Goal: Task Accomplishment & Management: Manage account settings

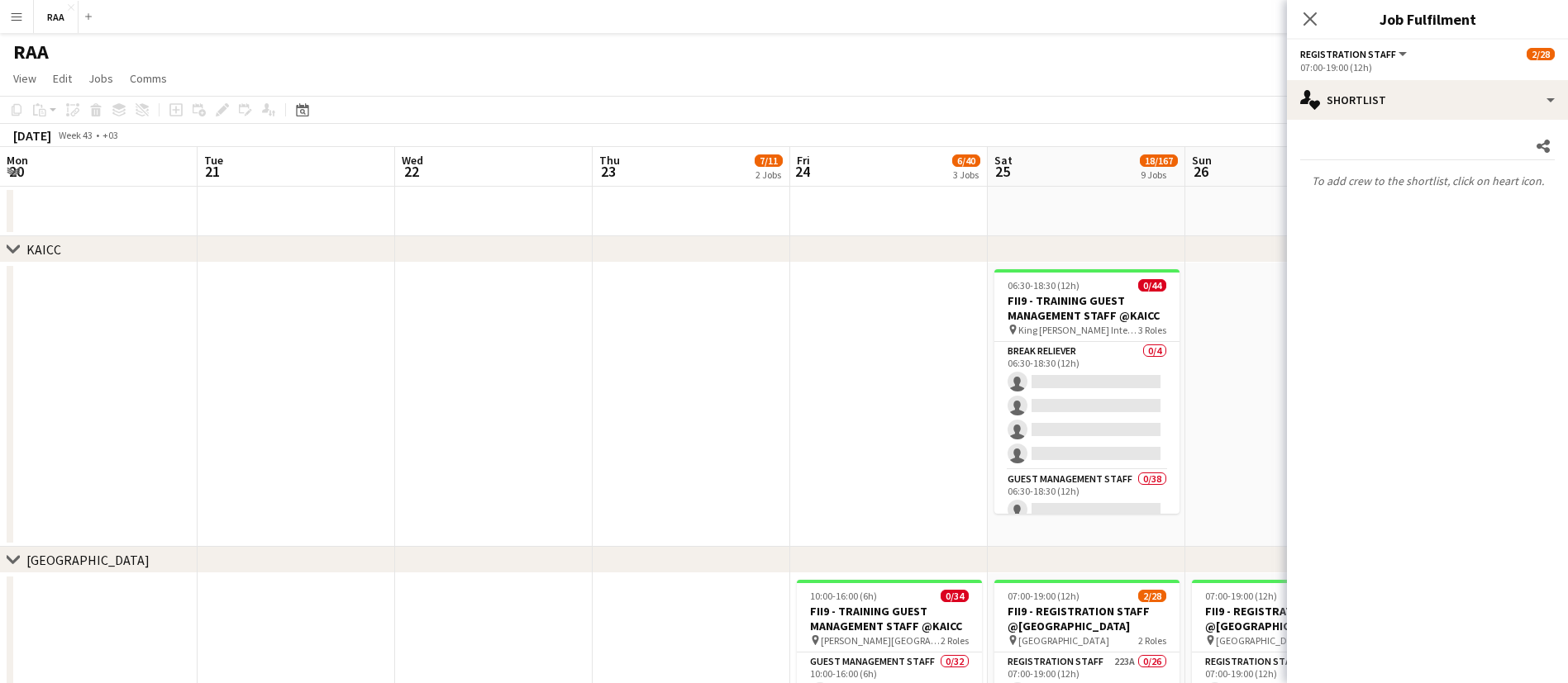
scroll to position [0, 644]
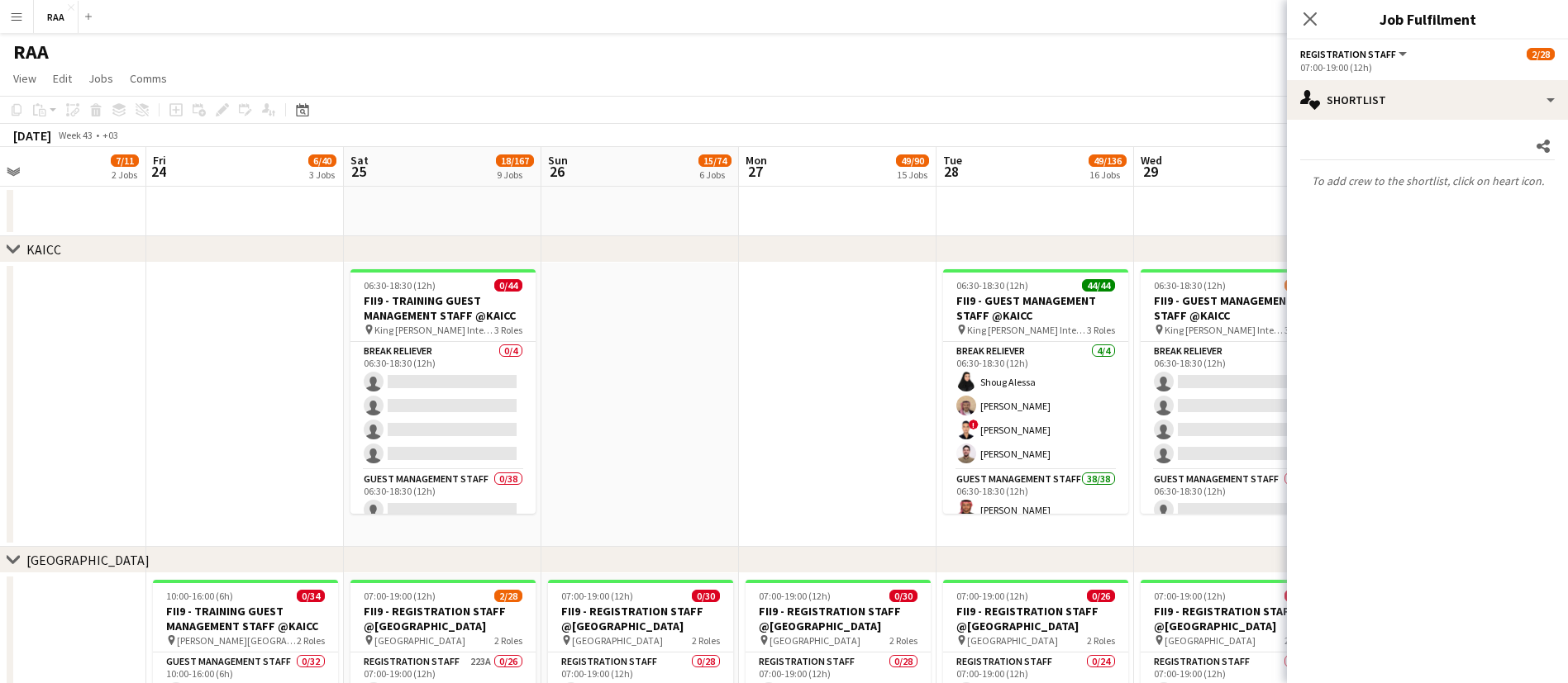
click at [760, 366] on app-date-cell at bounding box center [837, 404] width 197 height 284
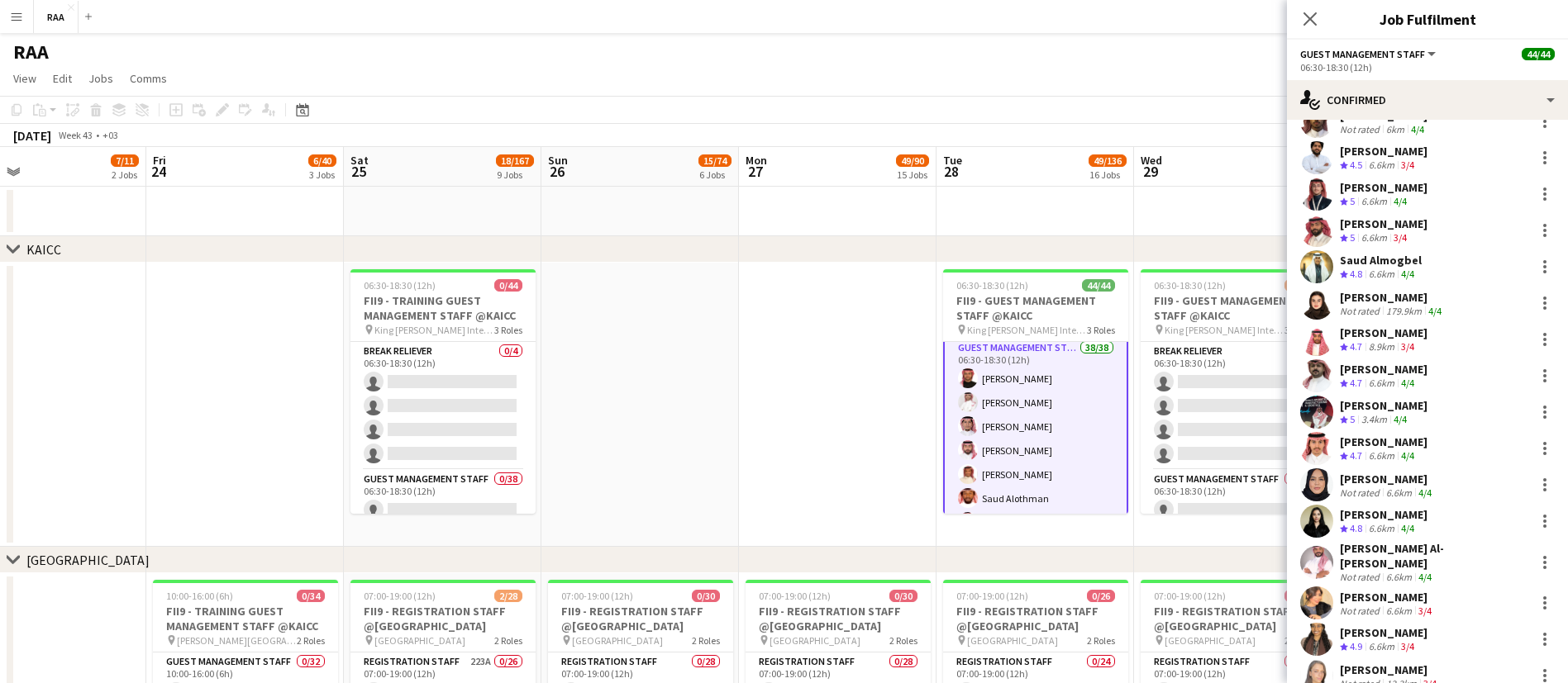
scroll to position [909, 0]
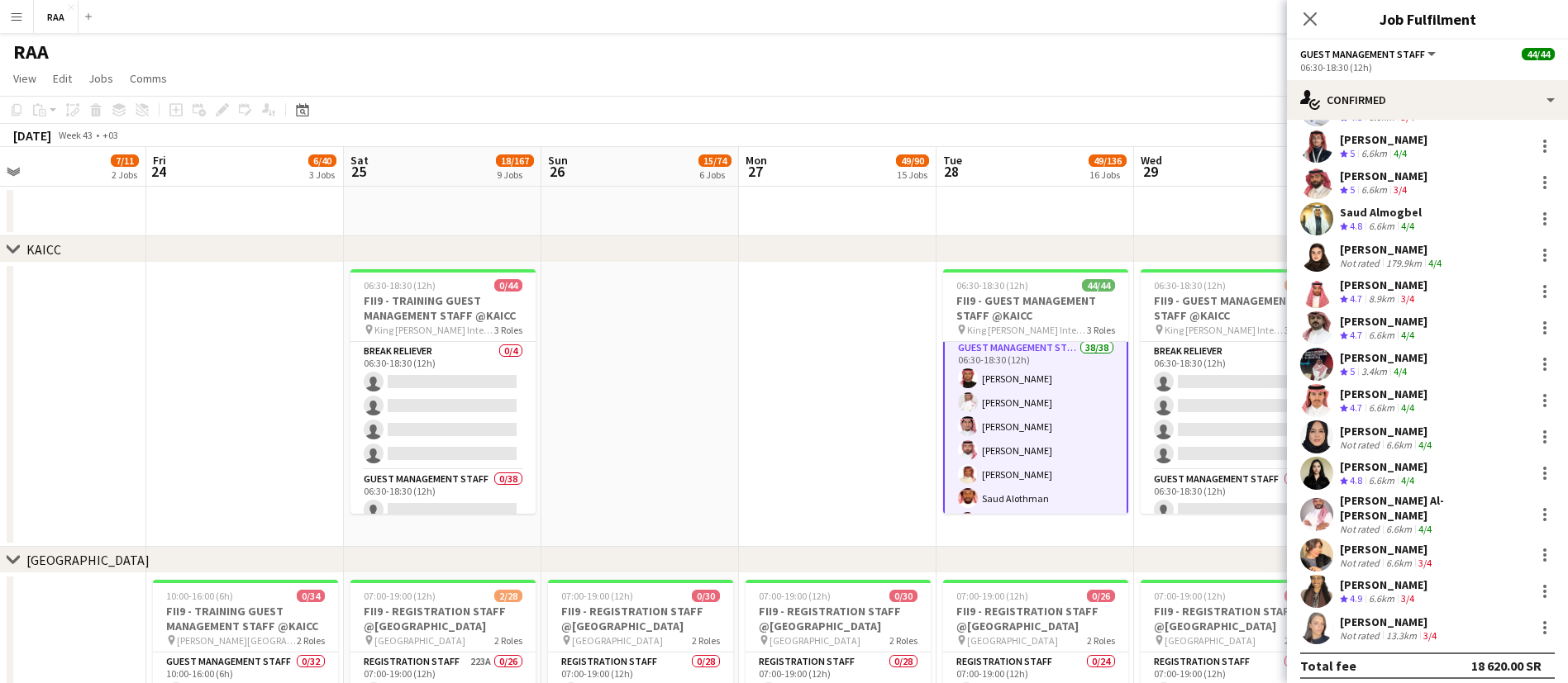
click at [1376, 615] on div "[PERSON_NAME]" at bounding box center [1389, 622] width 100 height 15
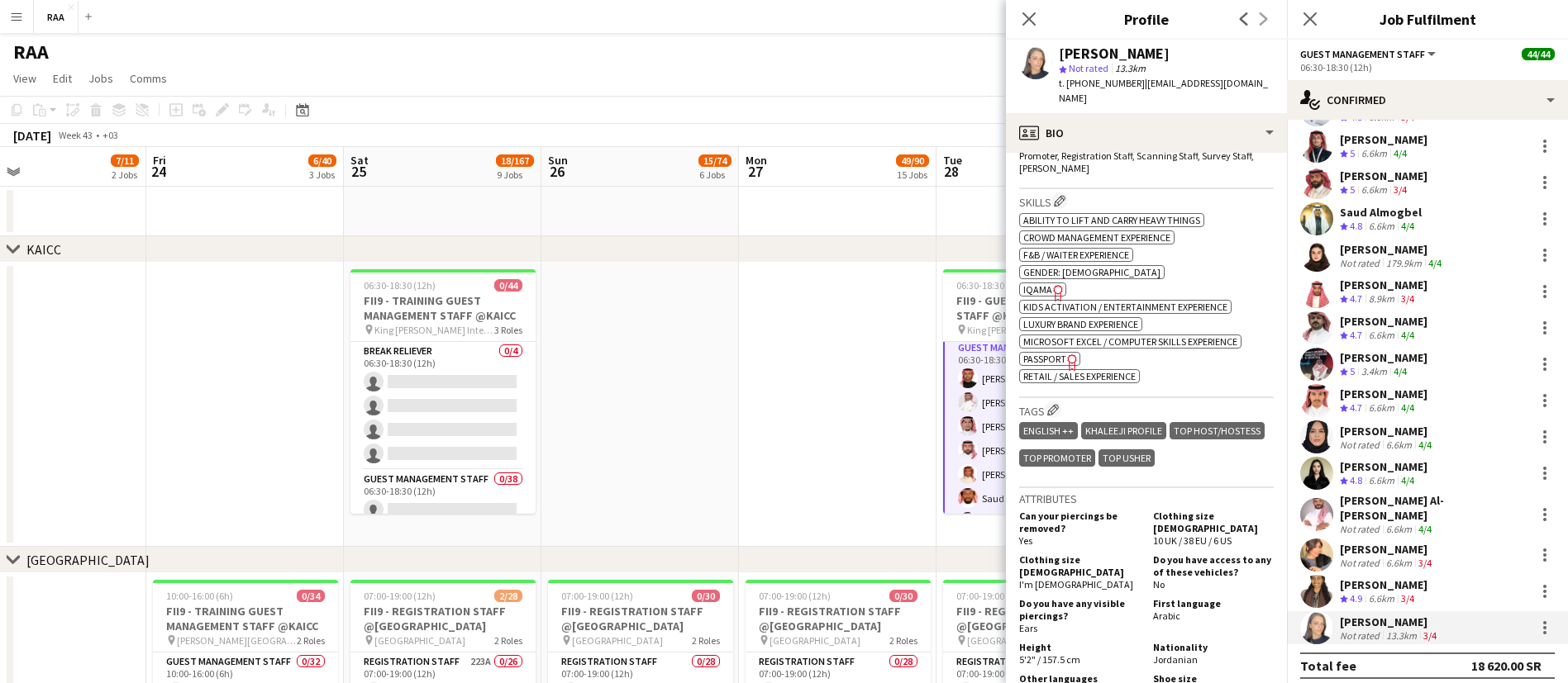
scroll to position [609, 0]
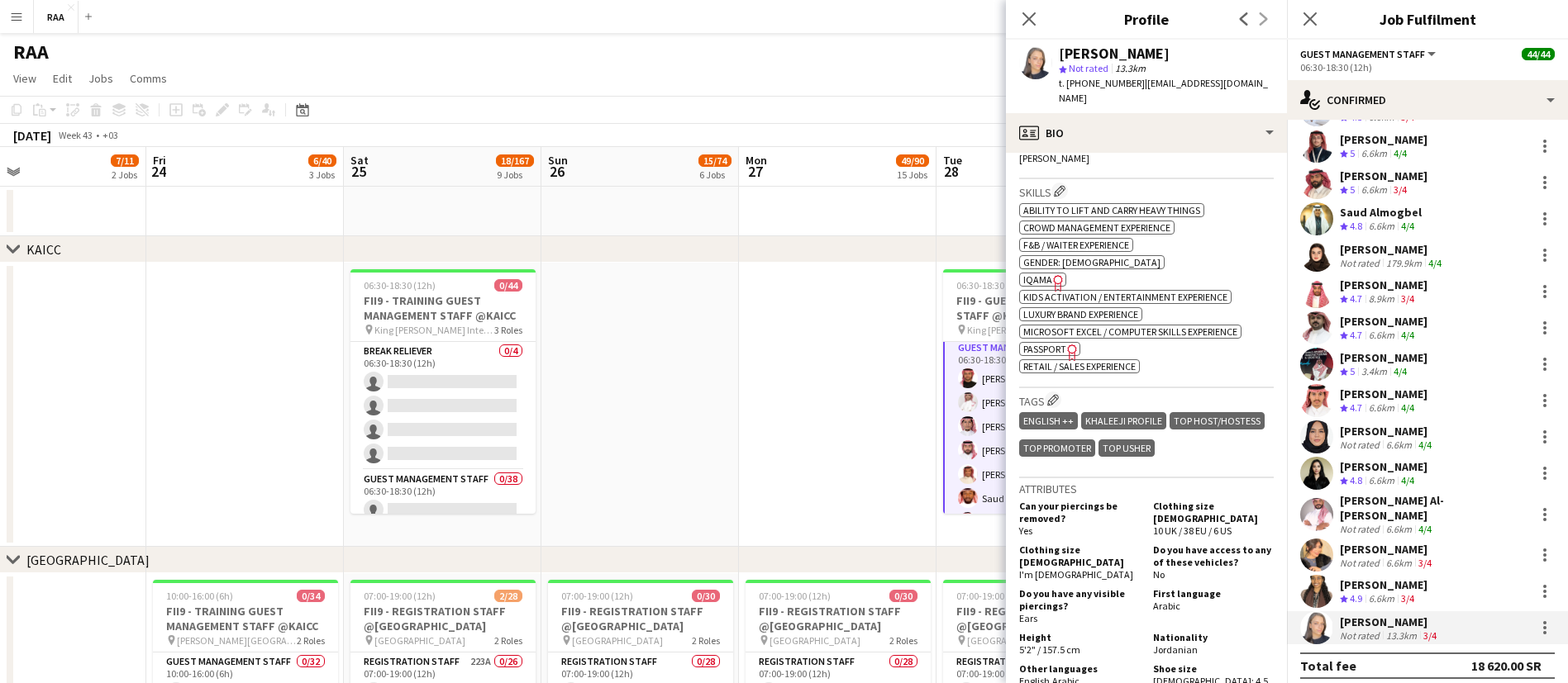
click at [1368, 579] on div "[PERSON_NAME]" at bounding box center [1383, 585] width 88 height 15
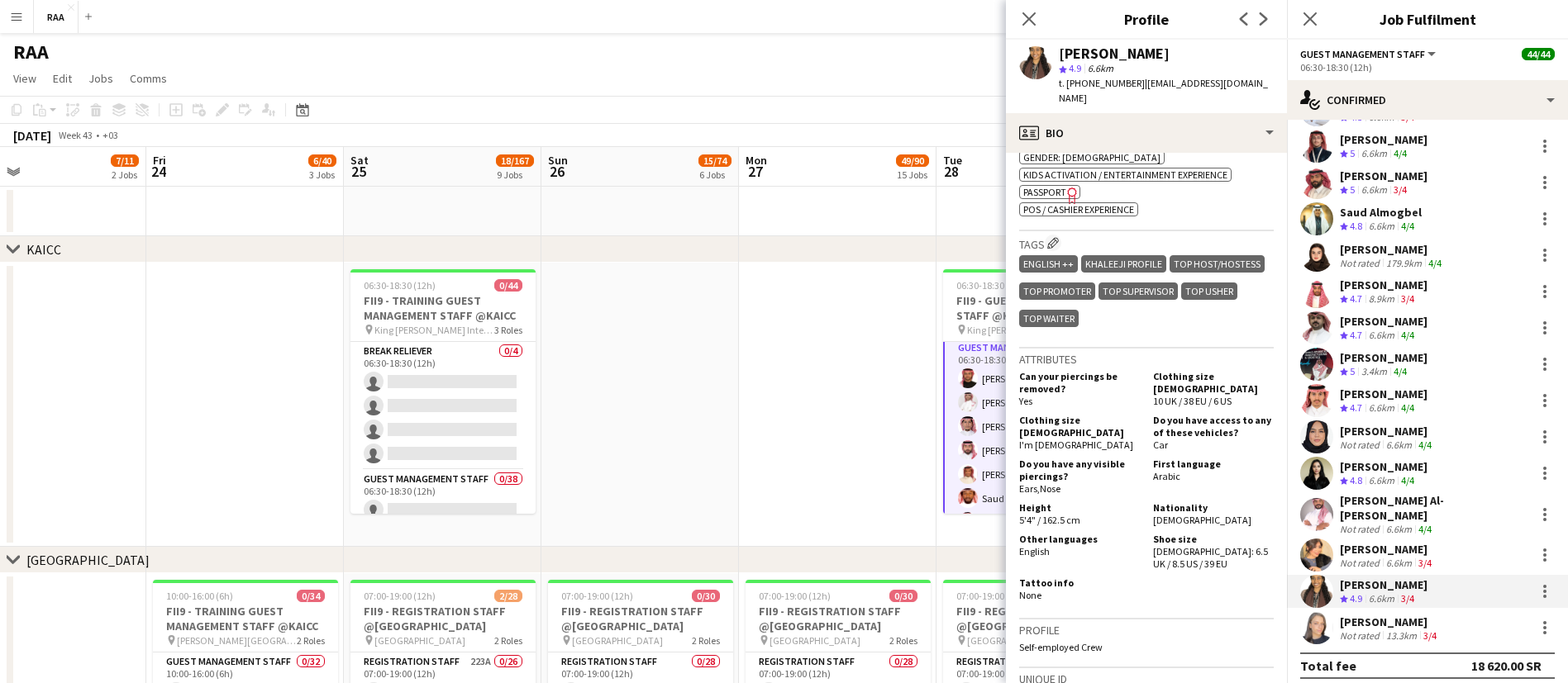
scroll to position [0, 643]
drag, startPoint x: 1181, startPoint y: 593, endPoint x: 799, endPoint y: 465, distance: 402.9
click at [799, 465] on app-date-cell at bounding box center [838, 404] width 197 height 284
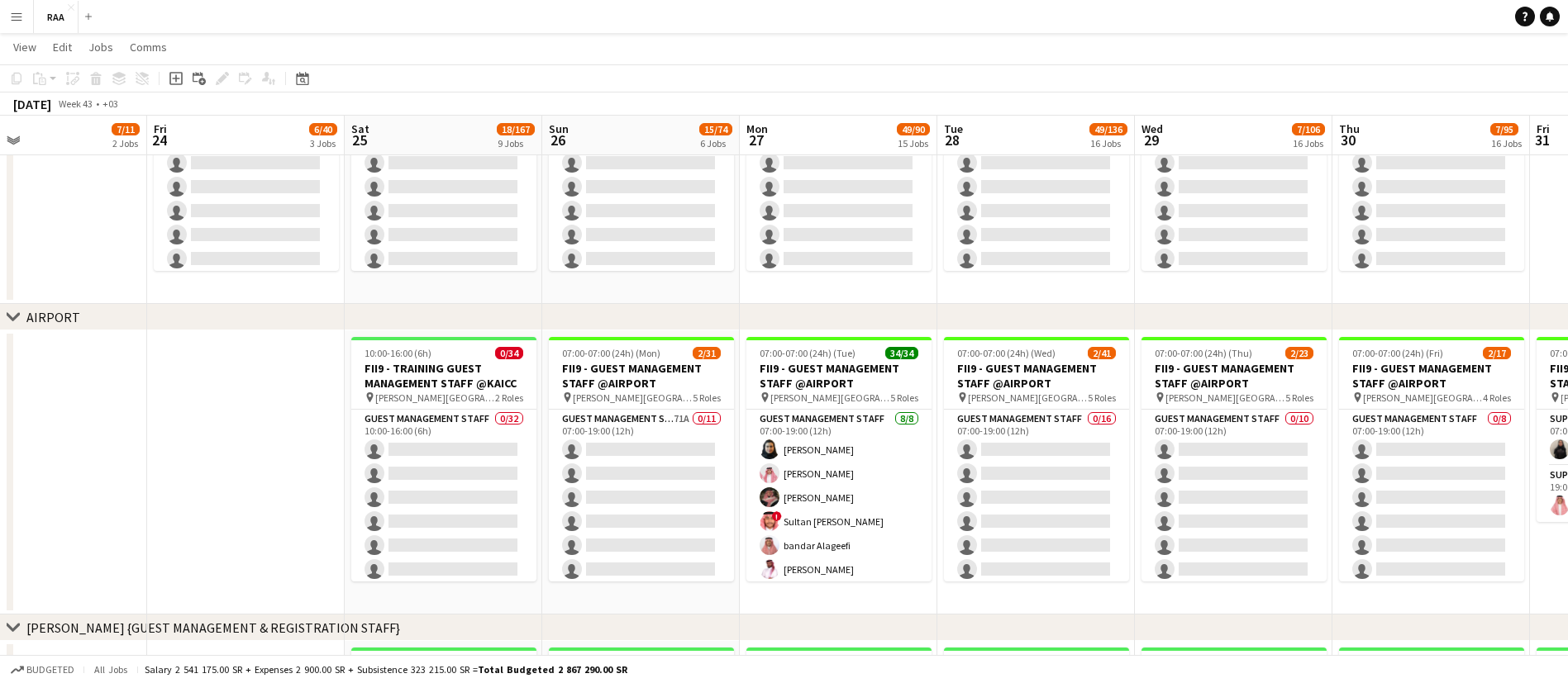
scroll to position [3, 0]
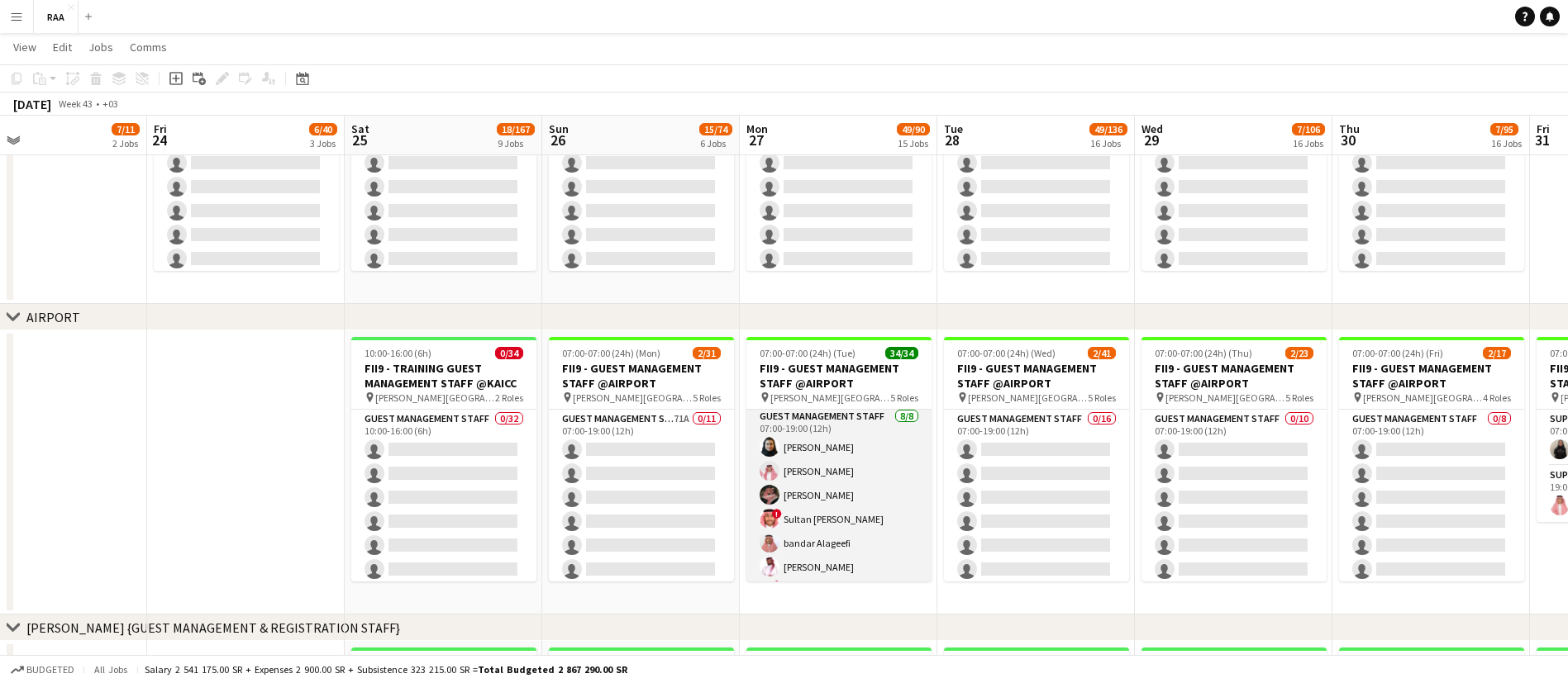
click at [828, 451] on app-card-role "Guest Management Staff [DATE] 07:00-19:00 (12h) [PERSON_NAME] [PERSON_NAME] [PE…" at bounding box center [838, 518] width 185 height 224
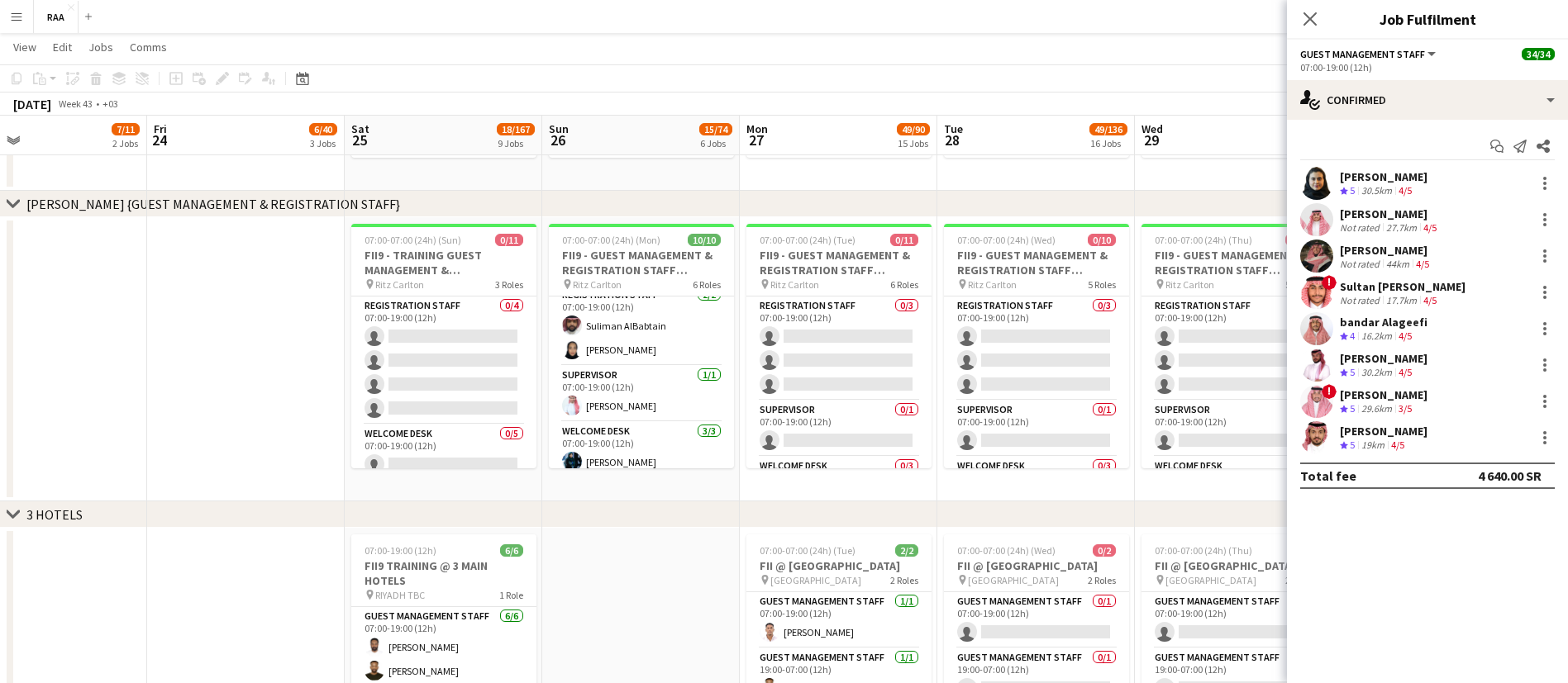
scroll to position [0, 0]
click at [644, 433] on app-card-role "Welcome Desk [DATE] 07:00-19:00 (12h) [PERSON_NAME] ! [PERSON_NAME] [PERSON_NAM…" at bounding box center [641, 485] width 185 height 104
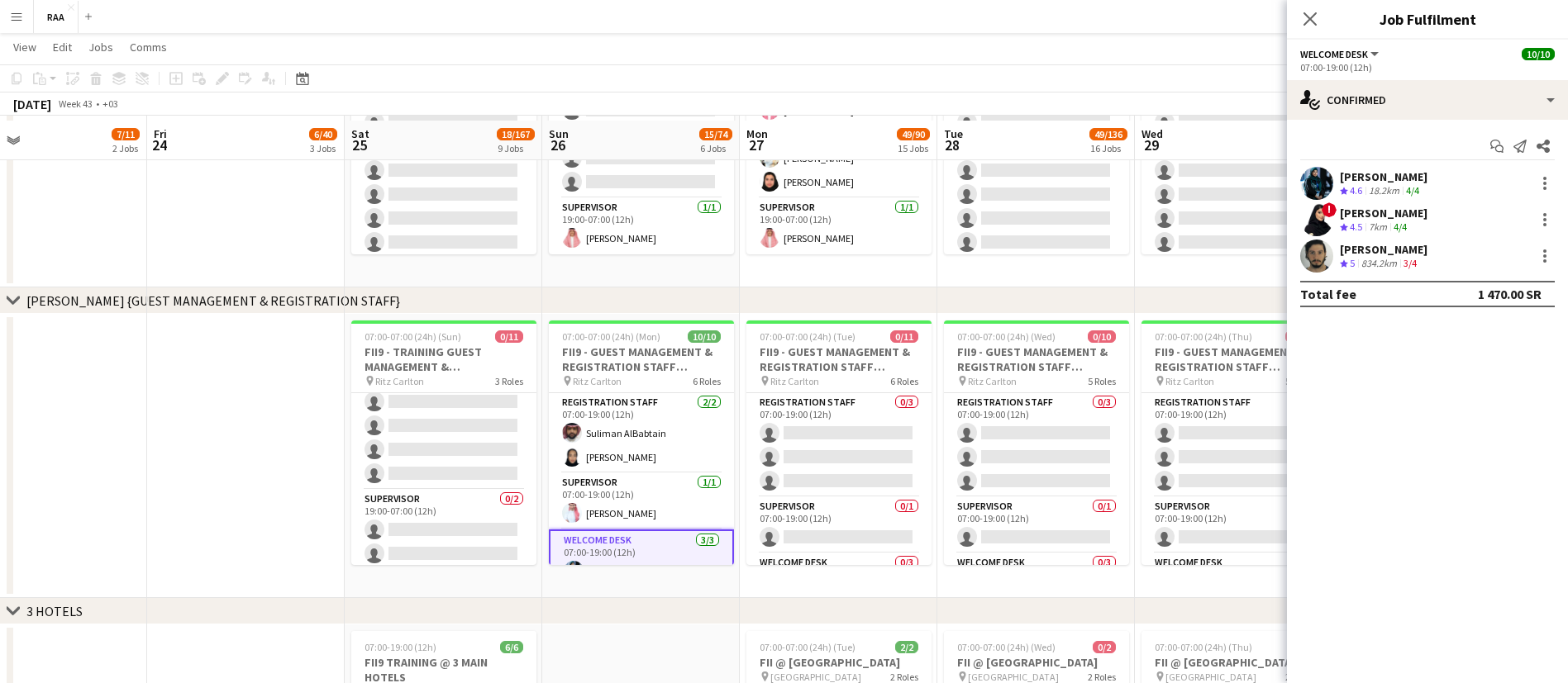
scroll to position [857, 0]
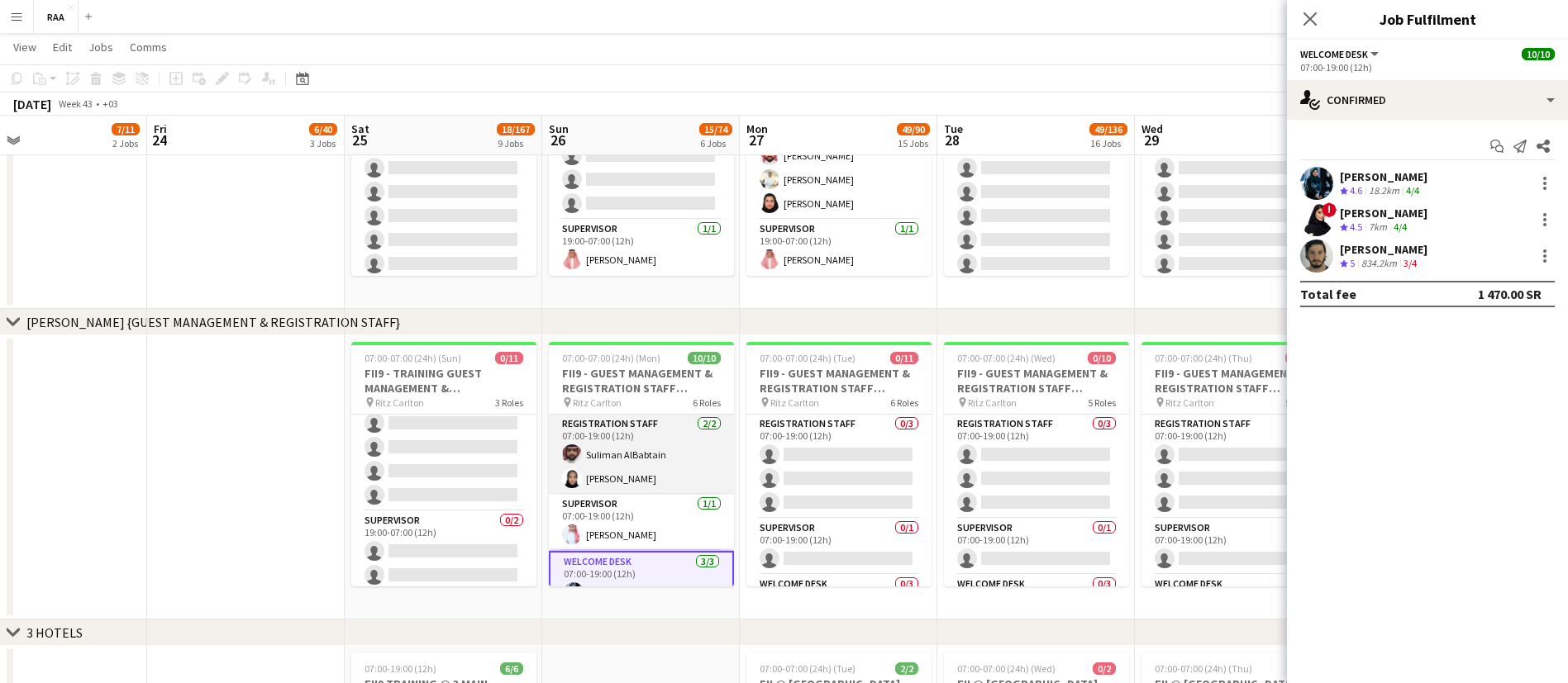
click at [586, 463] on app-card-role "Registration Staff [DATE] 07:00-19:00 (12h) Suliman AlBabtain [PERSON_NAME]" at bounding box center [641, 455] width 185 height 81
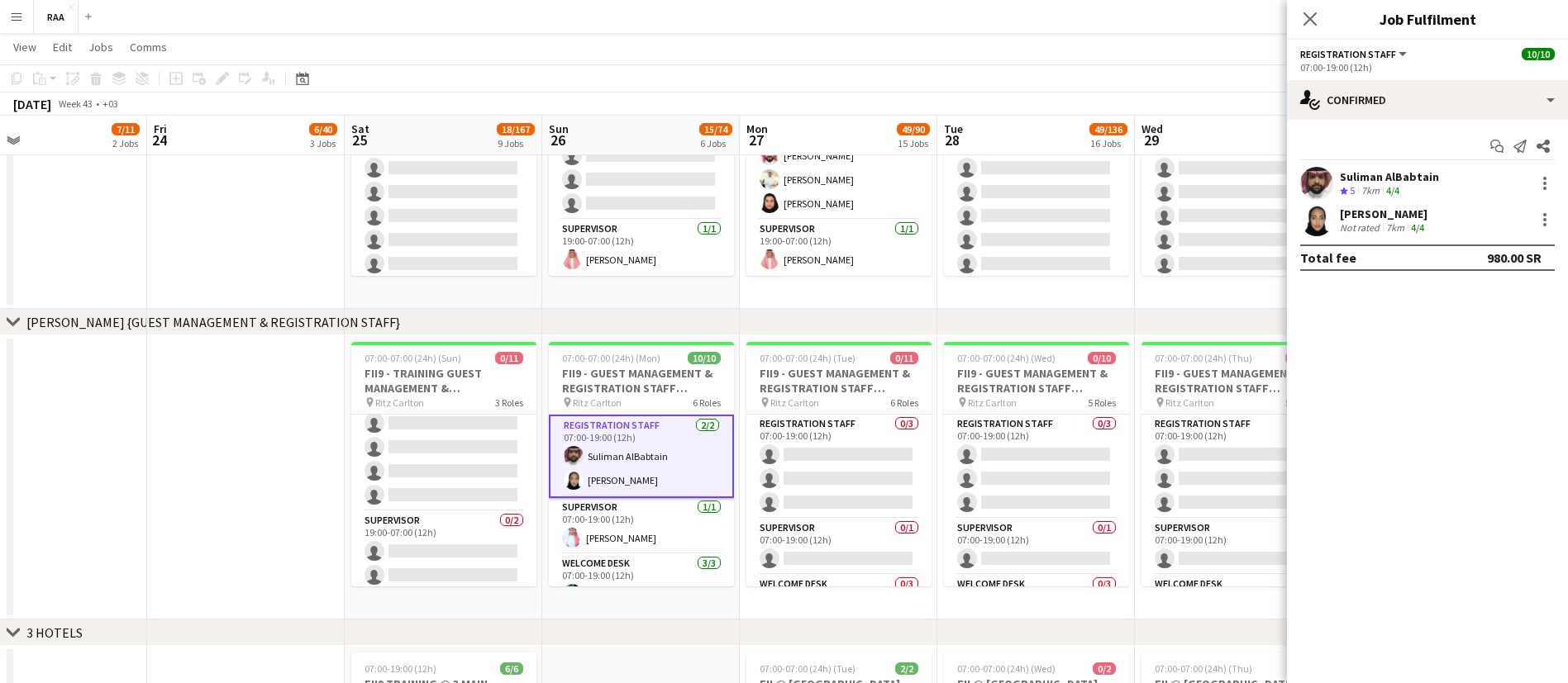
click at [1359, 190] on div "7km" at bounding box center [1370, 191] width 25 height 14
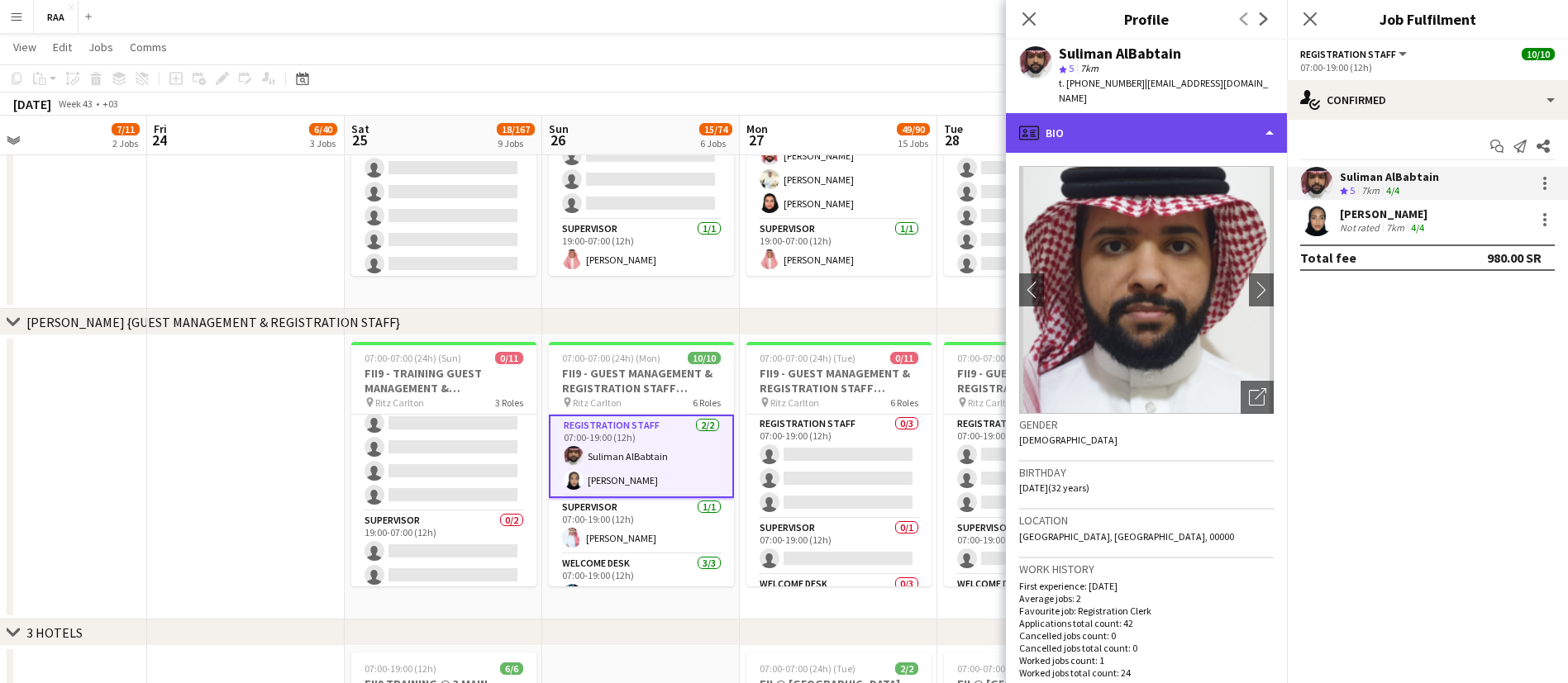
click at [1121, 113] on div "profile Bio" at bounding box center [1147, 133] width 281 height 40
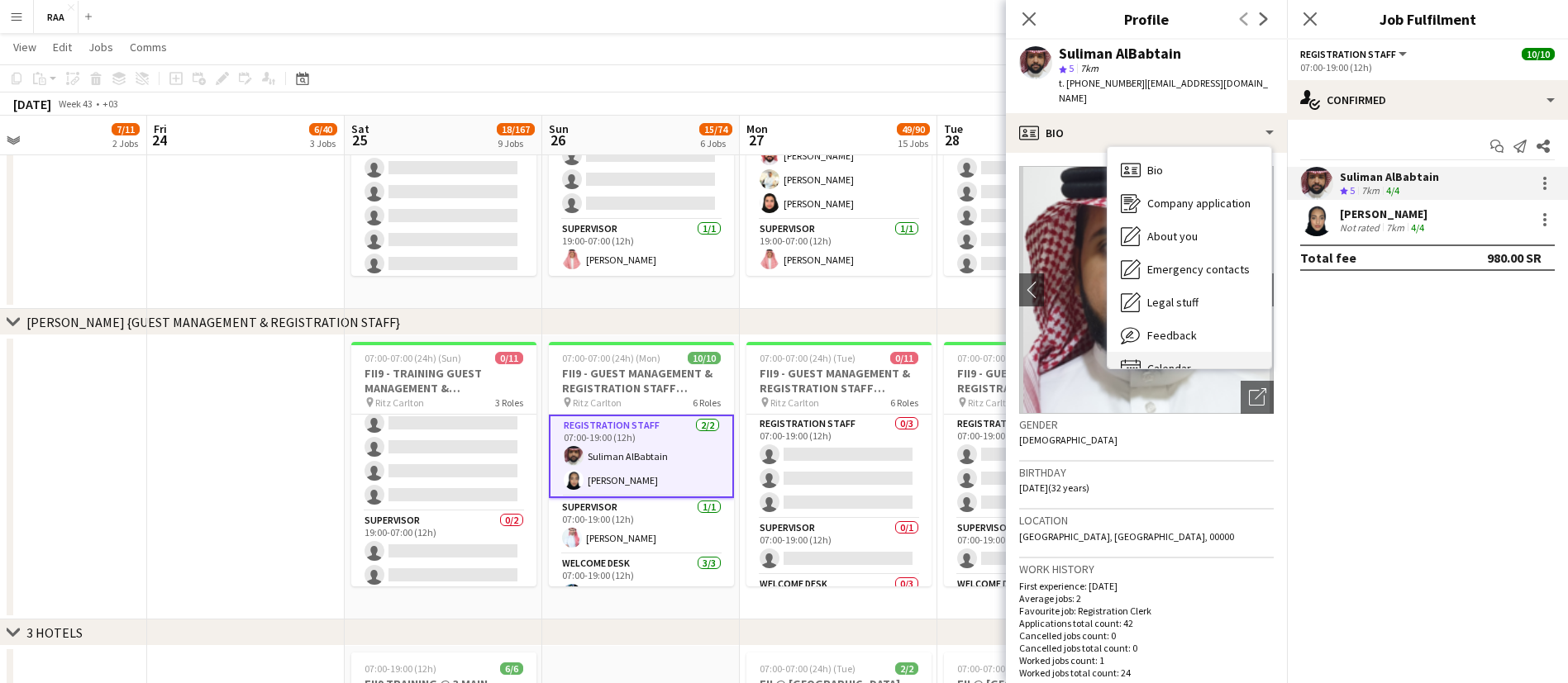
click at [1176, 361] on span "Calendar" at bounding box center [1168, 368] width 43 height 15
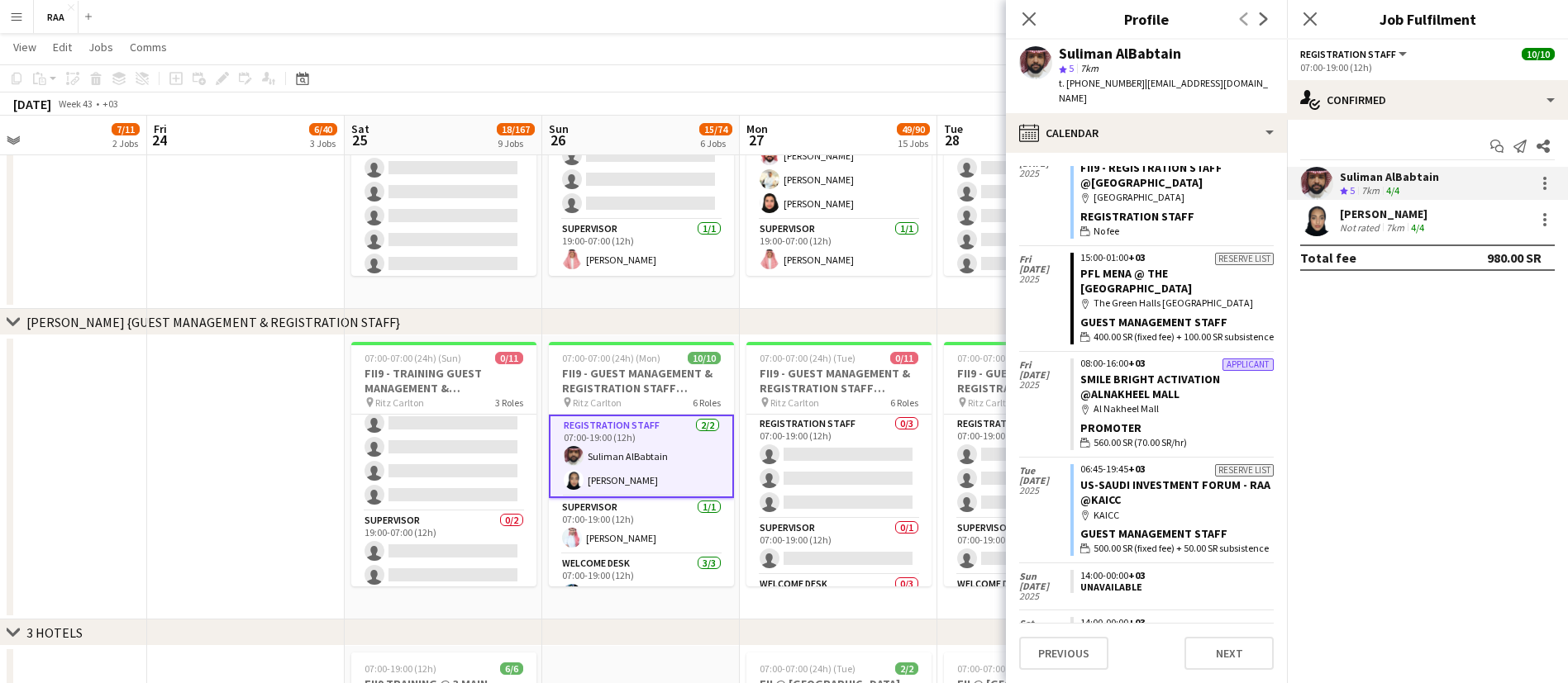
scroll to position [328, 0]
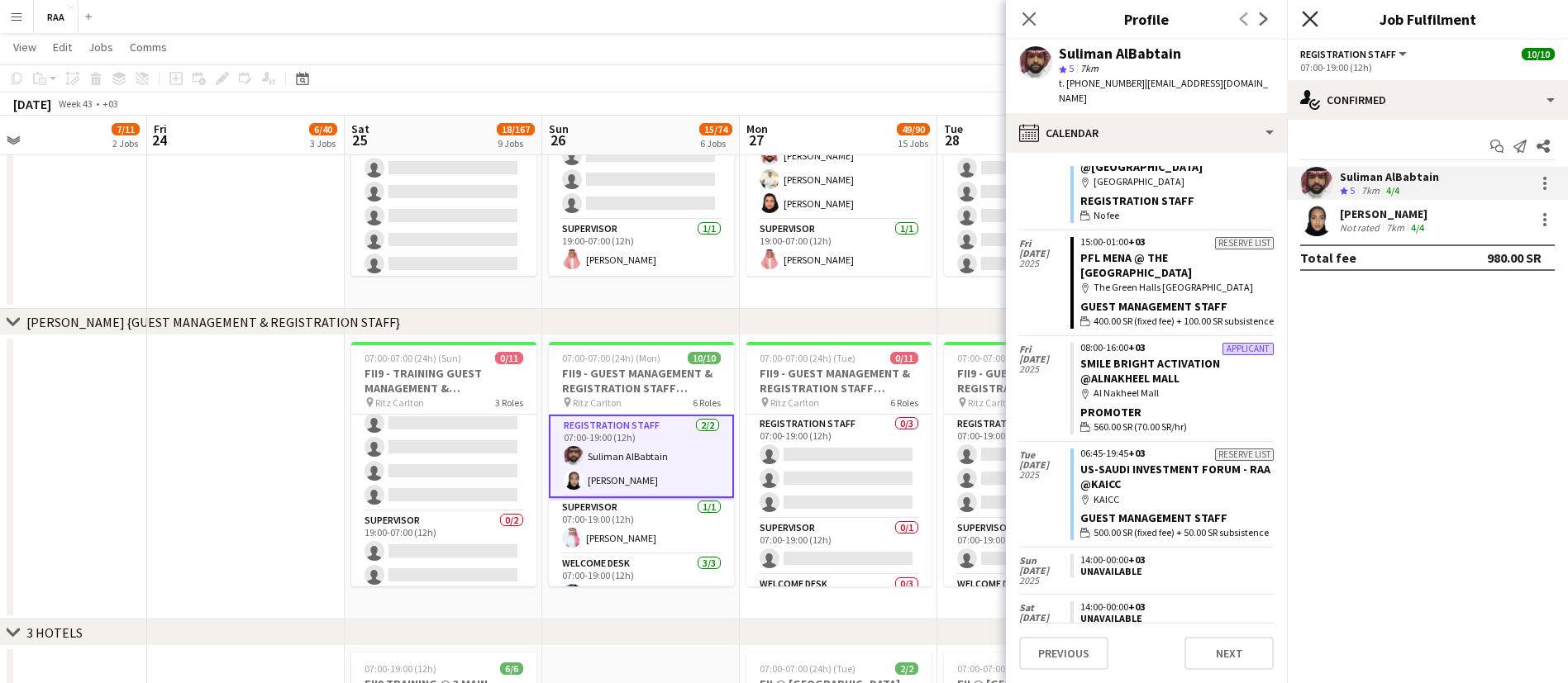
click at [1315, 20] on icon "Close pop-in" at bounding box center [1310, 19] width 16 height 16
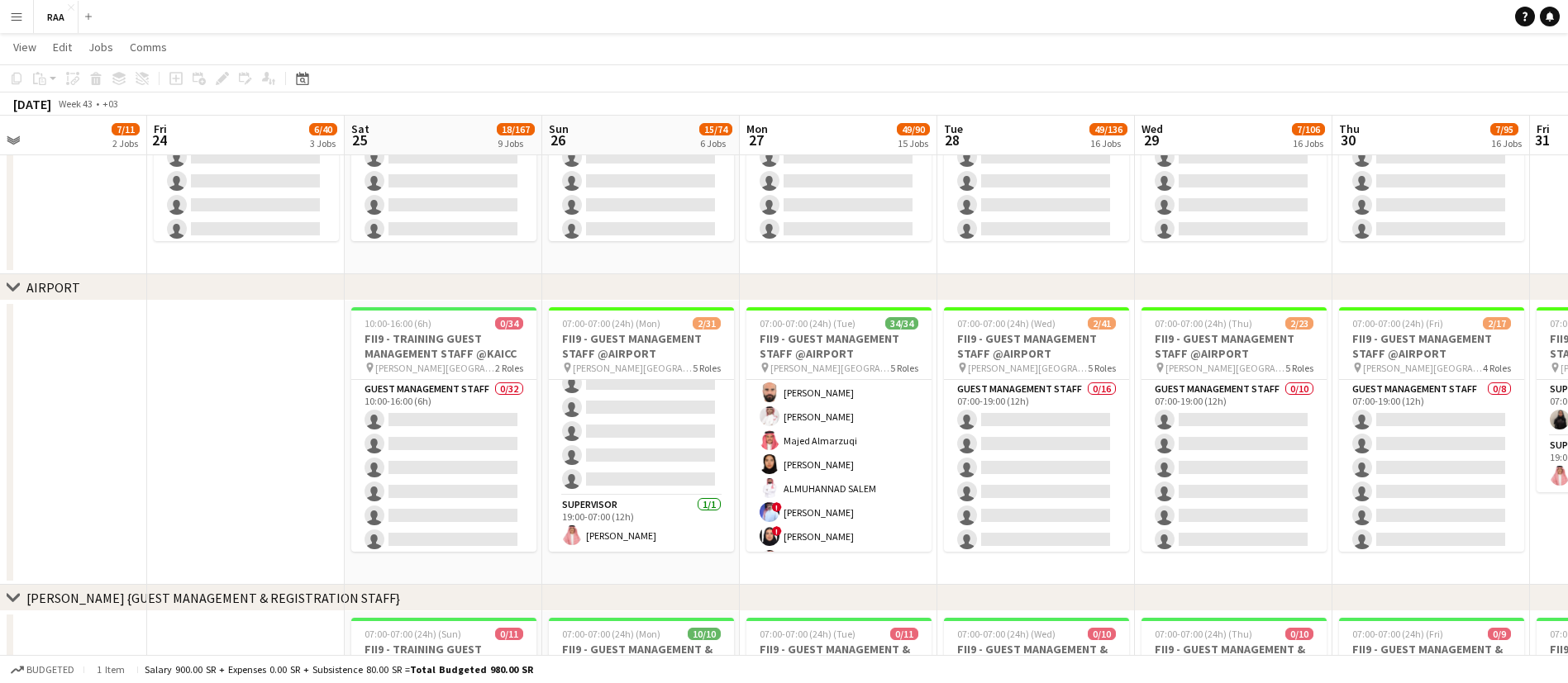
scroll to position [804, 0]
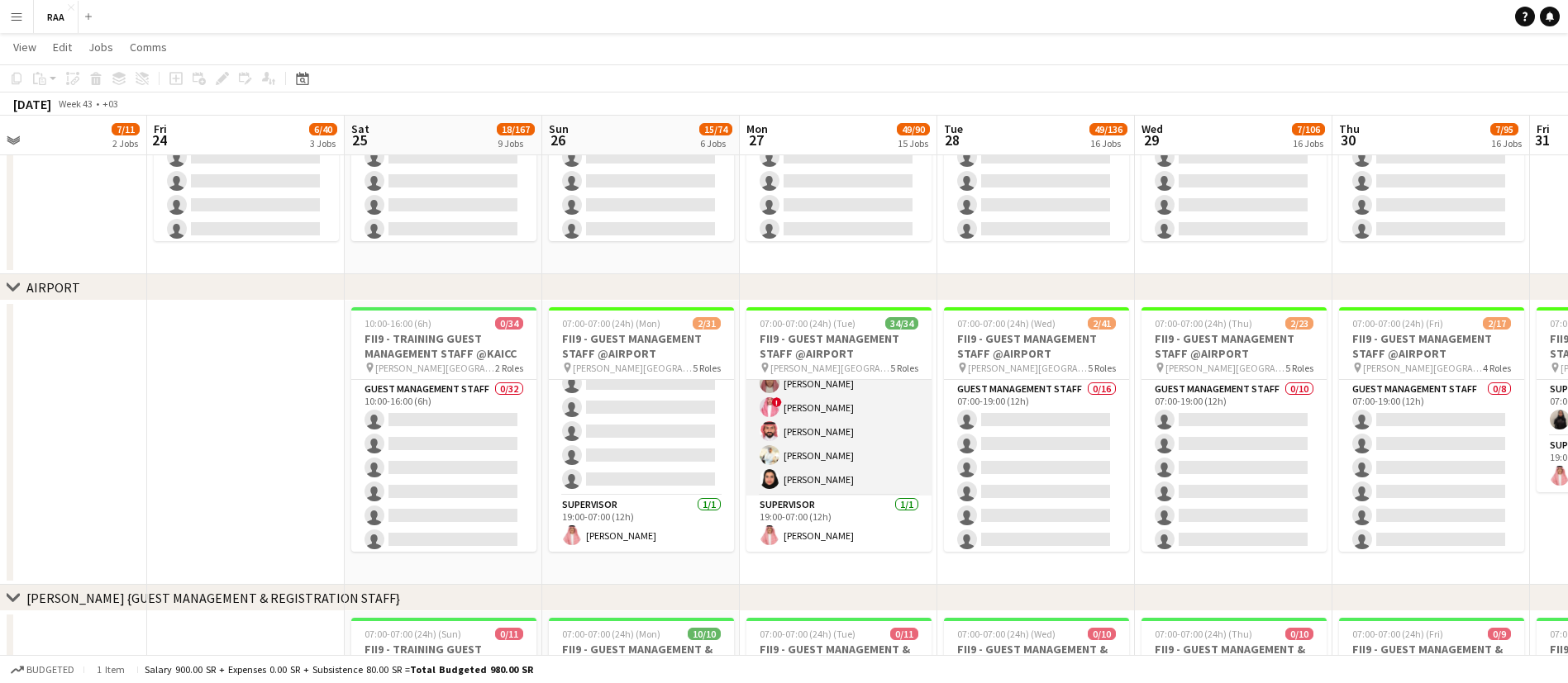
click at [845, 468] on app-card-role "Guest Management Staff [DATE] 19:00-07:00 (12h) [PERSON_NAME] ! [PERSON_NAME] R…" at bounding box center [838, 395] width 185 height 200
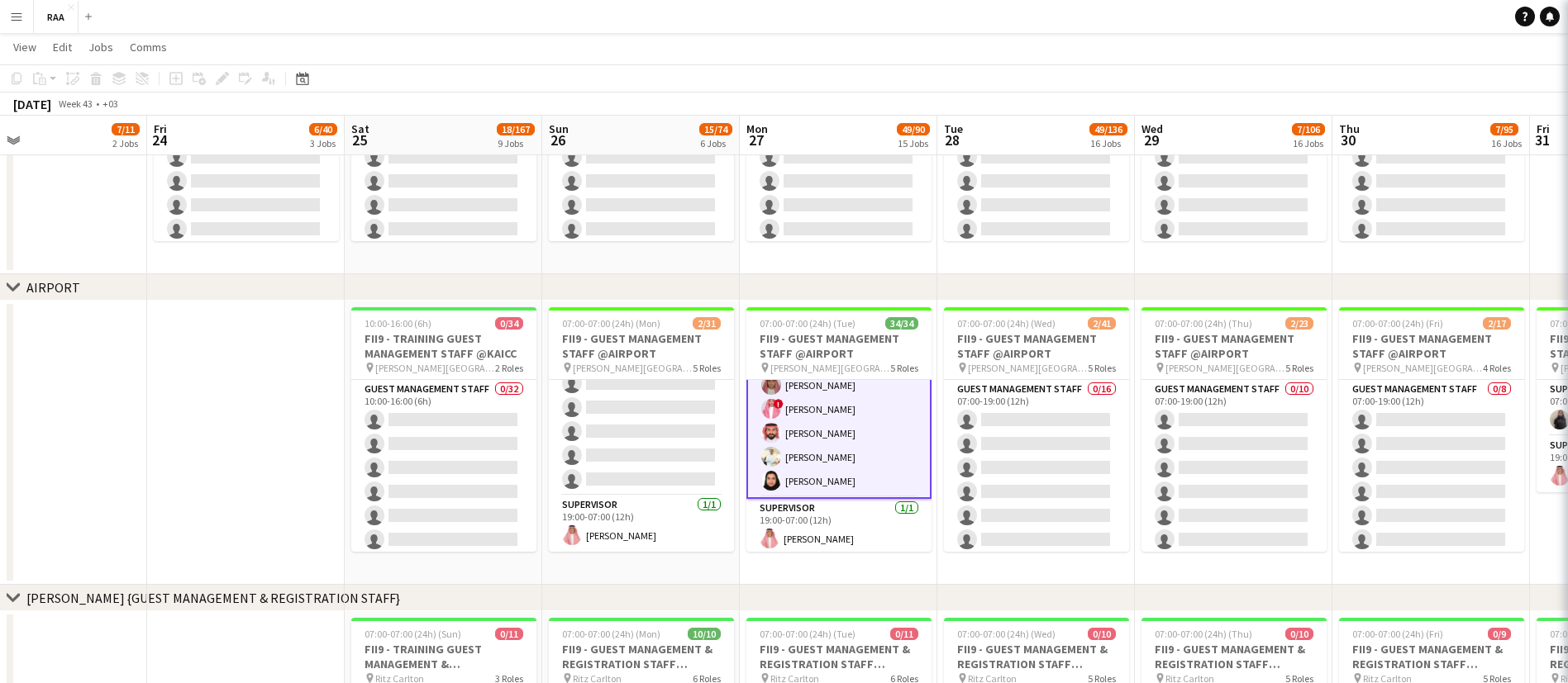
scroll to position [806, 0]
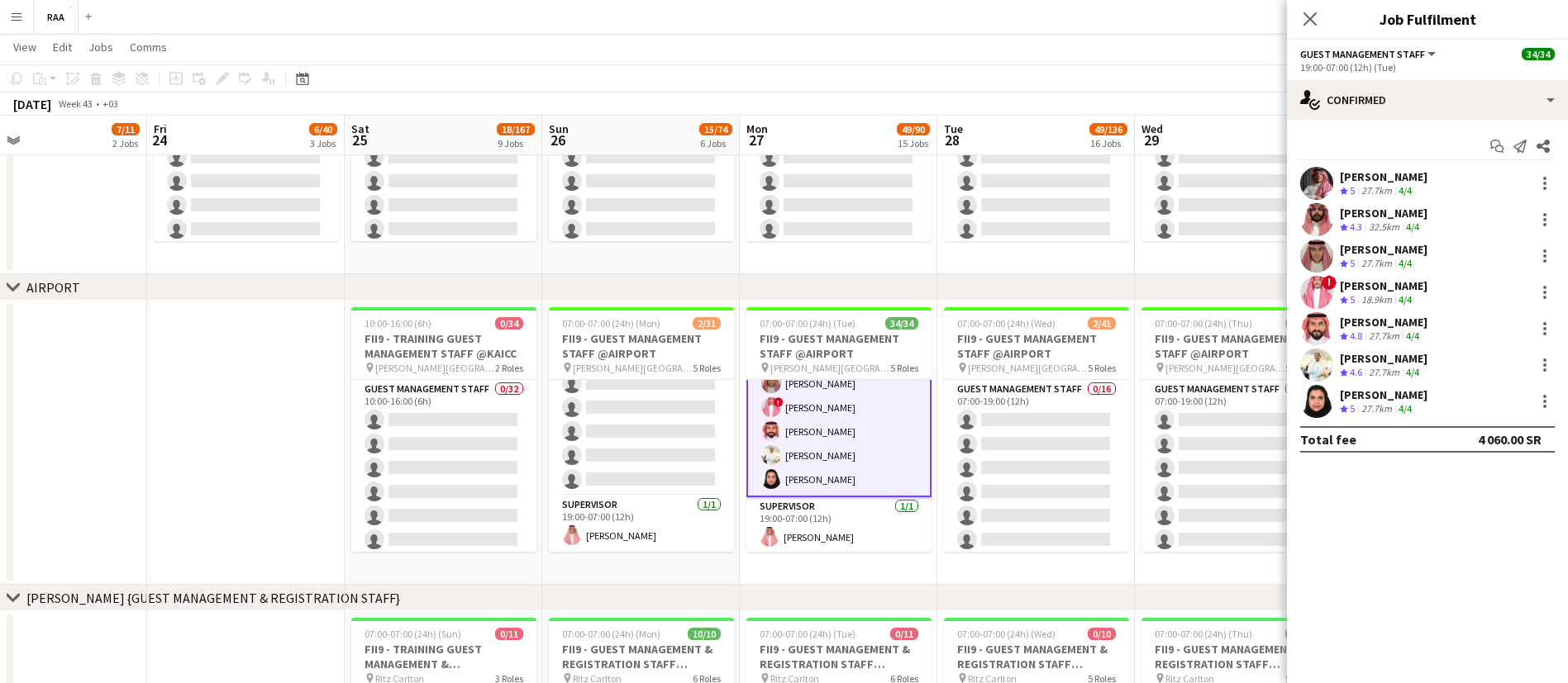
click at [1382, 399] on div "[PERSON_NAME]" at bounding box center [1383, 395] width 88 height 15
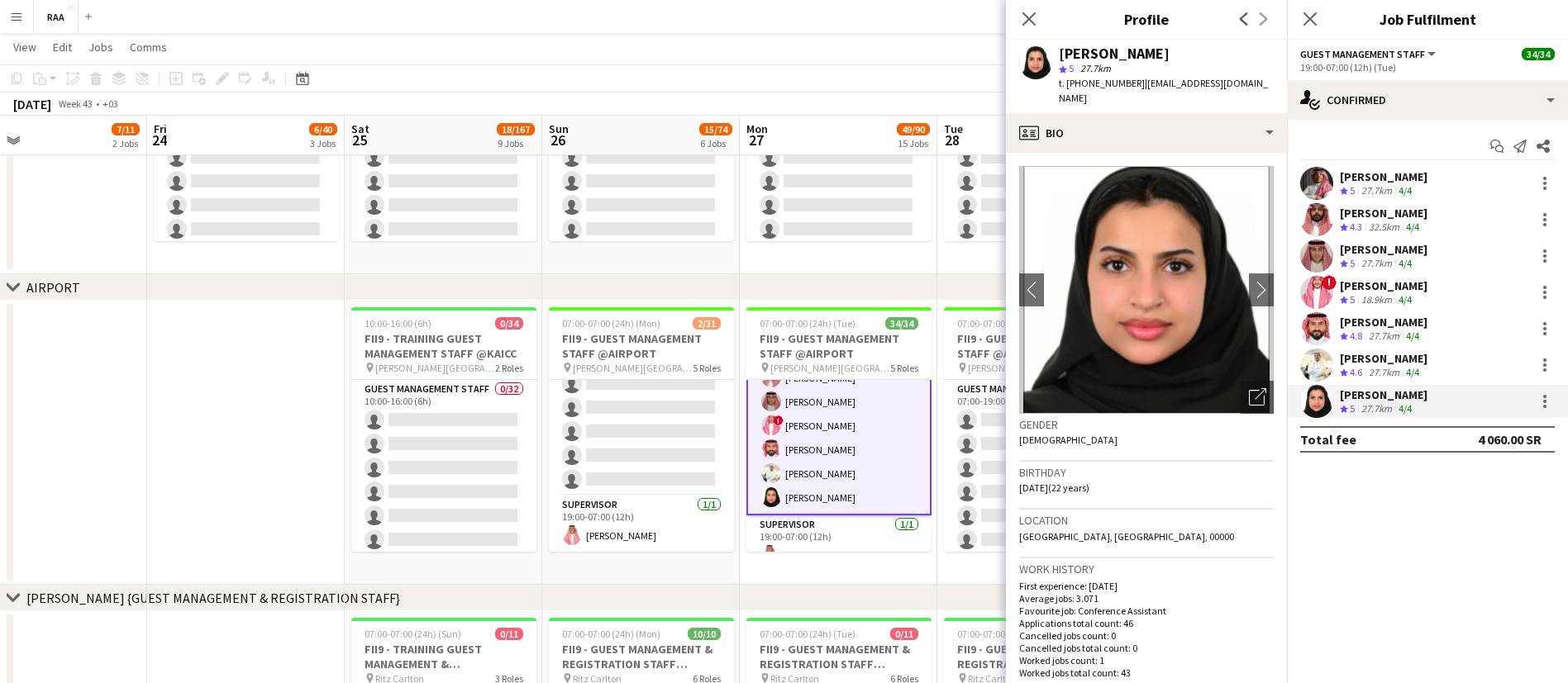
scroll to position [785, 0]
click at [1314, 24] on icon at bounding box center [1310, 19] width 16 height 16
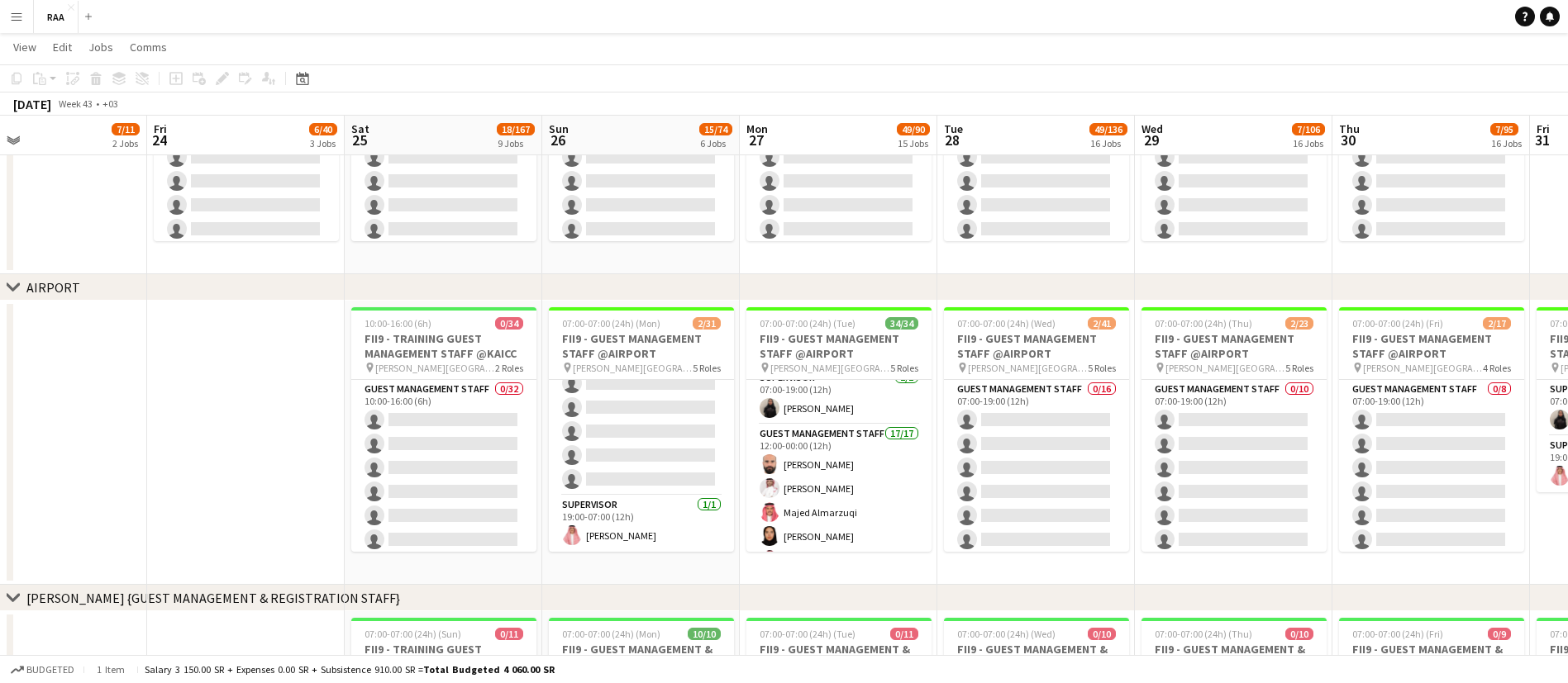
scroll to position [237, 0]
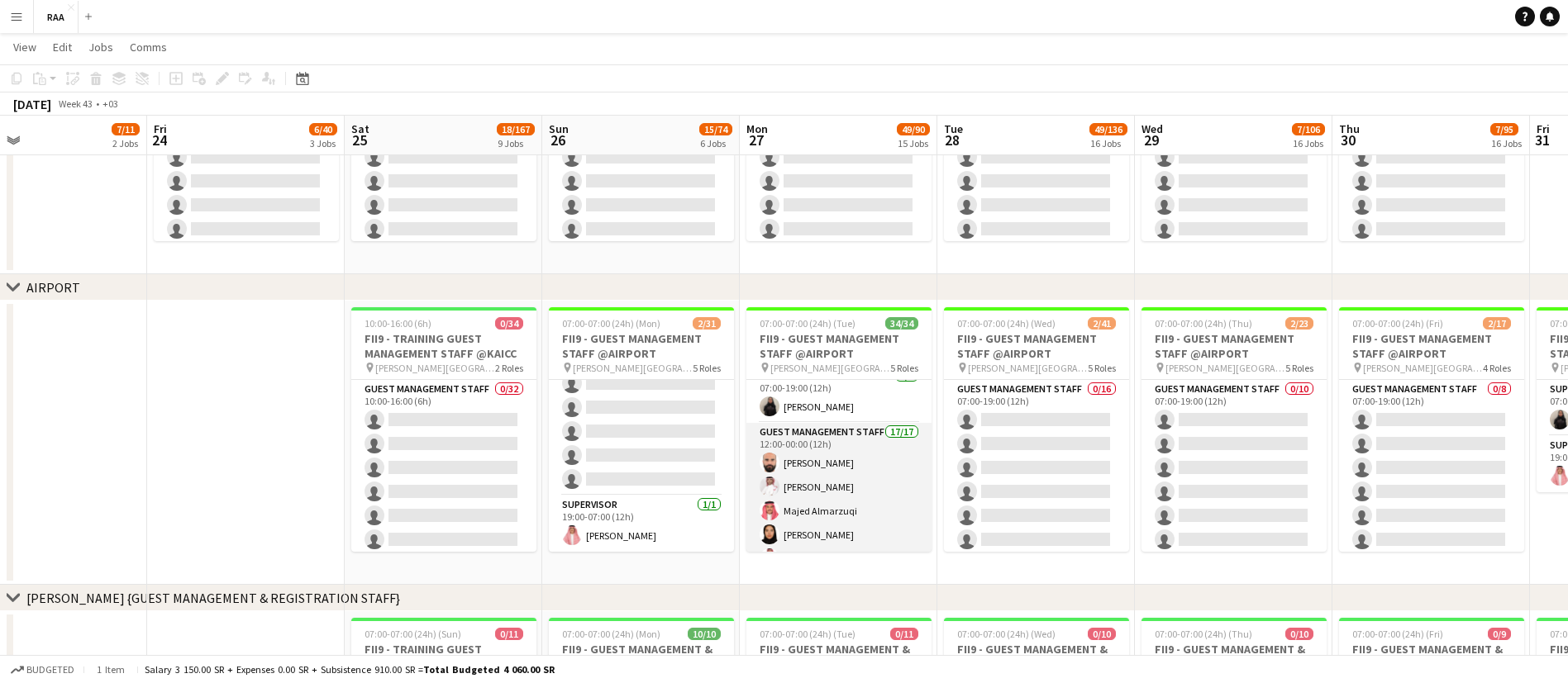
click at [829, 477] on app-card-role "Guest Management Staff 17/17 12:00-00:00 (12h) [PERSON_NAME] Abdelwassie Riyadh…" at bounding box center [838, 642] width 185 height 440
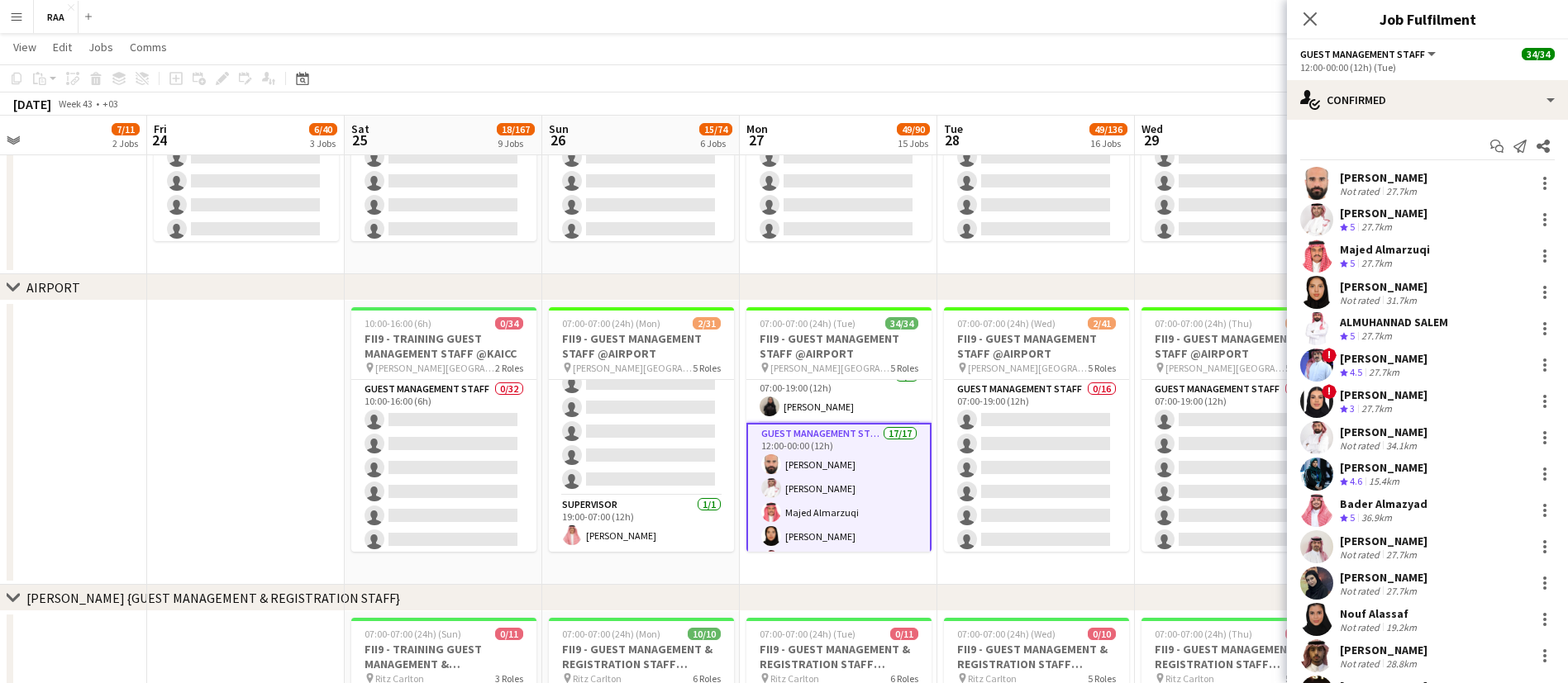
click at [1419, 191] on div "Not rated 27.7km" at bounding box center [1383, 191] width 88 height 12
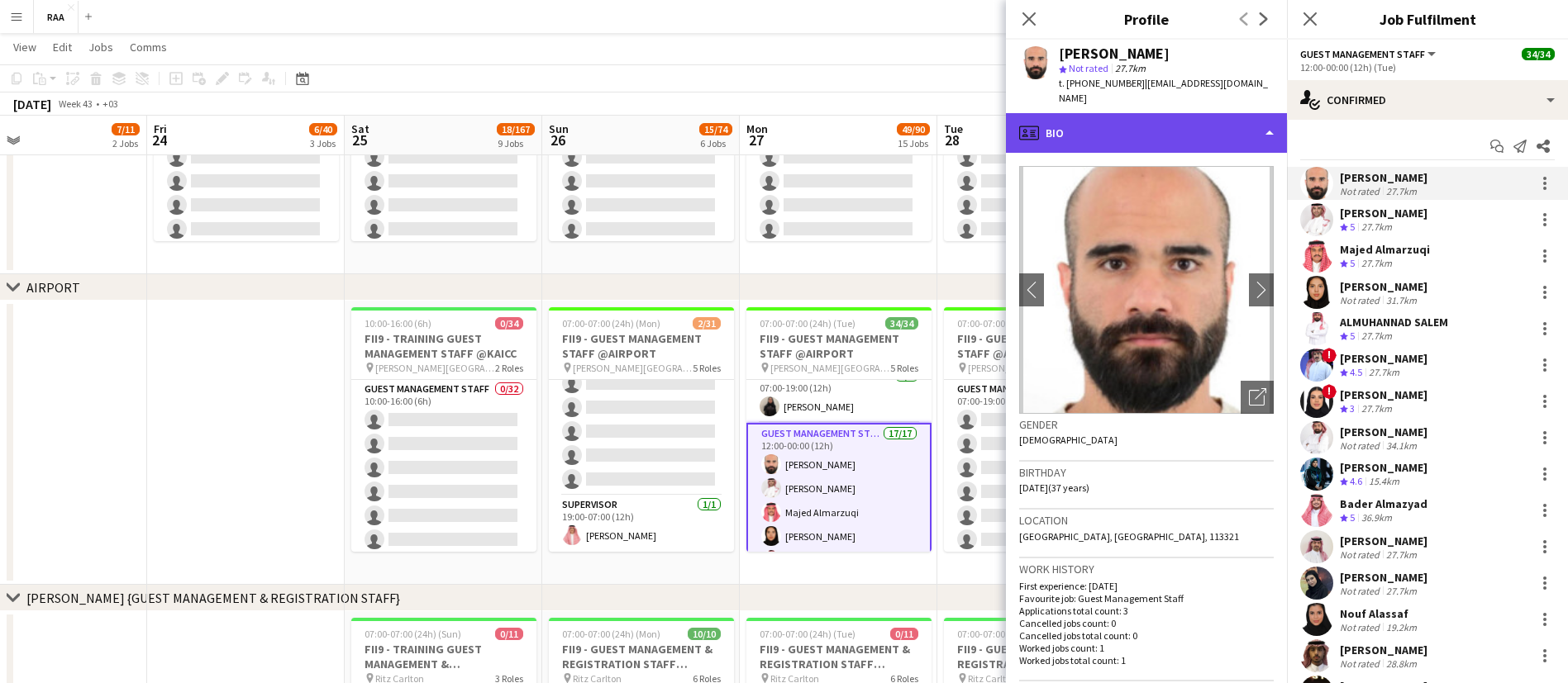
click at [1130, 127] on div "profile Bio" at bounding box center [1147, 133] width 281 height 40
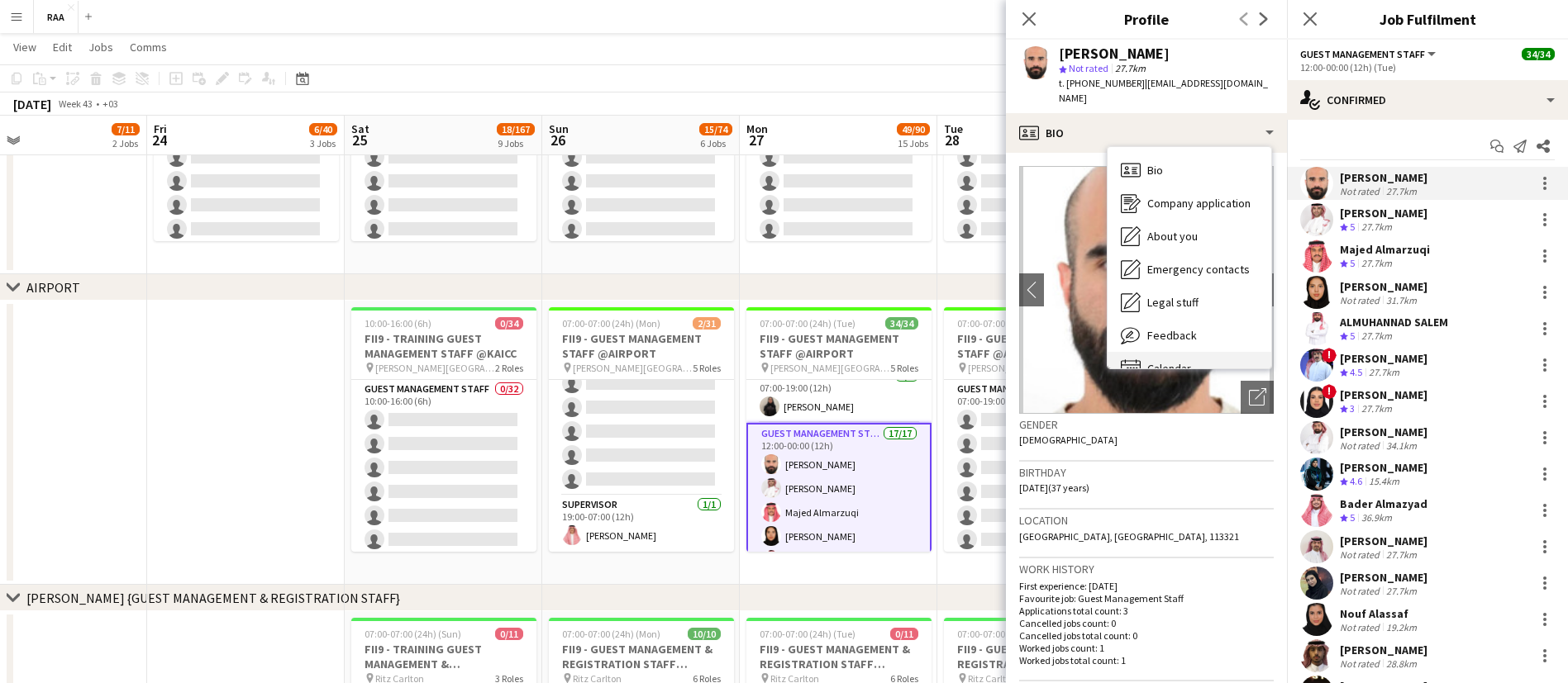
click at [1172, 354] on div "Calendar Calendar" at bounding box center [1188, 368] width 164 height 33
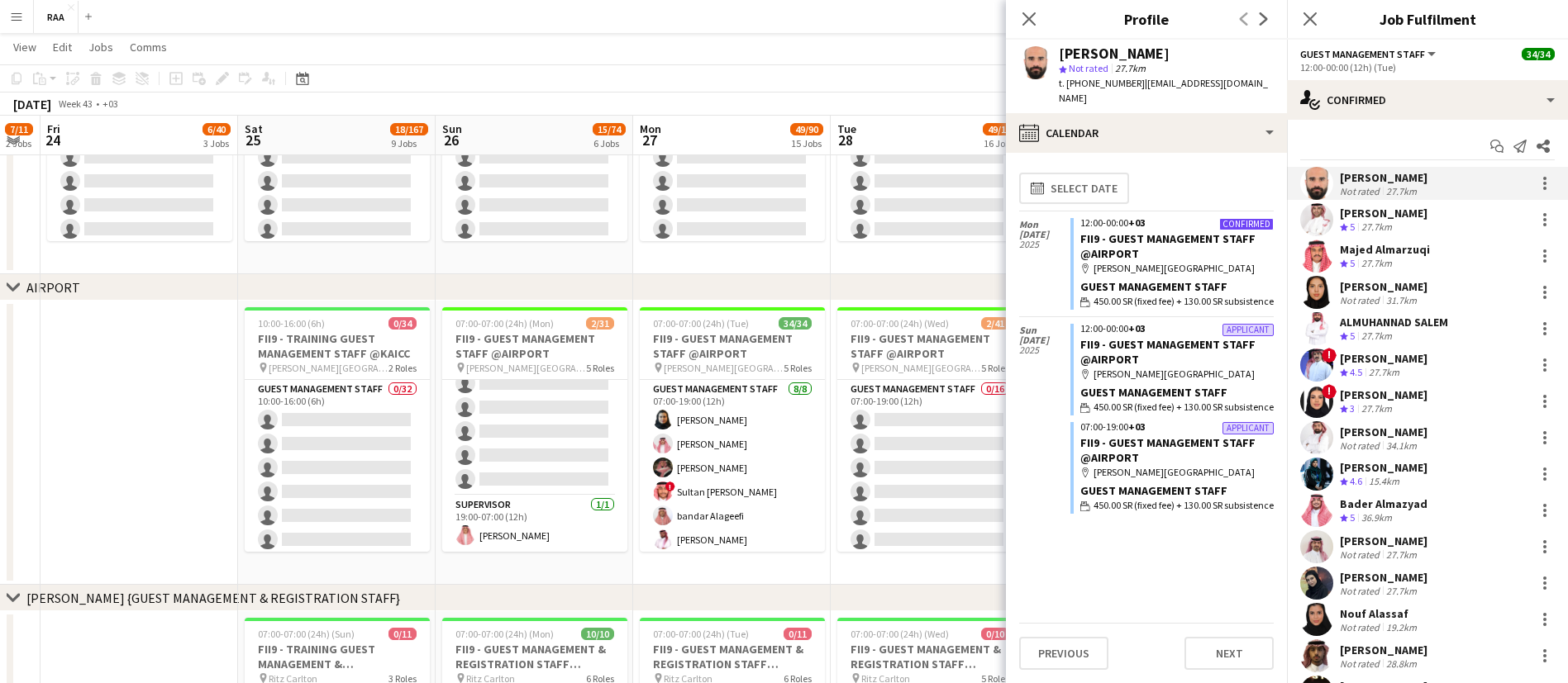
scroll to position [0, 553]
click at [1380, 570] on div "[PERSON_NAME]" at bounding box center [1383, 577] width 88 height 15
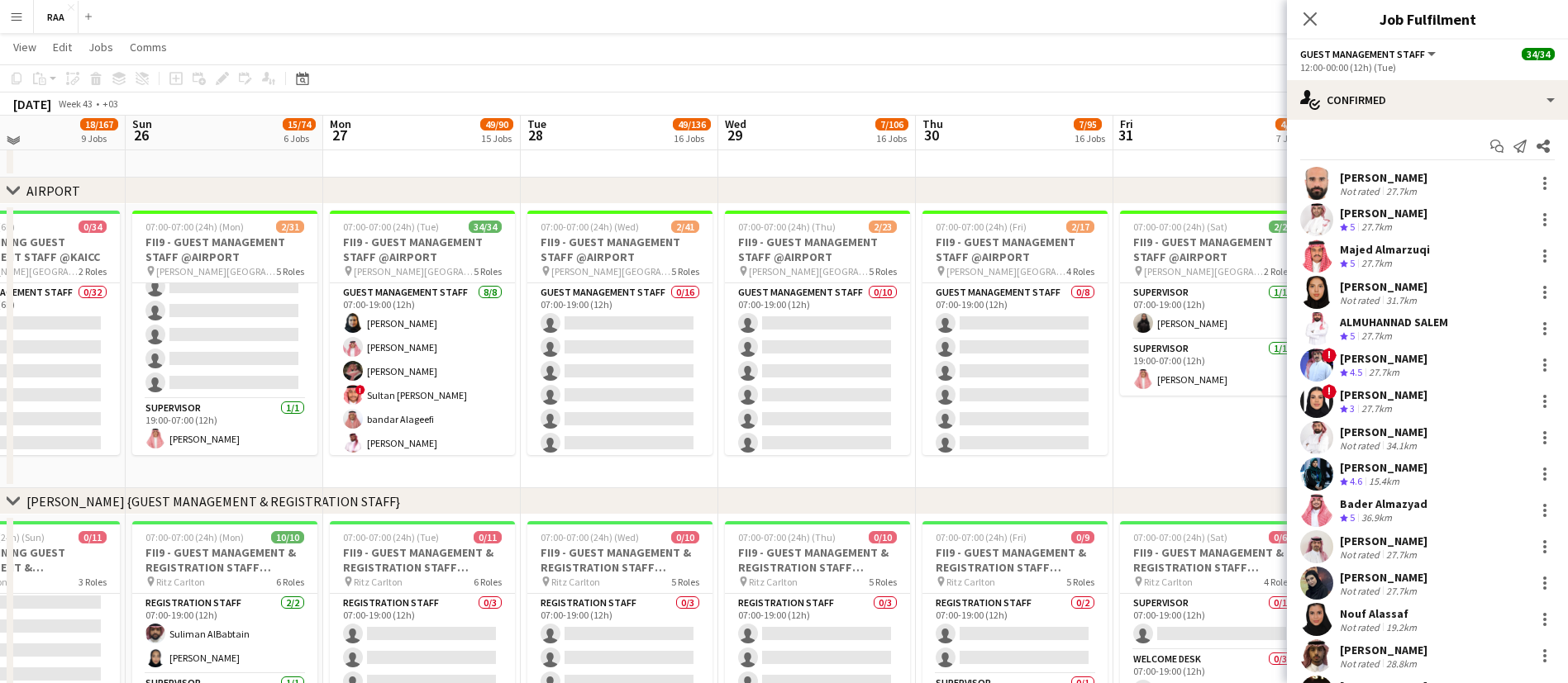
scroll to position [673, 0]
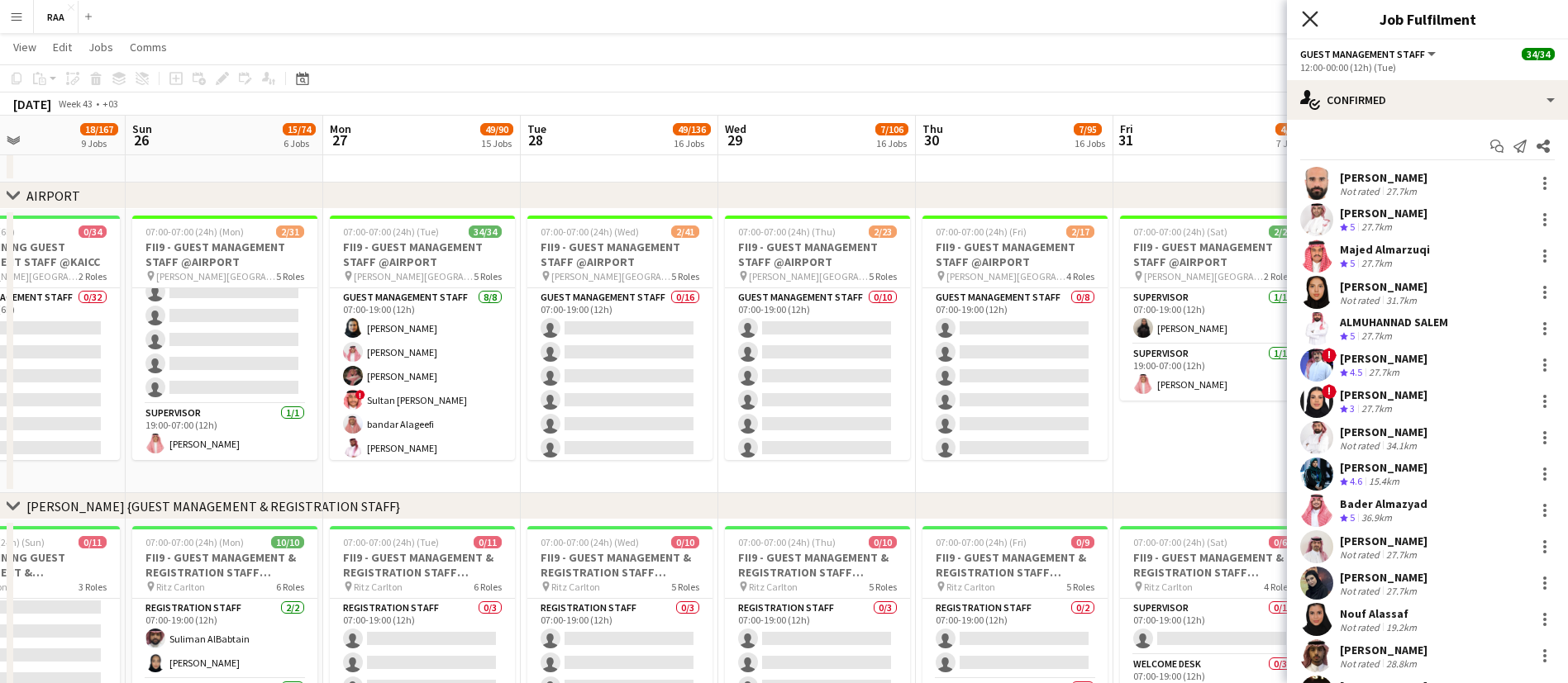
click at [1312, 20] on icon at bounding box center [1310, 19] width 16 height 16
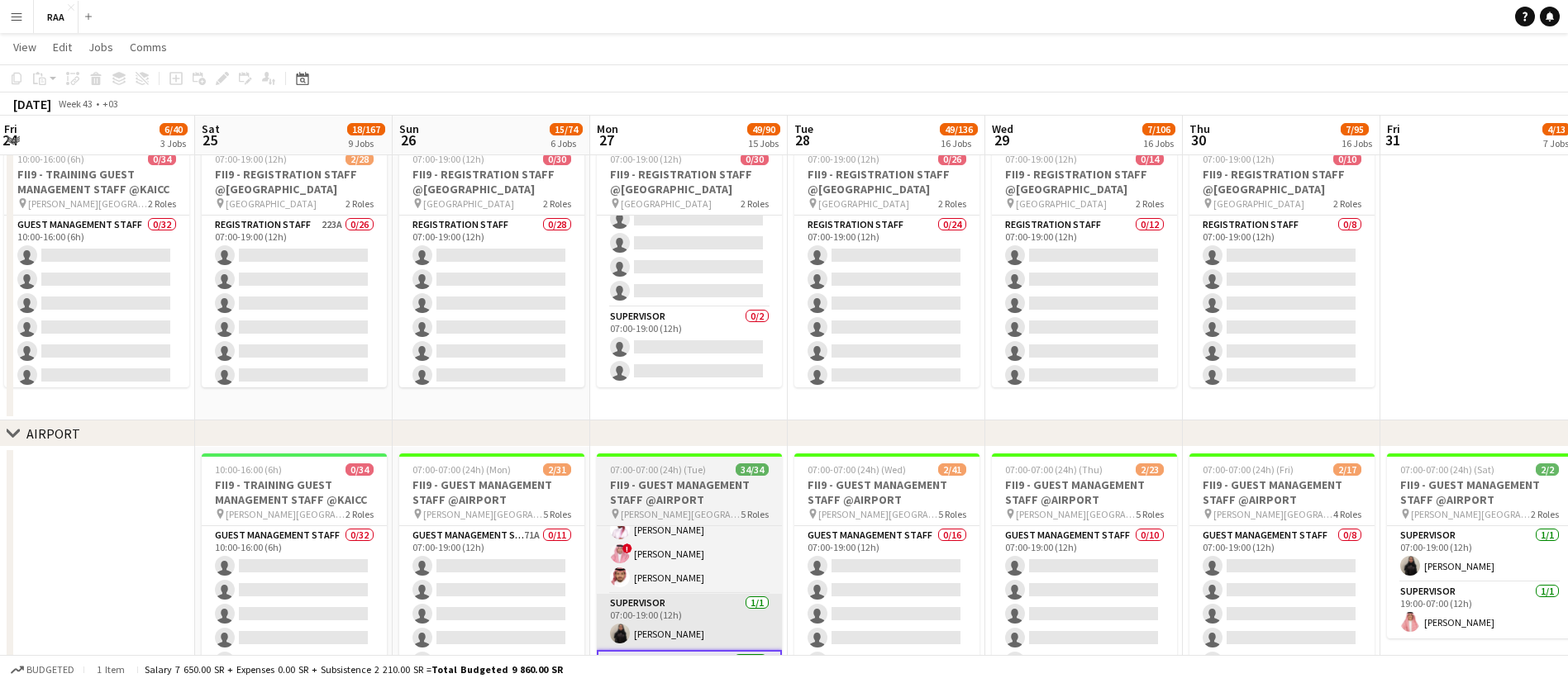
scroll to position [0, 343]
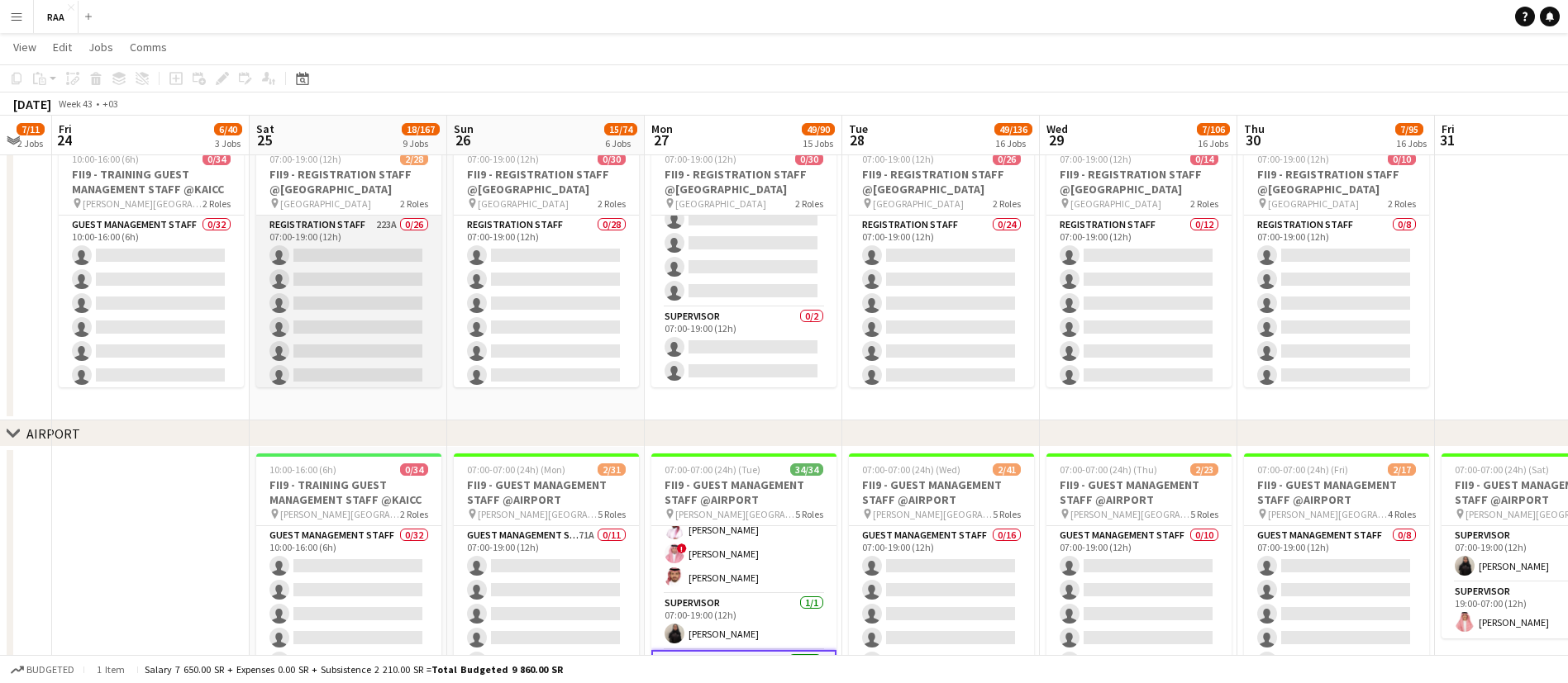
click at [350, 265] on app-card-role "Registration Staff 223A 0/26 07:00-19:00 (12h) single-neutral-actions single-ne…" at bounding box center [349, 543] width 185 height 656
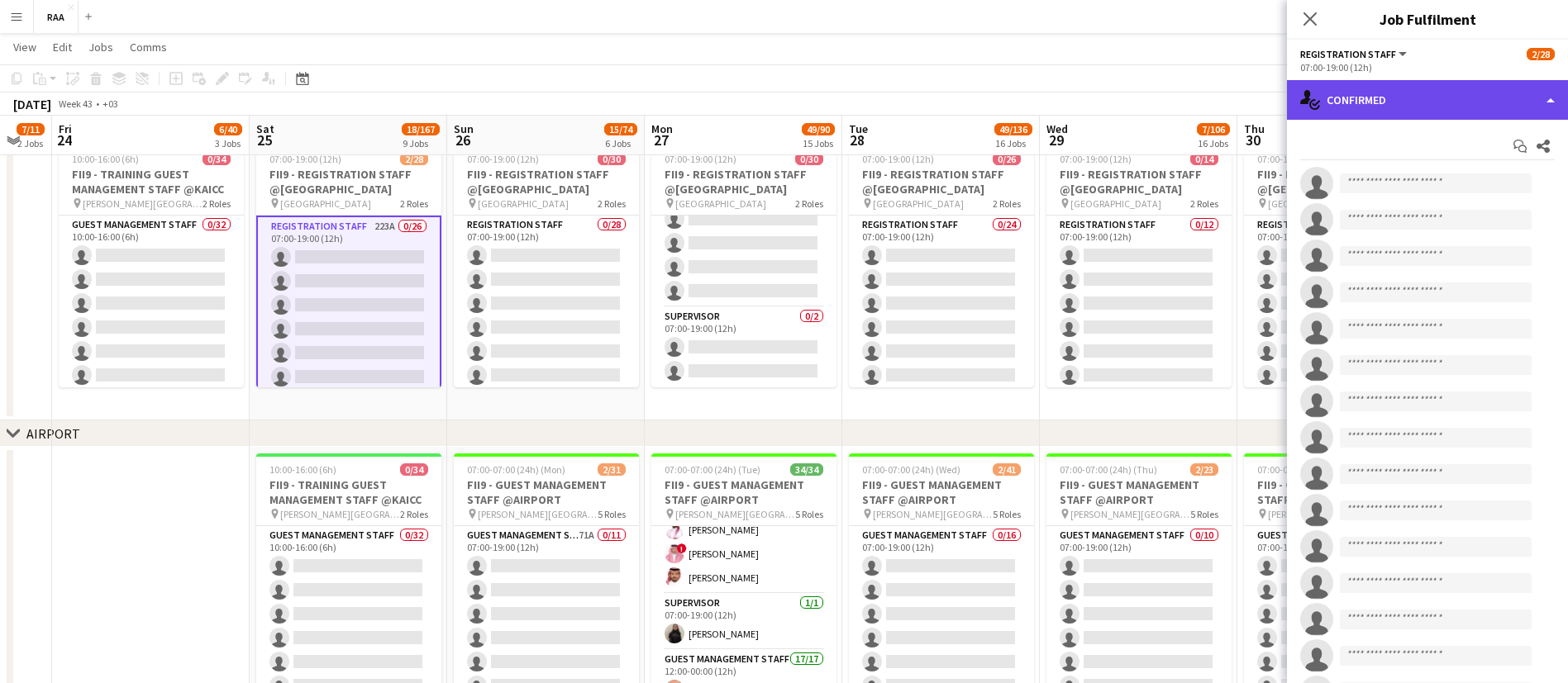
click at [1451, 94] on div "single-neutral-actions-check-2 Confirmed" at bounding box center [1427, 100] width 281 height 40
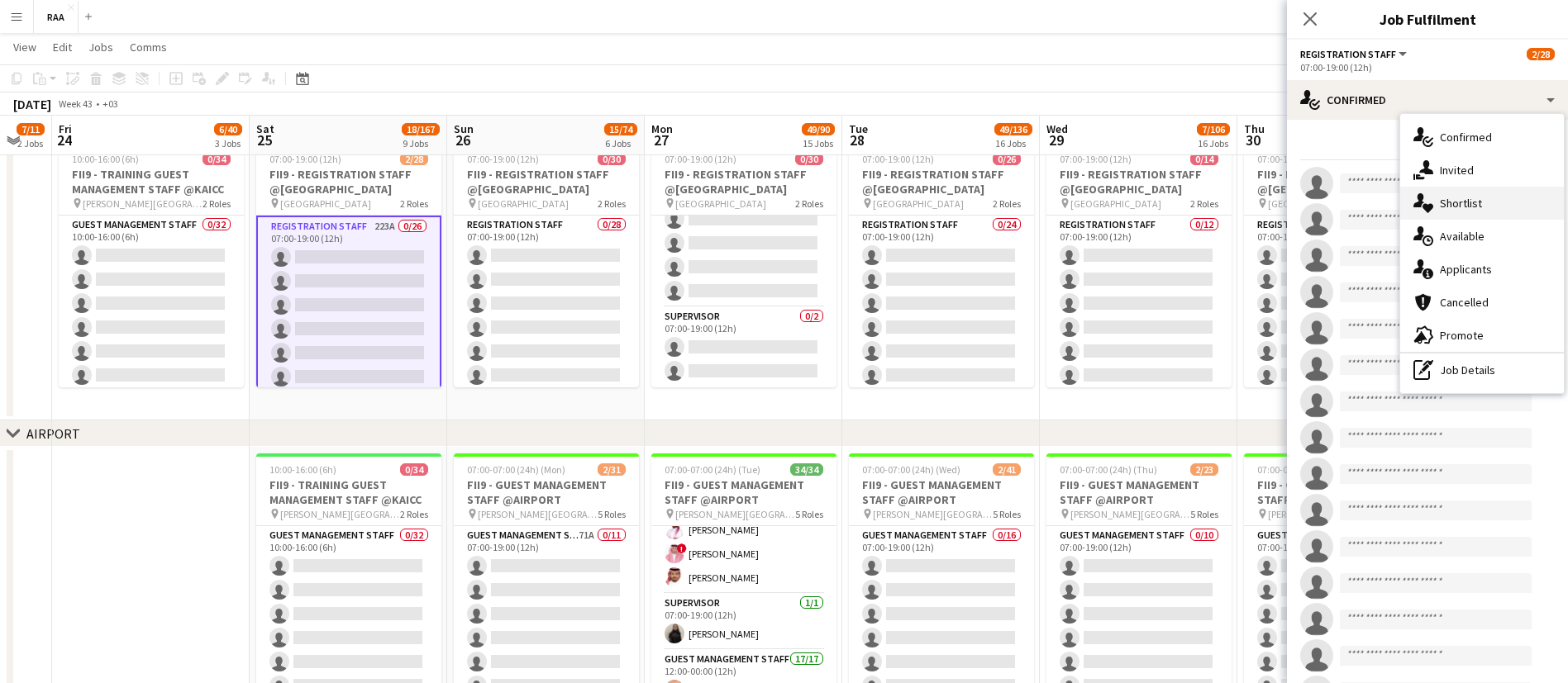
click at [1473, 210] on div "single-neutral-actions-heart Shortlist" at bounding box center [1481, 203] width 164 height 33
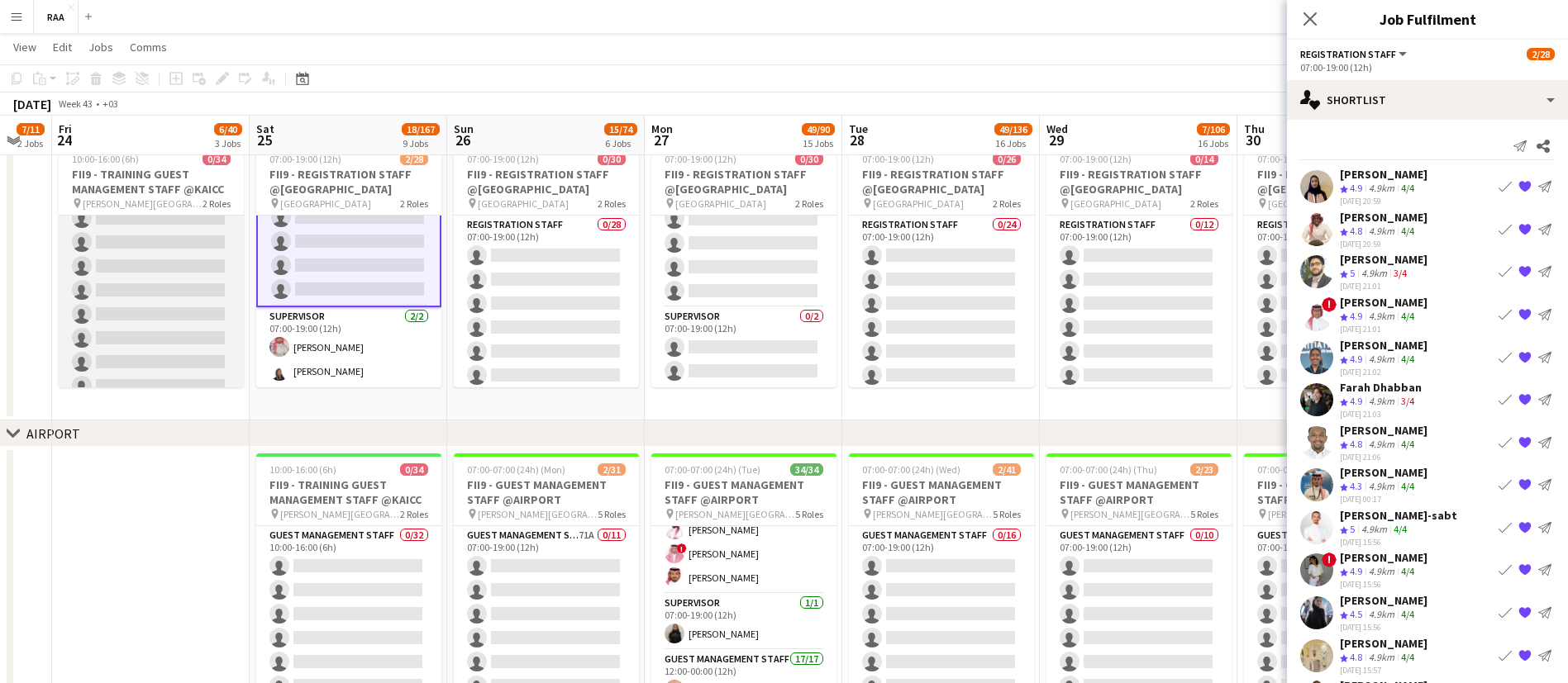
scroll to position [707, 0]
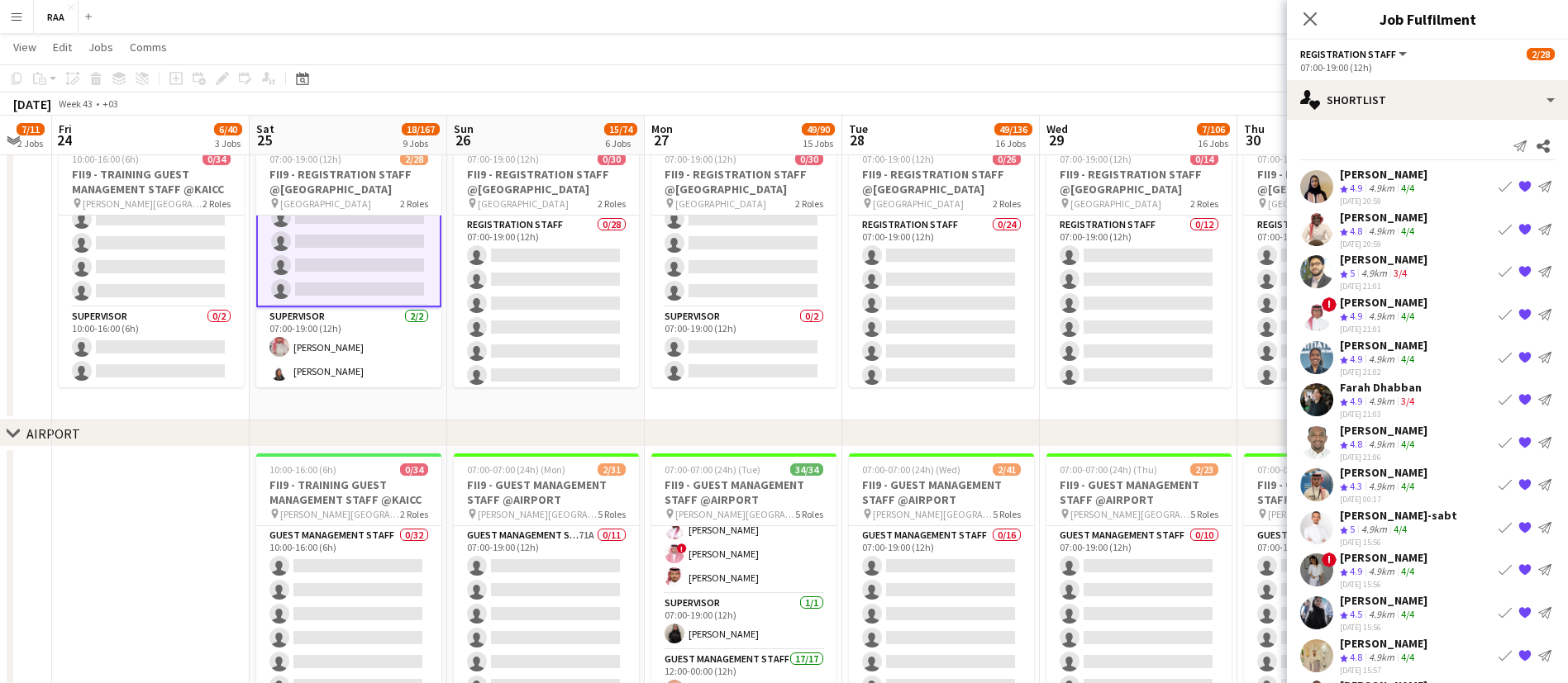
click at [1358, 230] on span "4.8" at bounding box center [1356, 231] width 12 height 12
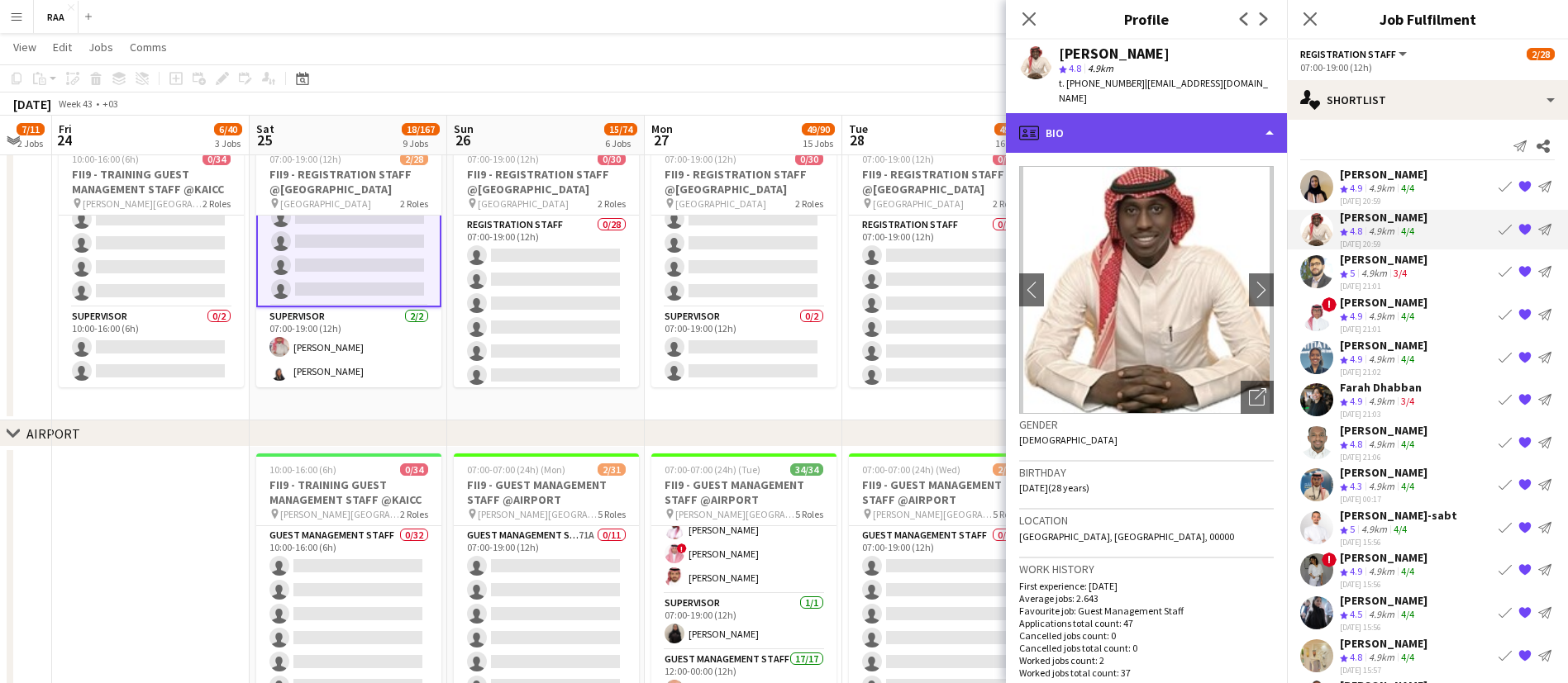
click at [1172, 121] on div "profile Bio" at bounding box center [1147, 133] width 281 height 40
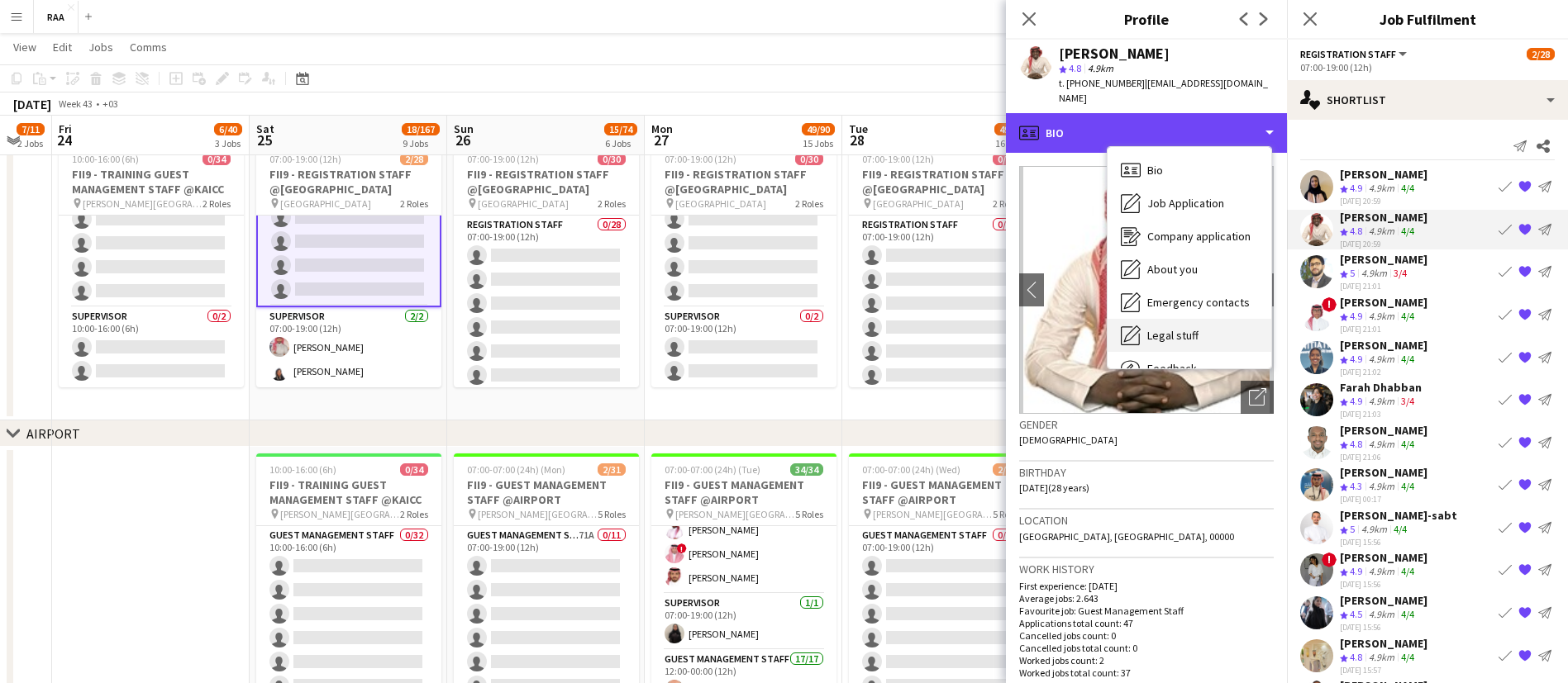
scroll to position [57, 0]
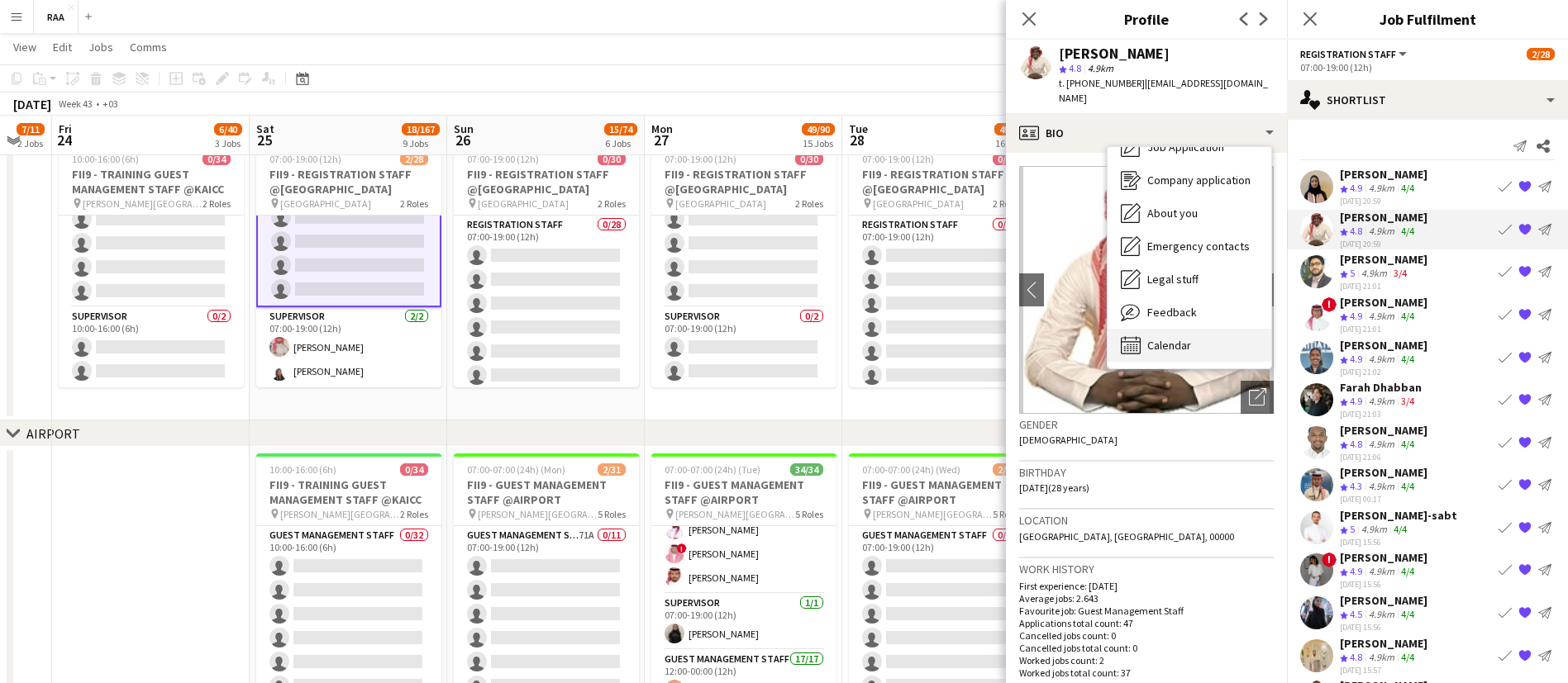
click at [1203, 330] on div "Calendar Calendar" at bounding box center [1188, 345] width 164 height 33
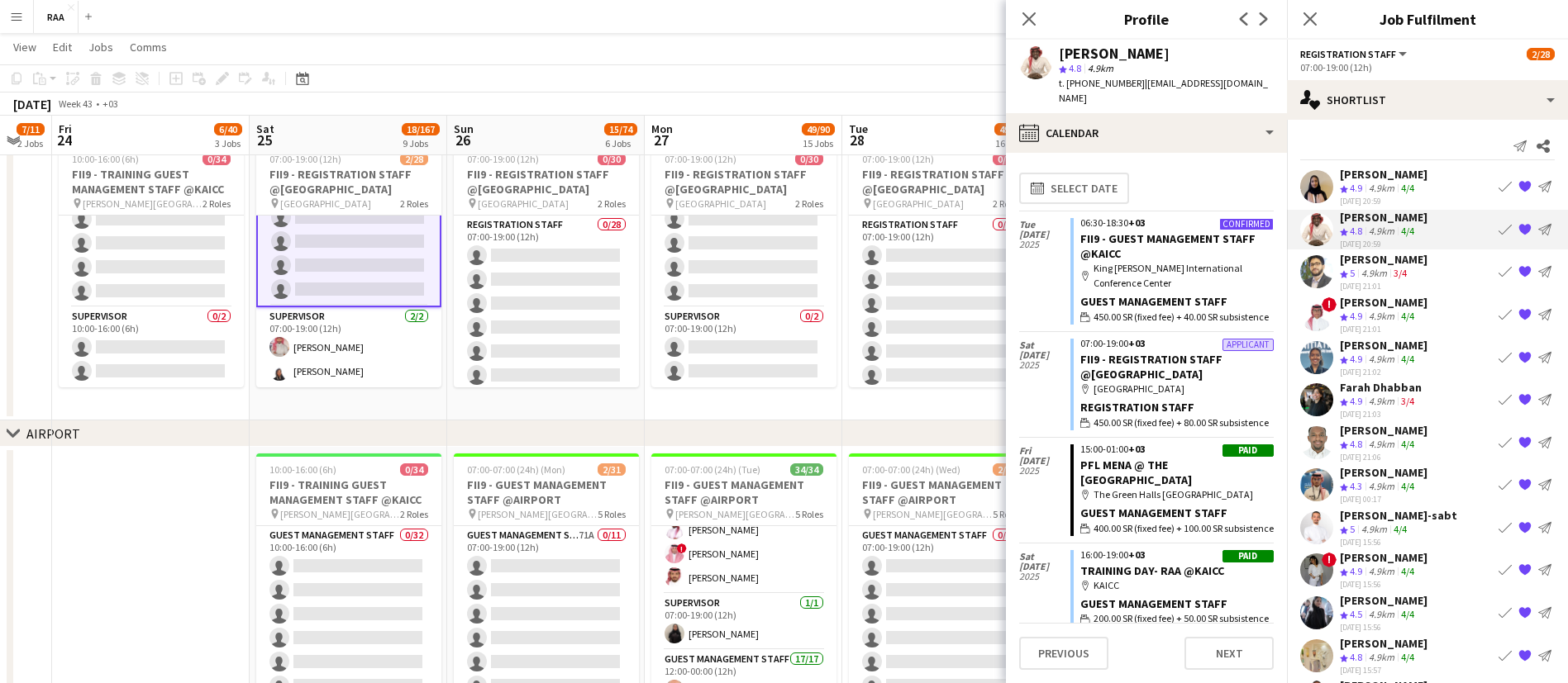
click at [1518, 231] on app-icon "{{ spriteTitle }}" at bounding box center [1525, 228] width 13 height 13
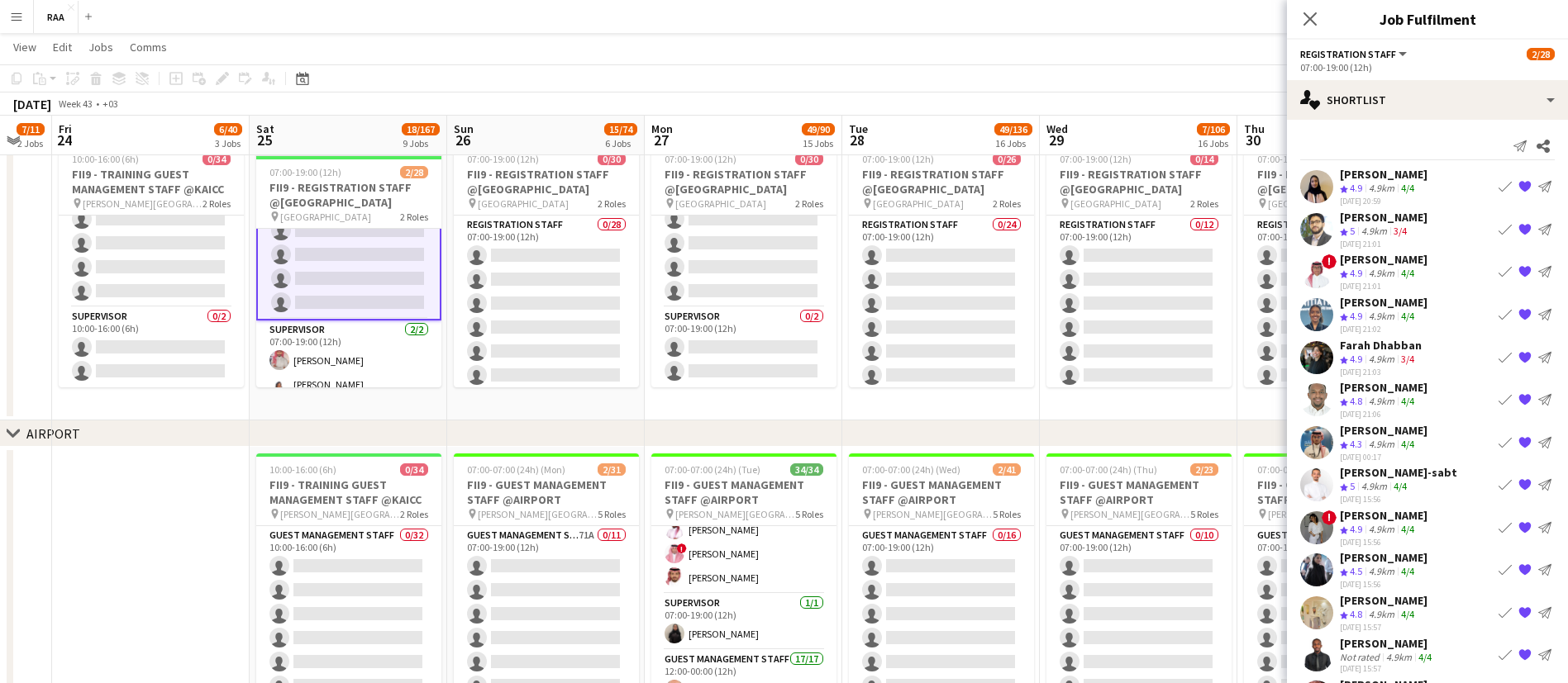
click at [1378, 438] on div "4.9km" at bounding box center [1381, 445] width 32 height 14
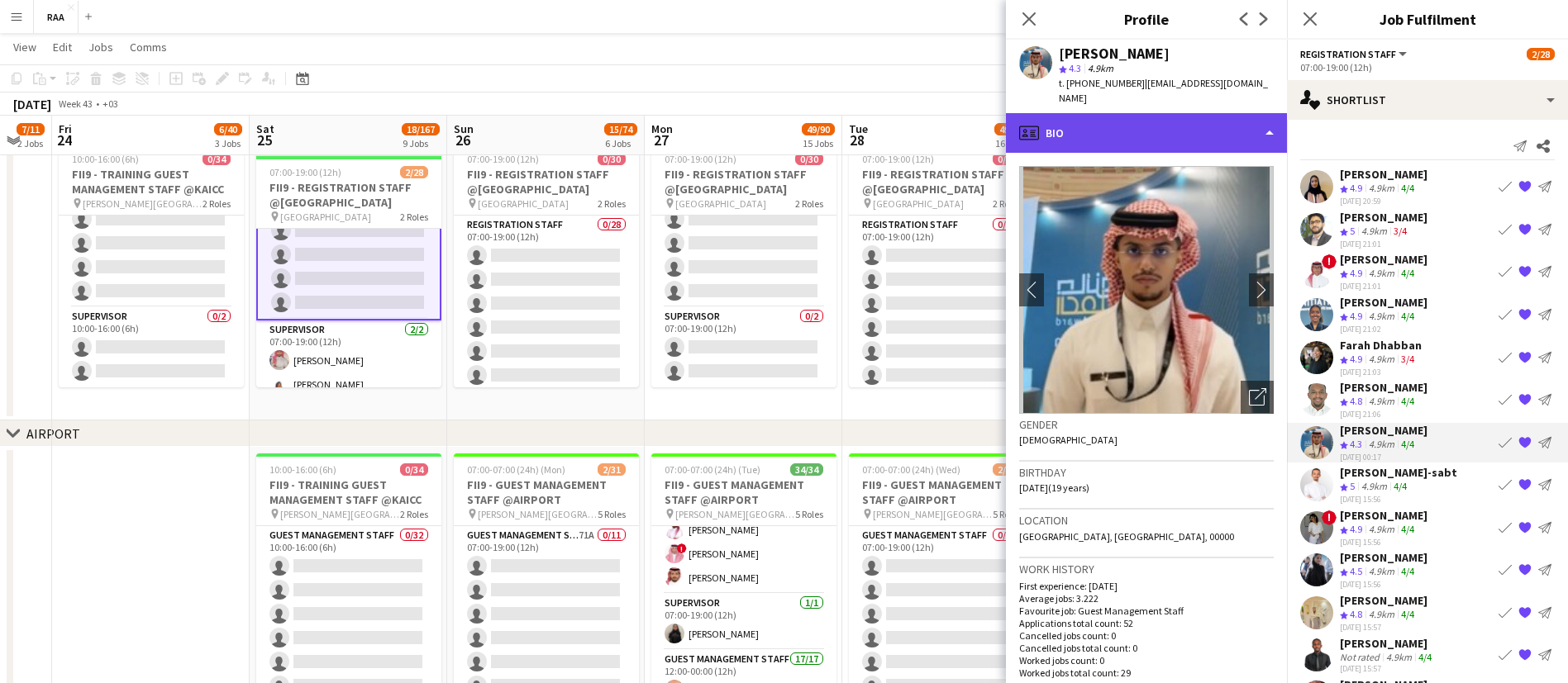
click at [1114, 126] on div "profile Bio" at bounding box center [1147, 133] width 281 height 40
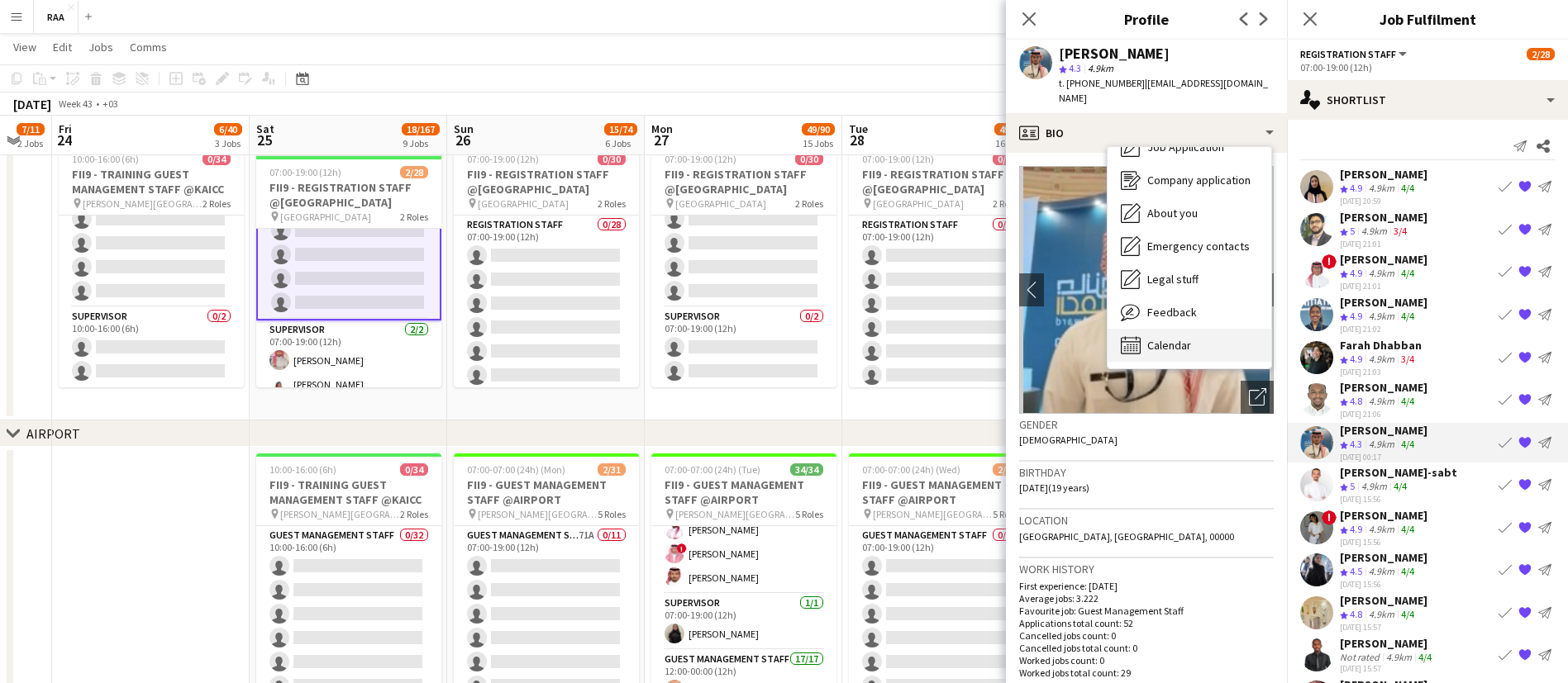
click at [1171, 338] on span "Calendar" at bounding box center [1168, 345] width 43 height 15
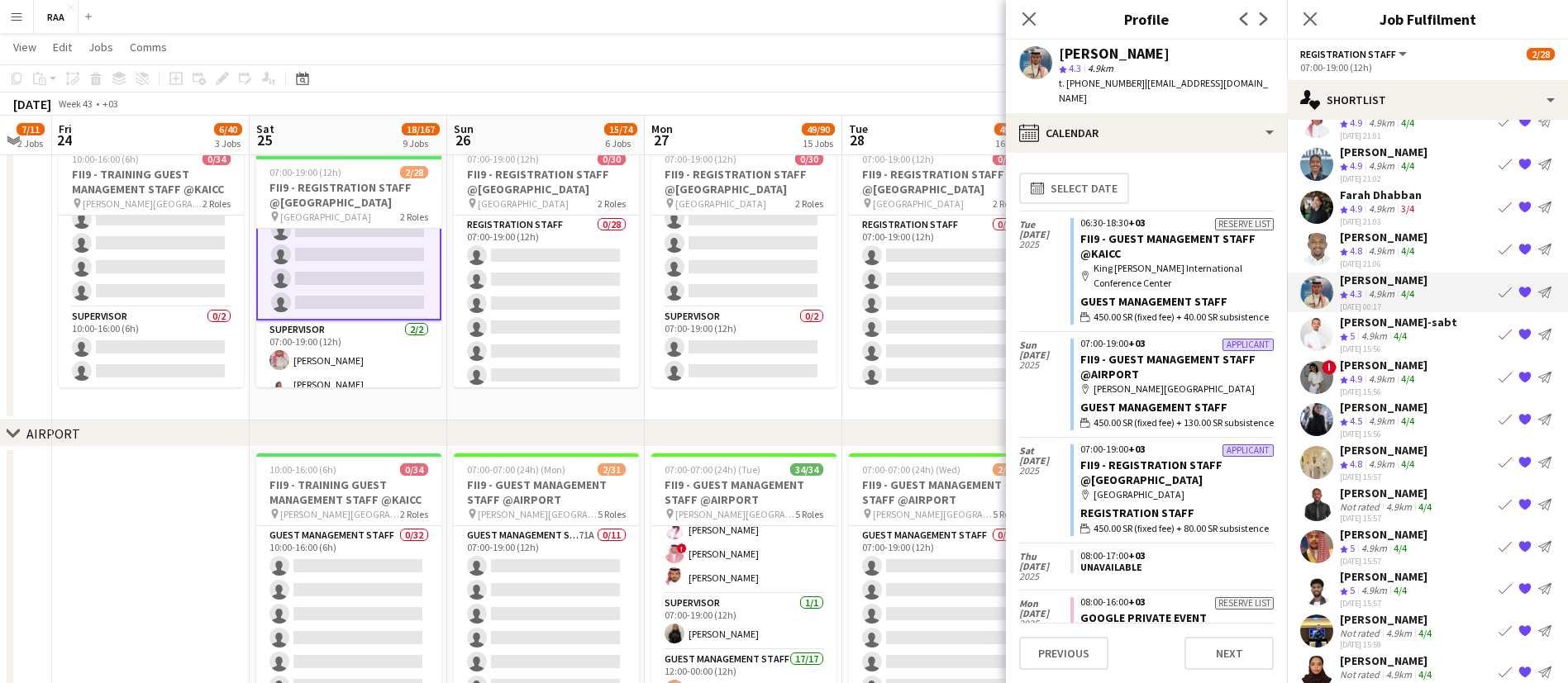
scroll to position [153, 0]
click at [1395, 587] on app-skills-label "4/4" at bounding box center [1400, 587] width 13 height 12
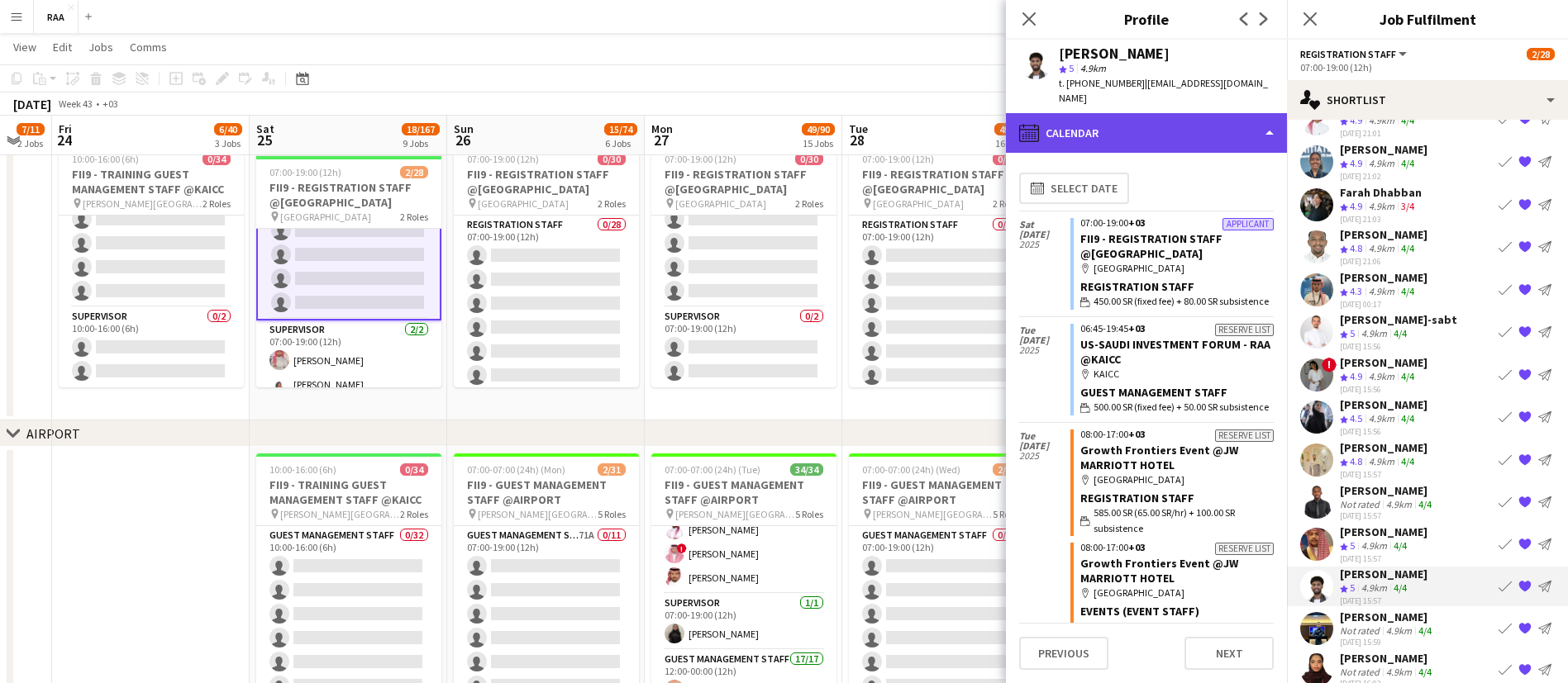
click at [1130, 128] on div "calendar-full Calendar" at bounding box center [1147, 133] width 281 height 40
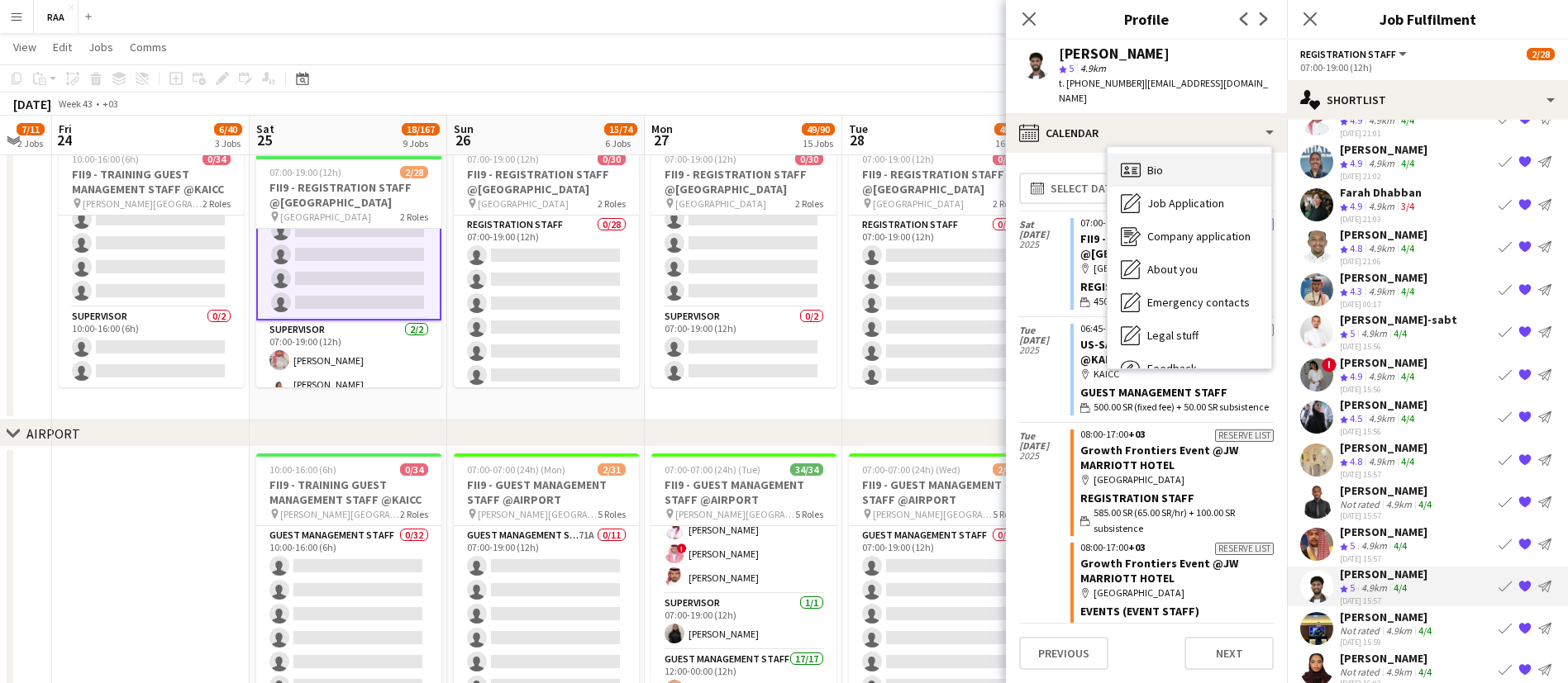
click at [1144, 154] on div "Bio Bio" at bounding box center [1188, 170] width 164 height 33
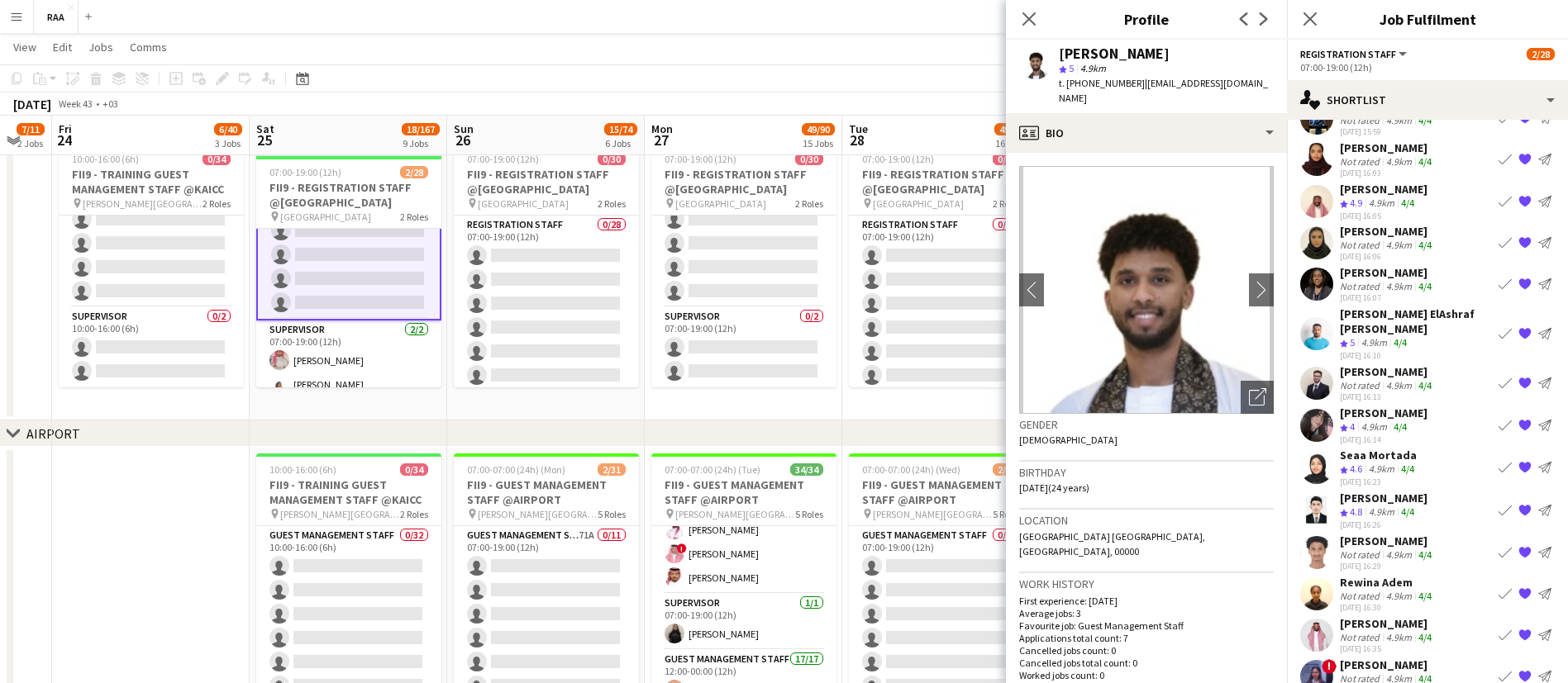
scroll to position [695, 0]
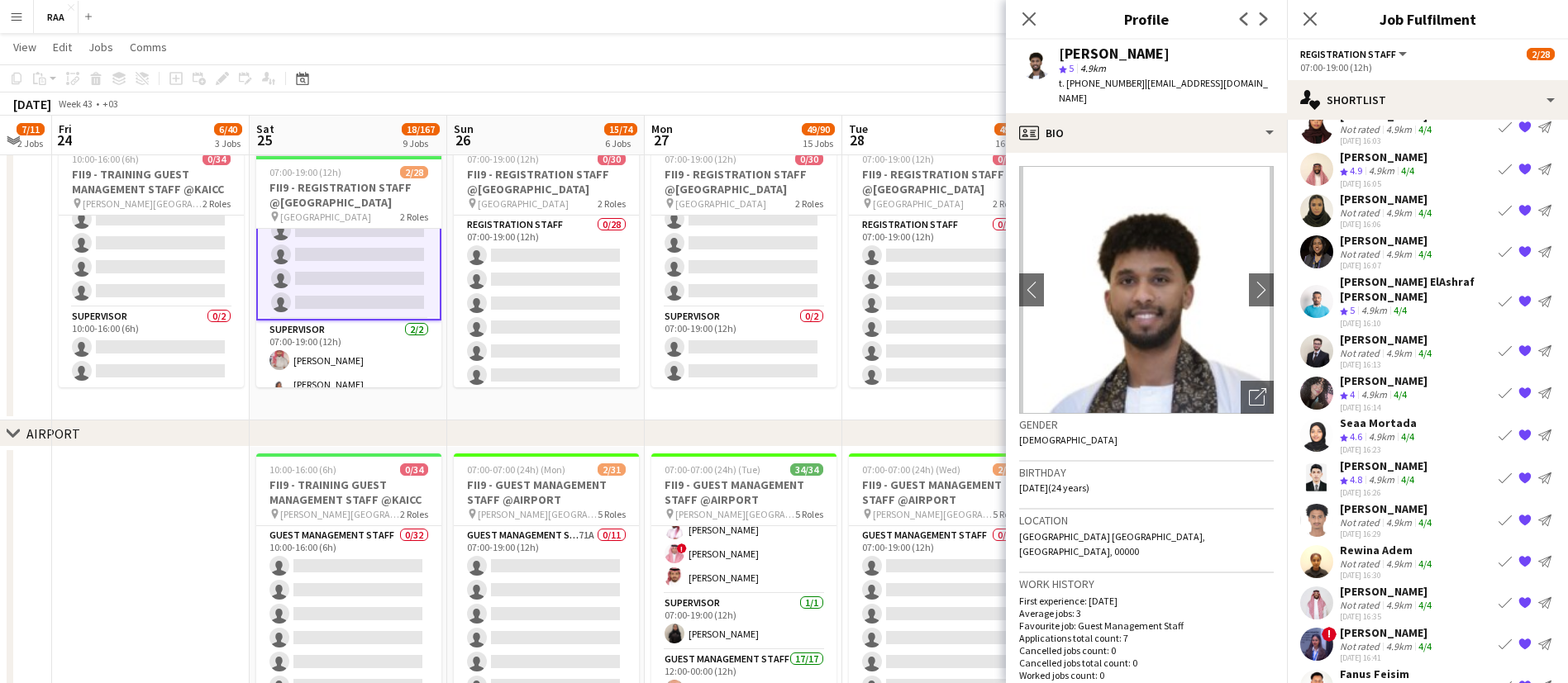
click at [1427, 563] on app-skills-label "4/4" at bounding box center [1425, 564] width 13 height 12
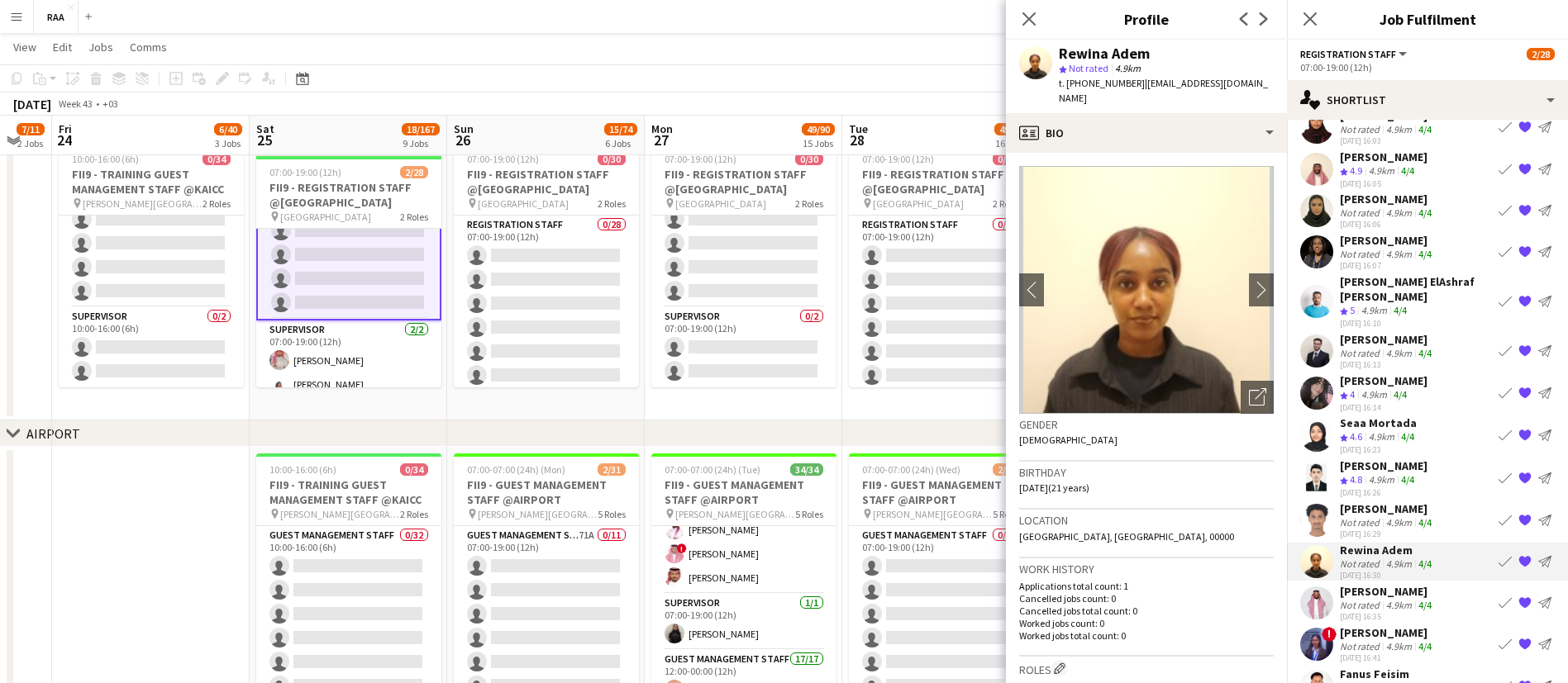
click at [1518, 563] on app-icon "{{ spriteTitle }}" at bounding box center [1525, 562] width 13 height 13
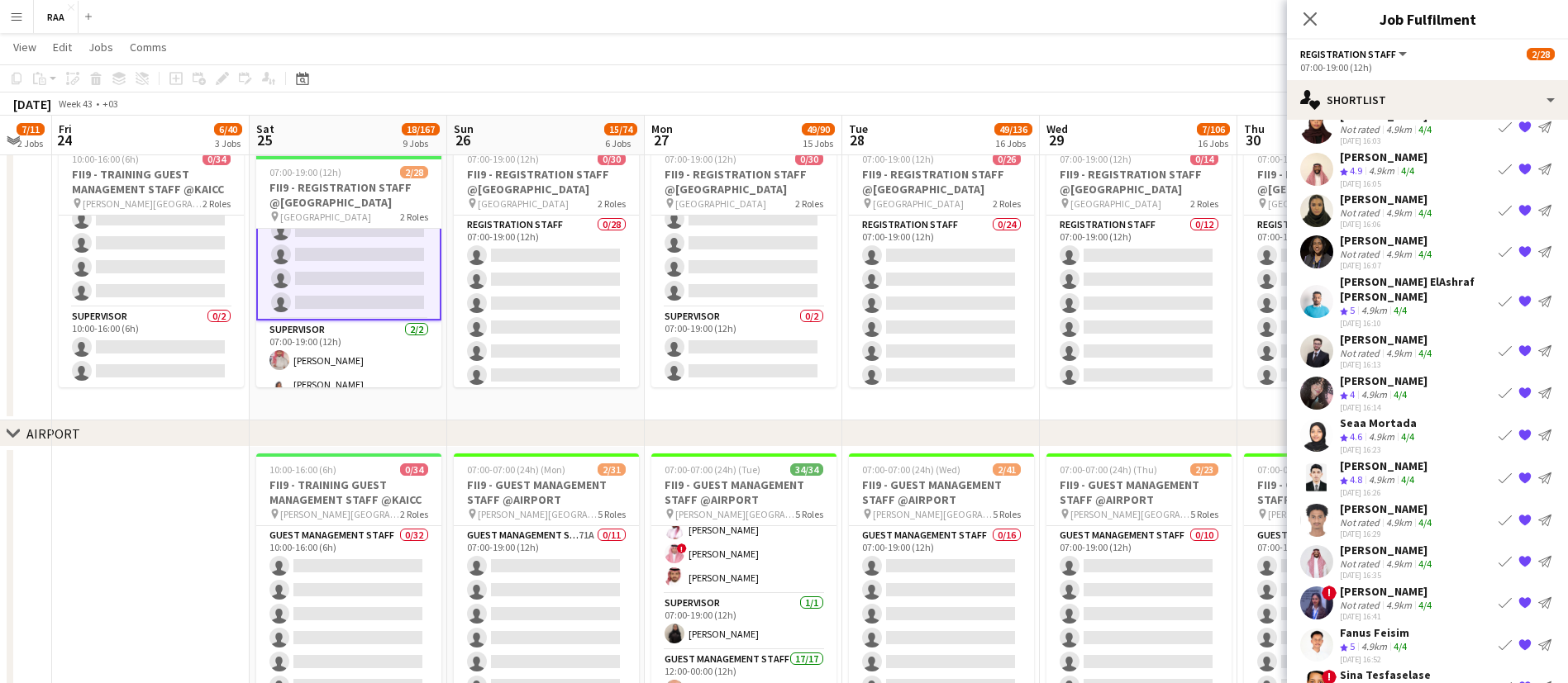
click at [1406, 561] on div "4.9km" at bounding box center [1398, 564] width 32 height 12
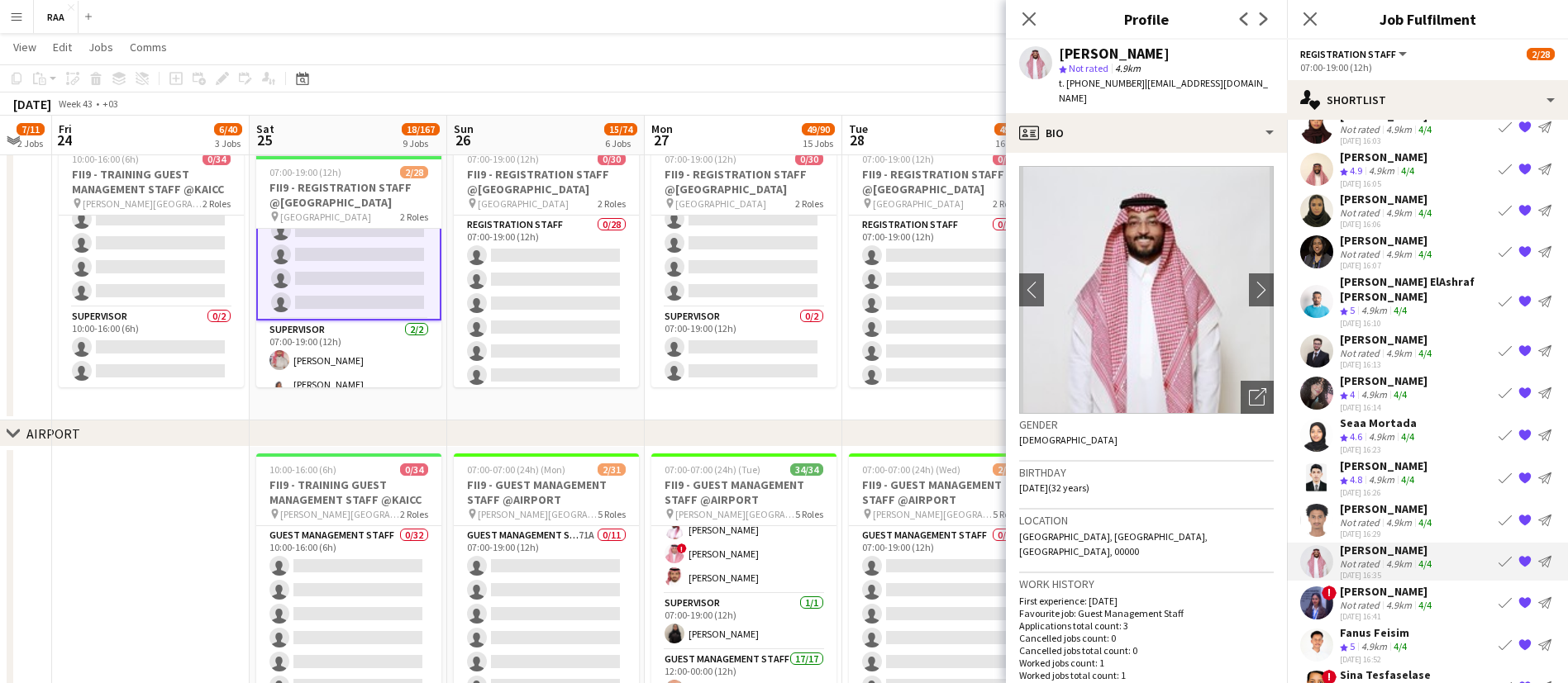
scroll to position [731, 0]
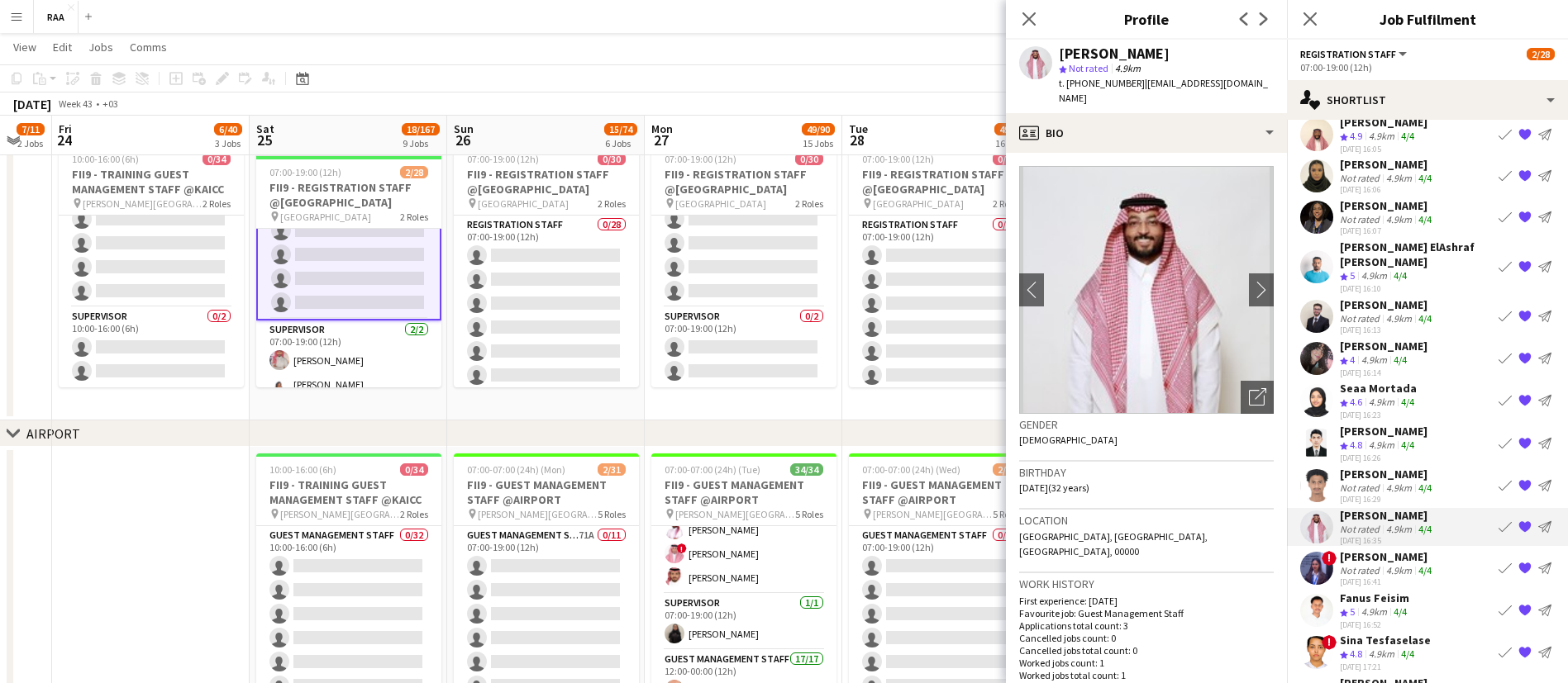
click at [1395, 600] on div "Fanus Feisim" at bounding box center [1374, 598] width 70 height 15
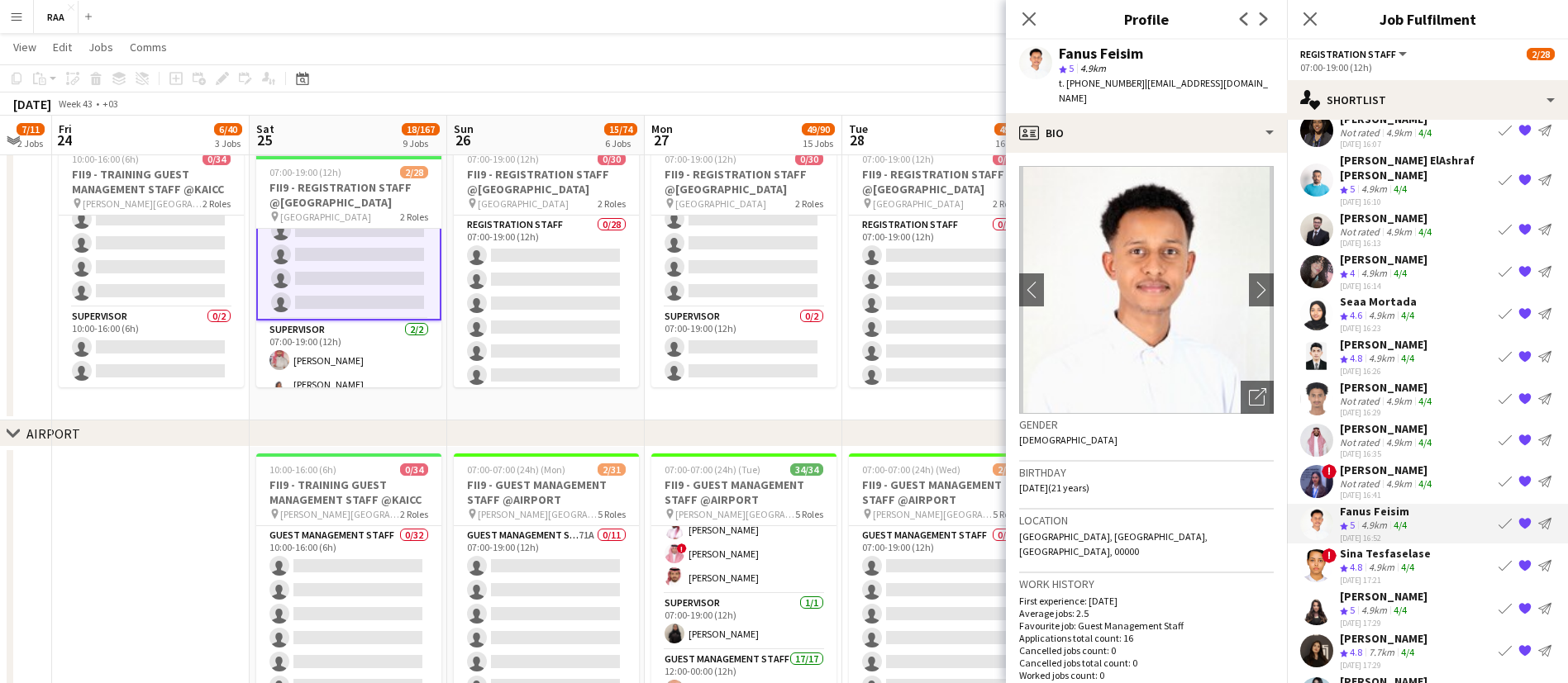
scroll to position [818, 0]
click at [1518, 522] on app-icon "{{ spriteTitle }}" at bounding box center [1525, 522] width 13 height 13
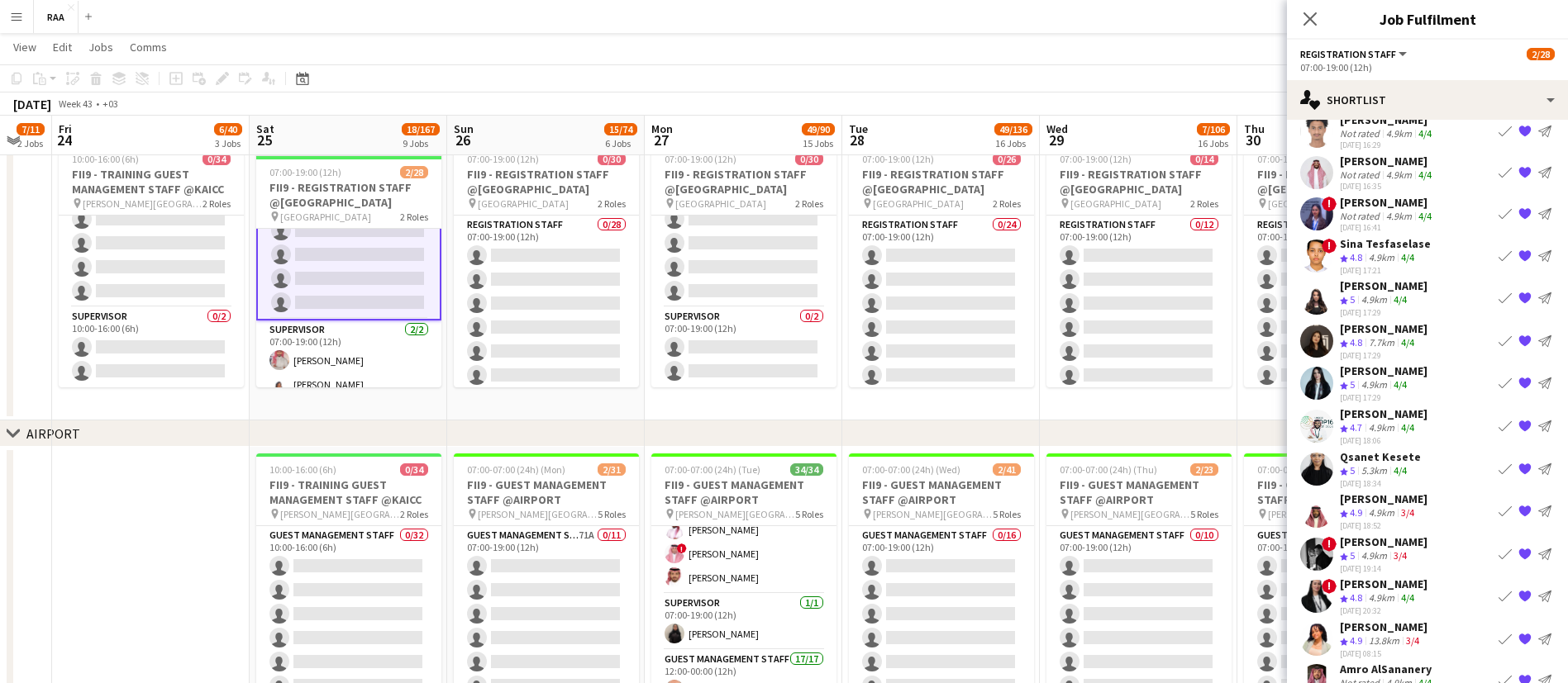
scroll to position [1086, 0]
click at [1390, 550] on div "4.9km" at bounding box center [1373, 556] width 32 height 14
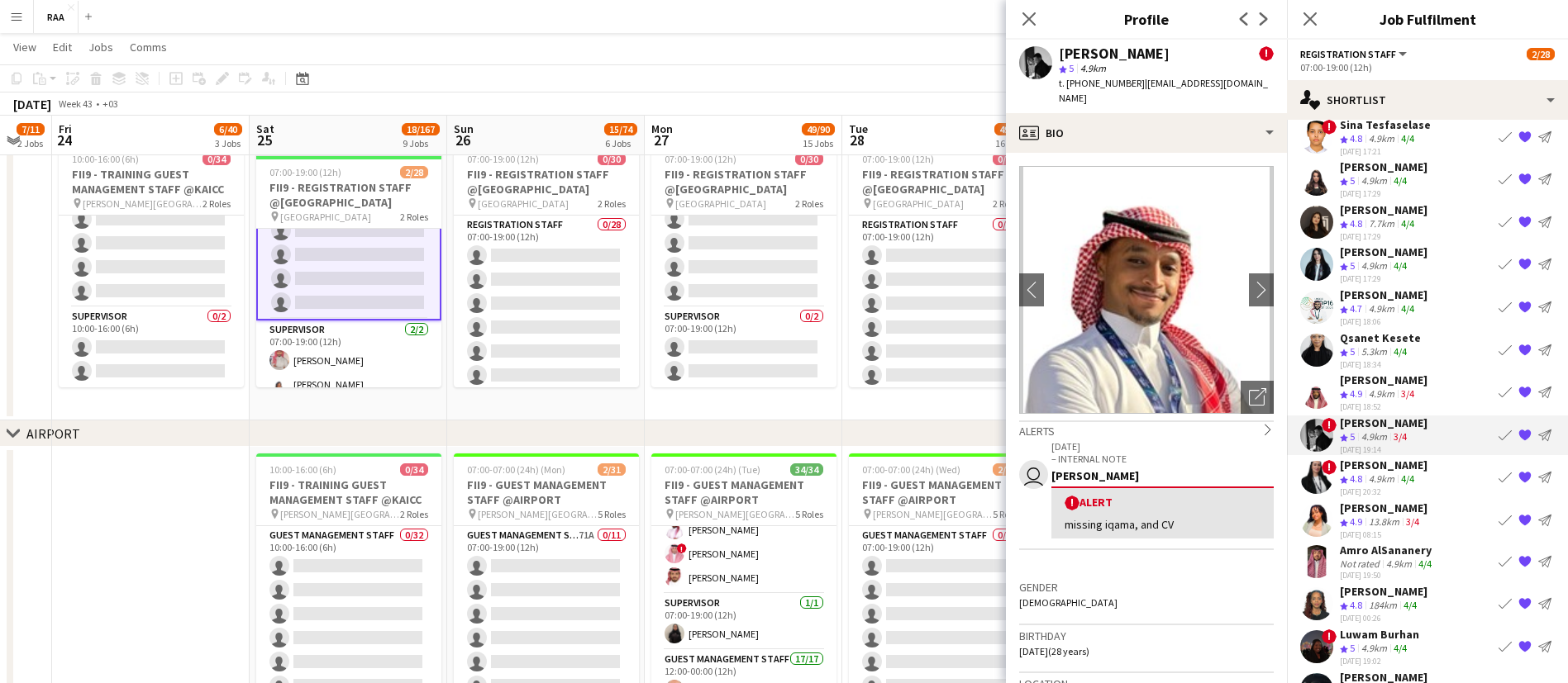
scroll to position [1205, 0]
click at [1397, 561] on div "4.9km" at bounding box center [1398, 563] width 32 height 12
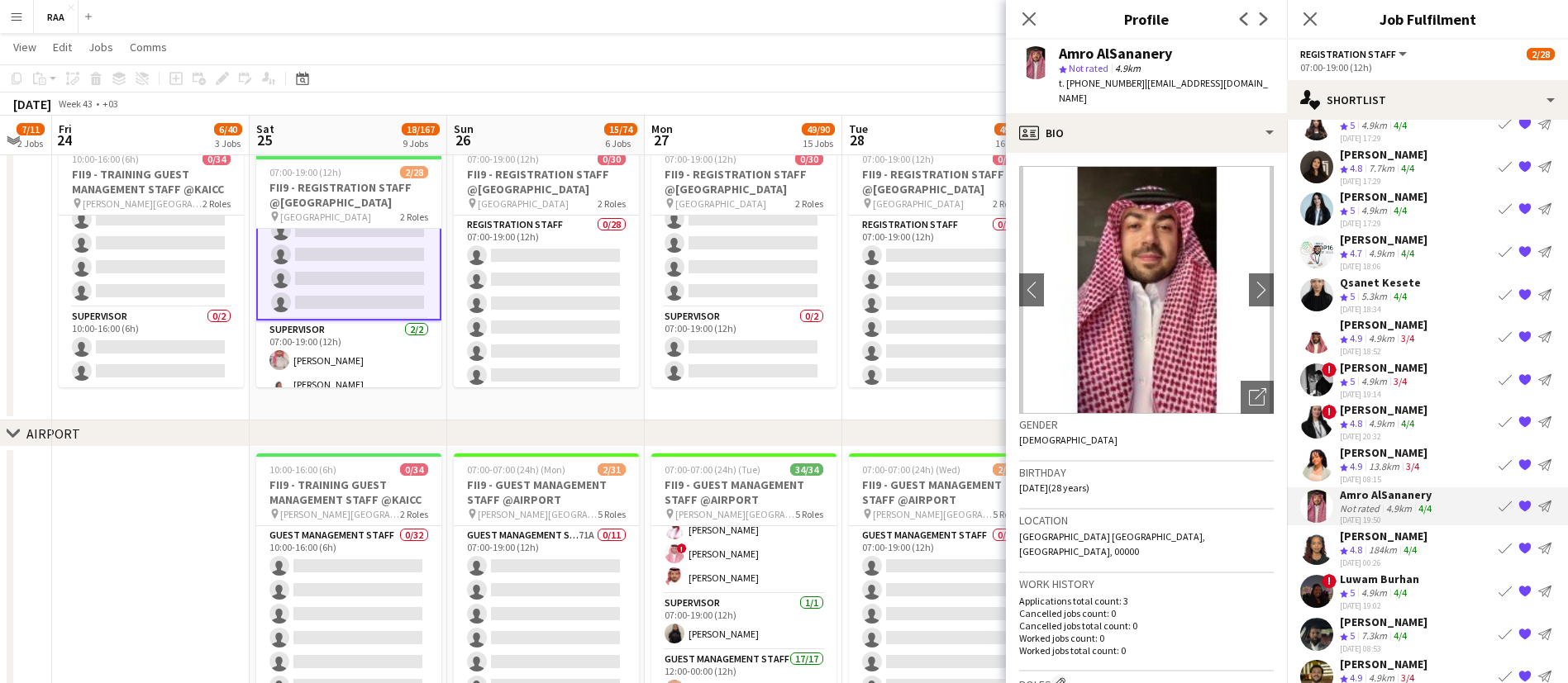
scroll to position [1277, 0]
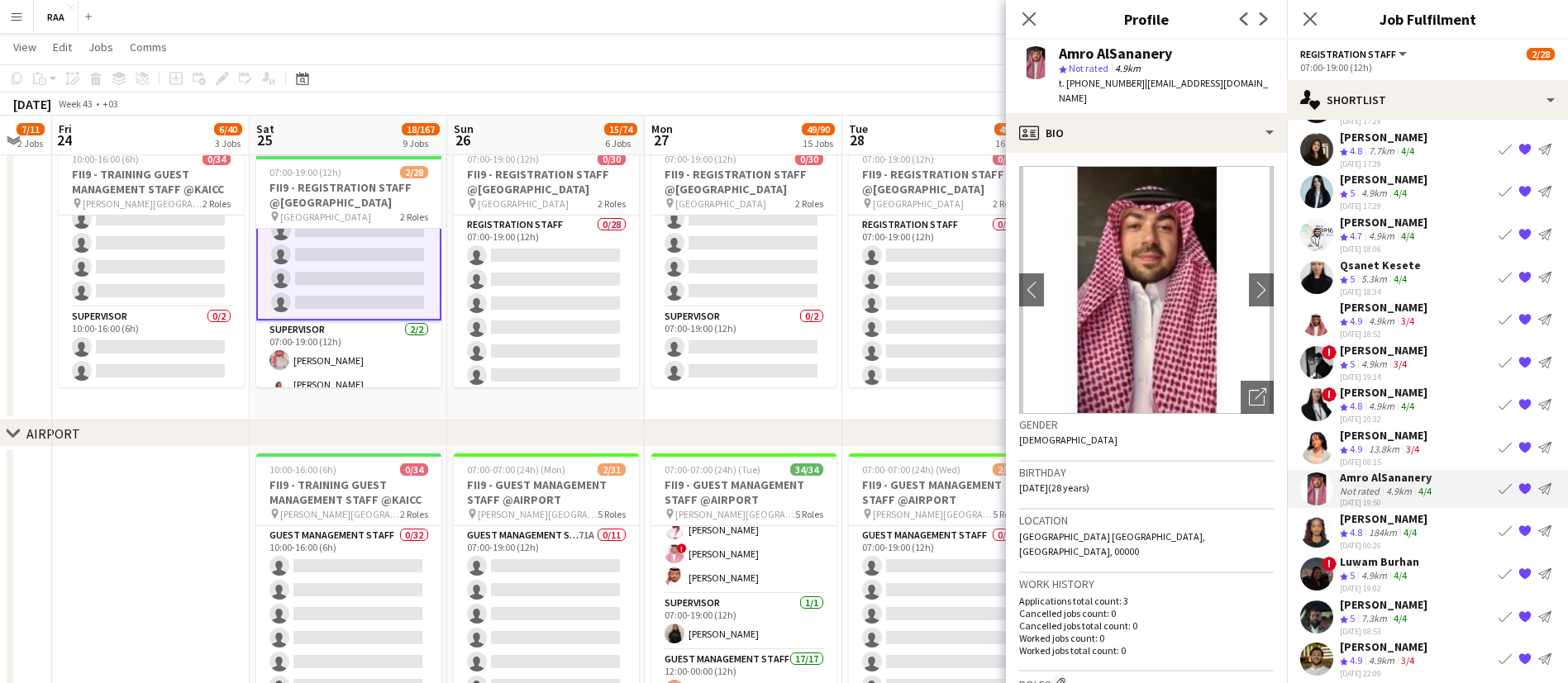
click at [1399, 573] on app-skills-label "4/4" at bounding box center [1400, 575] width 13 height 12
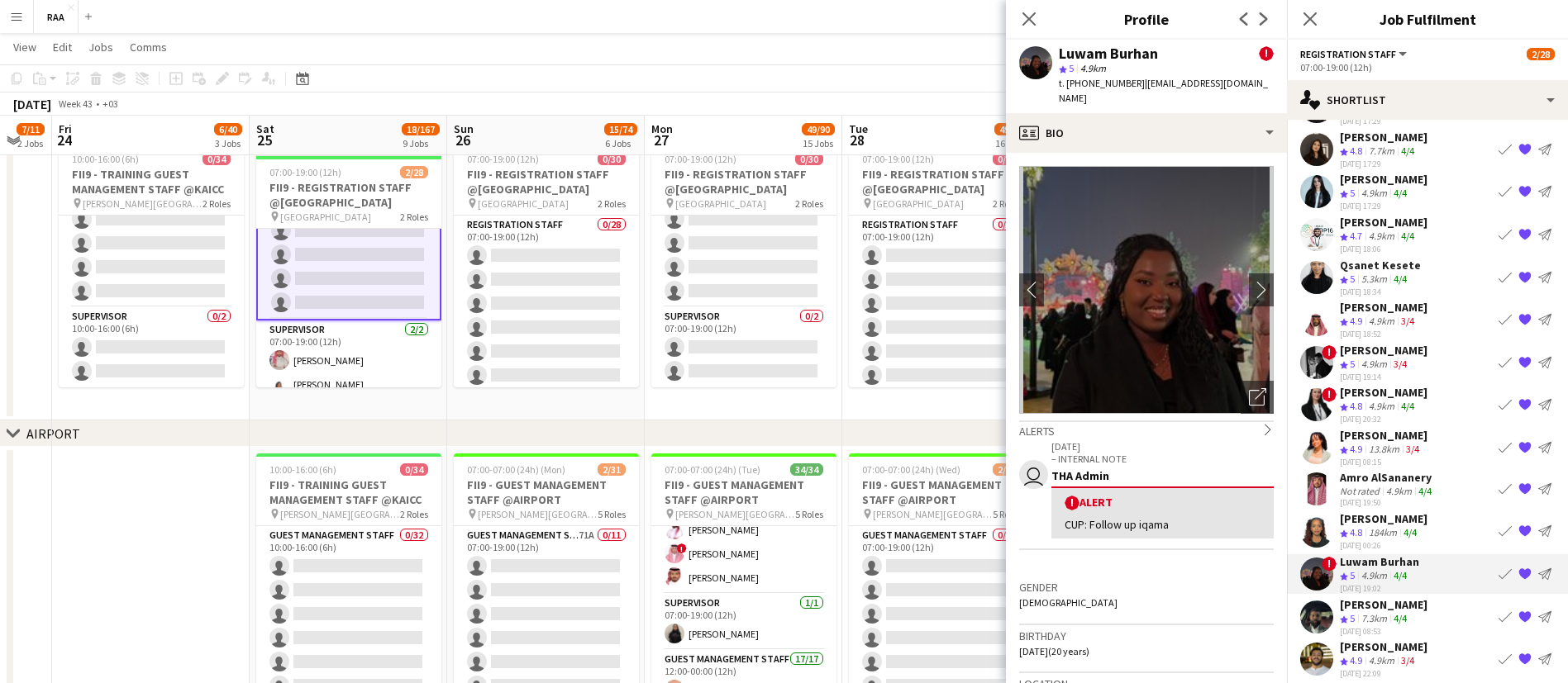
click at [1515, 583] on button "{{ spriteTitle }}" at bounding box center [1525, 574] width 19 height 19
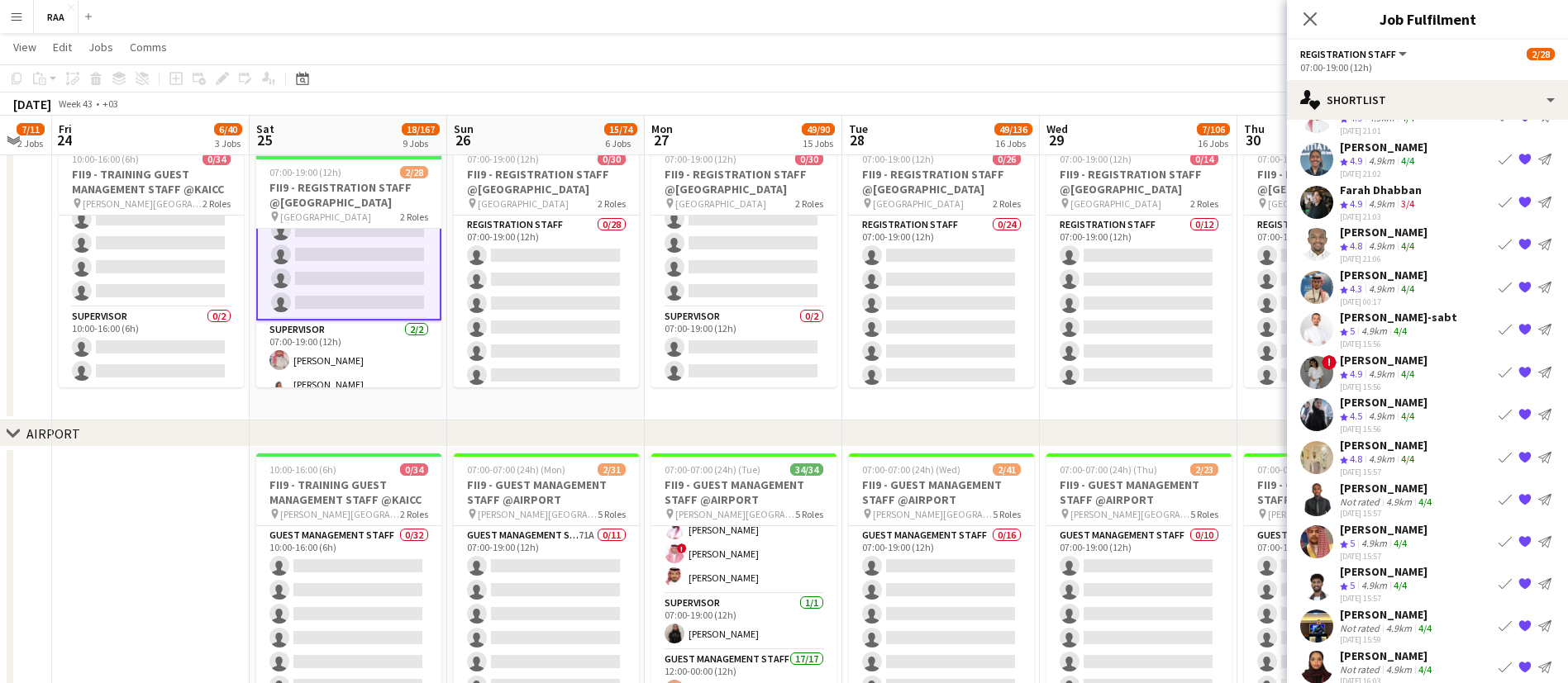
scroll to position [0, 0]
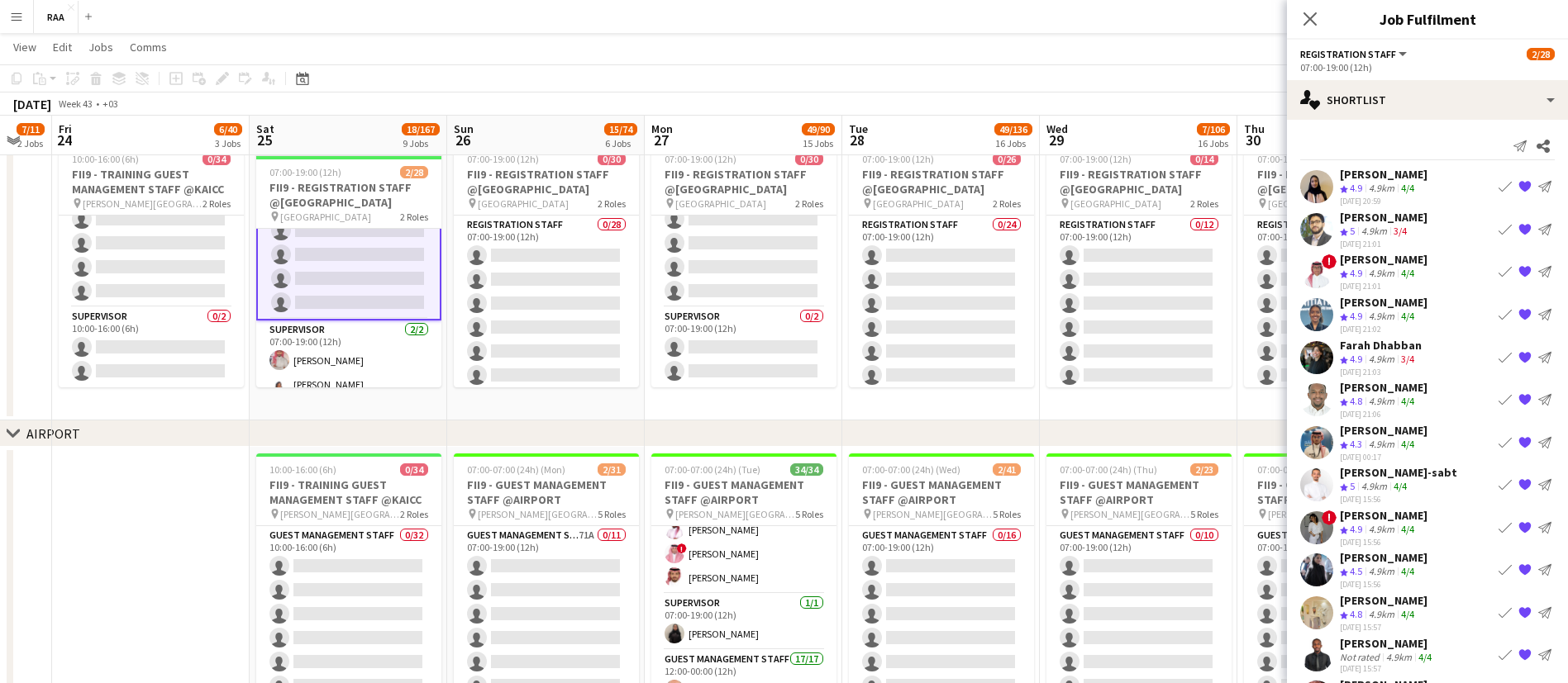
click at [1518, 614] on app-icon "{{ spriteTitle }}" at bounding box center [1525, 612] width 13 height 13
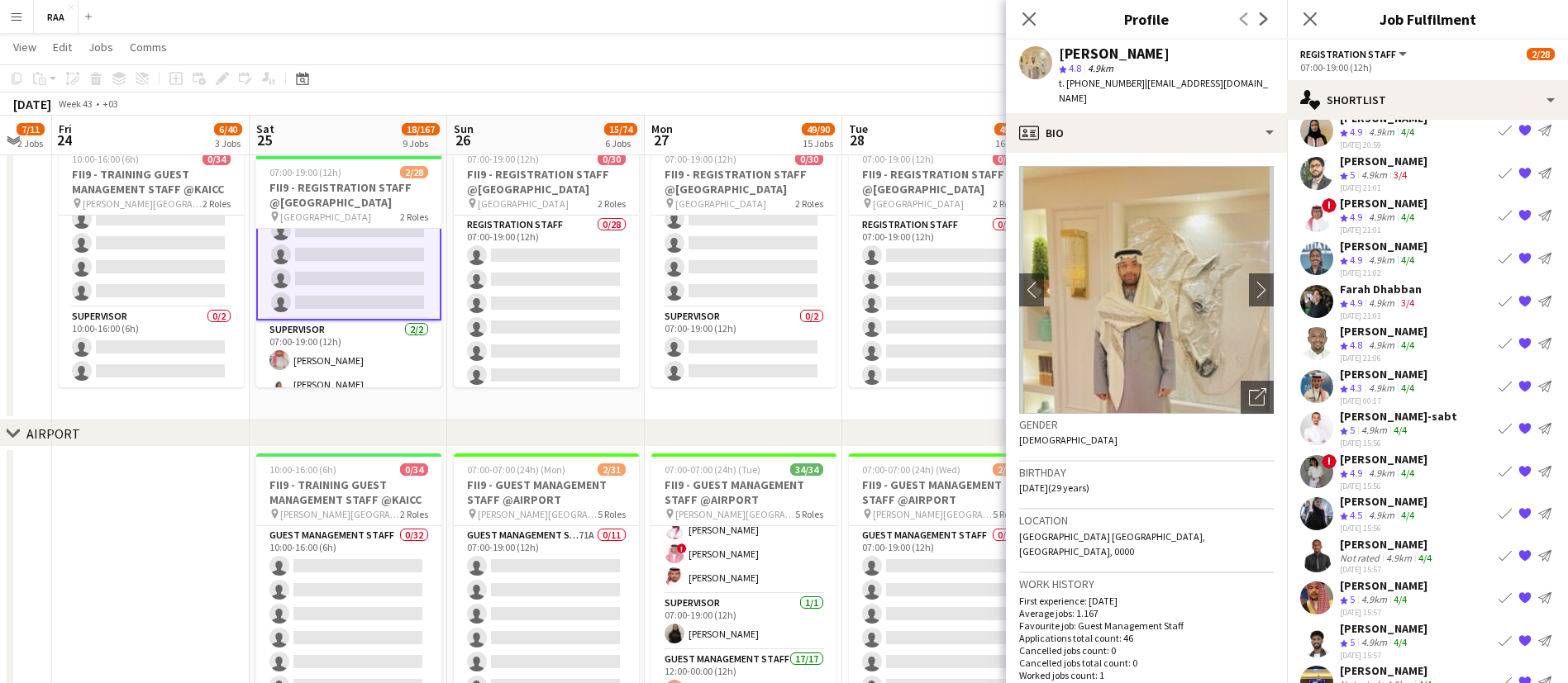
scroll to position [61, 0]
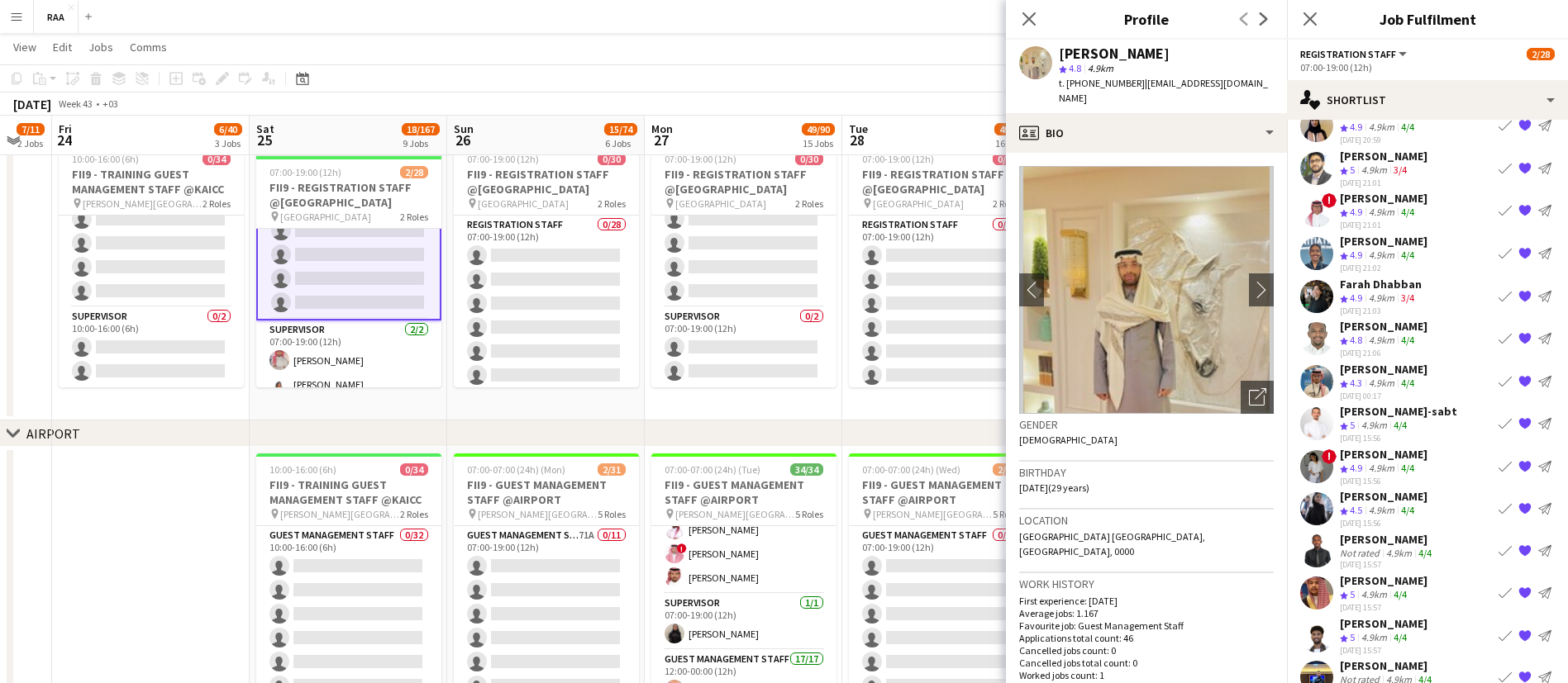
click at [1380, 596] on div "4.9km" at bounding box center [1373, 595] width 32 height 14
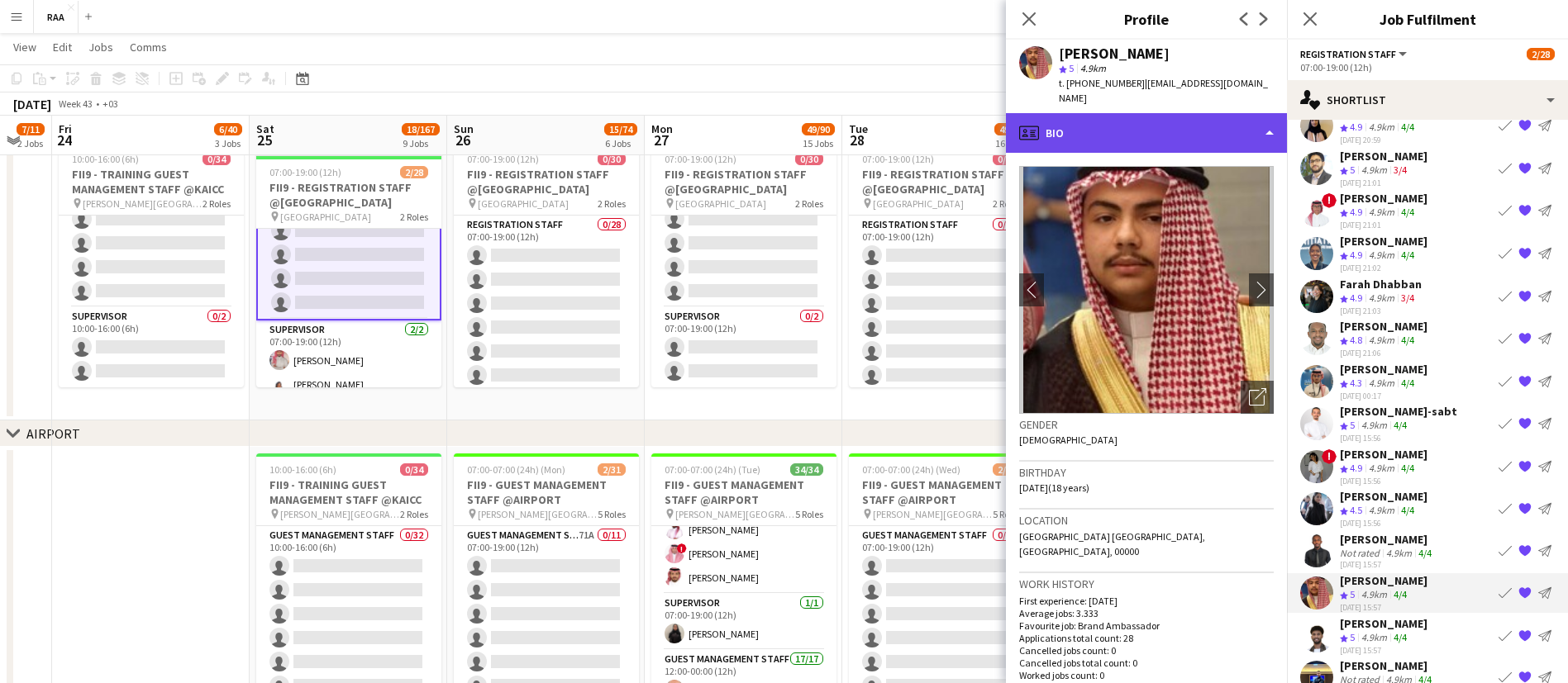
click at [1134, 123] on div "profile Bio" at bounding box center [1147, 133] width 281 height 40
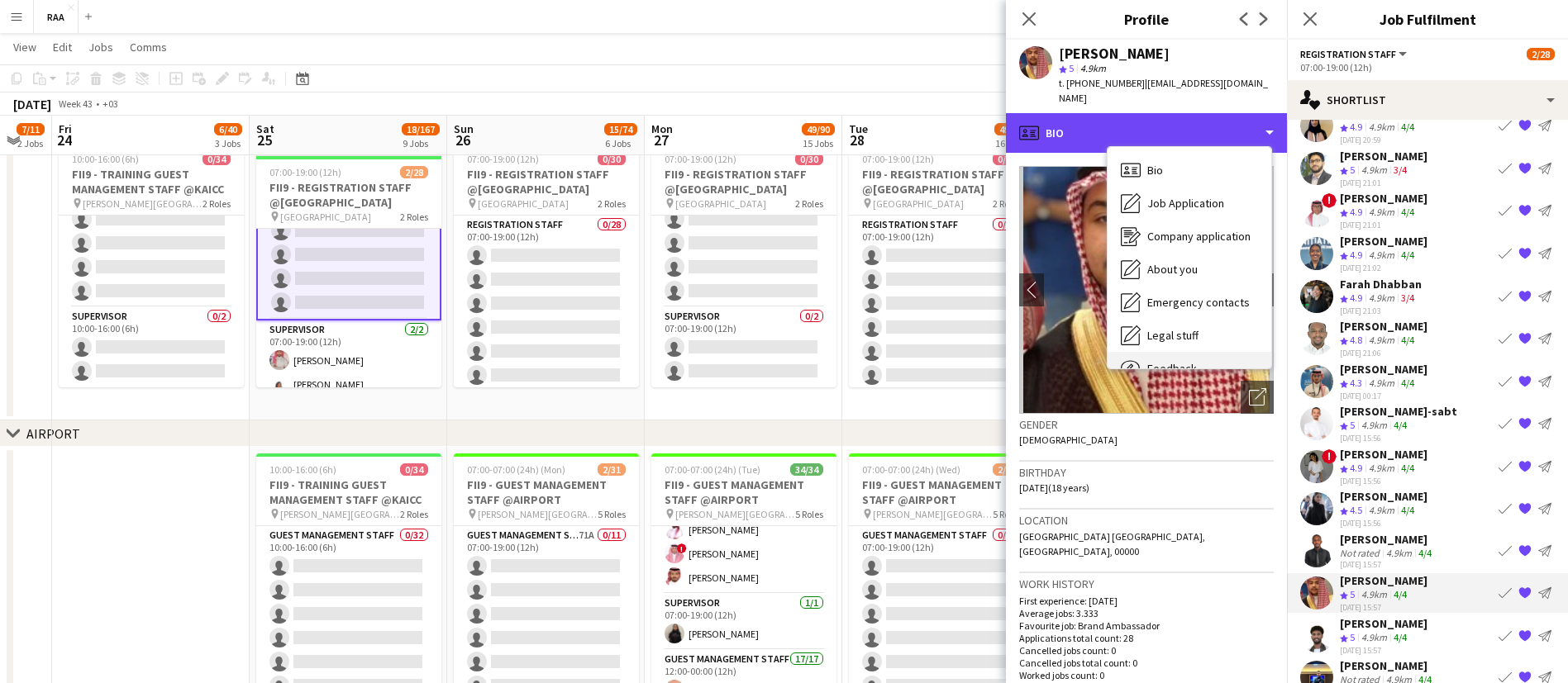
scroll to position [57, 0]
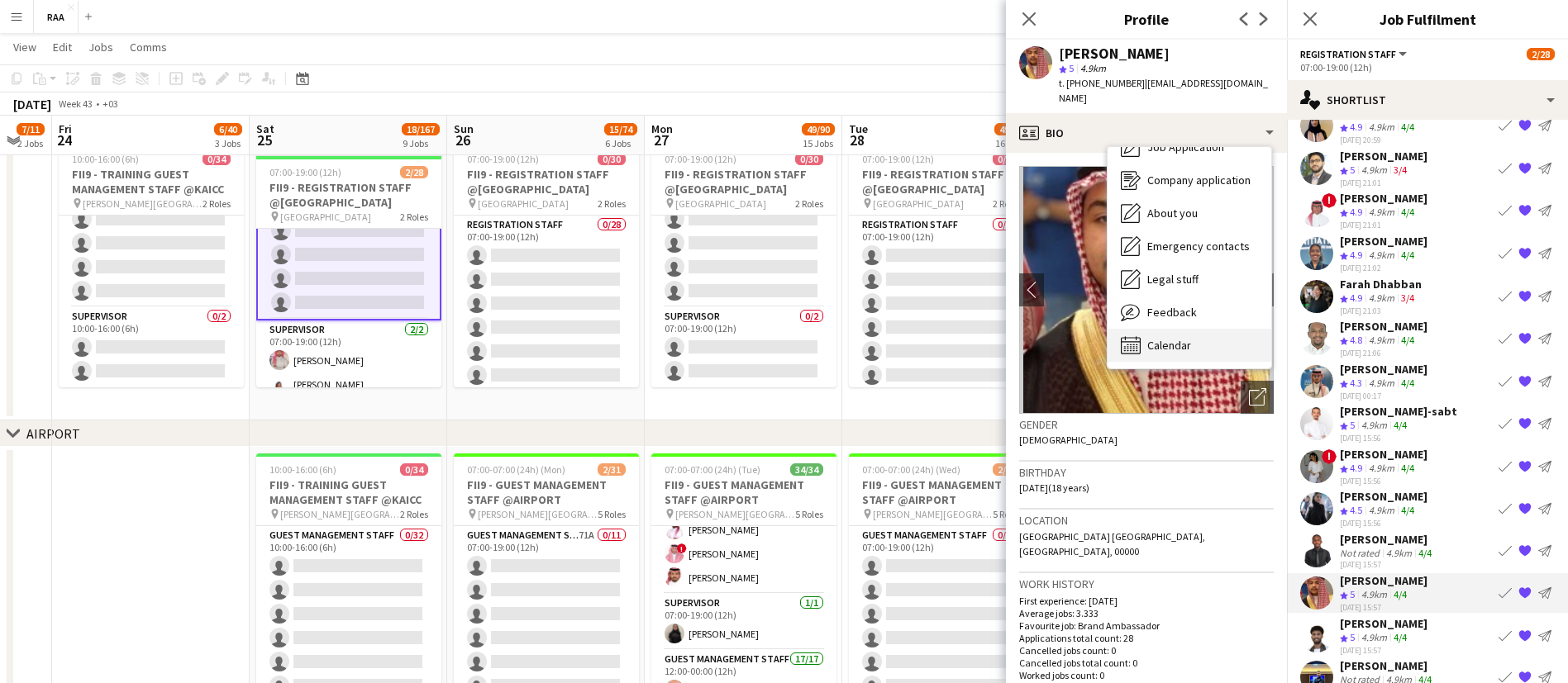
click at [1176, 338] on span "Calendar" at bounding box center [1168, 345] width 43 height 15
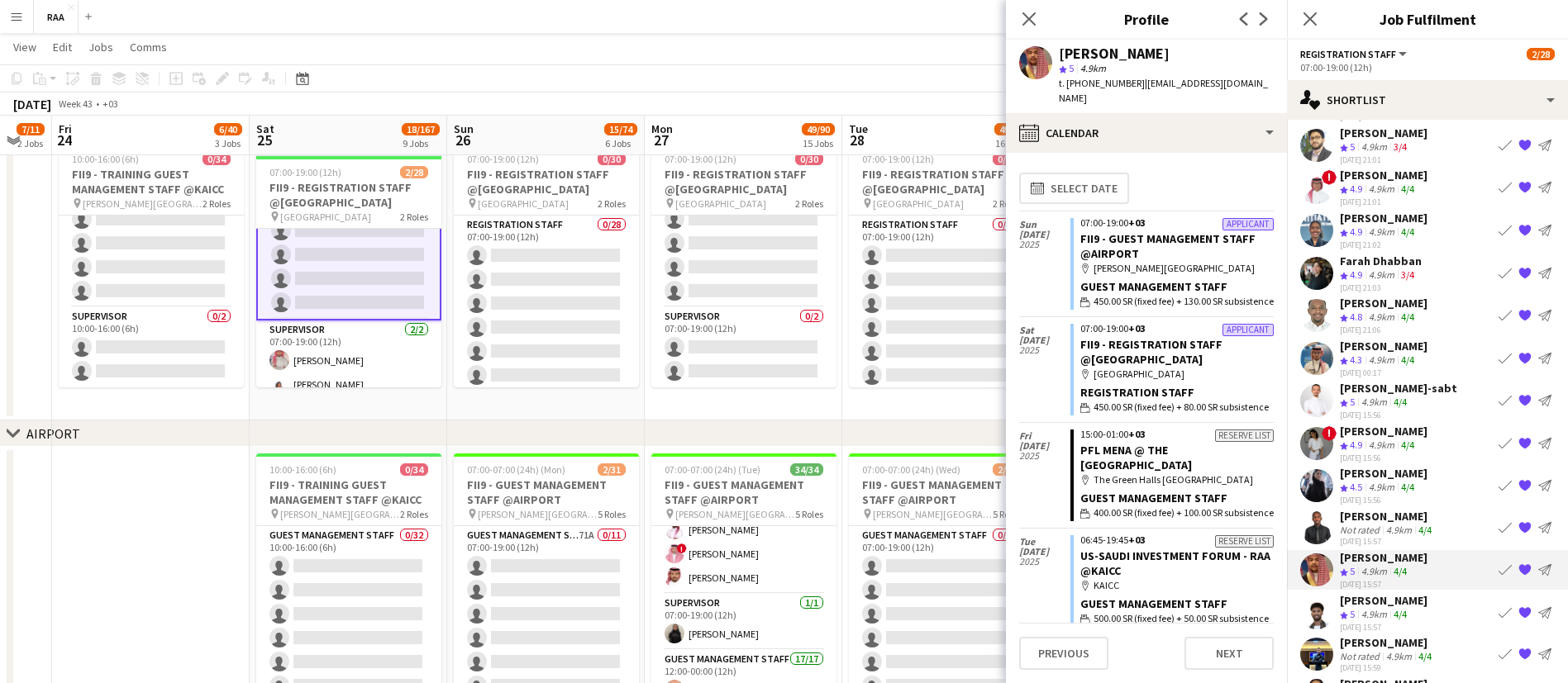
scroll to position [94, 0]
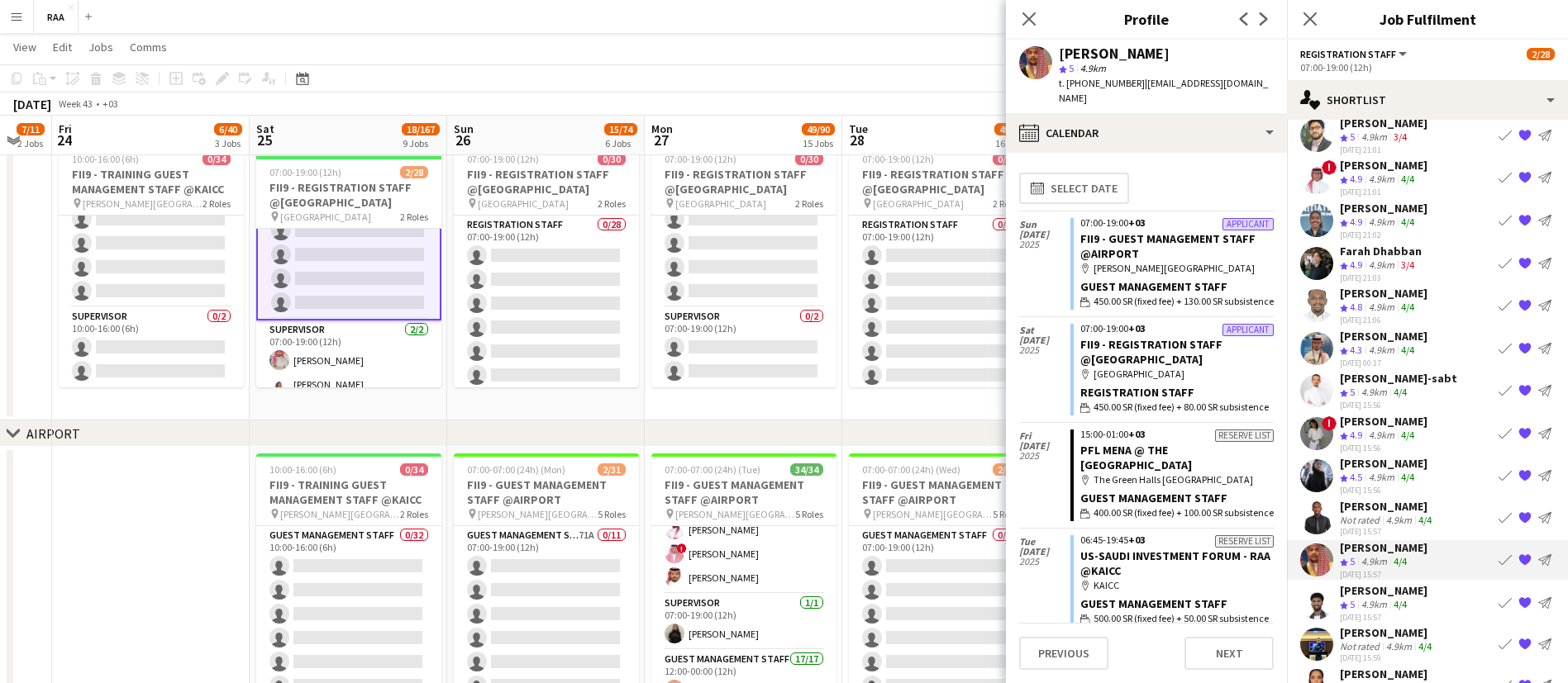
click at [1518, 603] on app-icon "{{ spriteTitle }}" at bounding box center [1525, 602] width 13 height 13
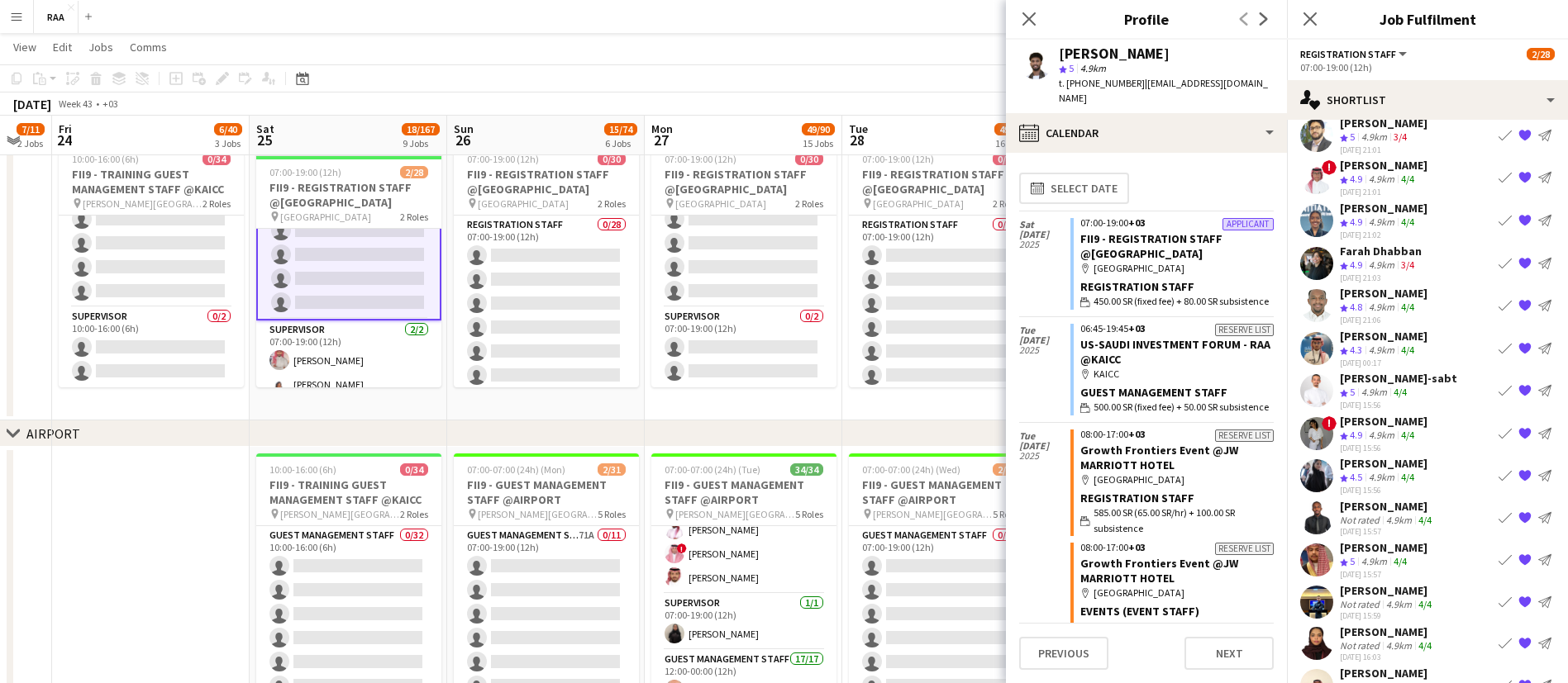
scroll to position [114, 0]
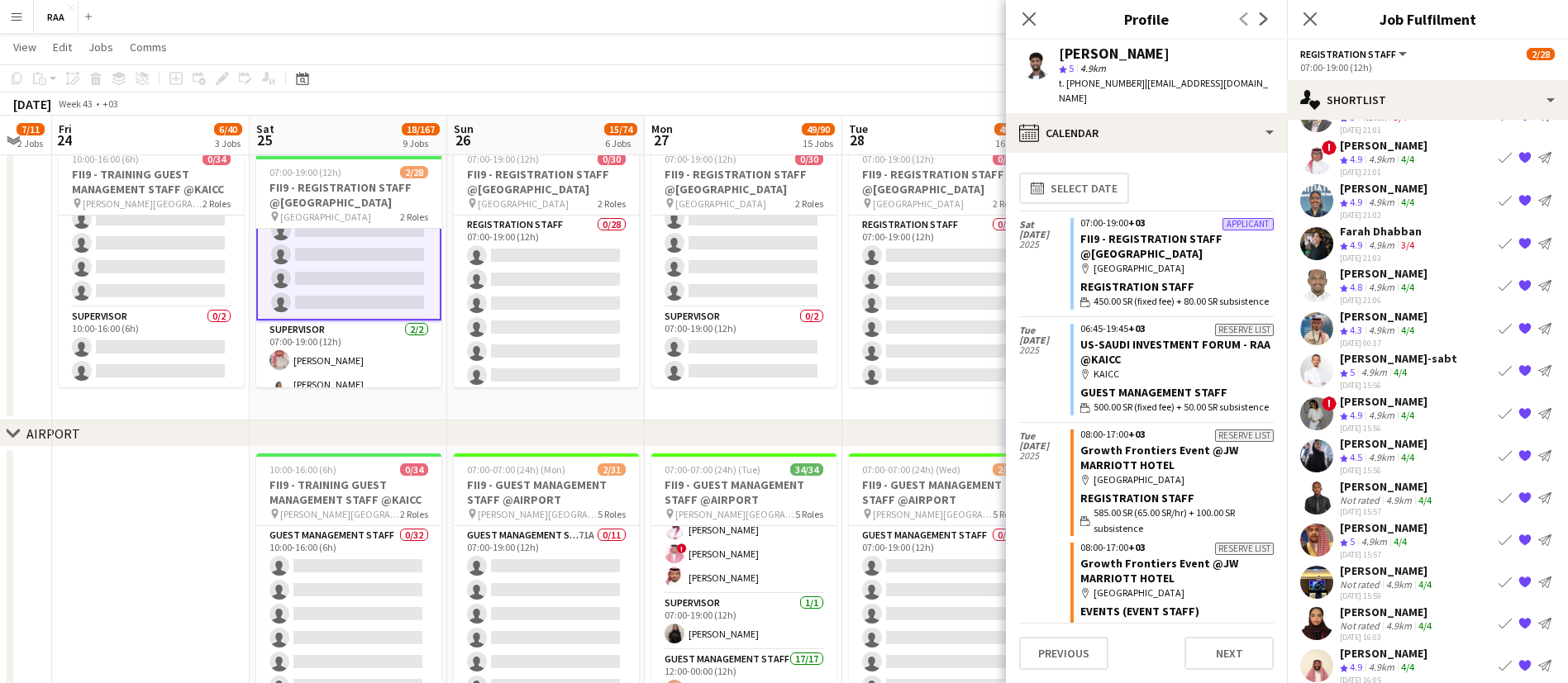
click at [1377, 622] on div "Not rated" at bounding box center [1361, 625] width 43 height 12
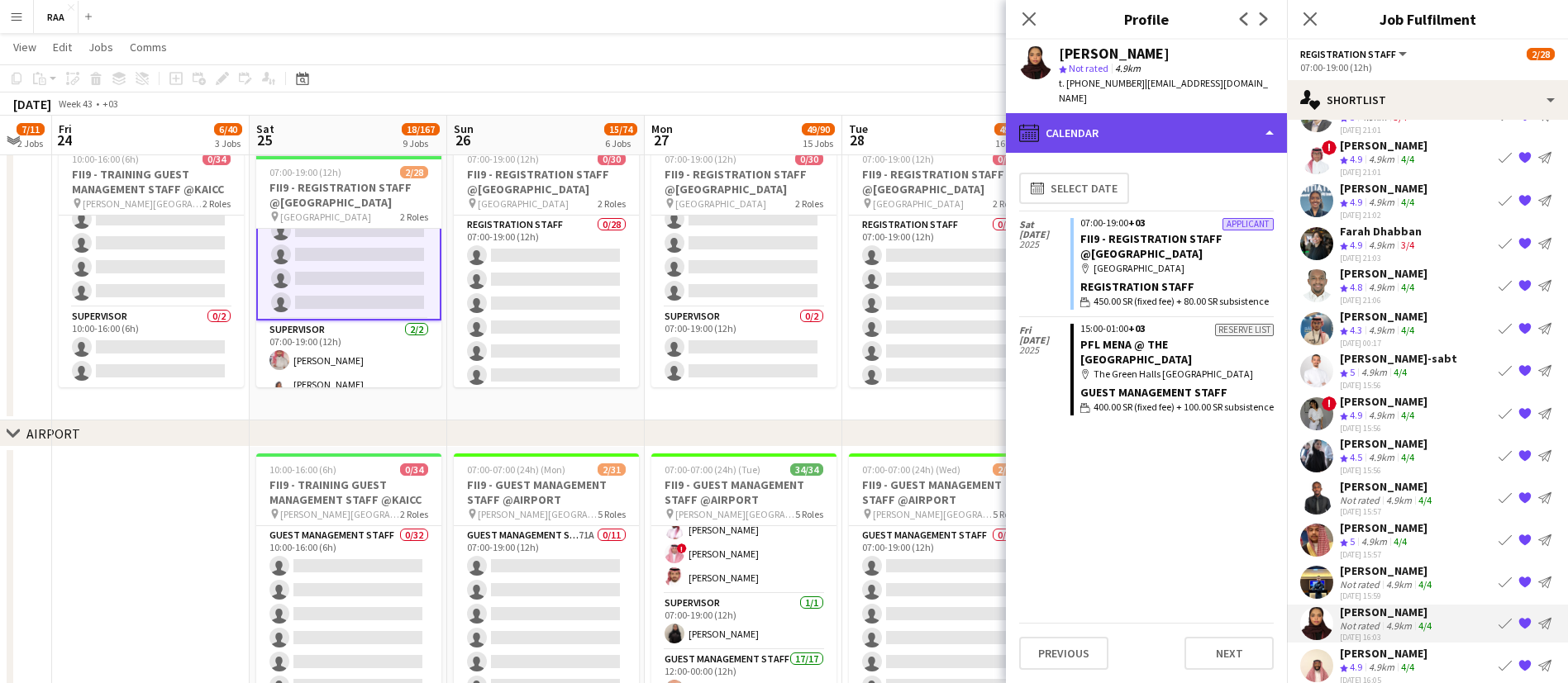
click at [1141, 121] on div "calendar-full Calendar" at bounding box center [1147, 133] width 281 height 40
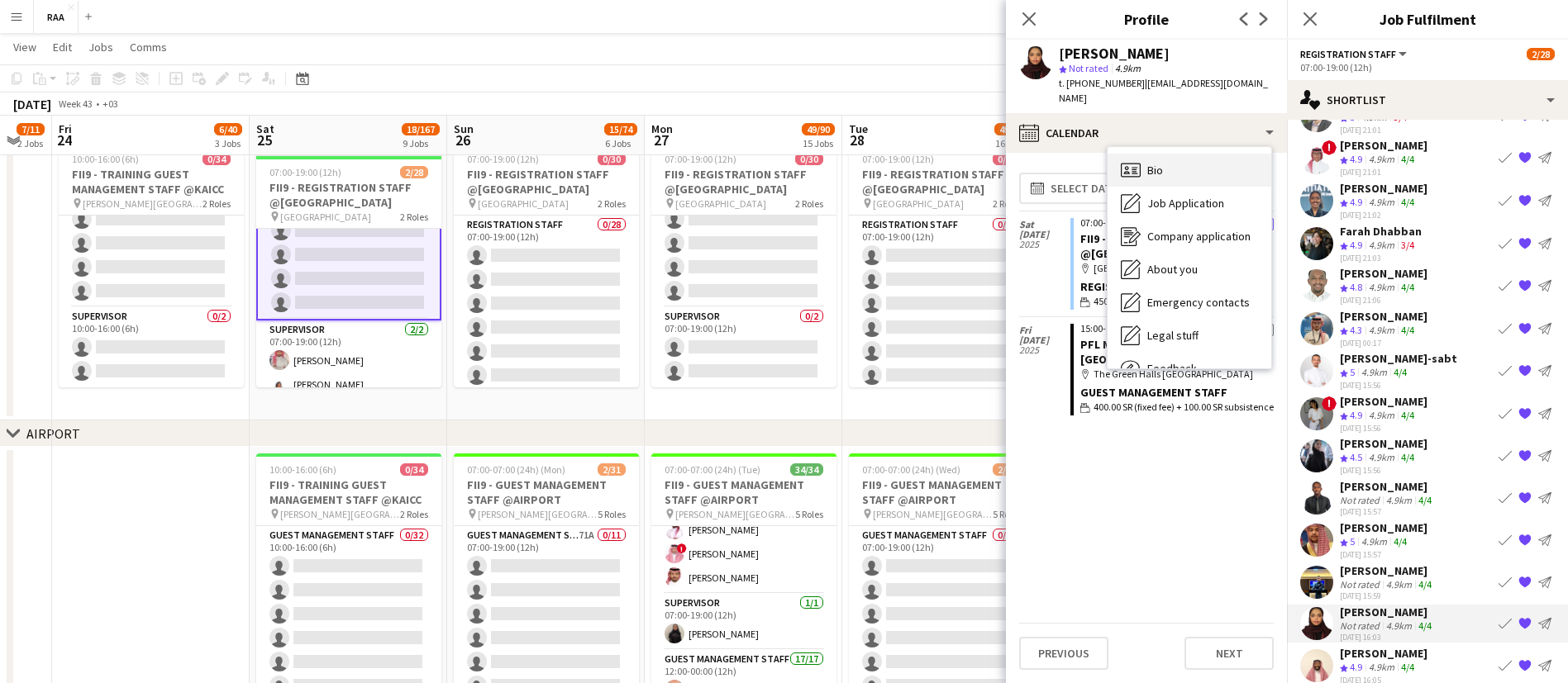
click at [1177, 154] on div "Bio Bio" at bounding box center [1188, 170] width 164 height 33
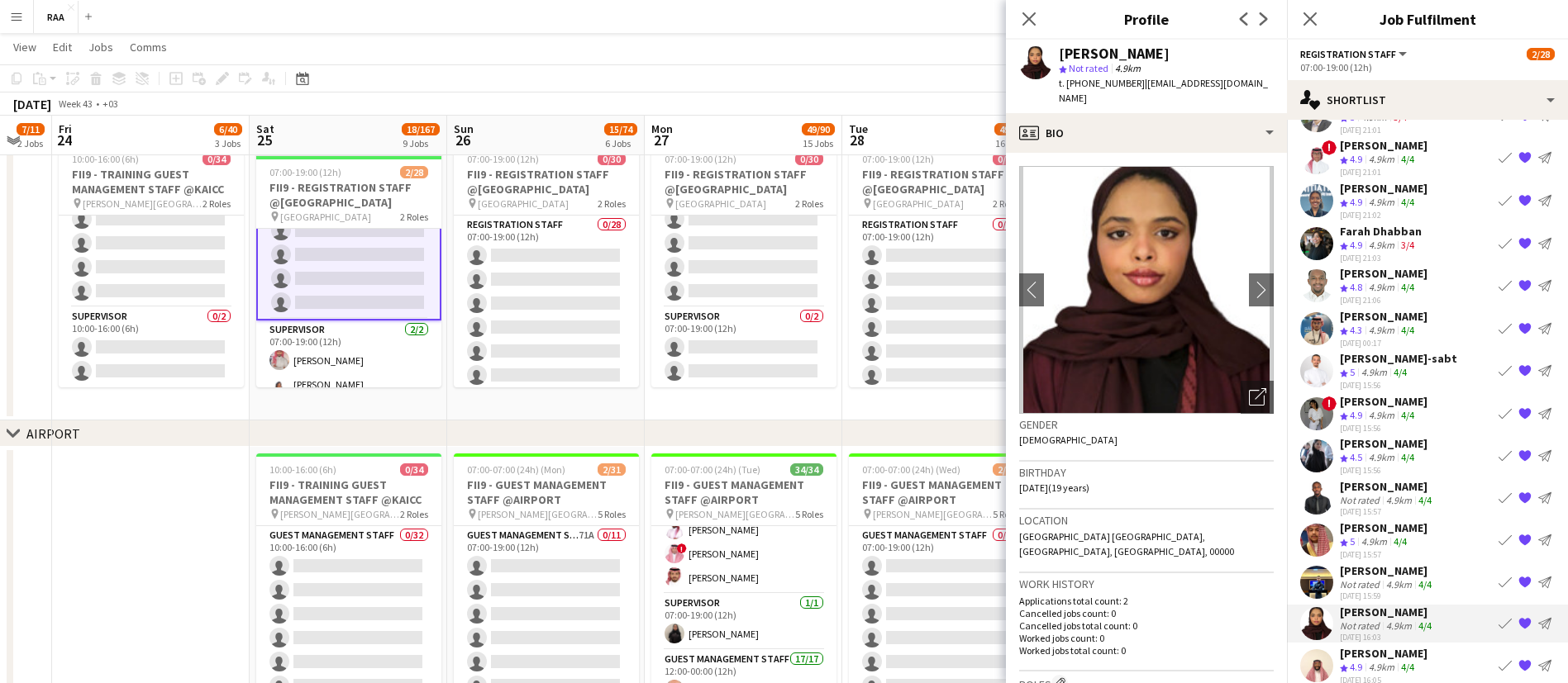
click at [1518, 625] on app-icon "{{ spriteTitle }}" at bounding box center [1525, 623] width 13 height 13
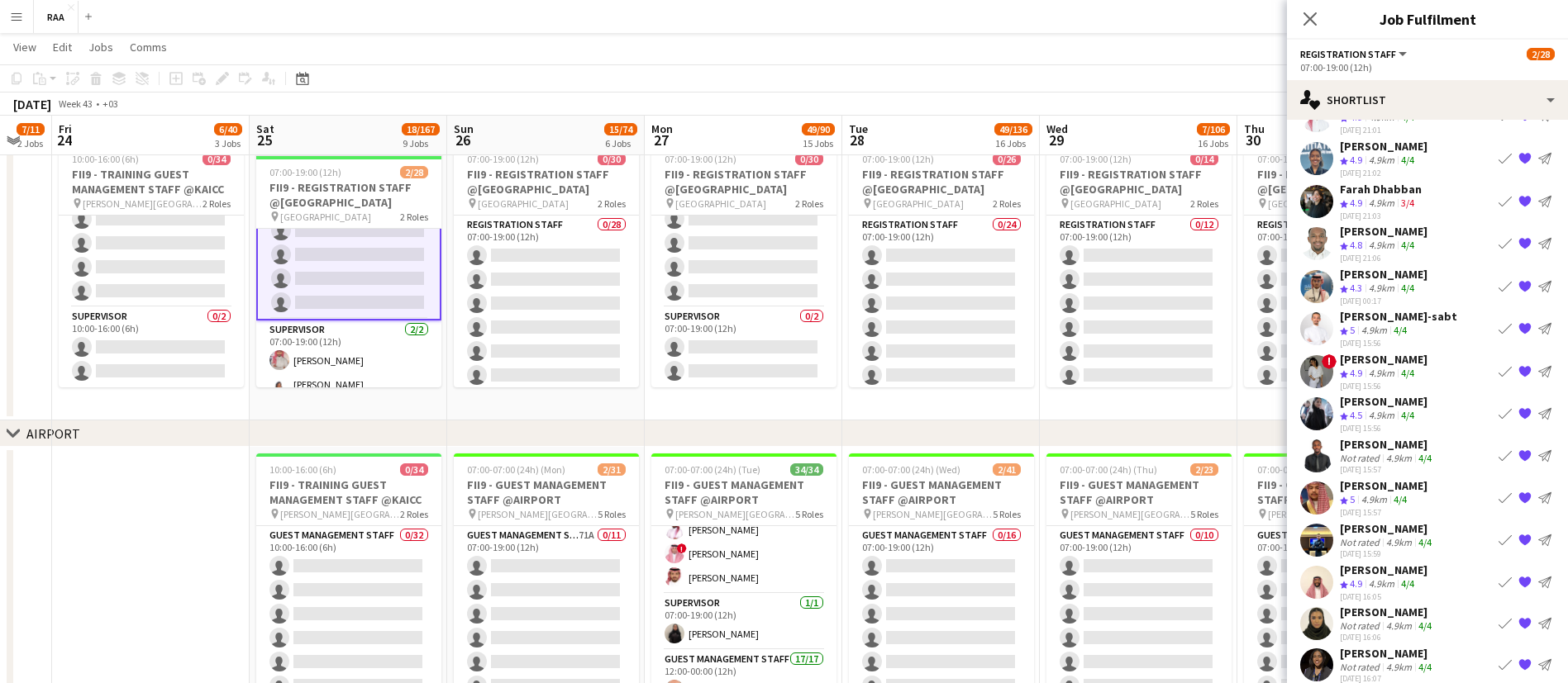
scroll to position [157, 0]
click at [1395, 610] on div "[PERSON_NAME]" at bounding box center [1387, 610] width 95 height 15
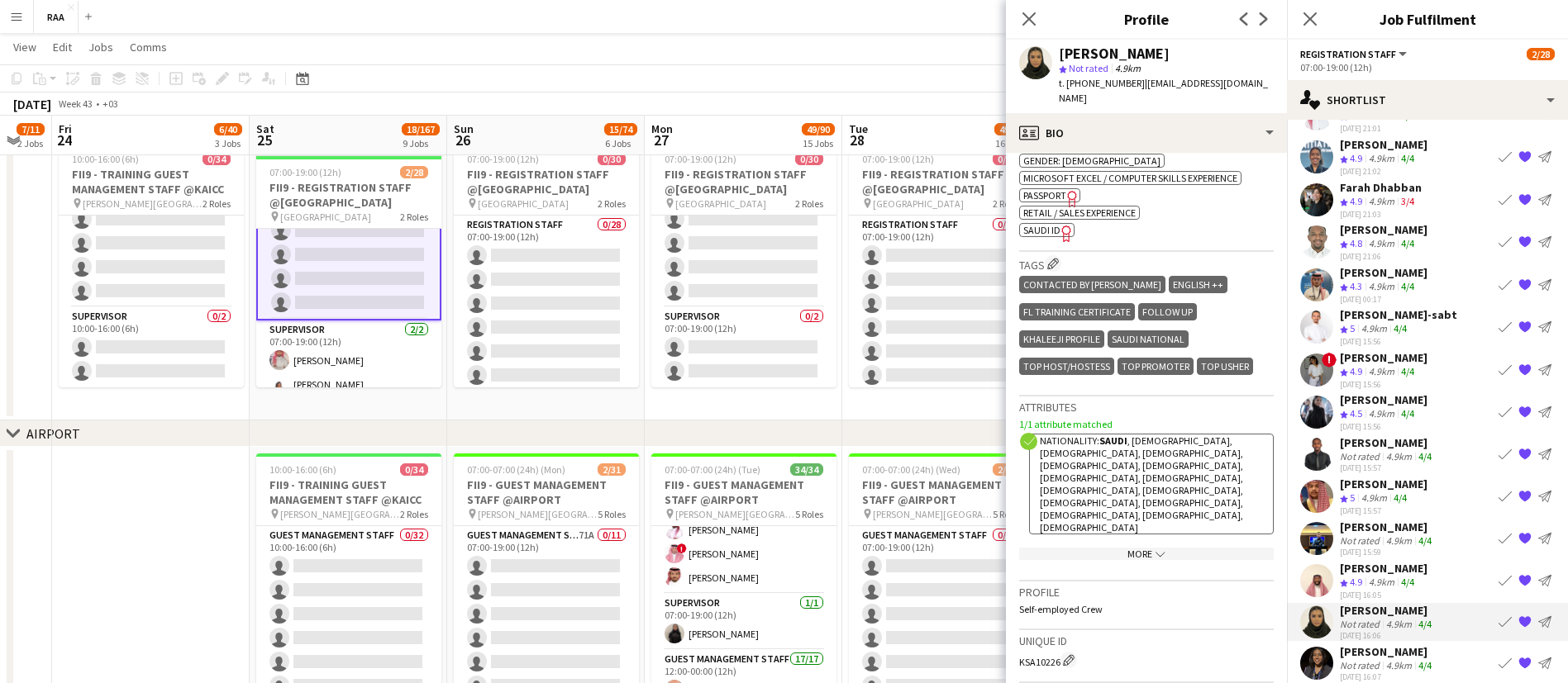
scroll to position [664, 0]
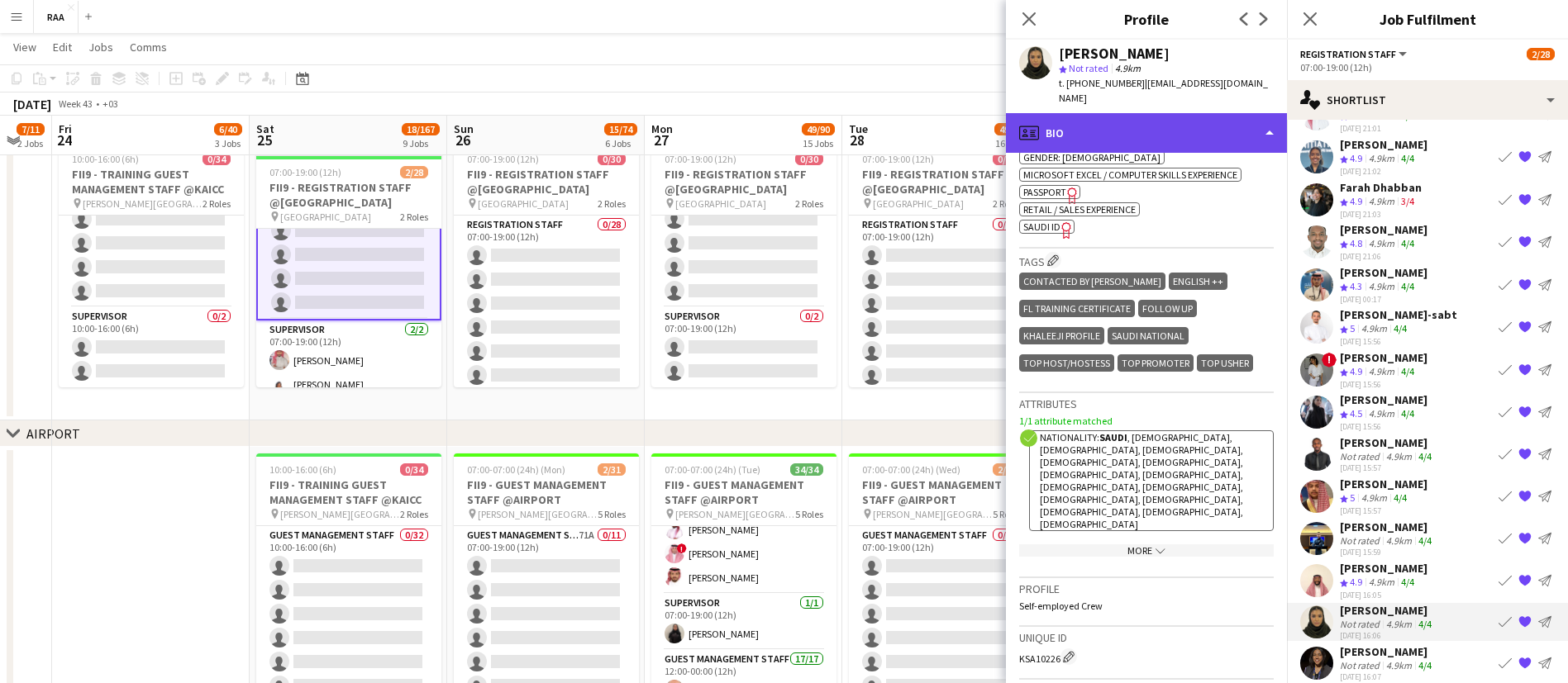
click at [1148, 122] on div "profile Bio" at bounding box center [1147, 133] width 281 height 40
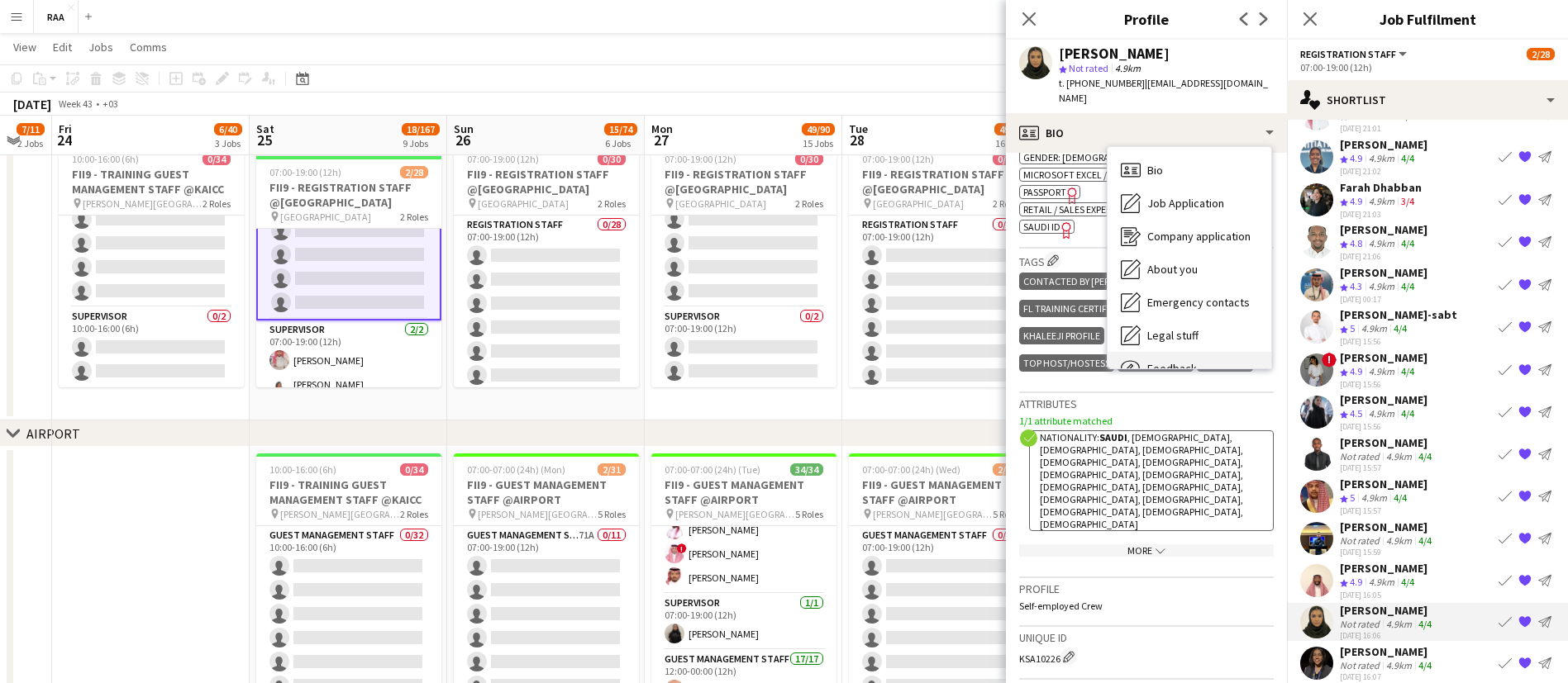
click at [1193, 352] on div "Feedback Feedback" at bounding box center [1188, 368] width 164 height 33
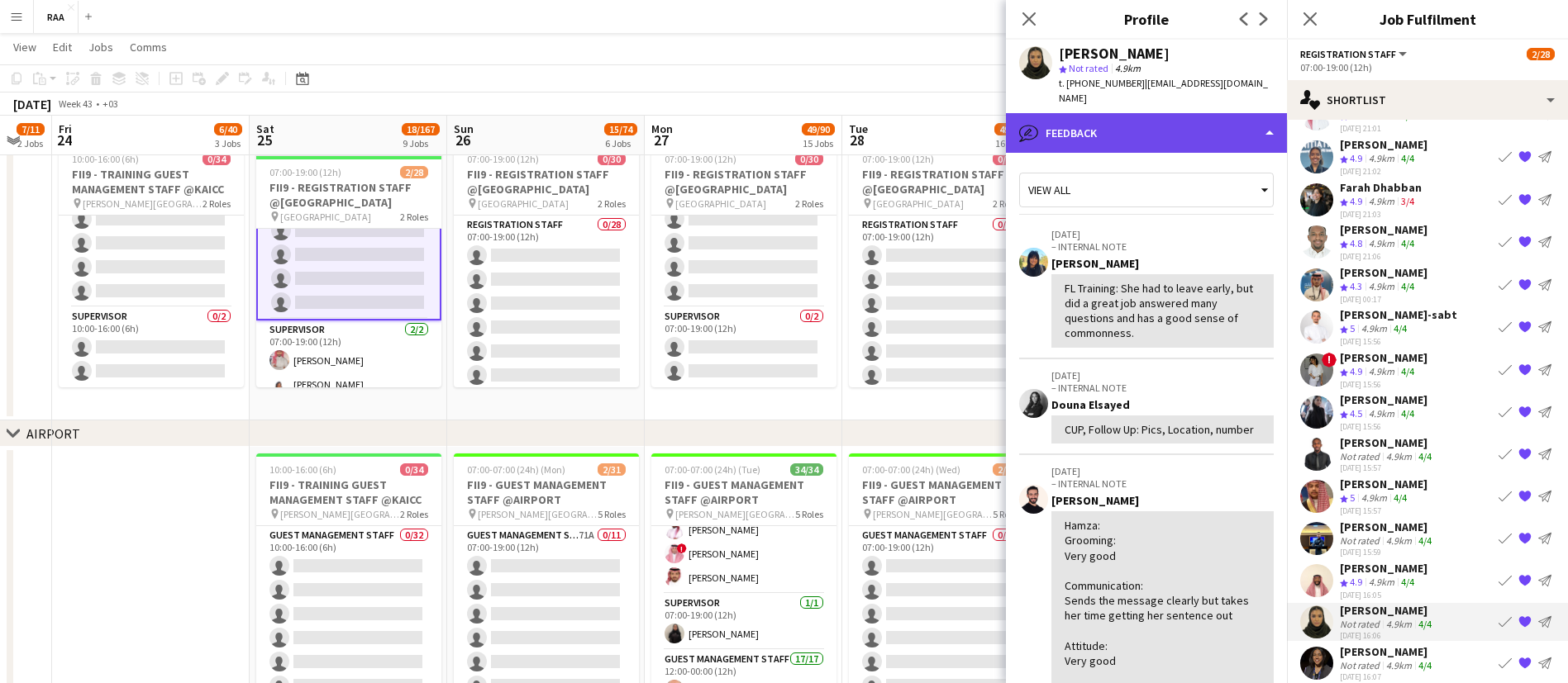
click at [1133, 113] on div "bubble-pencil Feedback" at bounding box center [1147, 133] width 281 height 40
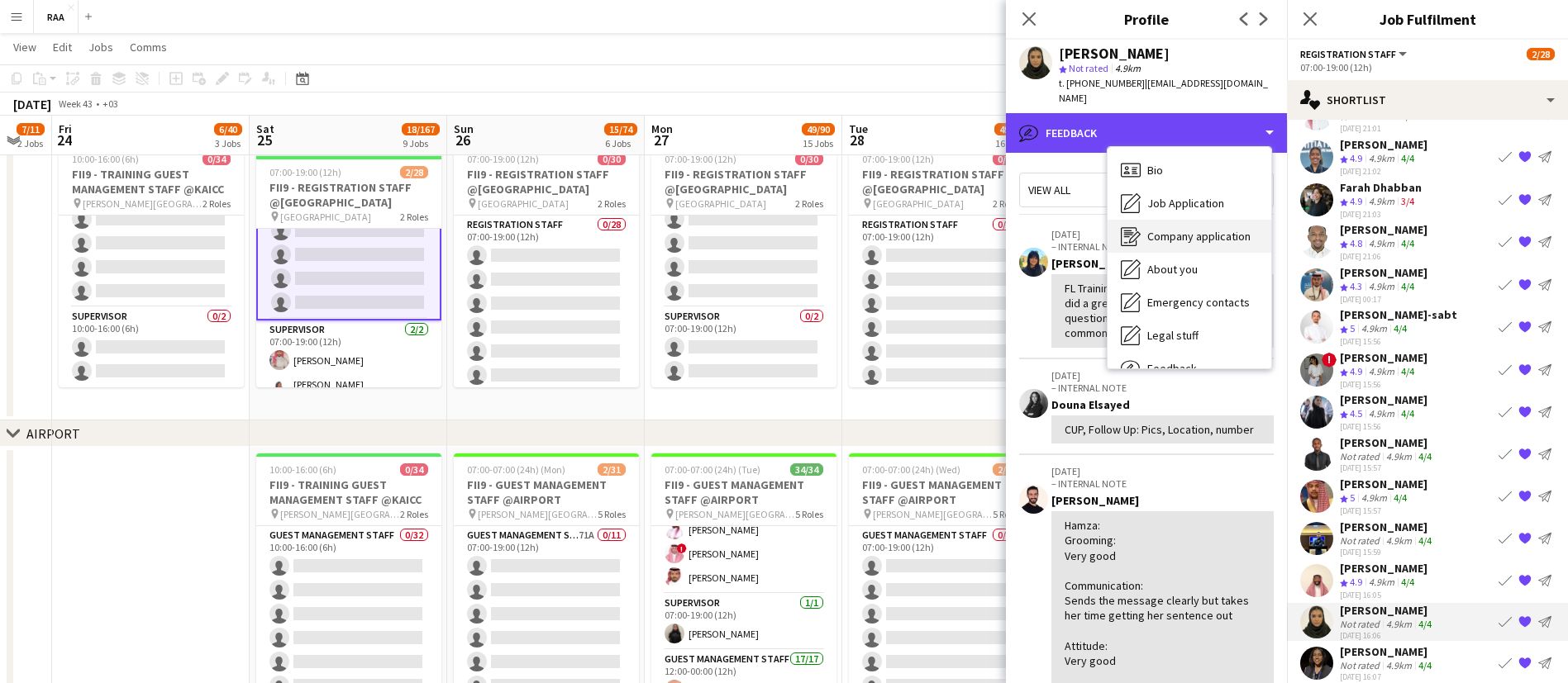
scroll to position [57, 0]
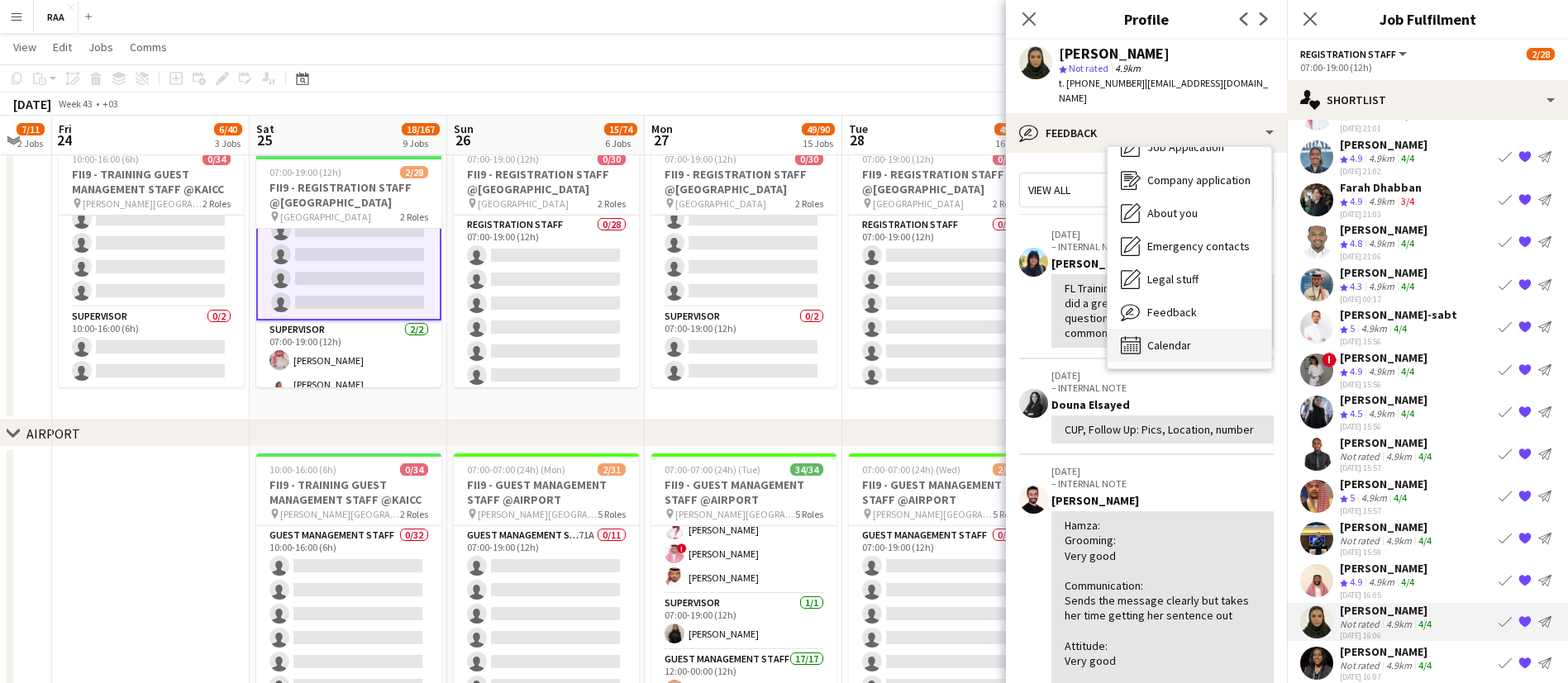
click at [1181, 329] on div "Calendar Calendar" at bounding box center [1188, 345] width 164 height 33
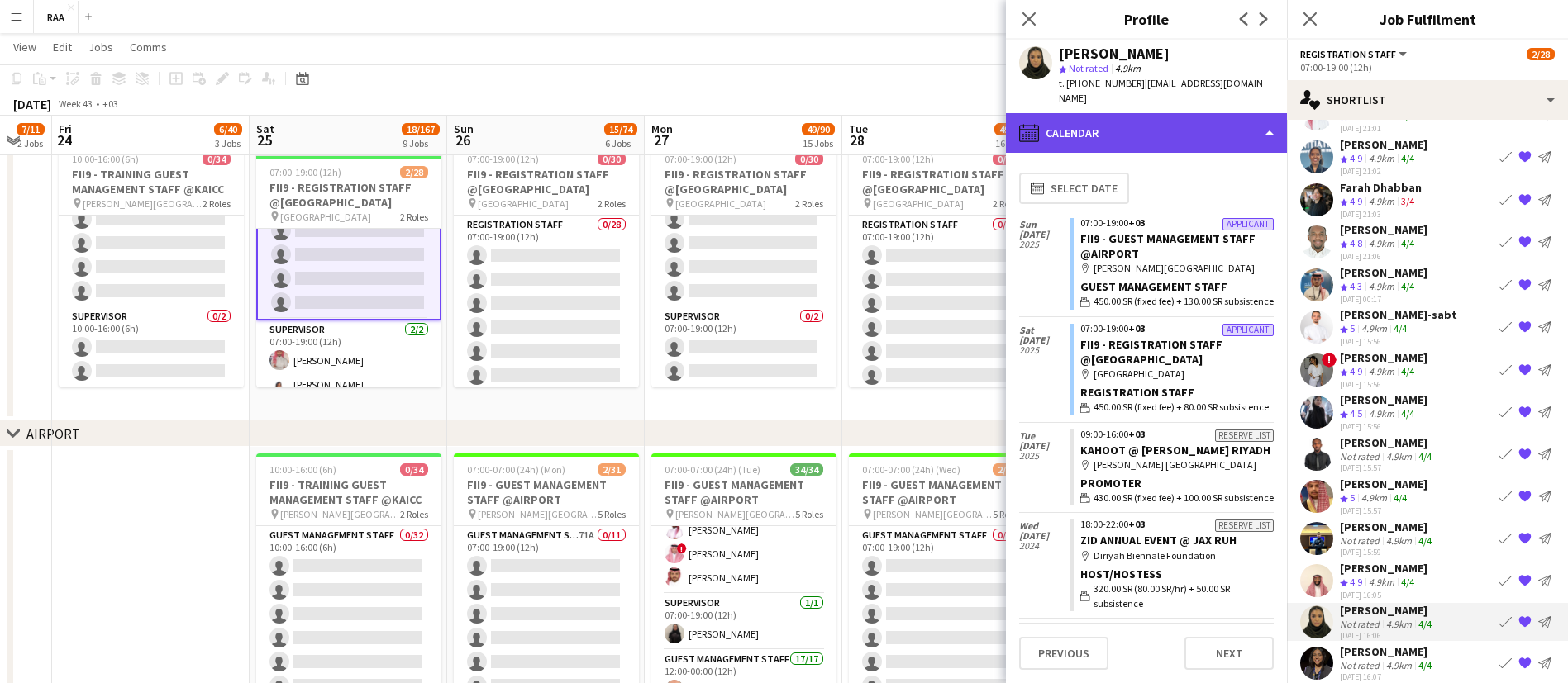
click at [1125, 130] on div "calendar-full Calendar" at bounding box center [1147, 133] width 281 height 40
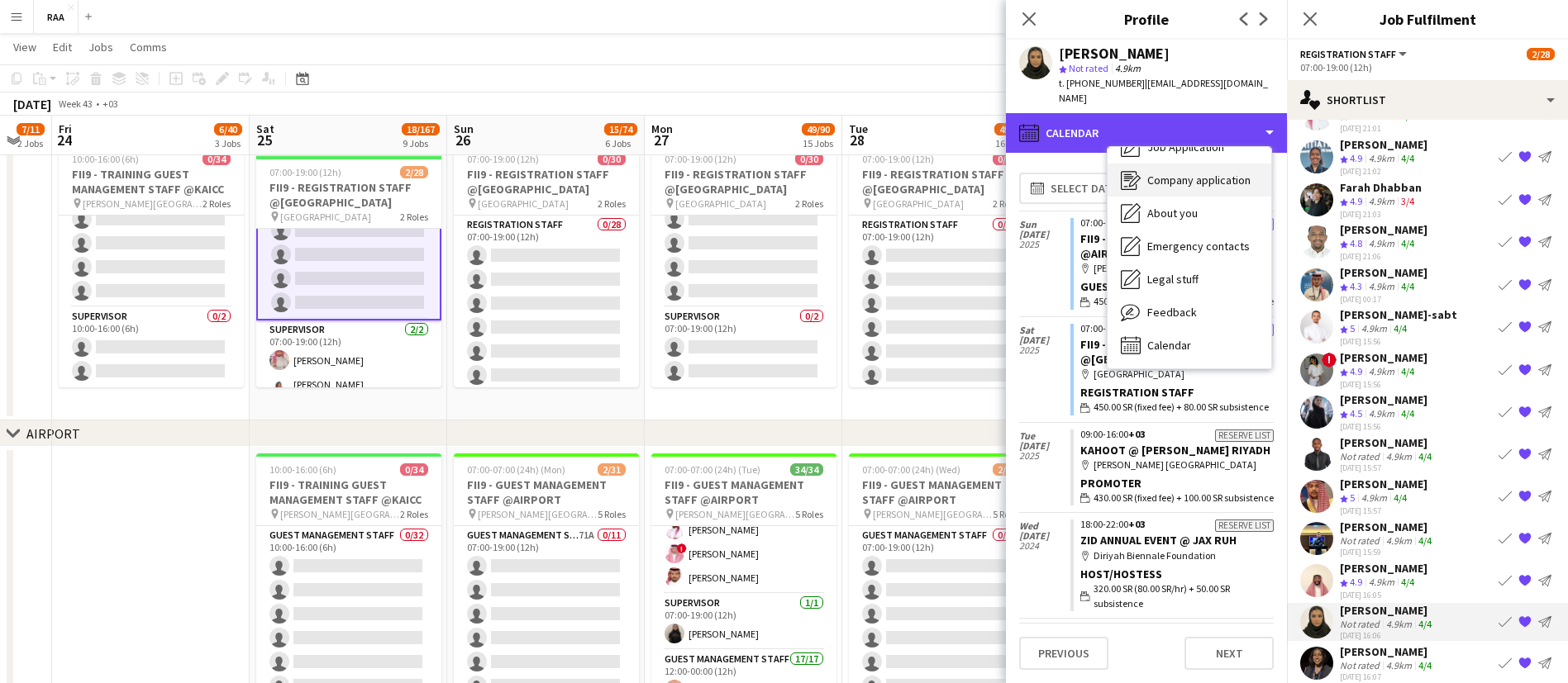
scroll to position [0, 0]
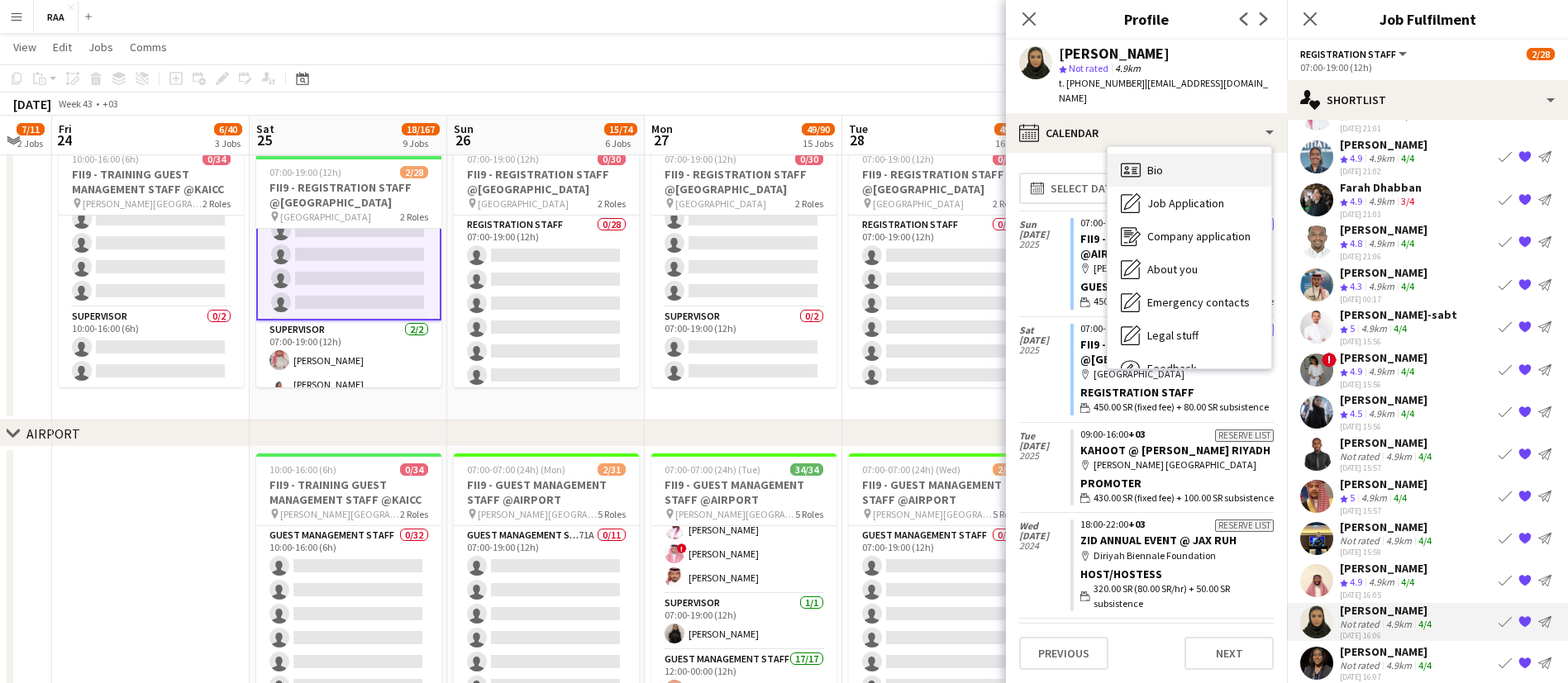
click at [1166, 154] on div "Bio Bio" at bounding box center [1188, 170] width 164 height 33
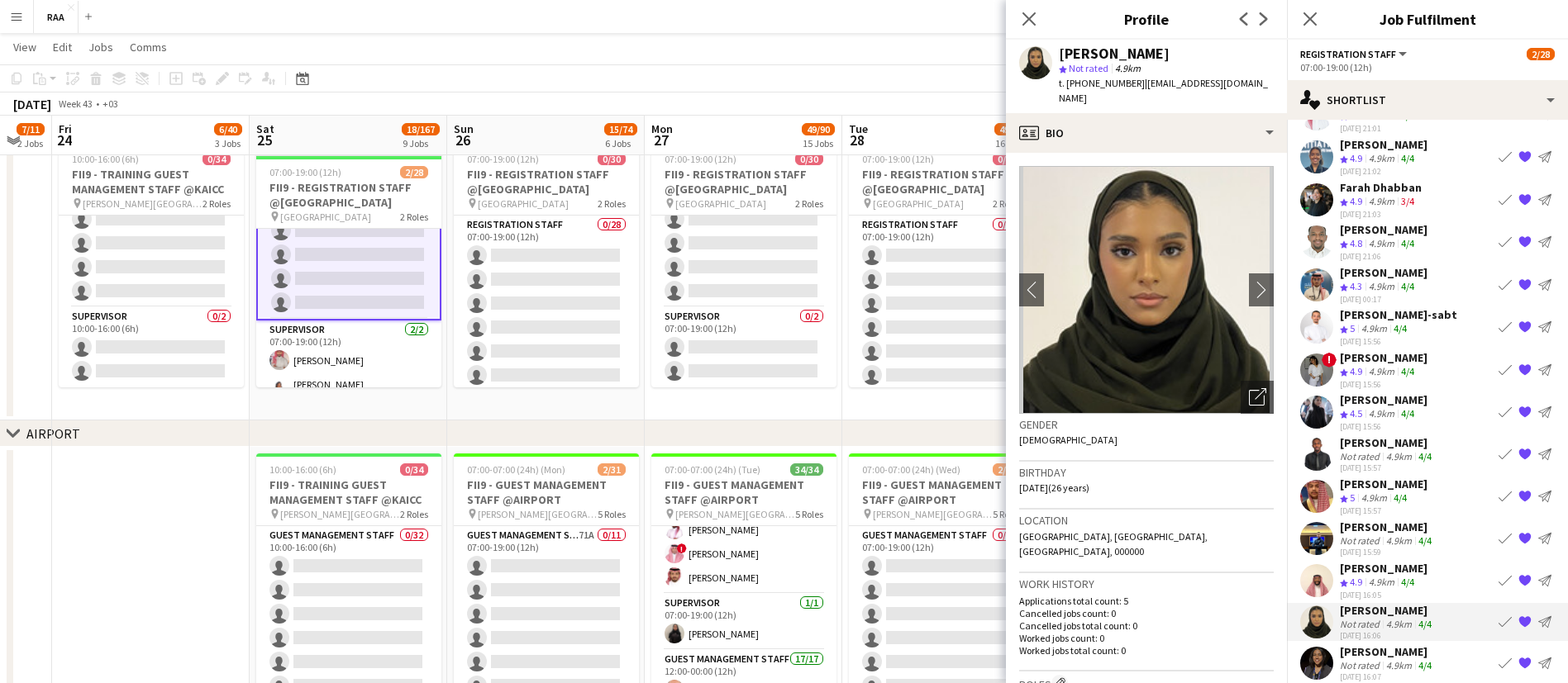
click at [1397, 659] on div "4.9km" at bounding box center [1398, 665] width 32 height 12
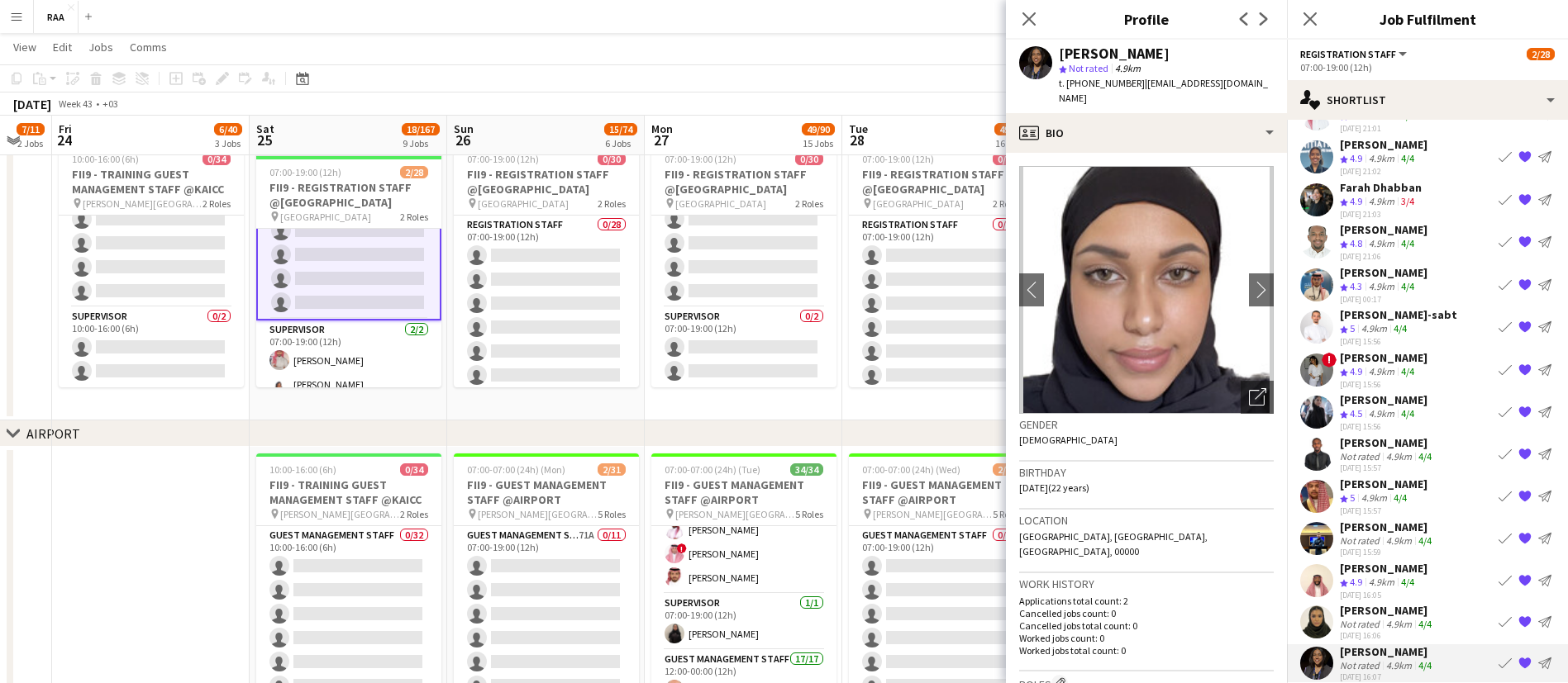
click at [1518, 664] on app-icon "{{ spriteTitle }}" at bounding box center [1525, 663] width 13 height 13
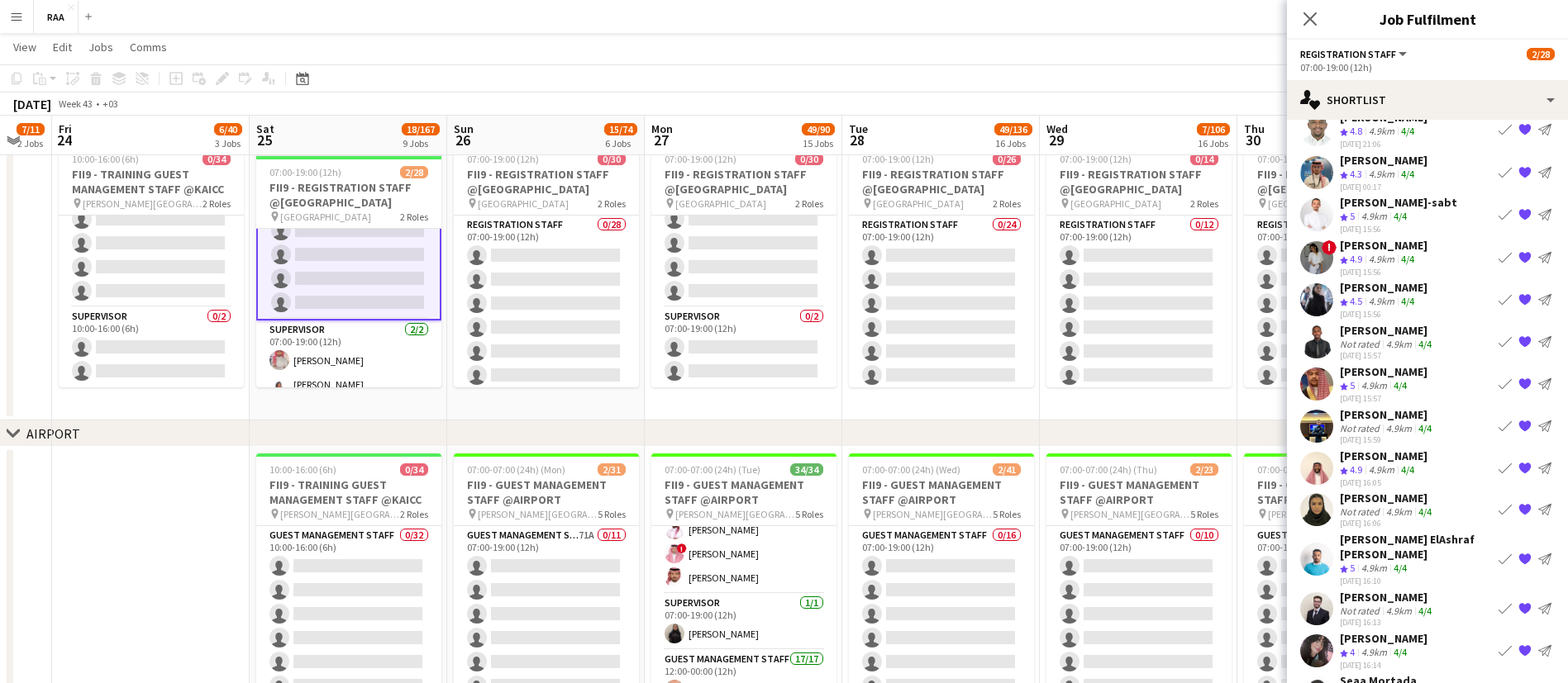
scroll to position [272, 0]
click at [1419, 610] on app-skills-label "4/4" at bounding box center [1425, 609] width 13 height 12
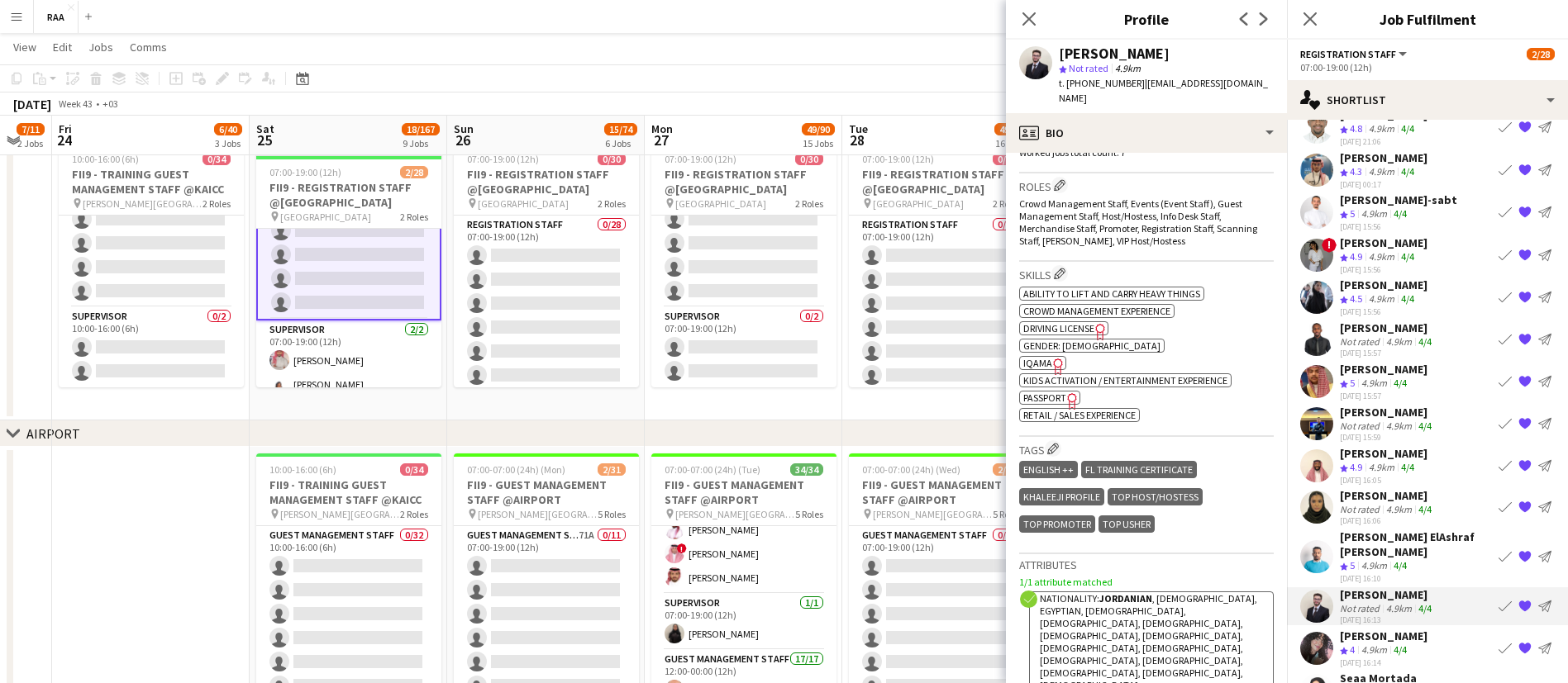
scroll to position [572, 0]
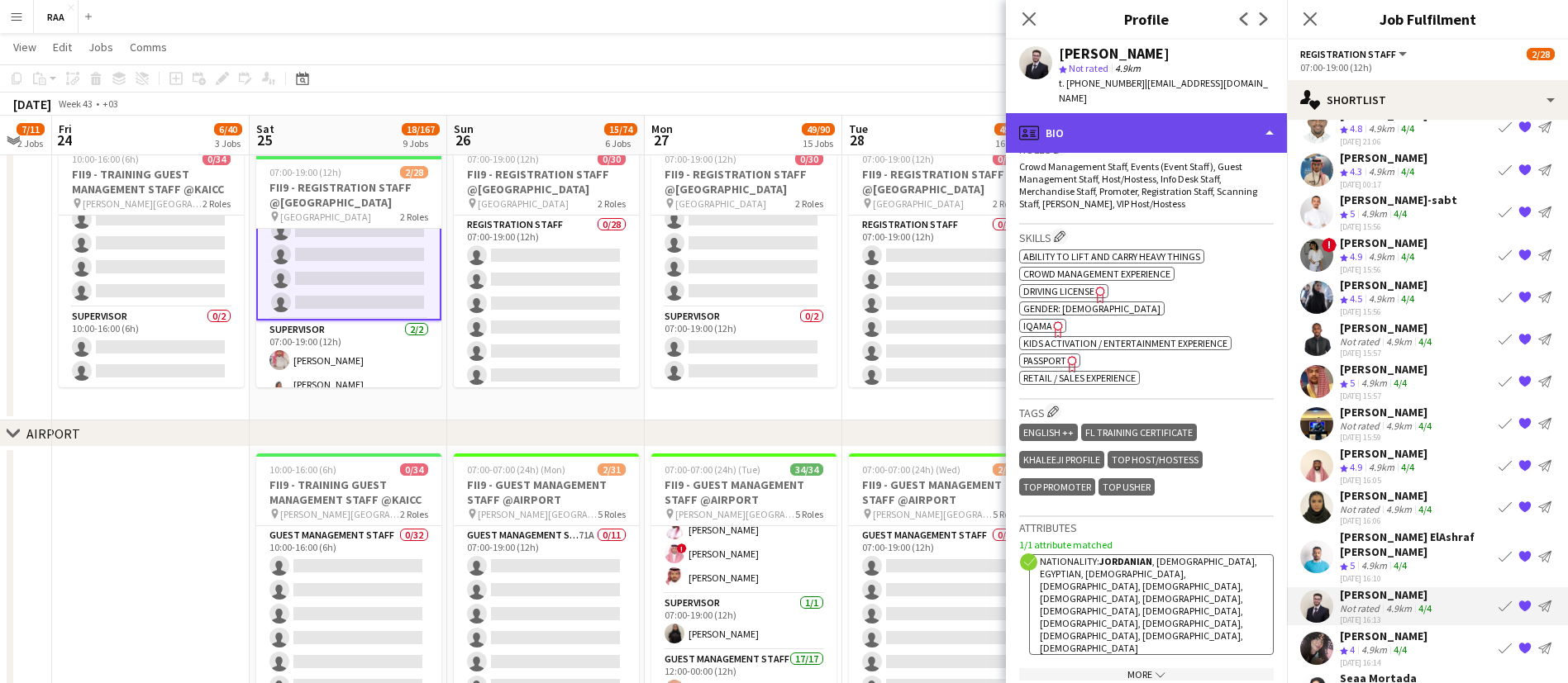
click at [1177, 123] on div "profile Bio" at bounding box center [1147, 133] width 281 height 40
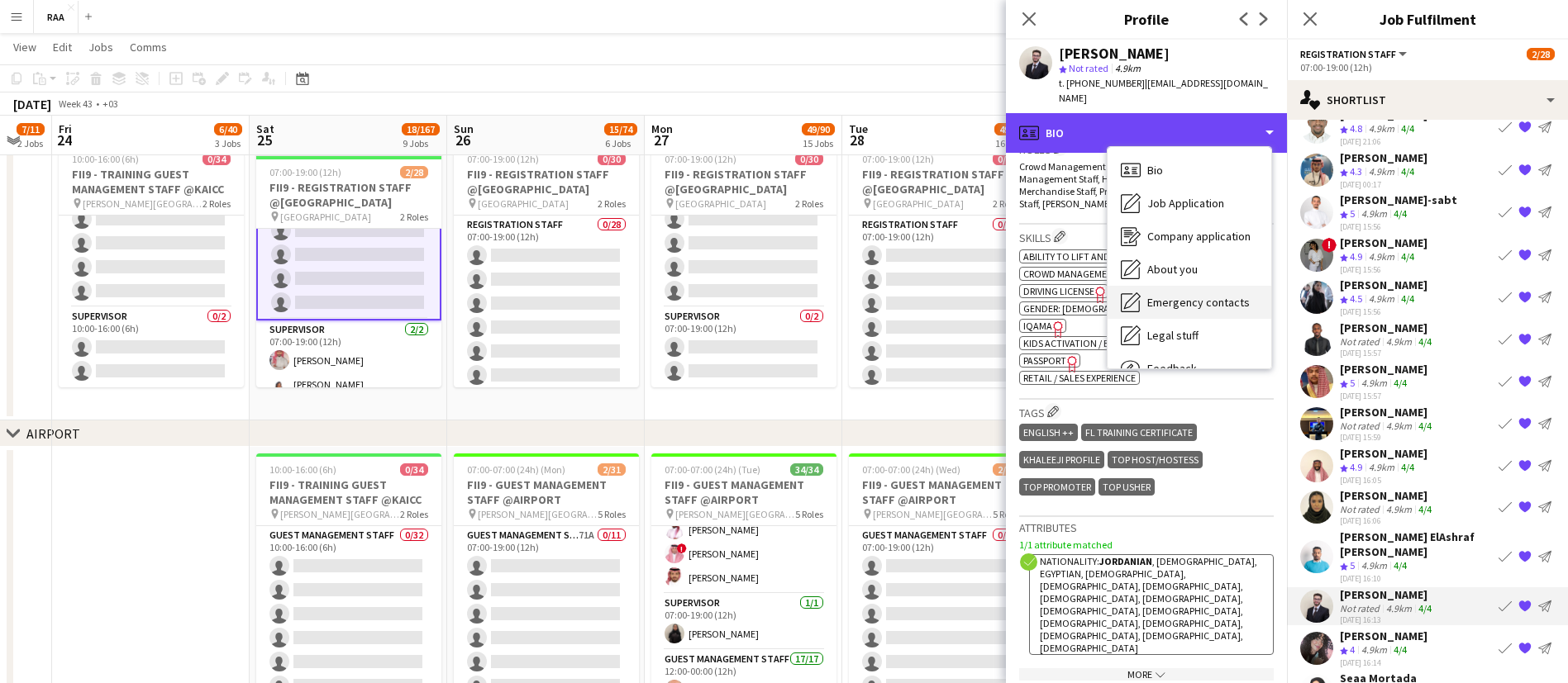
scroll to position [57, 0]
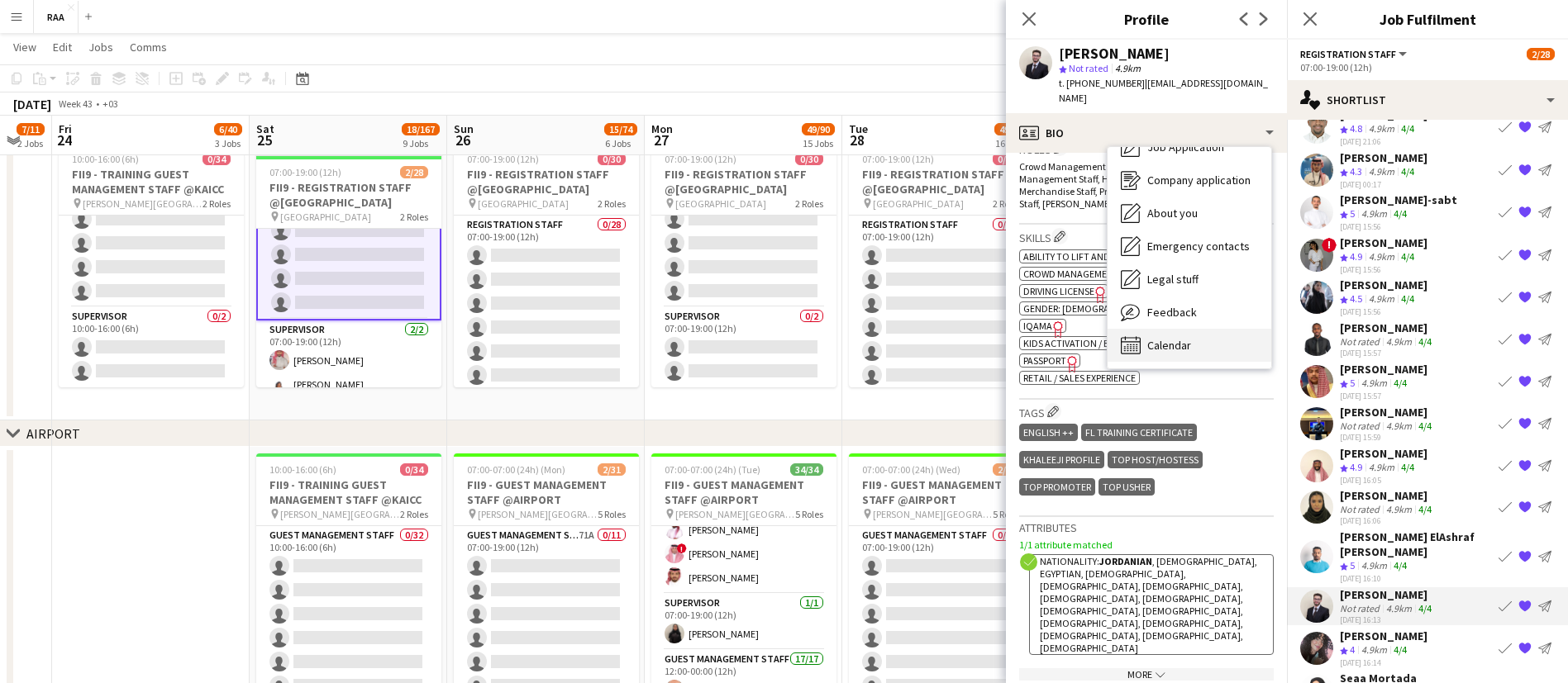
click at [1201, 329] on div "Calendar Calendar" at bounding box center [1188, 345] width 164 height 33
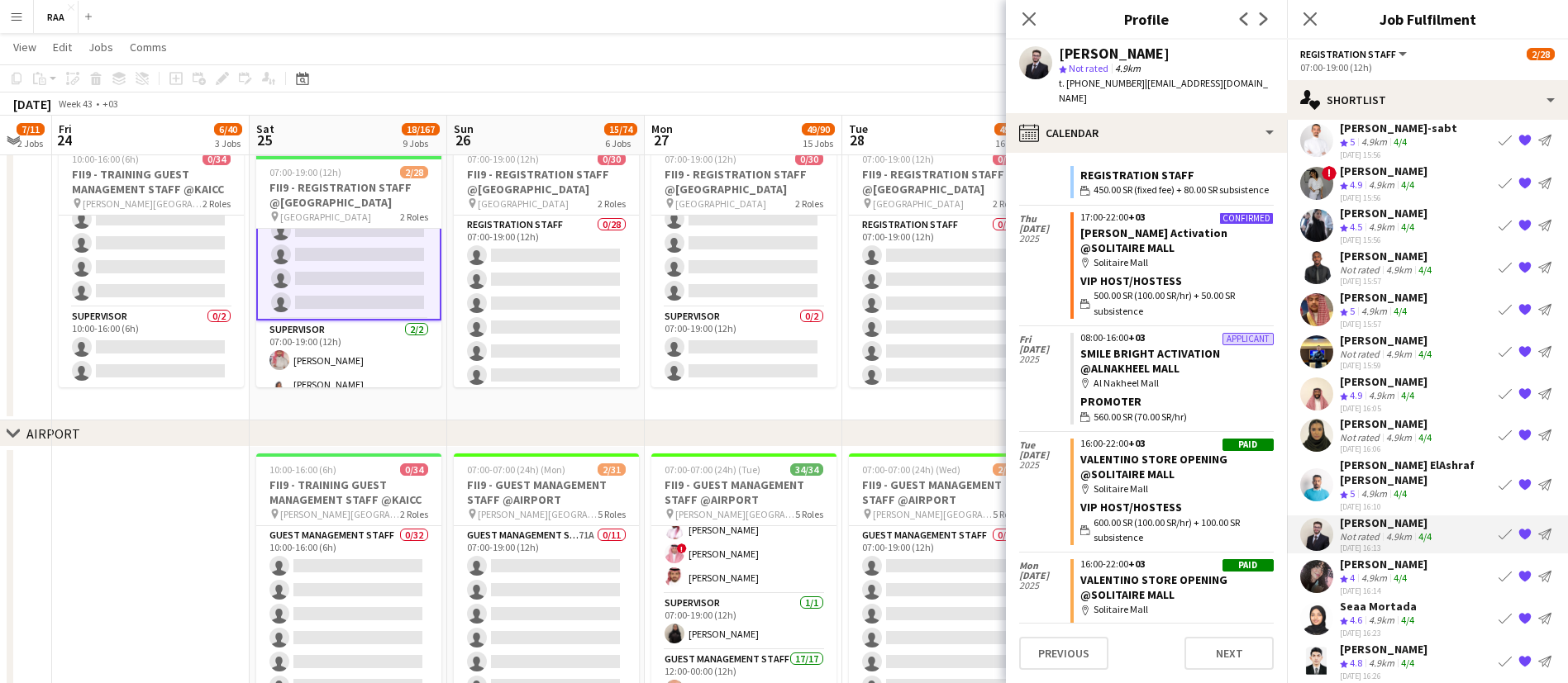
scroll to position [346, 0]
click at [1400, 574] on app-skills-label "4/4" at bounding box center [1400, 576] width 13 height 12
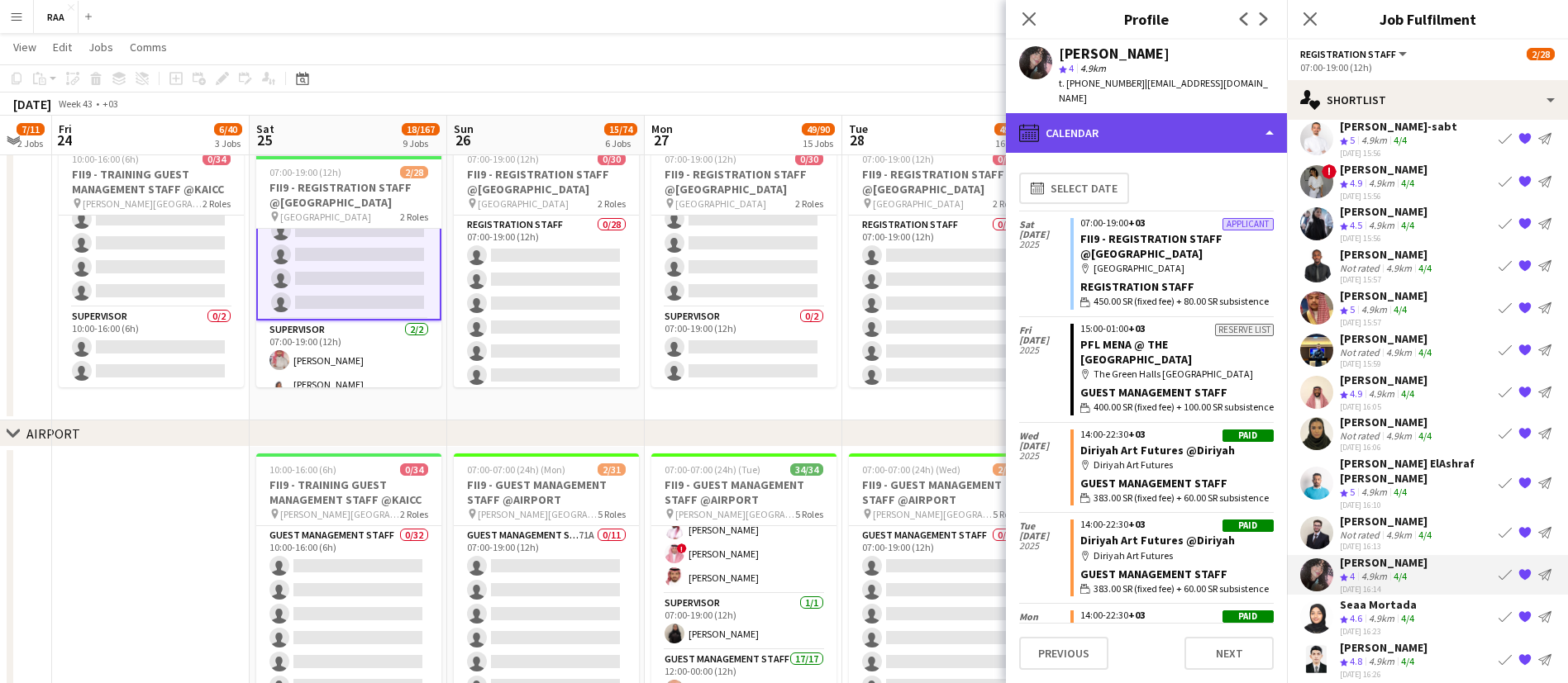
click at [1167, 124] on div "calendar-full Calendar" at bounding box center [1147, 133] width 281 height 40
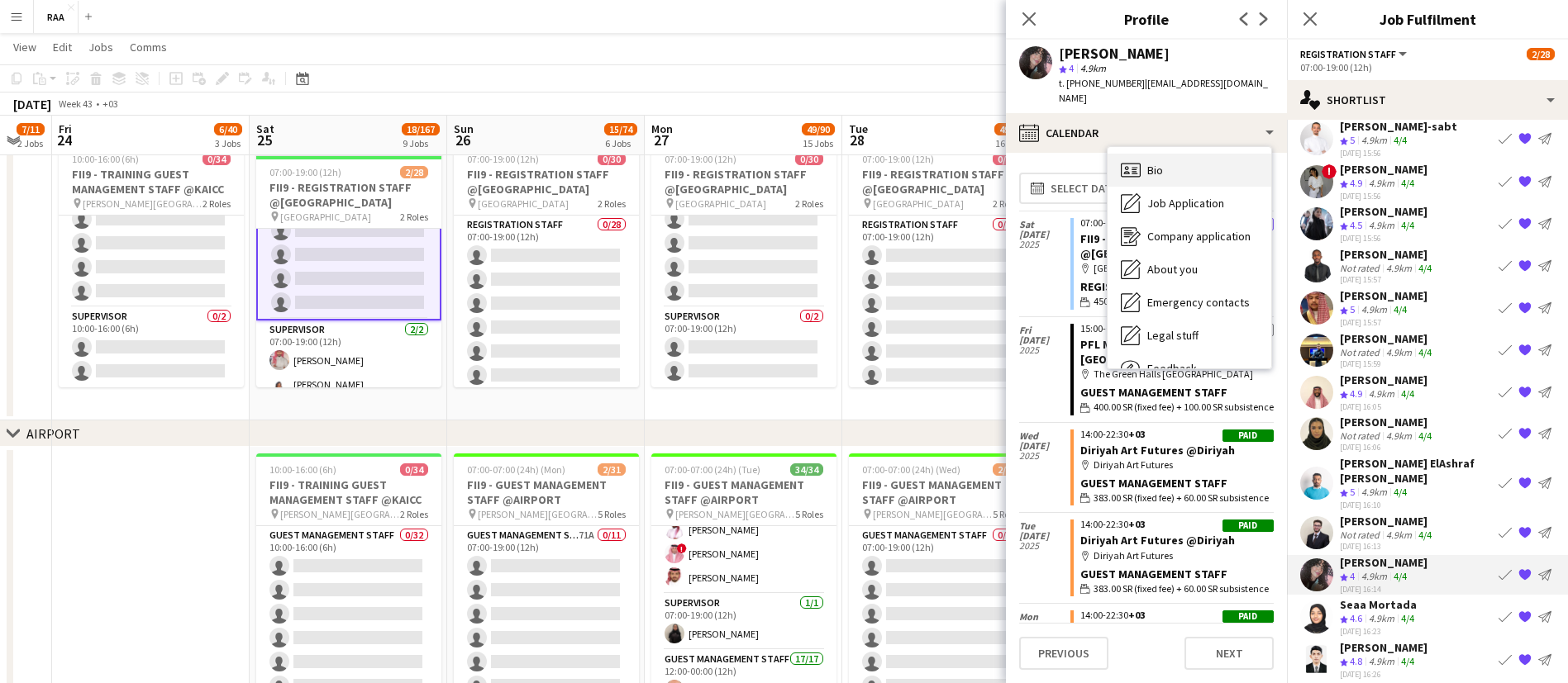
click at [1173, 154] on div "Bio Bio" at bounding box center [1188, 170] width 164 height 33
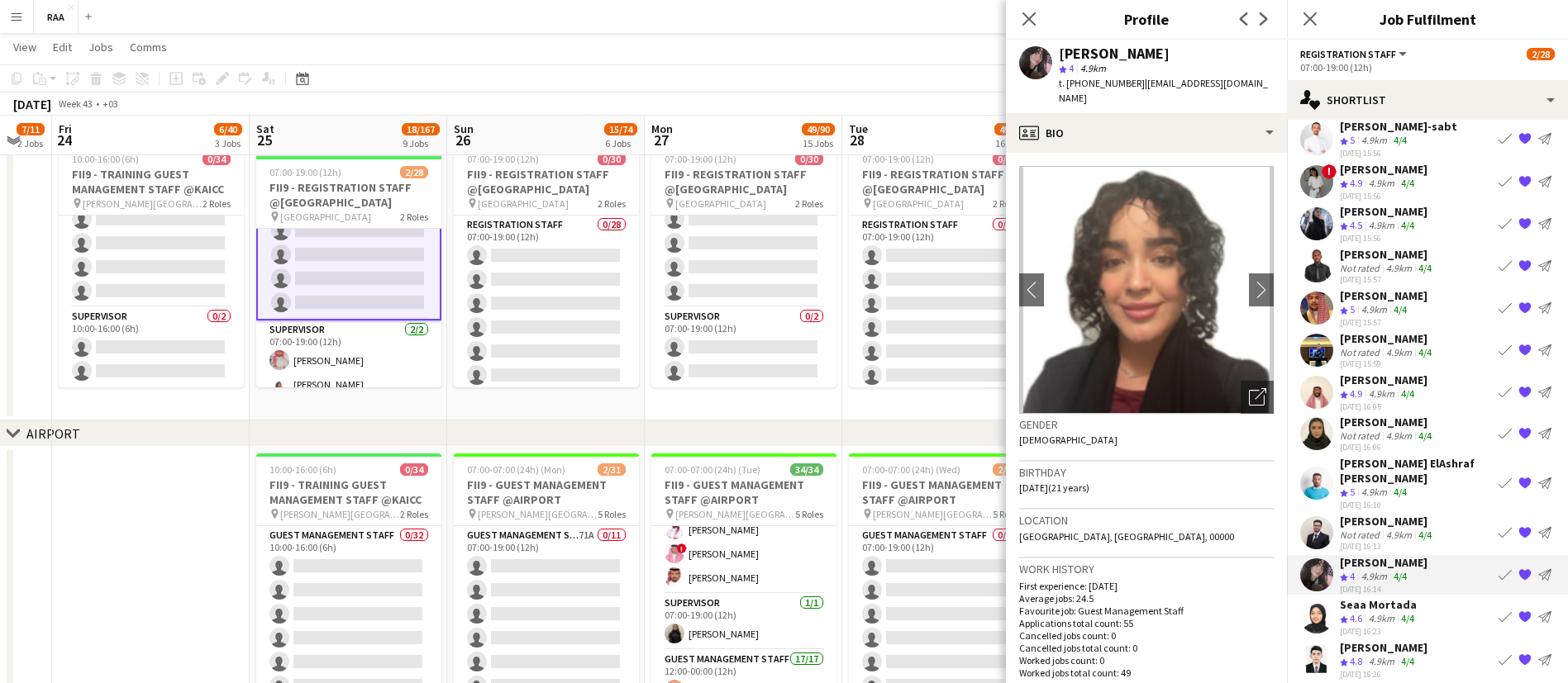
click at [1518, 574] on app-icon "{{ spriteTitle }}" at bounding box center [1525, 574] width 13 height 13
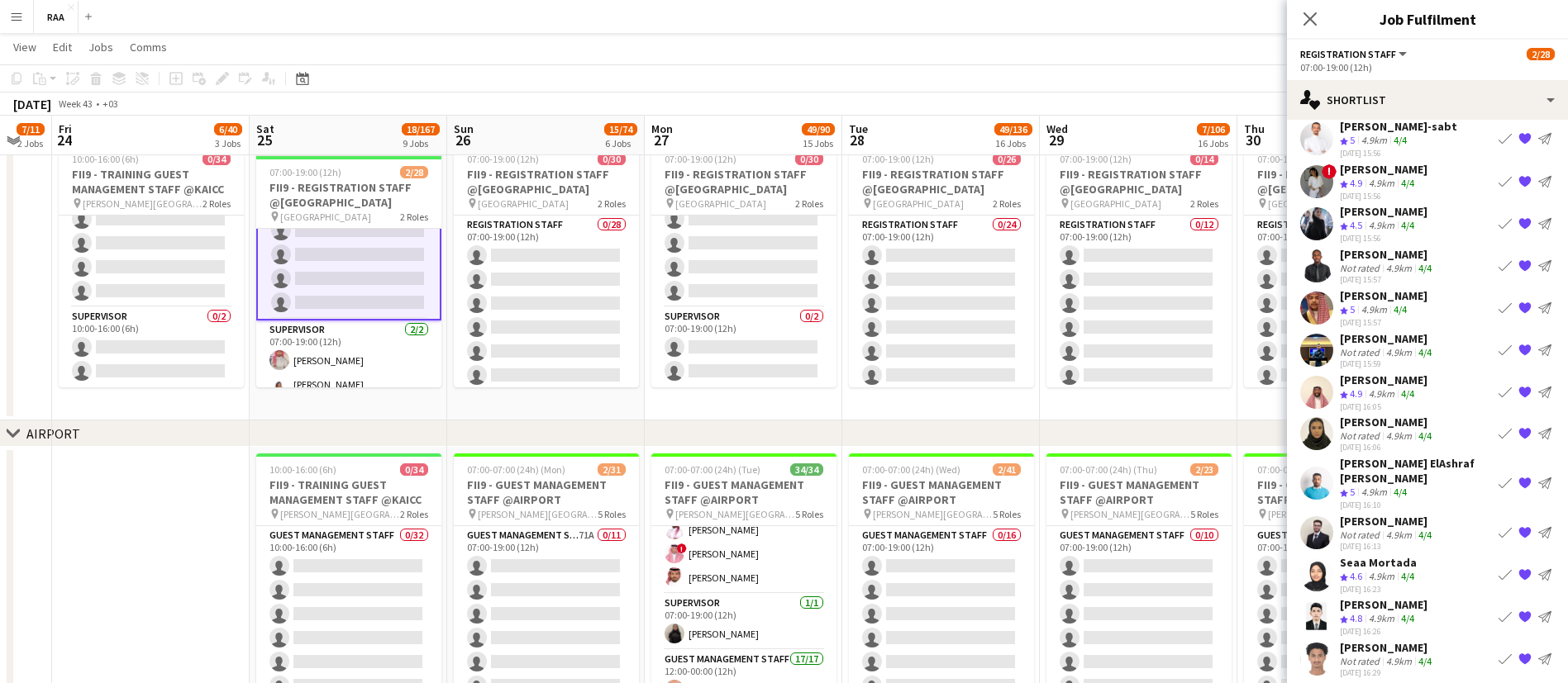
click at [1518, 573] on app-icon "{{ spriteTitle }}" at bounding box center [1525, 574] width 13 height 13
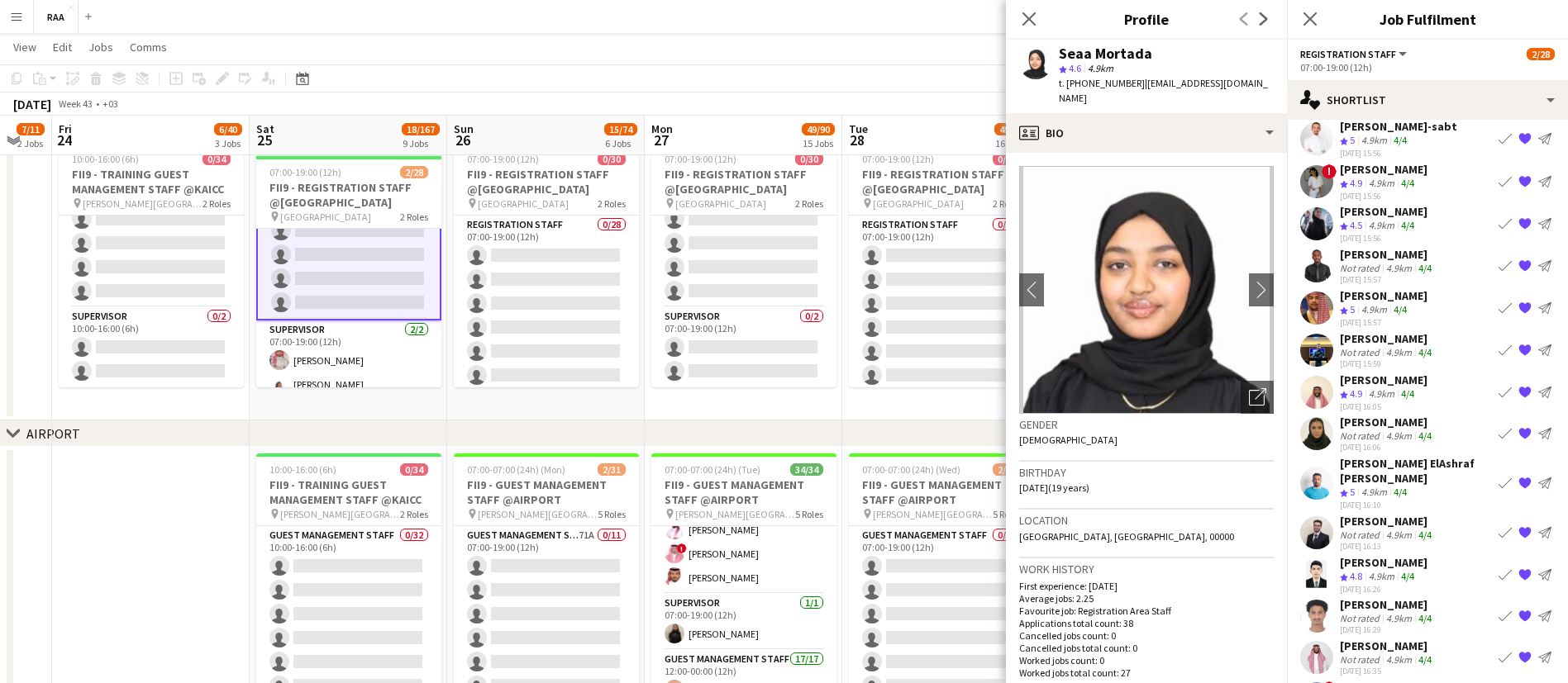
click at [1518, 619] on app-icon "{{ spriteTitle }}" at bounding box center [1525, 616] width 13 height 13
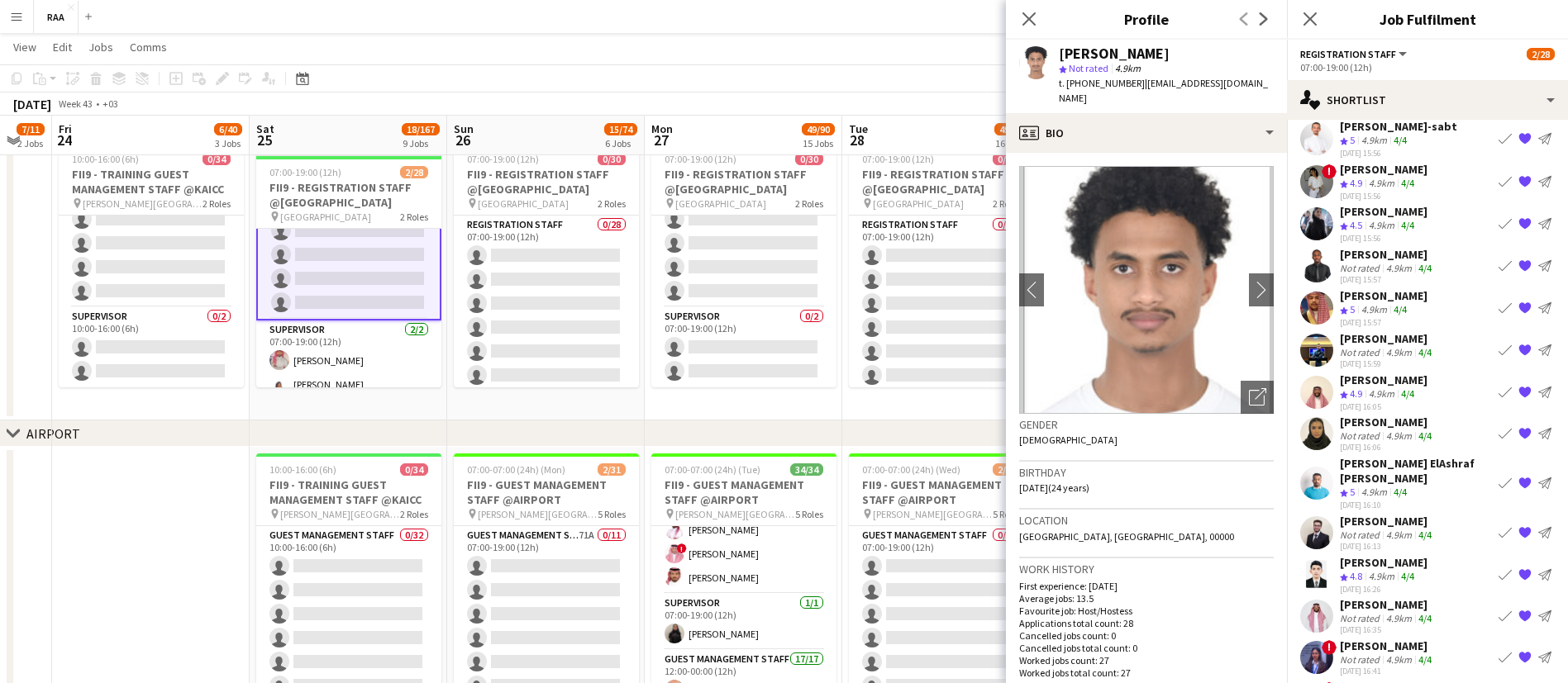
scroll to position [402, 0]
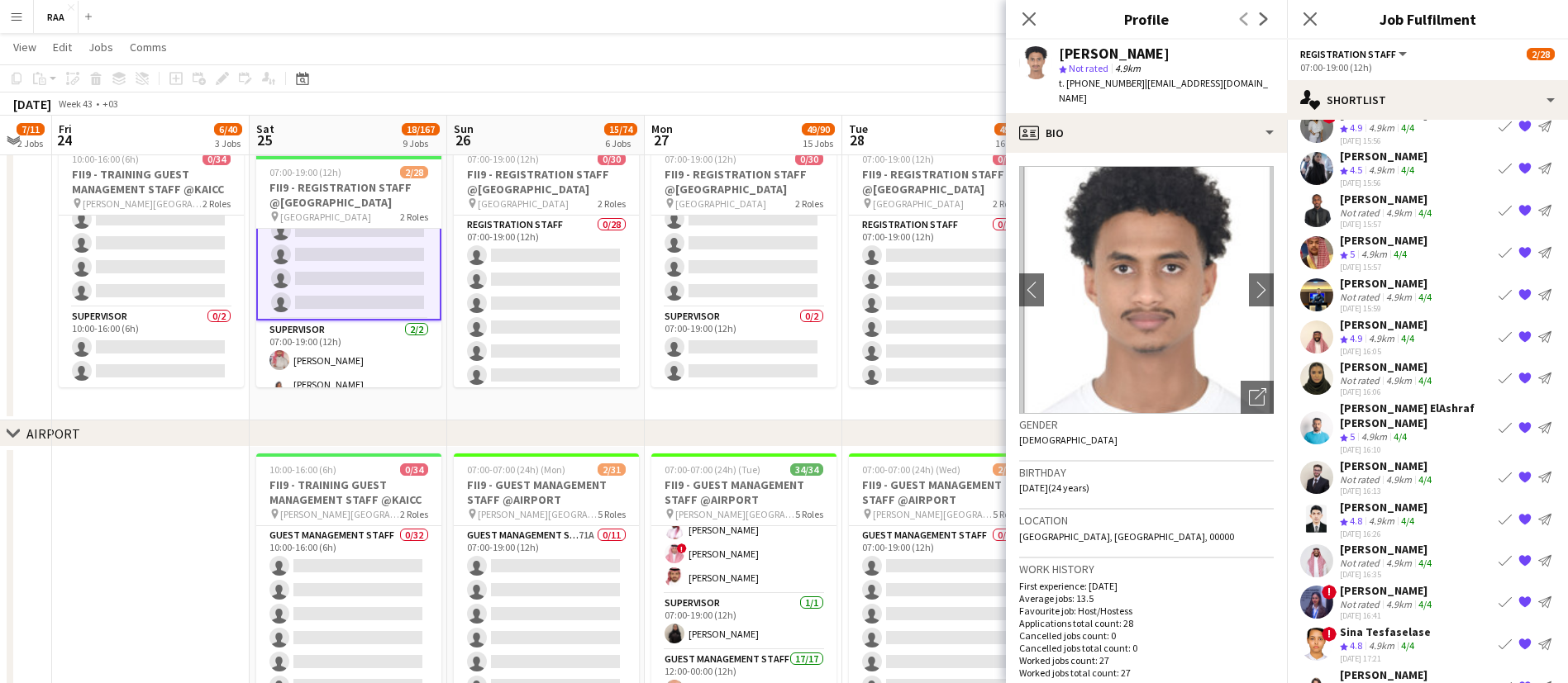
click at [1393, 599] on div "4.9km" at bounding box center [1398, 604] width 32 height 12
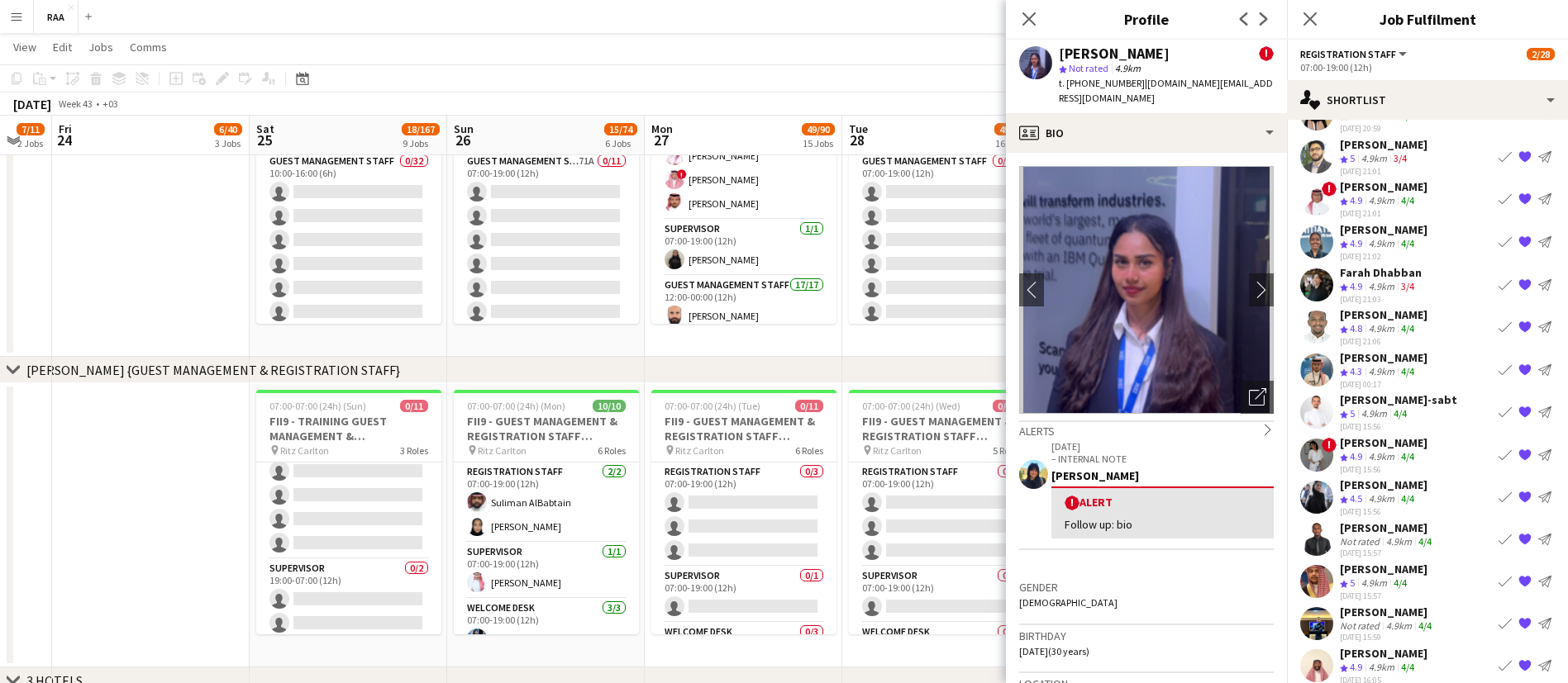
scroll to position [0, 0]
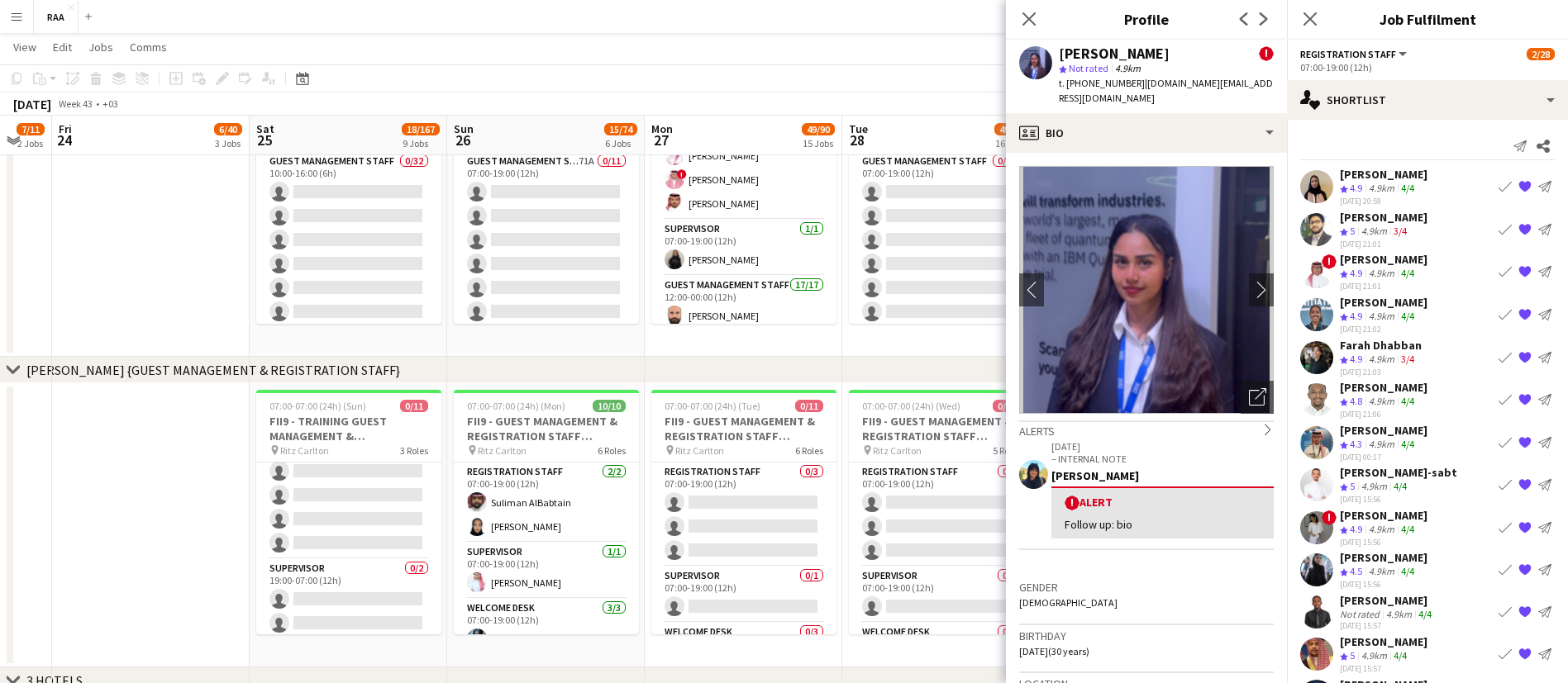
click at [1383, 521] on div "[PERSON_NAME]" at bounding box center [1383, 515] width 88 height 15
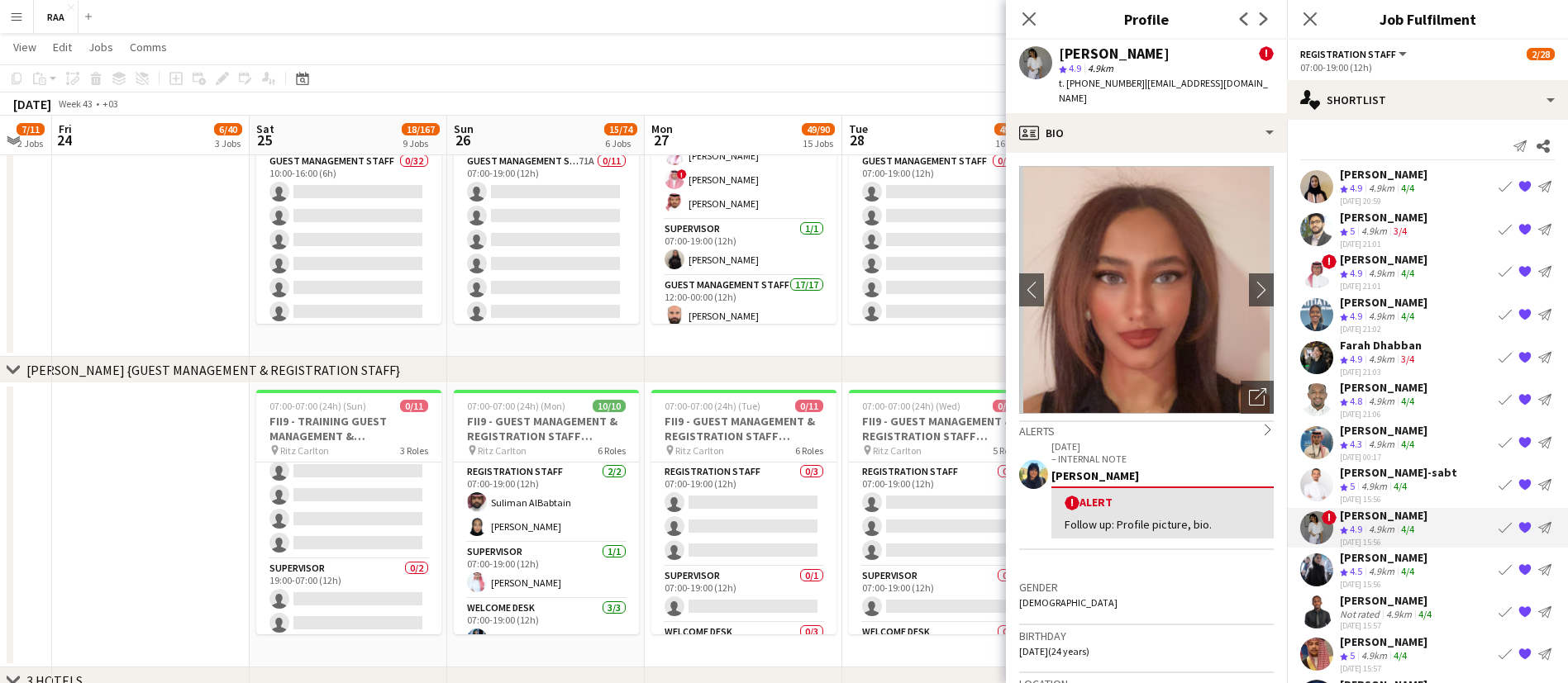
click at [1395, 565] on div "4.9km" at bounding box center [1381, 572] width 32 height 14
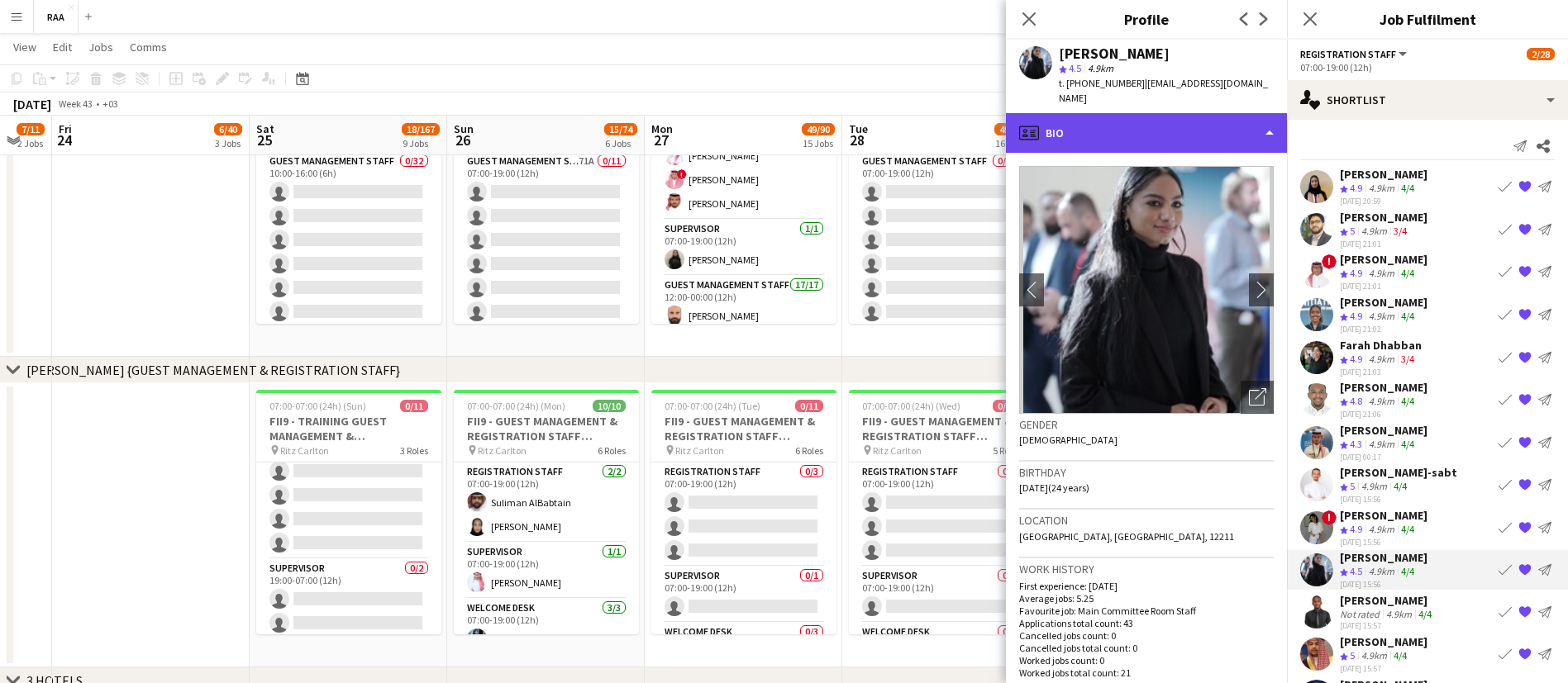
click at [1149, 129] on div "profile Bio" at bounding box center [1147, 133] width 281 height 40
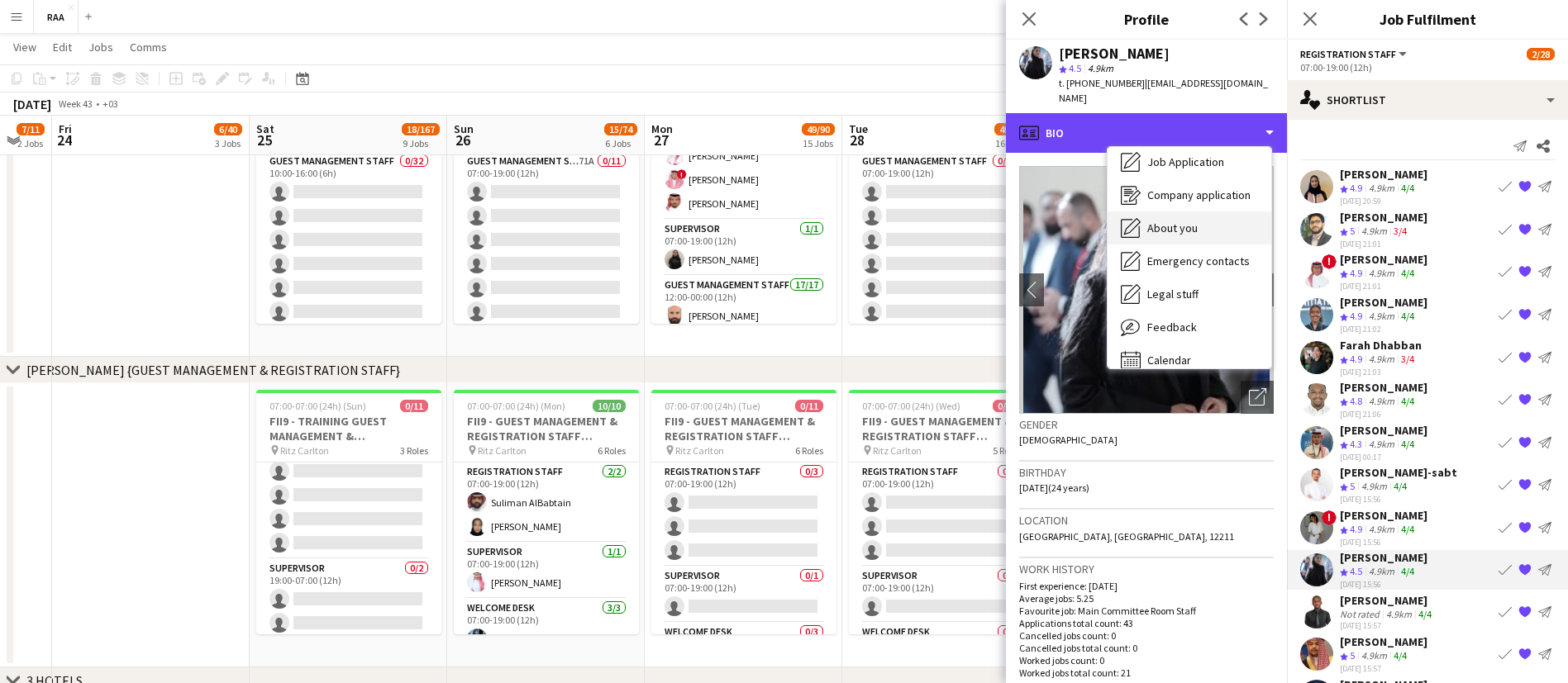
scroll to position [49, 0]
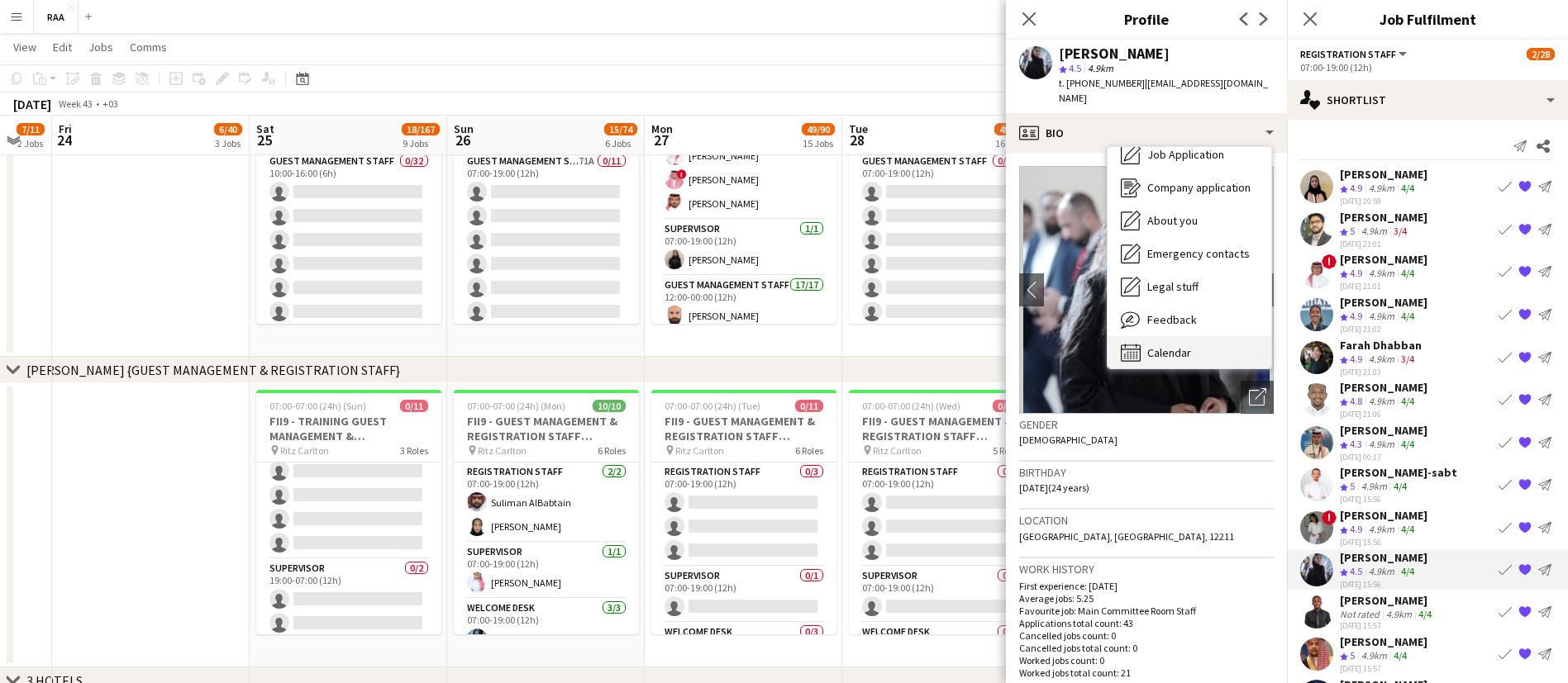
click at [1180, 345] on span "Calendar" at bounding box center [1168, 352] width 43 height 15
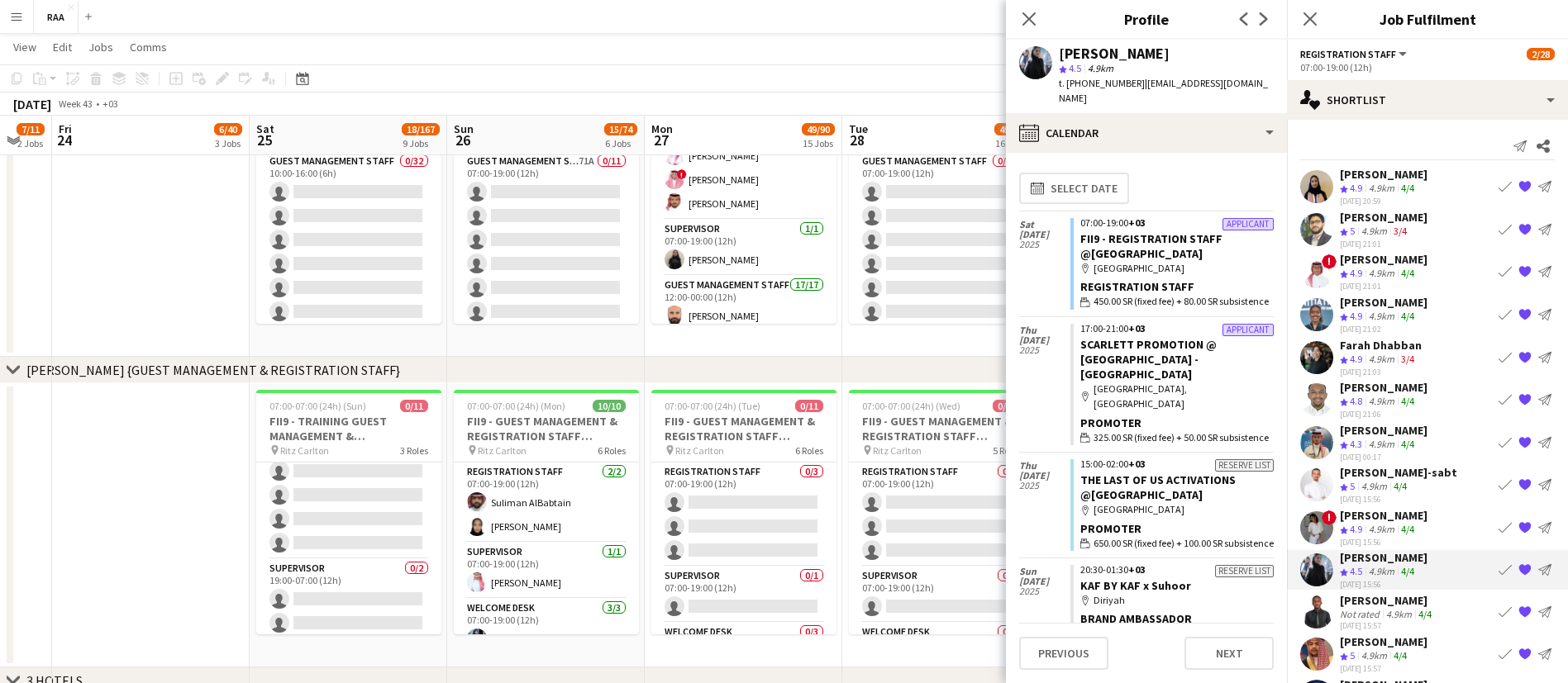
click at [1380, 268] on div "4.9km" at bounding box center [1381, 274] width 32 height 14
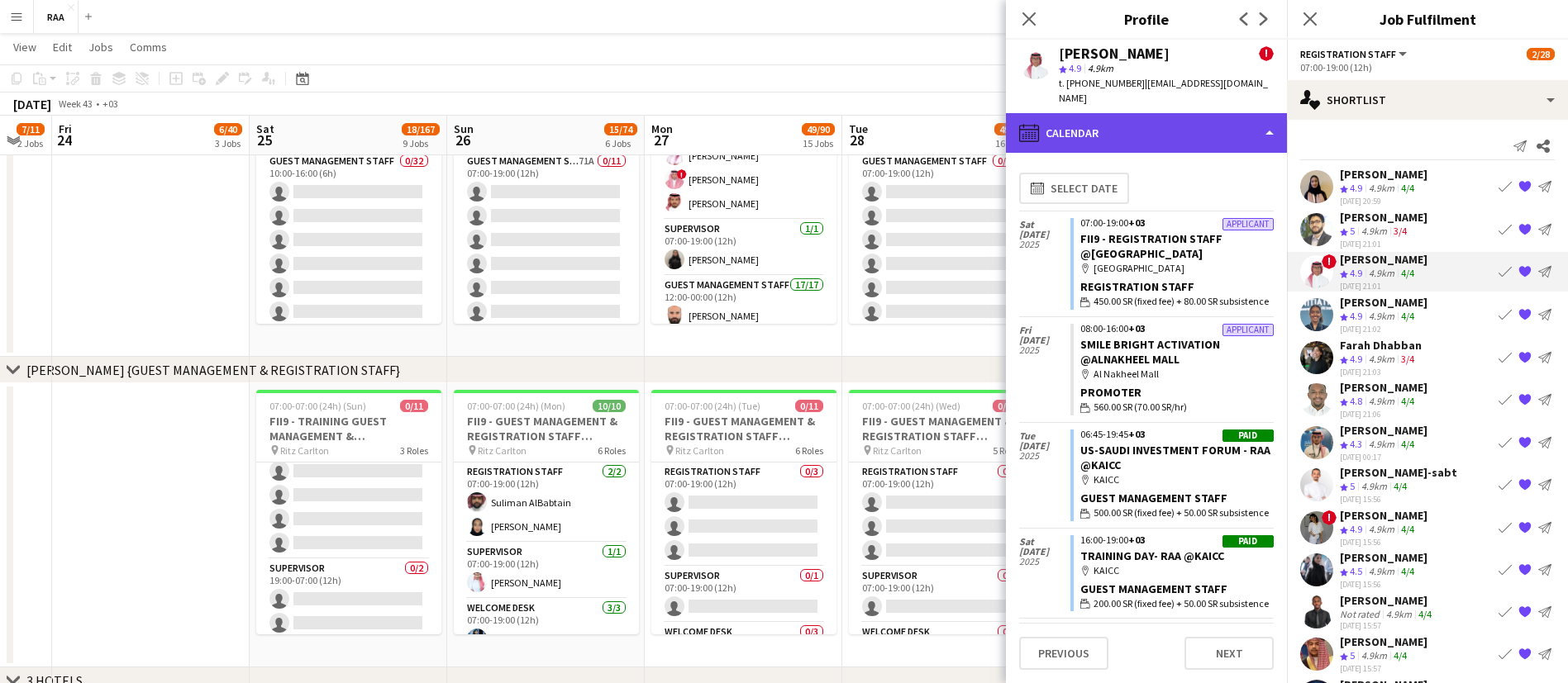
click at [1171, 130] on div "calendar-full Calendar" at bounding box center [1147, 133] width 281 height 40
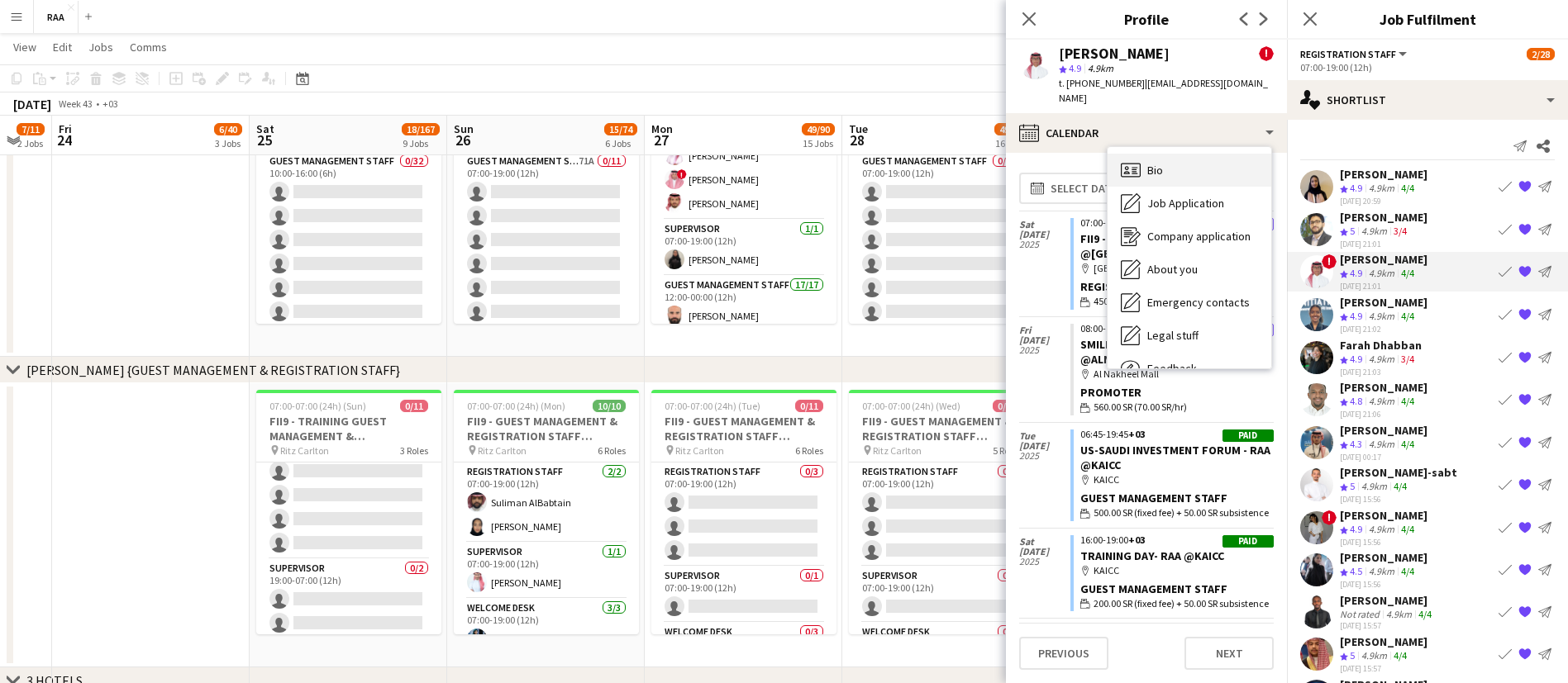
click at [1183, 160] on div "Bio Bio" at bounding box center [1188, 170] width 164 height 33
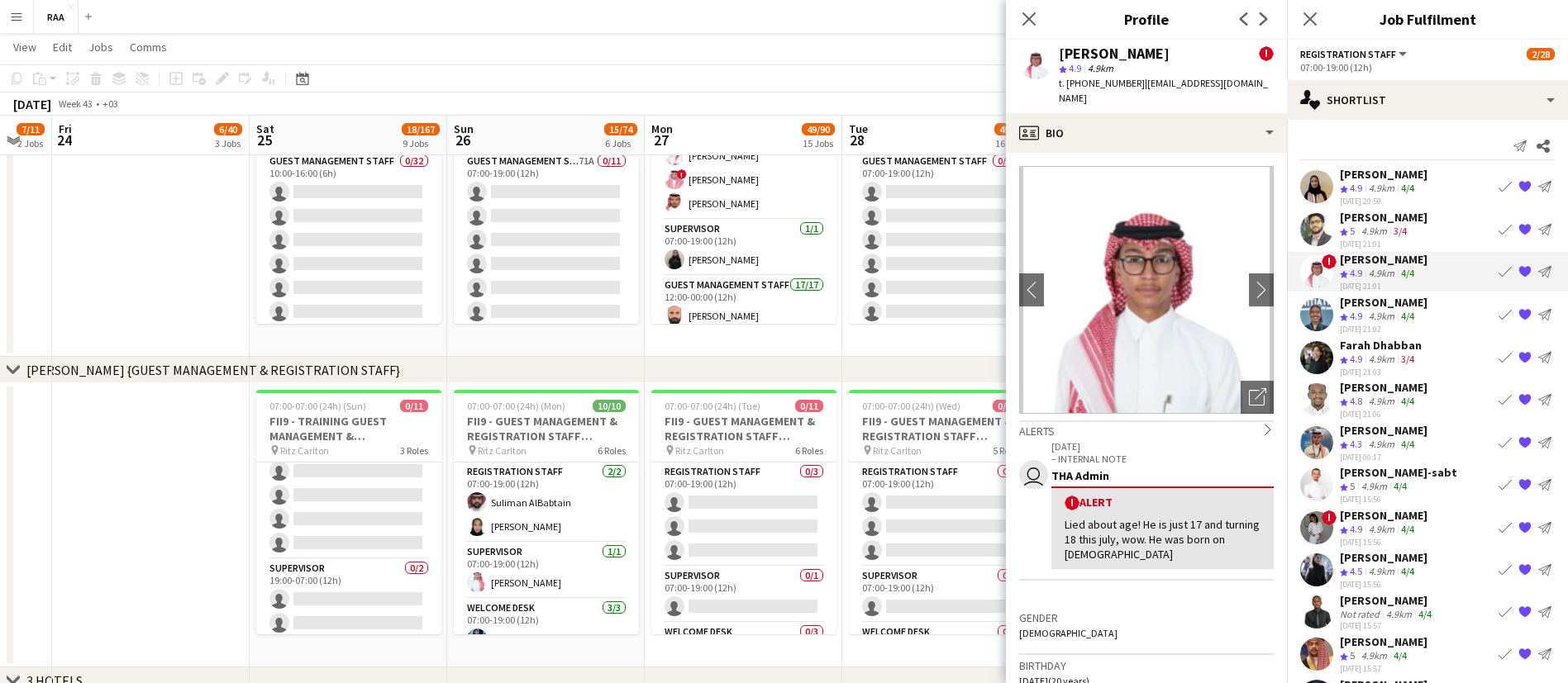
click at [1380, 312] on div "4.9km" at bounding box center [1381, 317] width 32 height 14
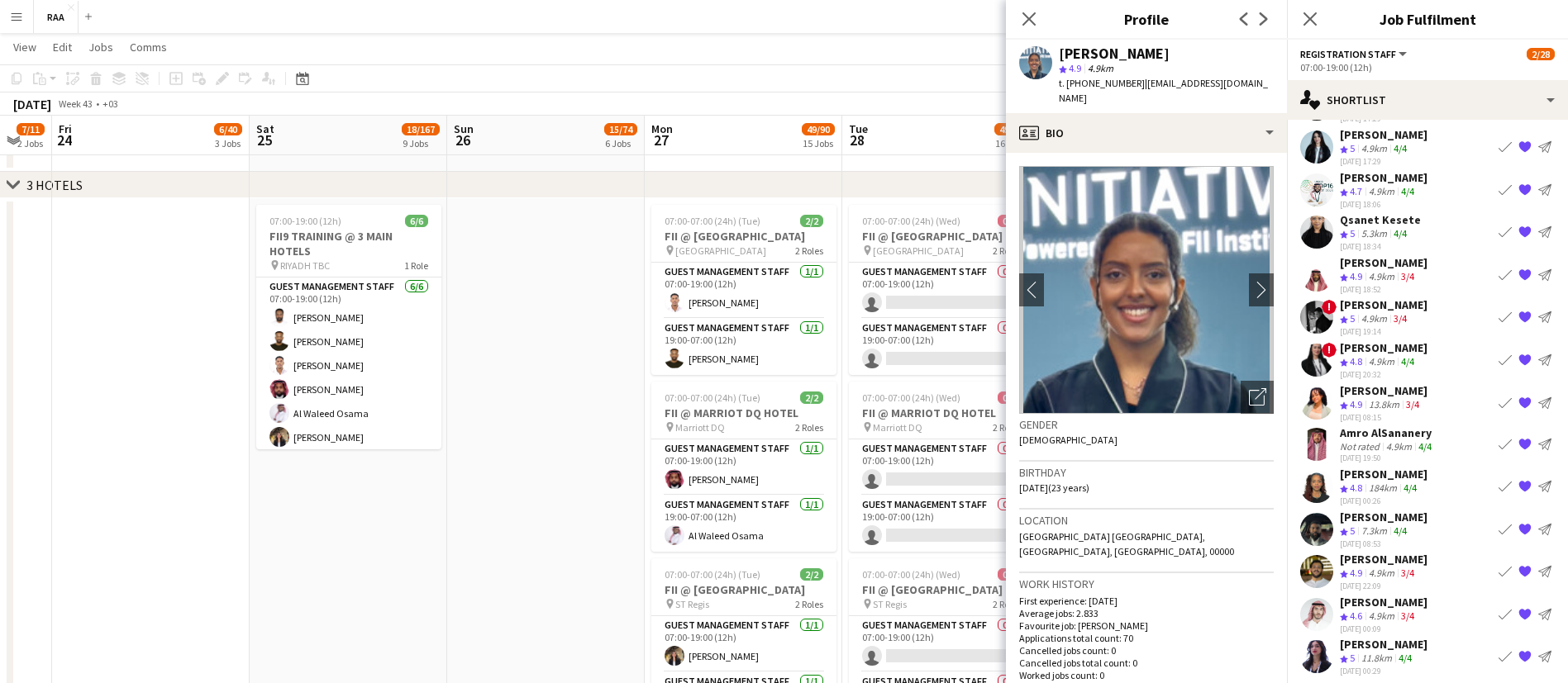
scroll to position [1026, 0]
click at [1426, 406] on div "Crew rating 4.9 13.8km 3/4" at bounding box center [1383, 406] width 88 height 14
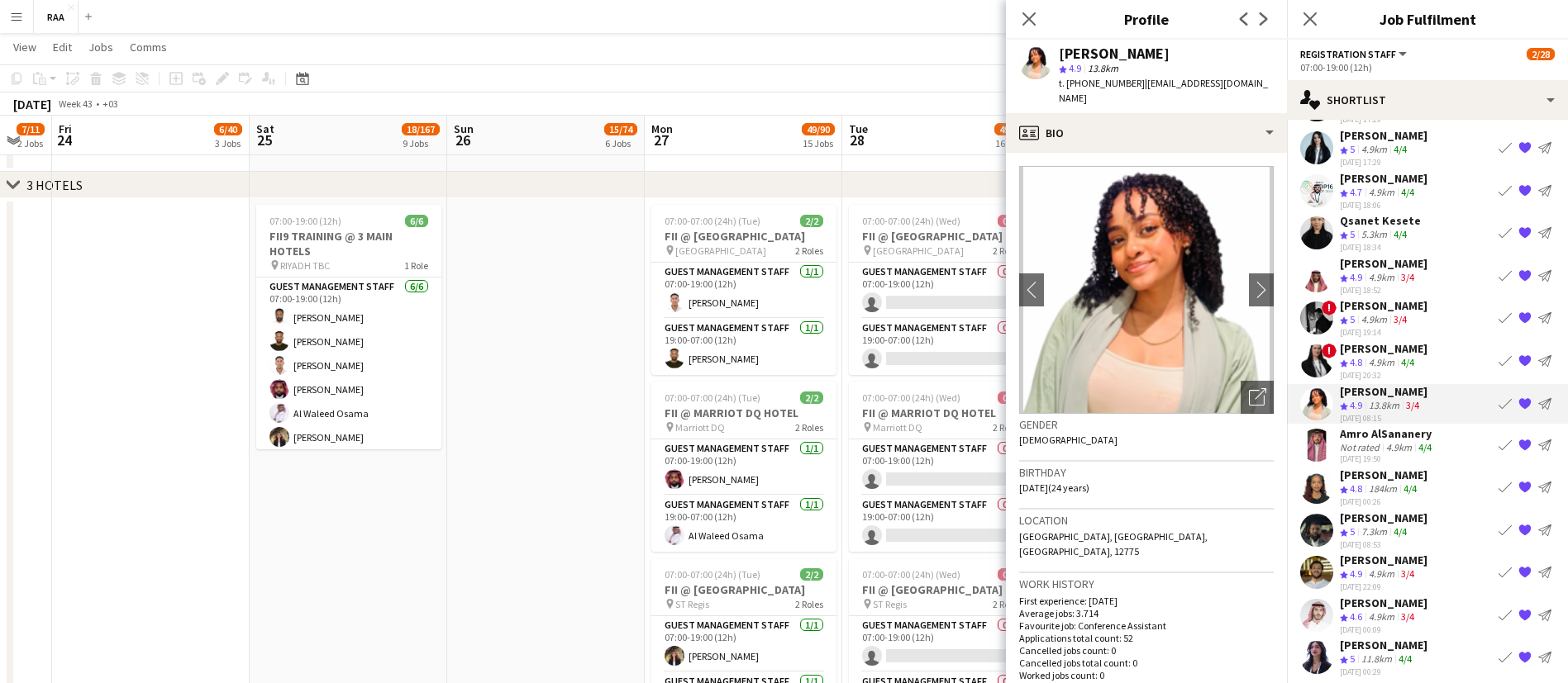
click at [1518, 399] on app-icon "{{ spriteTitle }}" at bounding box center [1525, 403] width 13 height 13
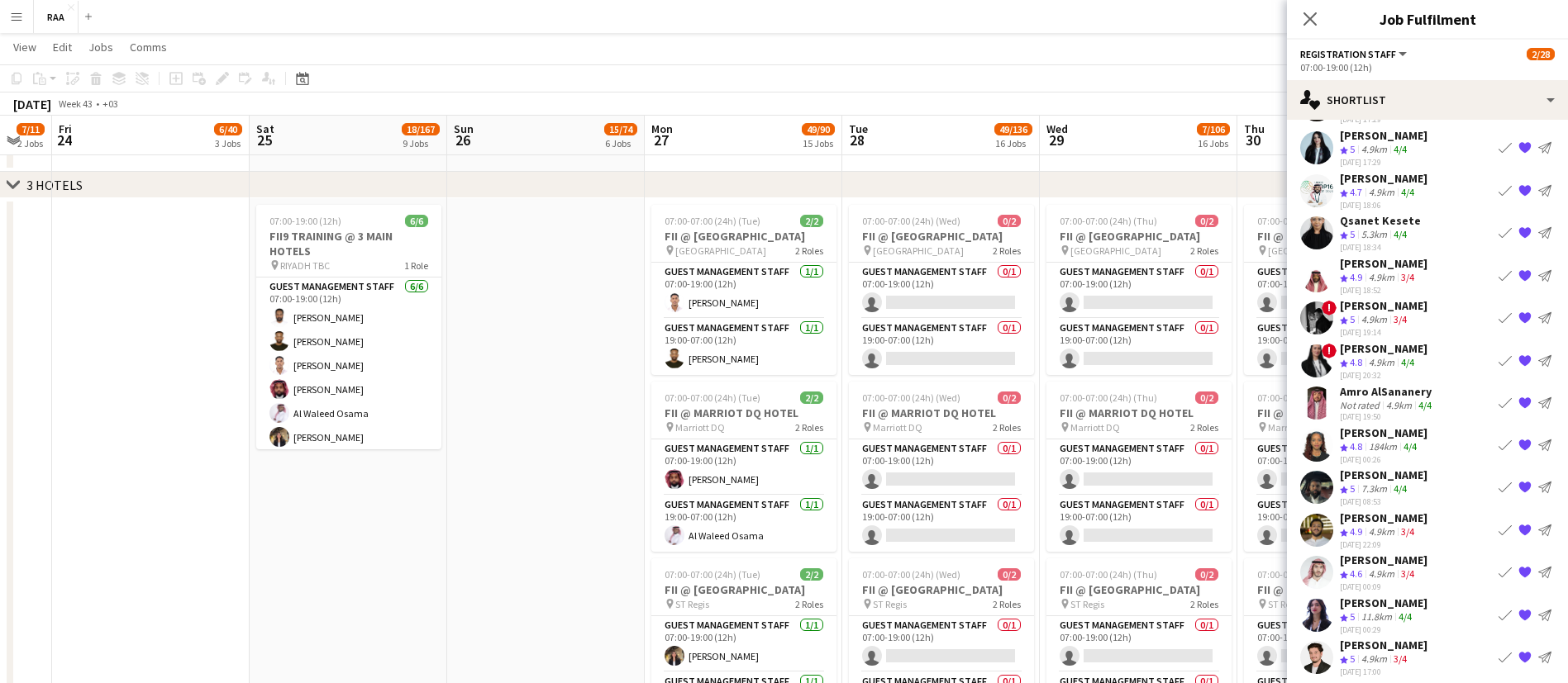
click at [1415, 228] on div "Qsanet Kesete Crew rating 5 5.3km 4/4 [DATE] 18:34 Book crew {{ spriteTitle }} …" at bounding box center [1427, 233] width 281 height 40
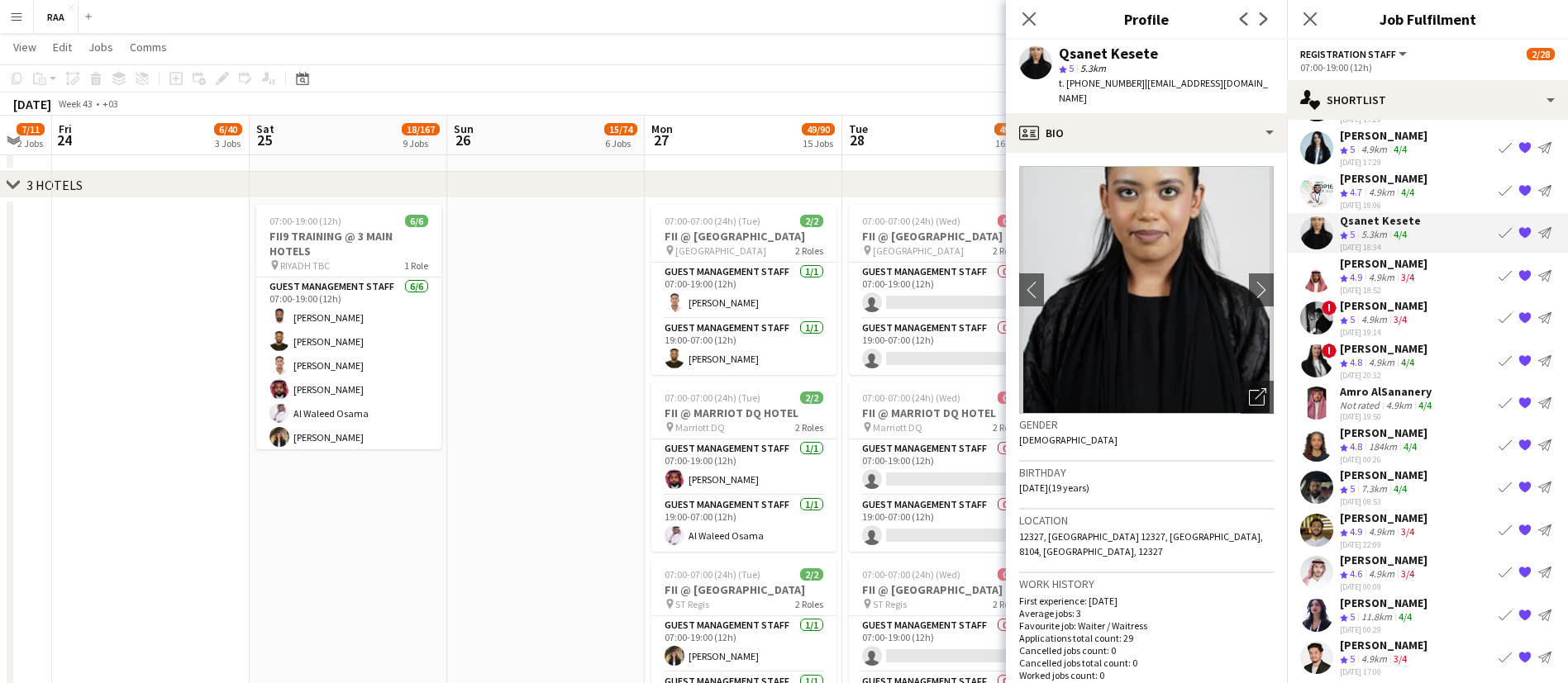
click at [1518, 233] on app-icon "{{ spriteTitle }}" at bounding box center [1525, 233] width 13 height 13
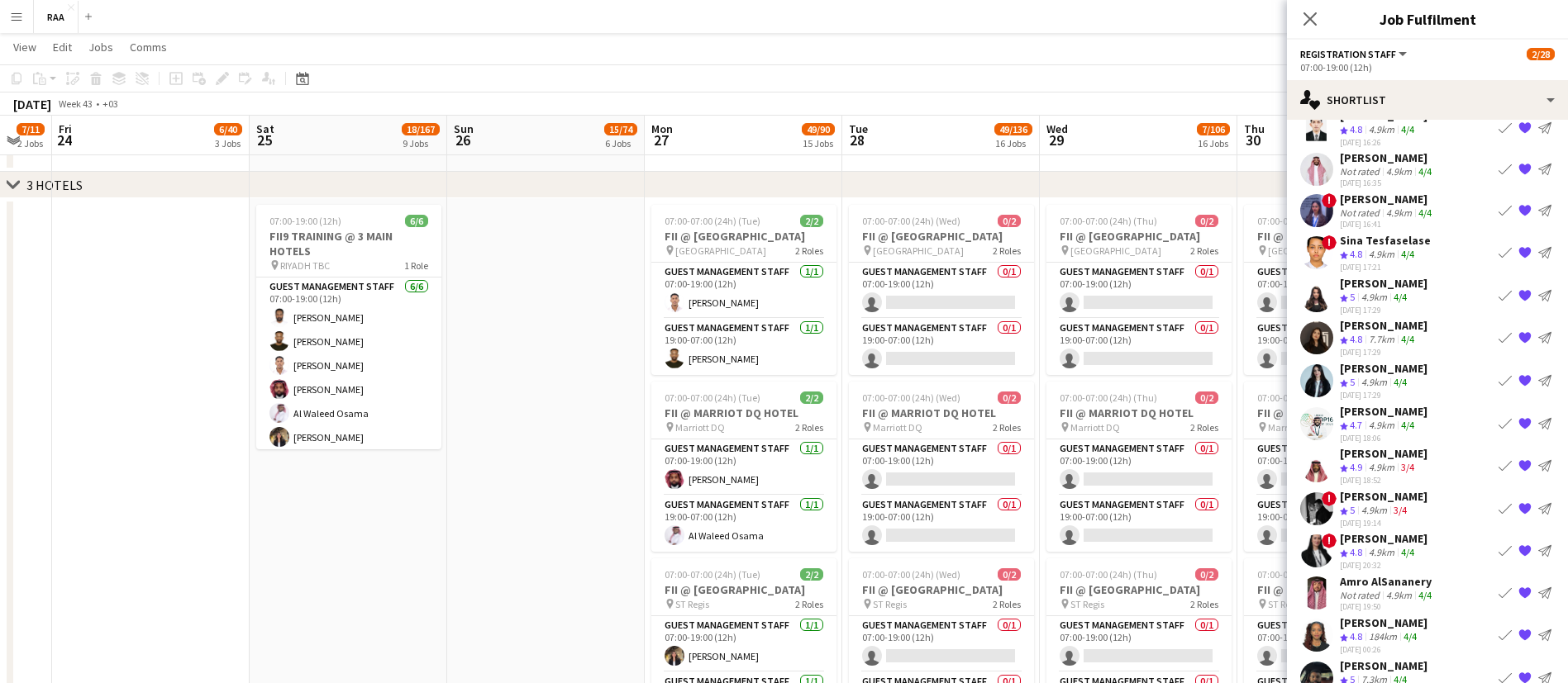
scroll to position [783, 0]
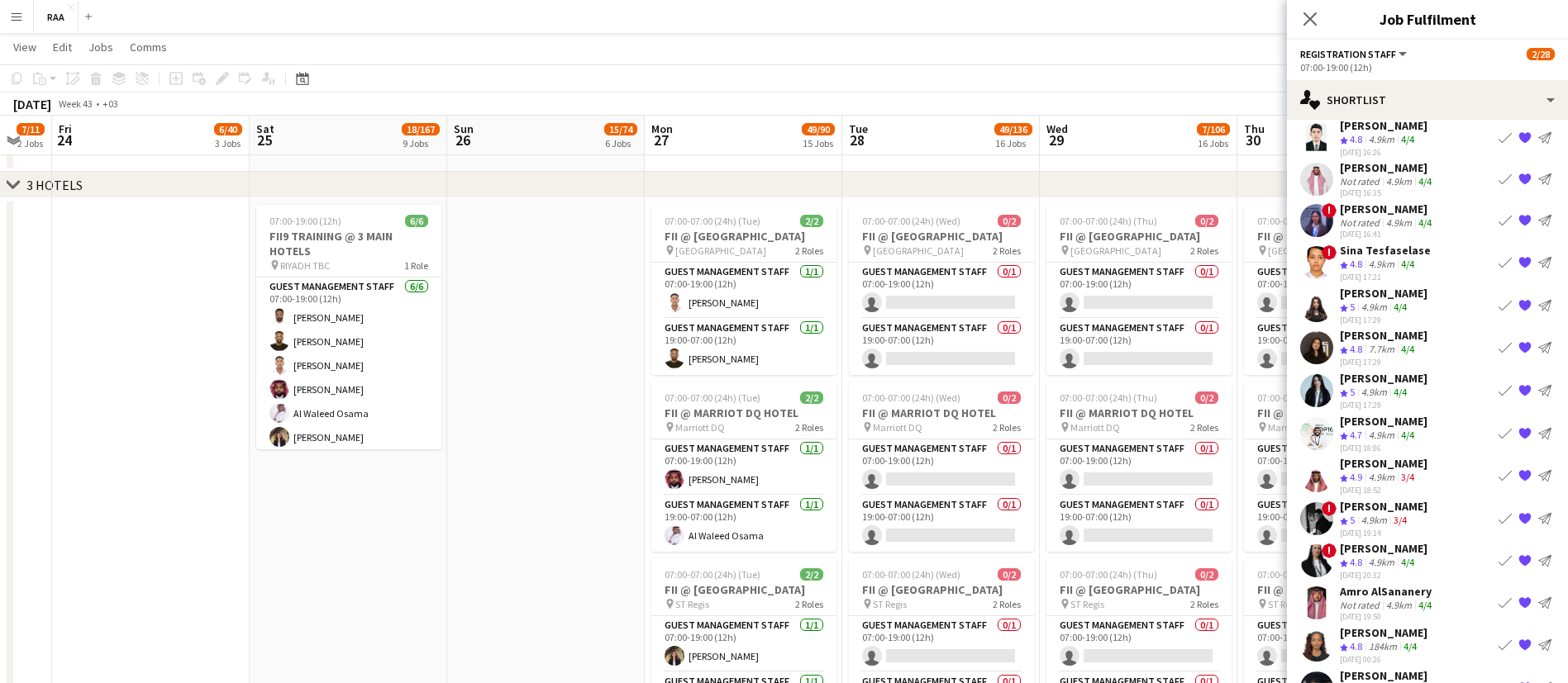
click at [1518, 220] on app-icon "{{ spriteTitle }}" at bounding box center [1525, 220] width 13 height 13
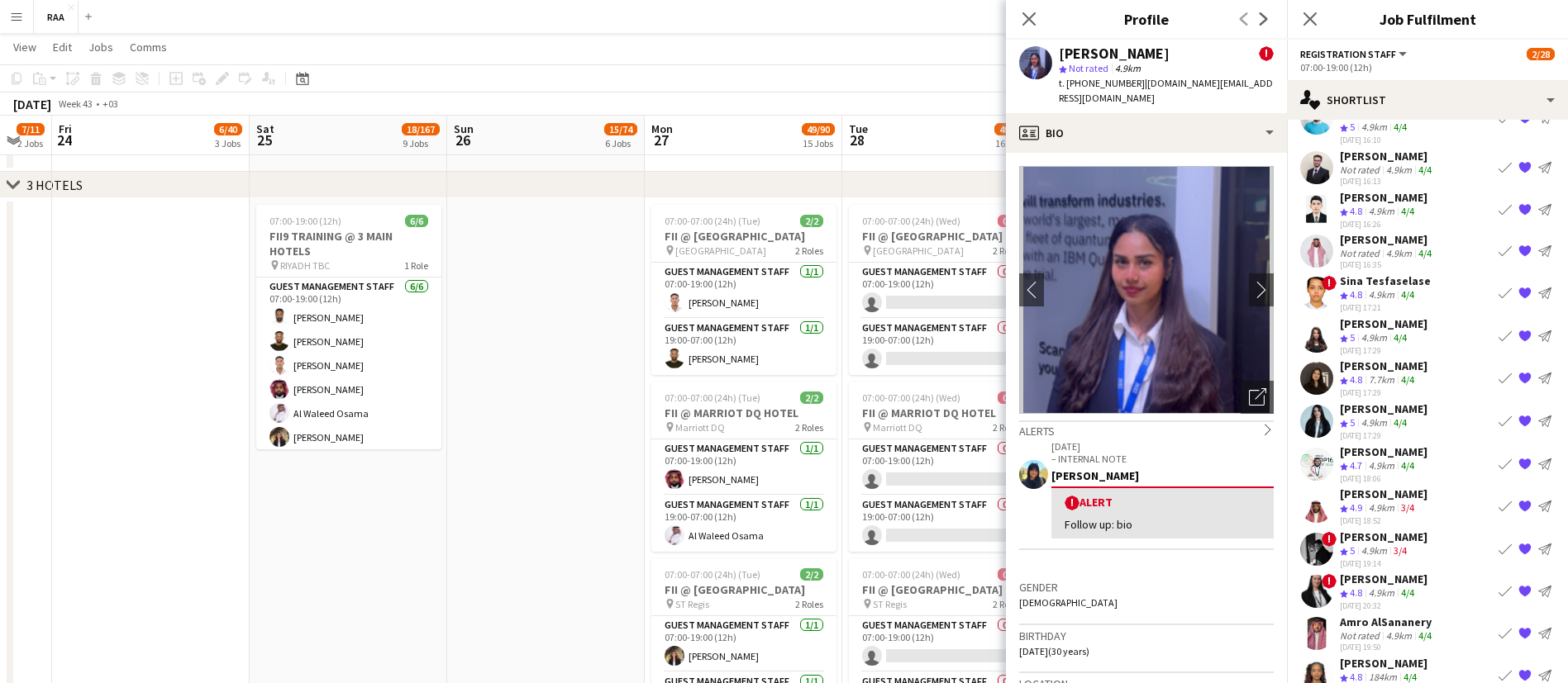
scroll to position [704, 0]
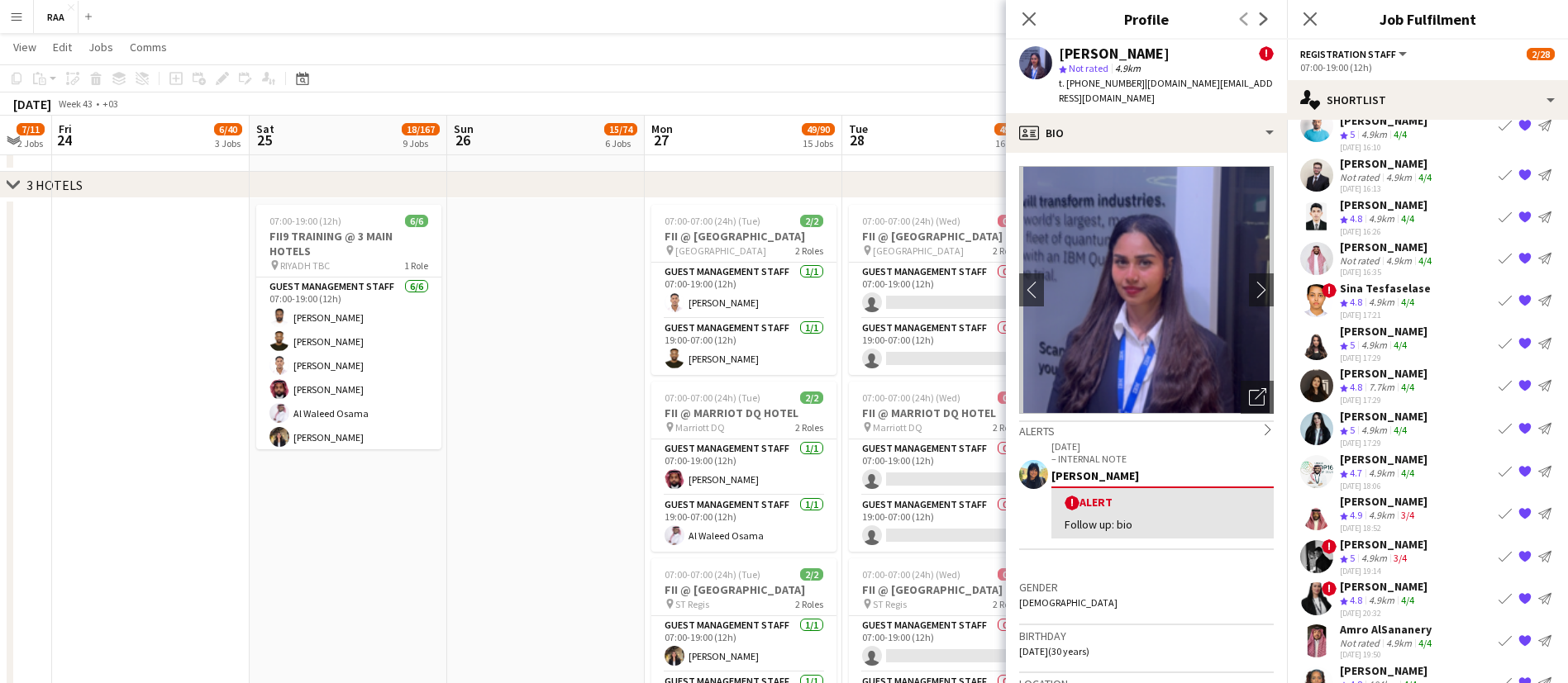
click at [1395, 255] on div "4.9km" at bounding box center [1398, 261] width 32 height 12
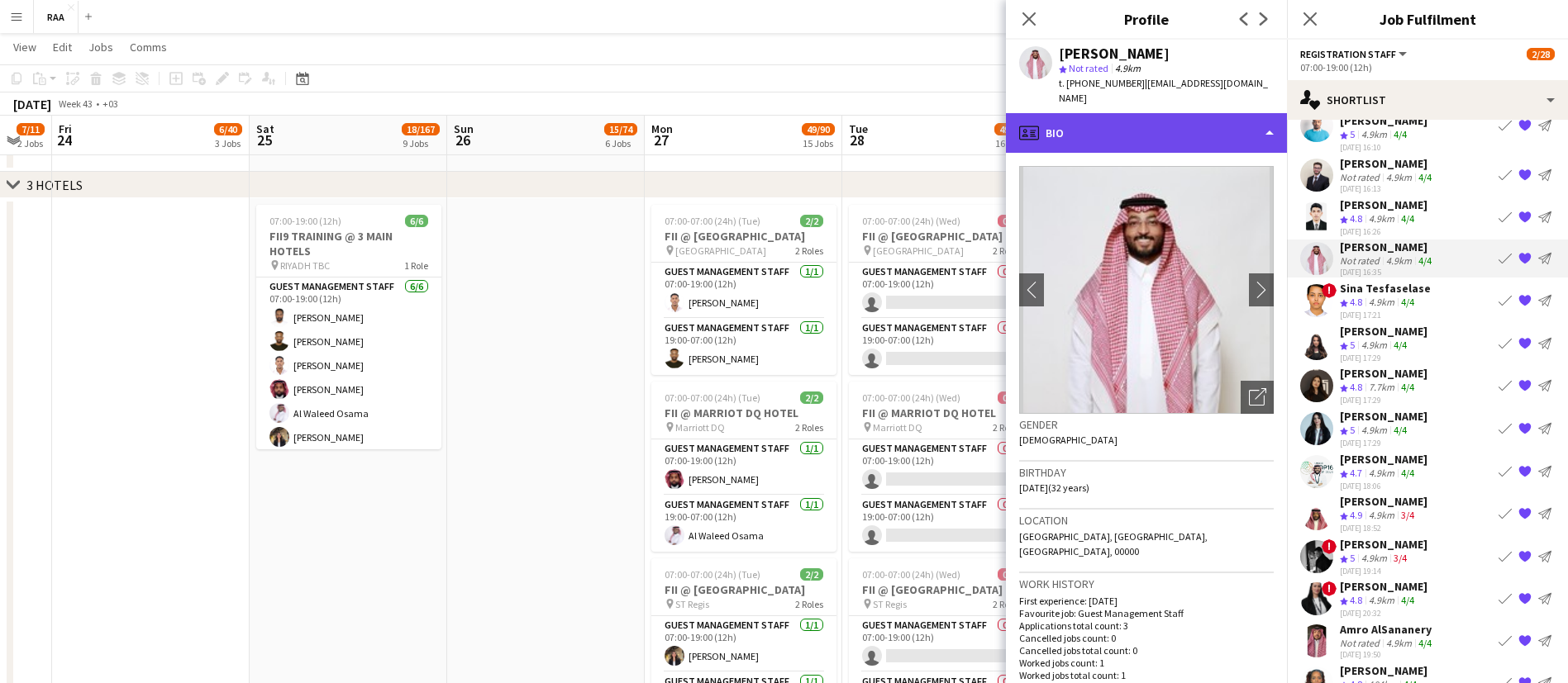
click at [1141, 113] on div "profile Bio" at bounding box center [1147, 133] width 281 height 40
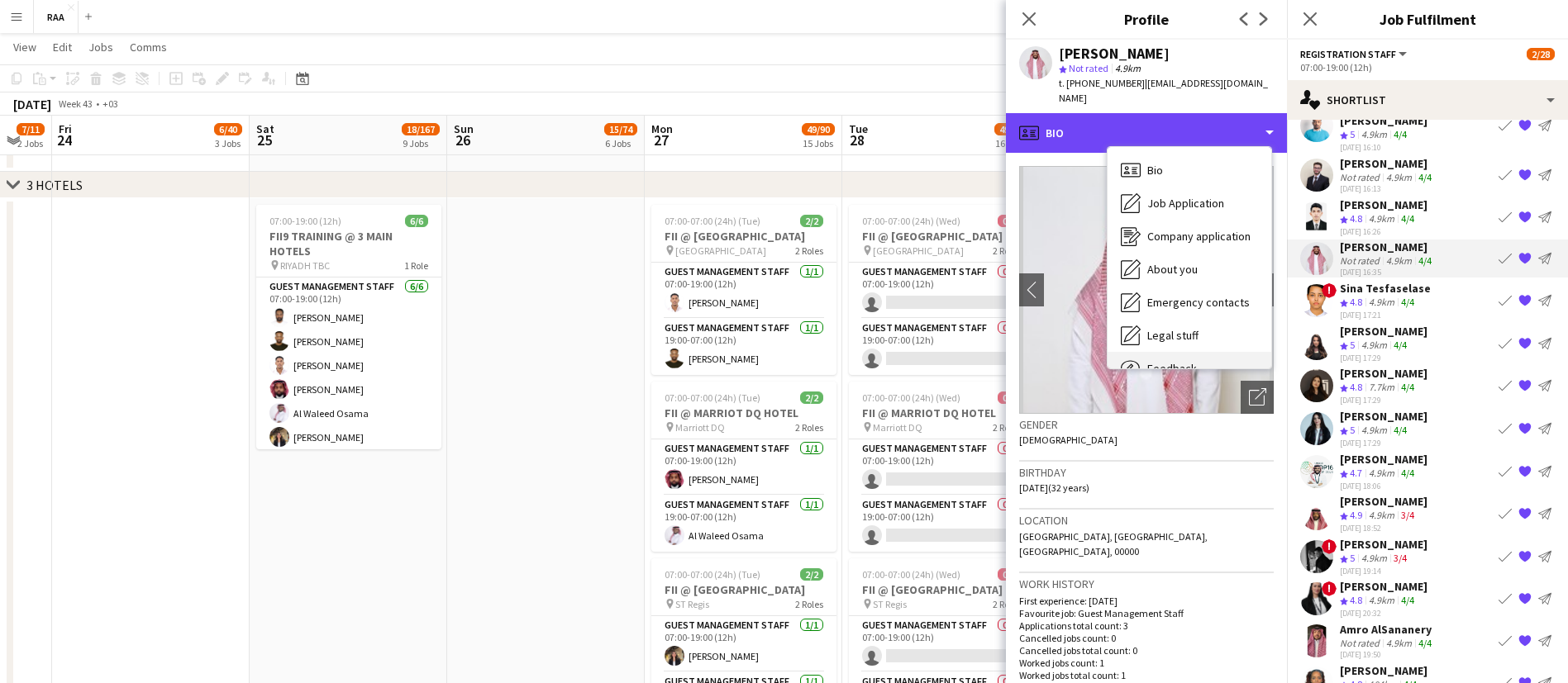
scroll to position [57, 0]
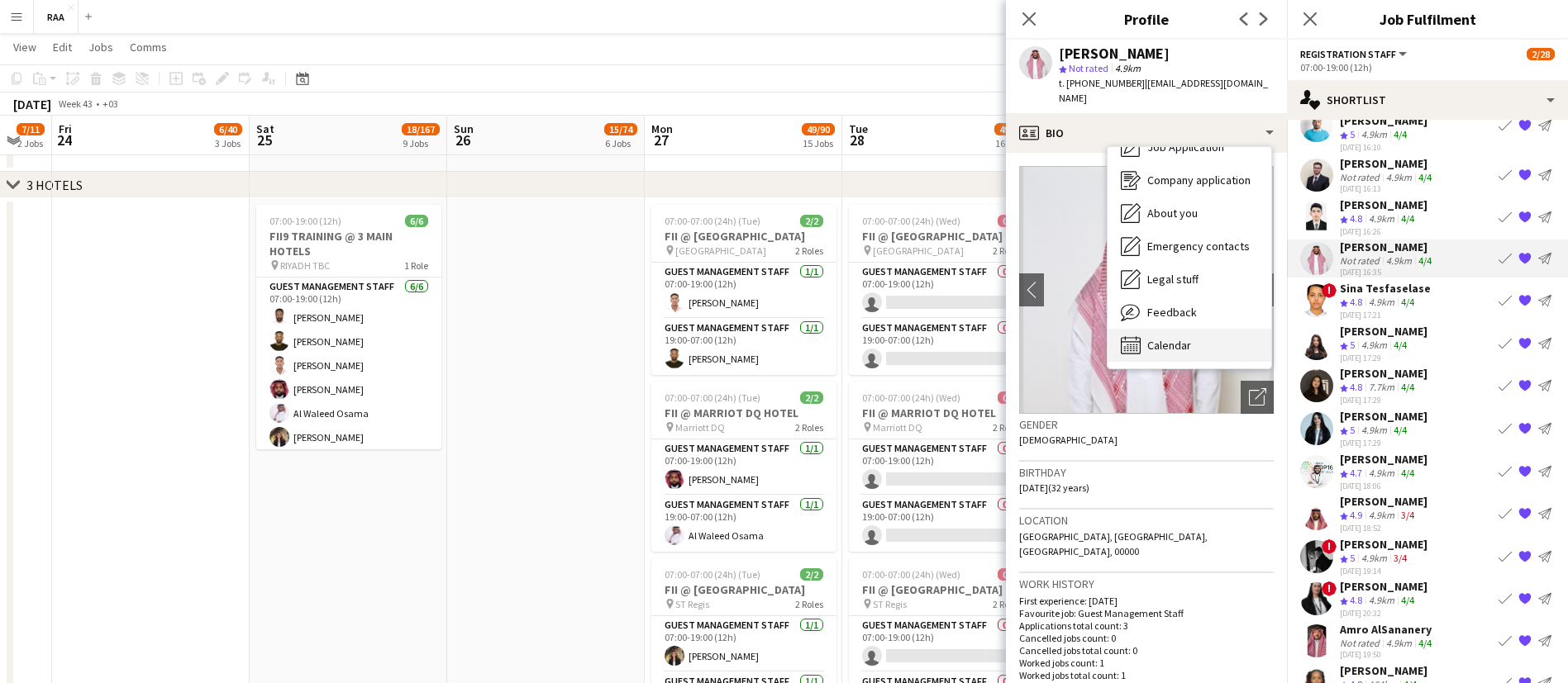
click at [1182, 338] on span "Calendar" at bounding box center [1168, 345] width 43 height 15
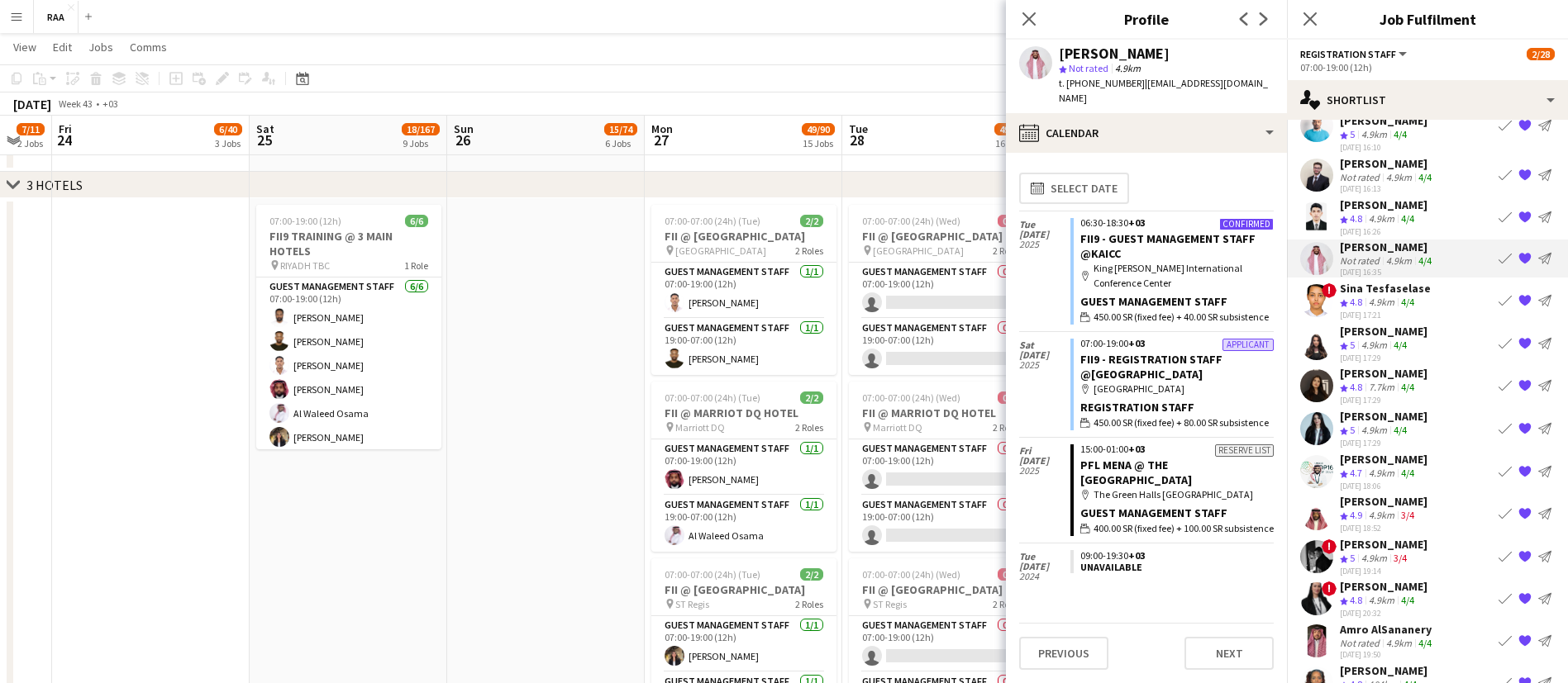
click at [1518, 258] on app-icon "{{ spriteTitle }}" at bounding box center [1525, 258] width 13 height 13
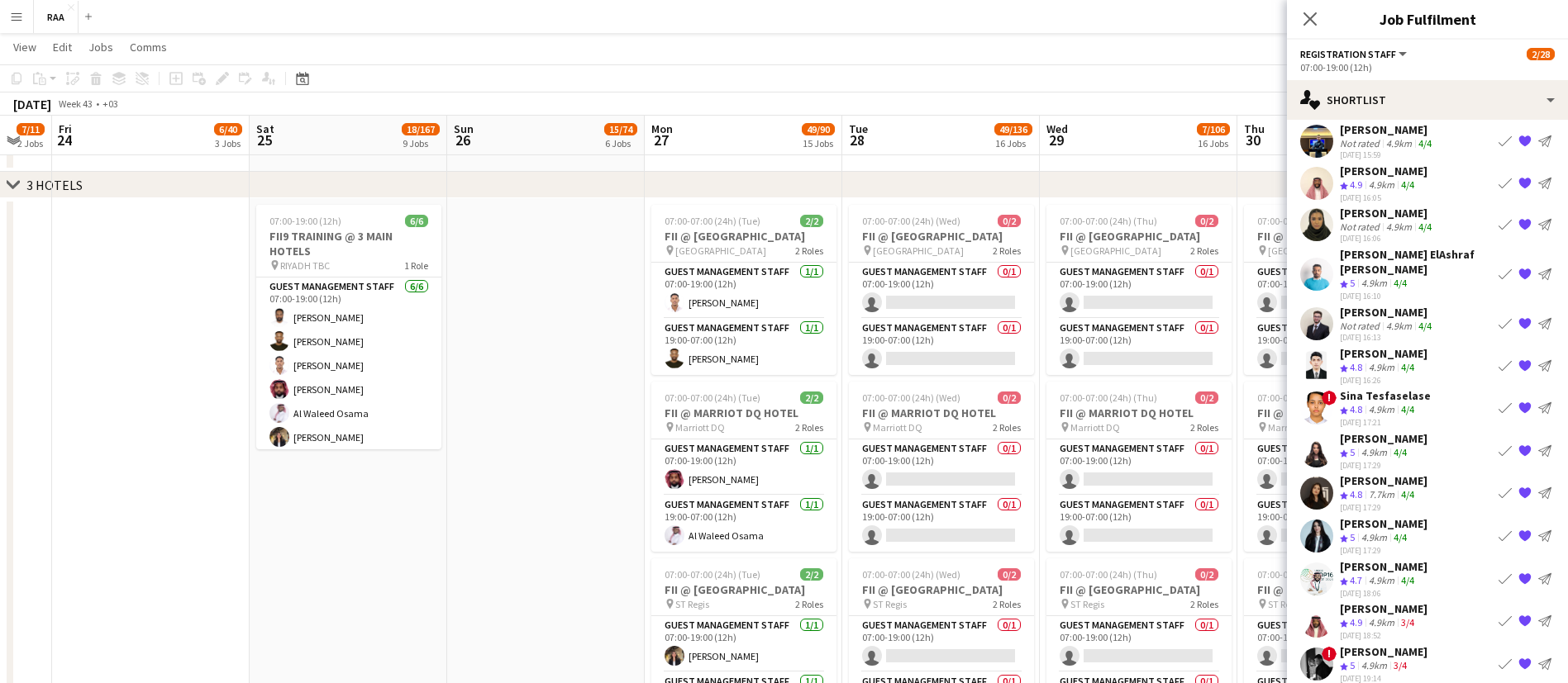
scroll to position [554, 0]
click at [1386, 227] on div "4.9km" at bounding box center [1398, 228] width 32 height 12
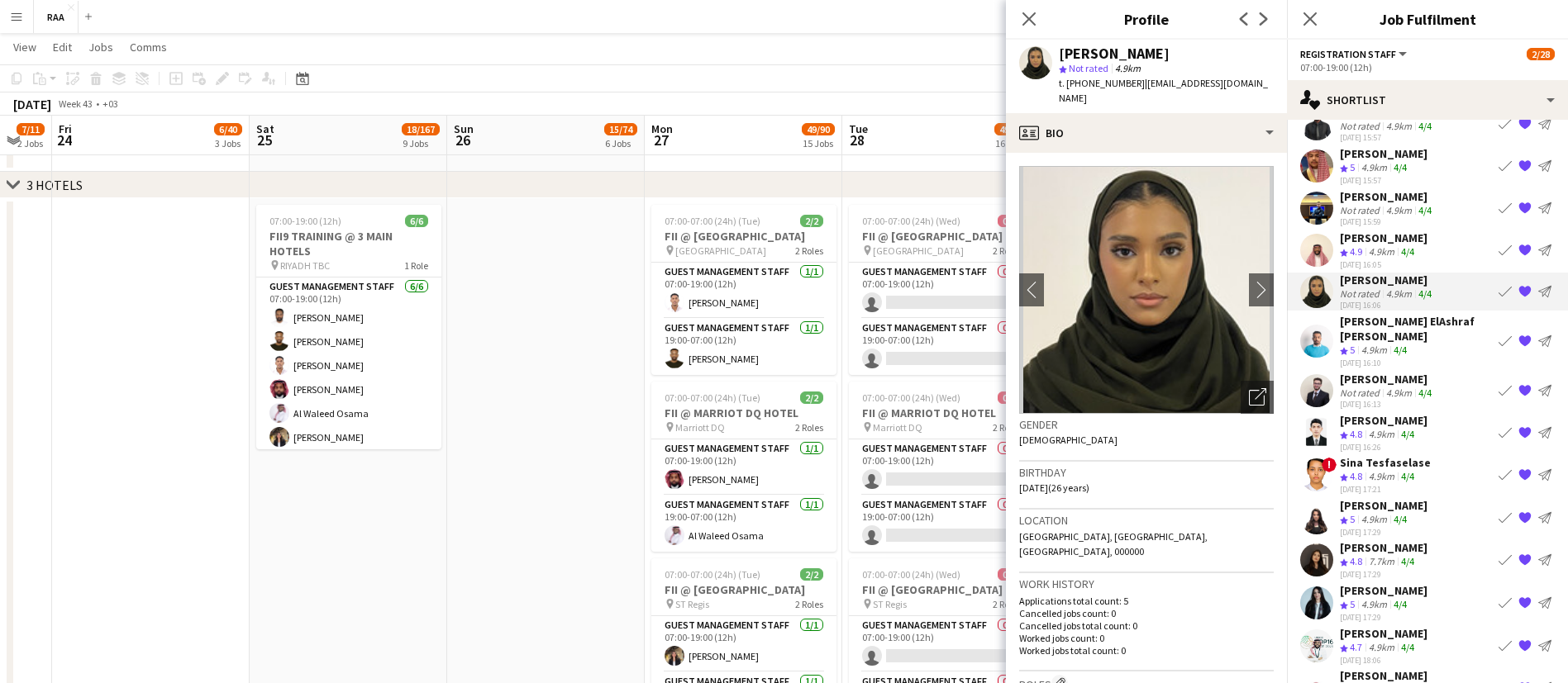
scroll to position [479, 0]
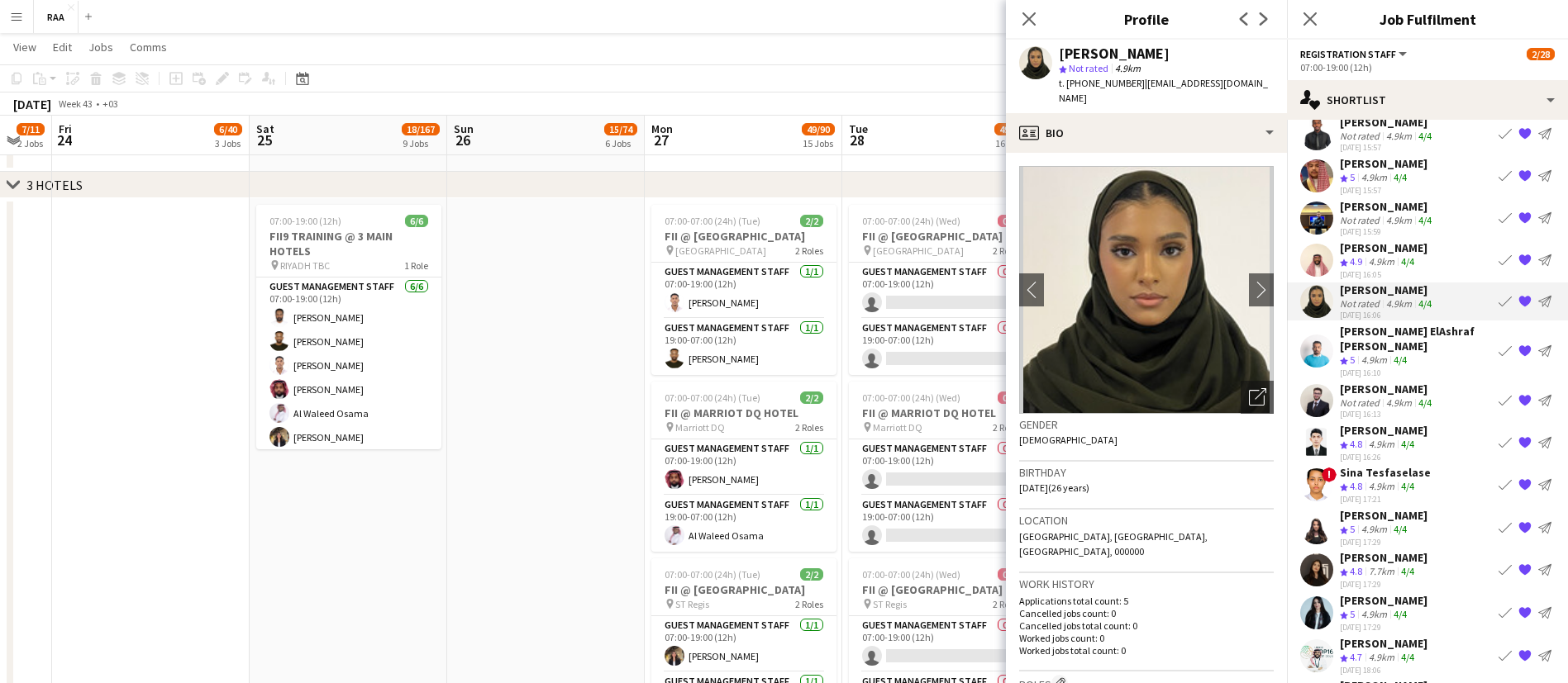
click at [1399, 211] on div "[PERSON_NAME]" at bounding box center [1387, 206] width 95 height 15
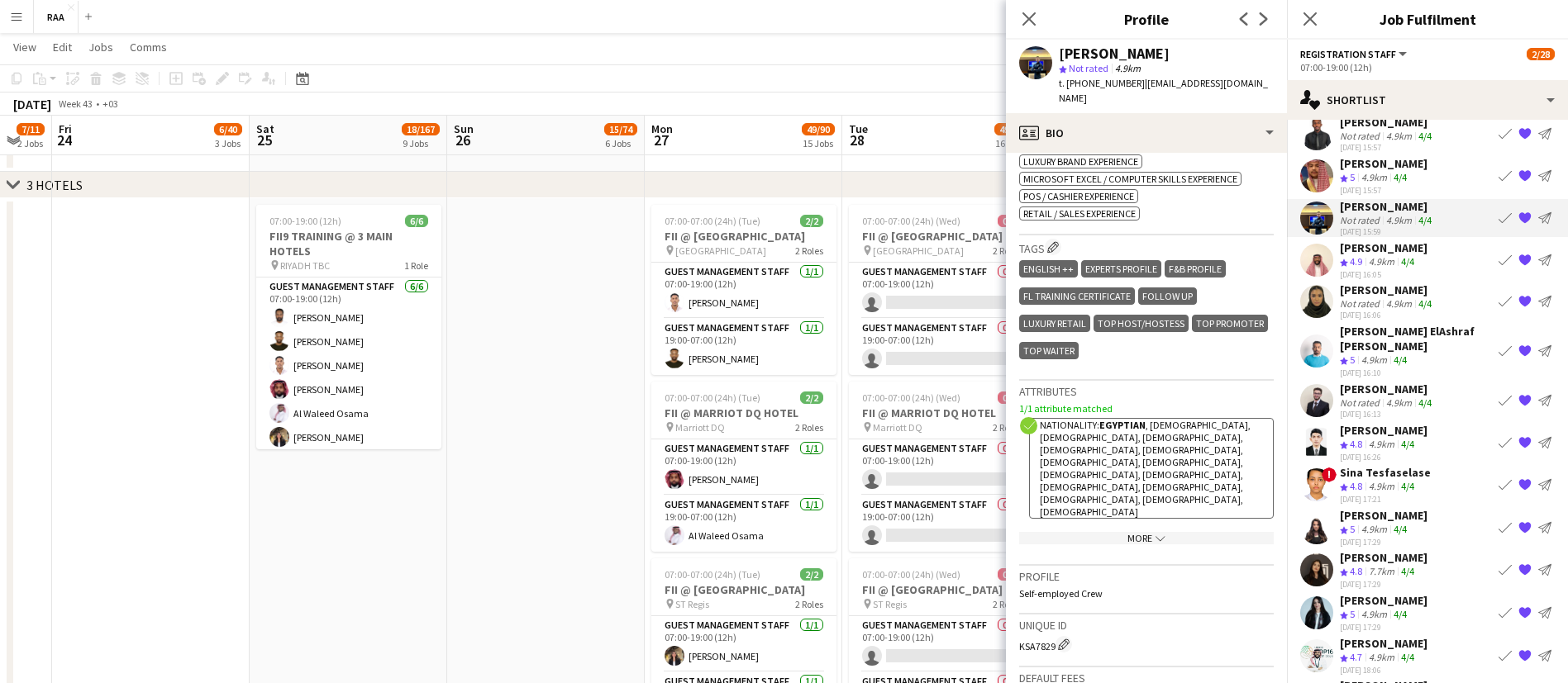
scroll to position [833, 0]
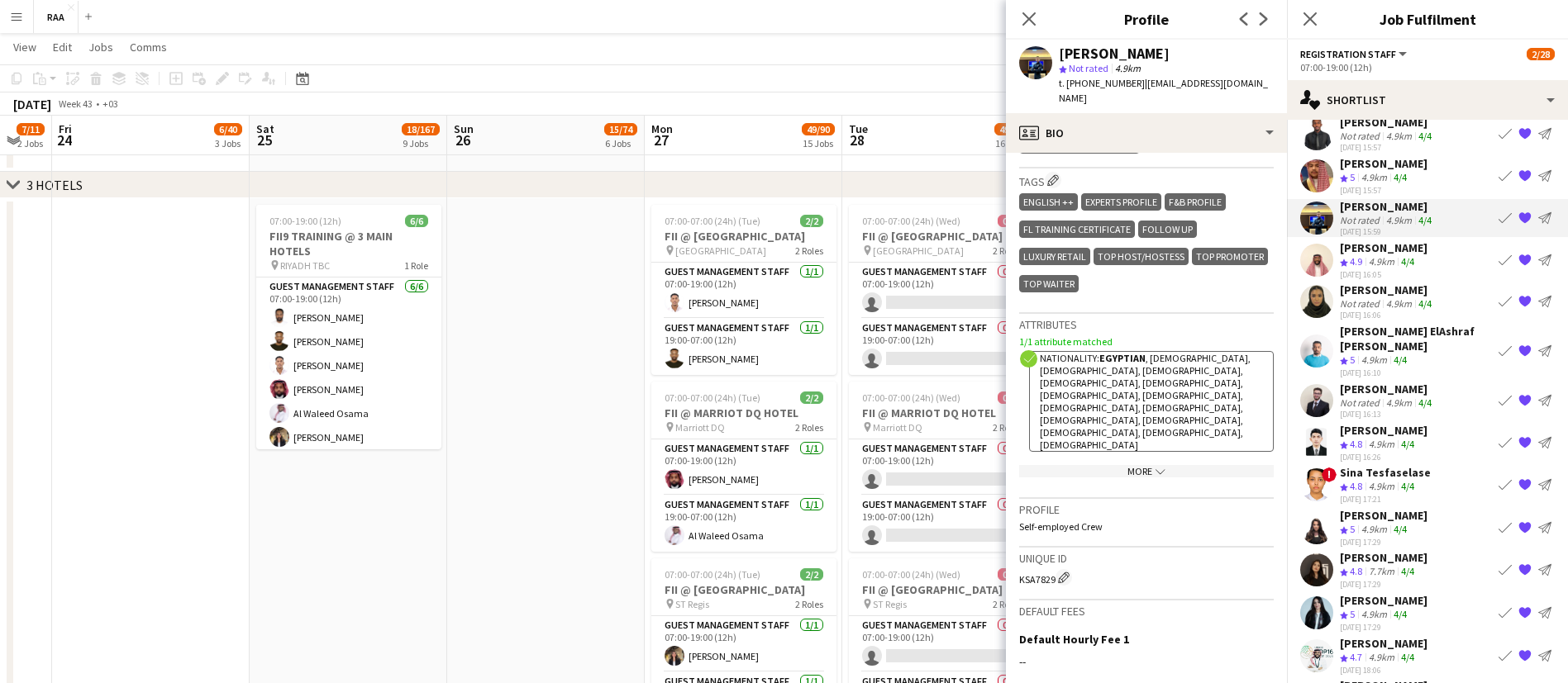
click at [1518, 214] on app-icon "{{ spriteTitle }}" at bounding box center [1525, 217] width 13 height 13
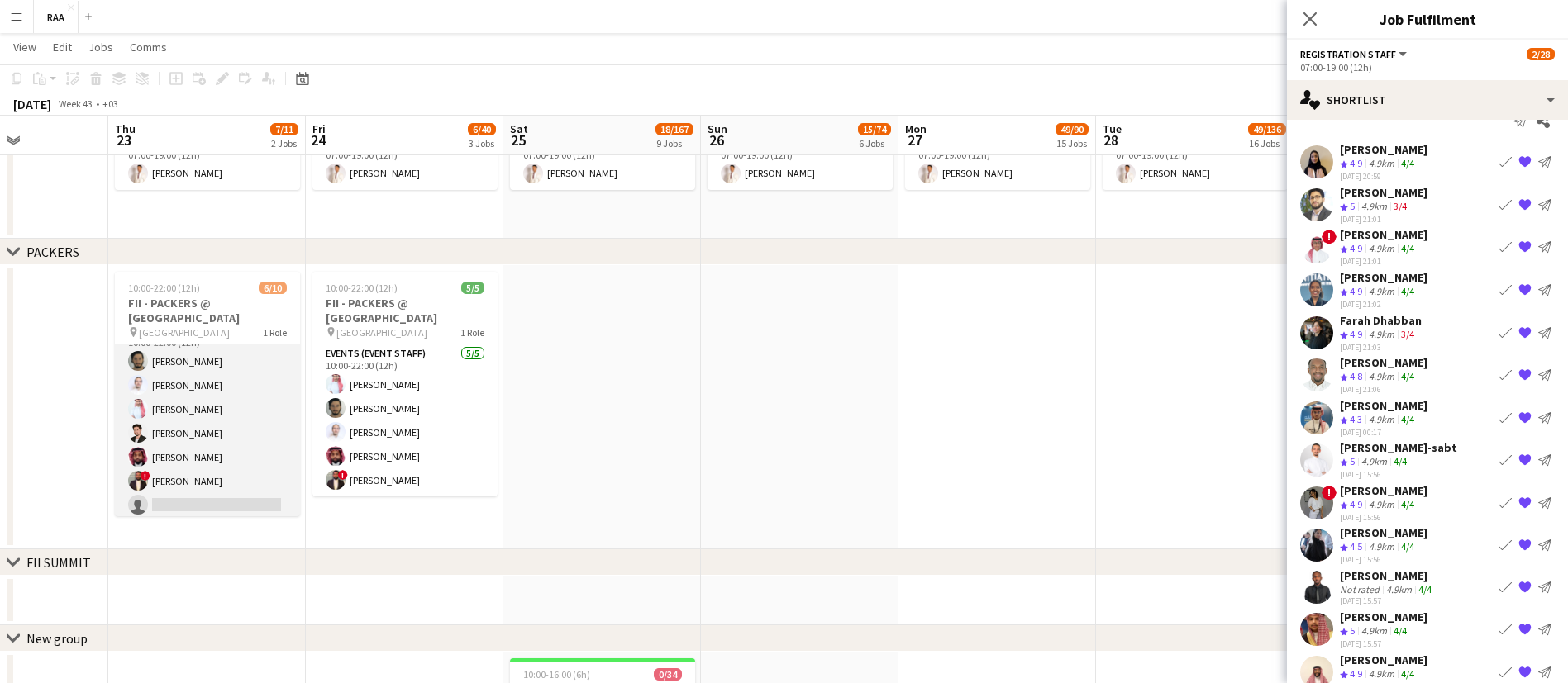
scroll to position [0, 0]
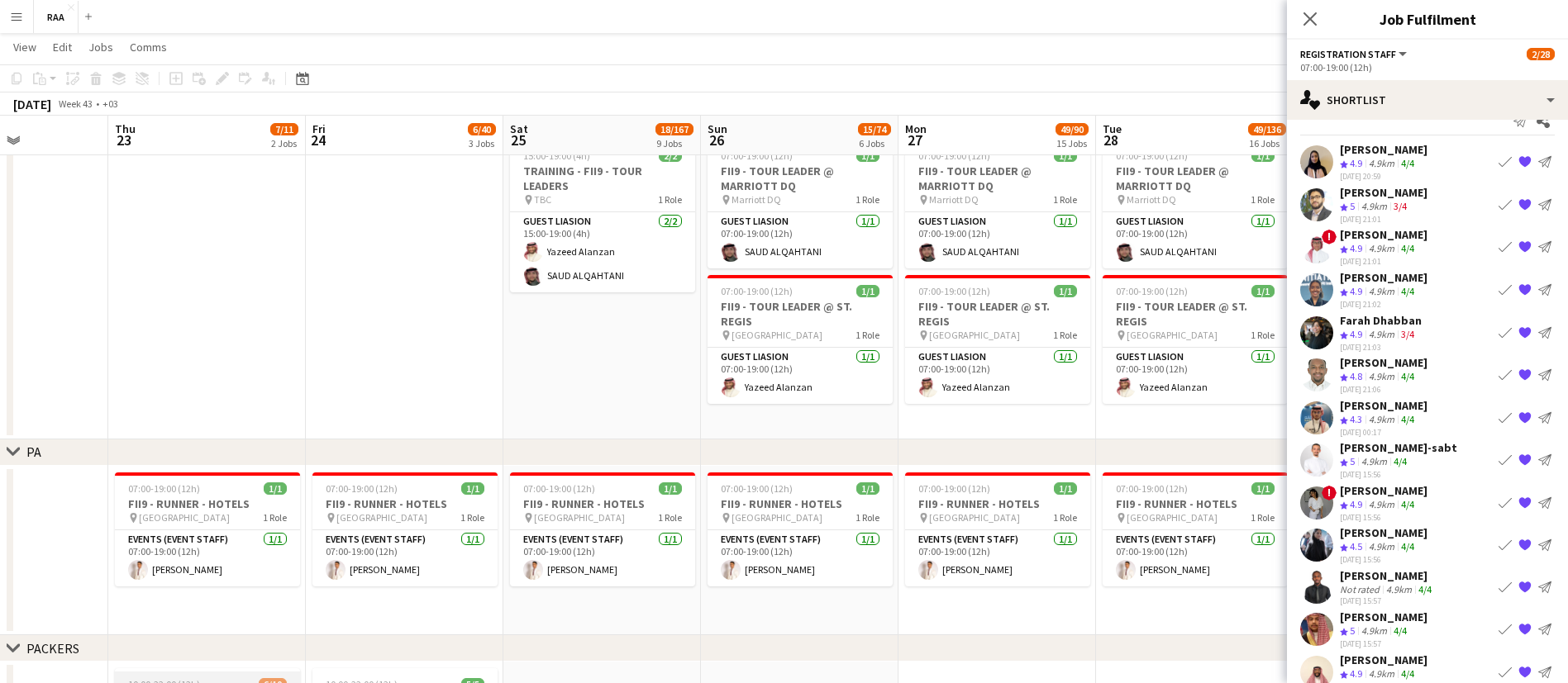
click at [228, 455] on div "chevron-right [GEOGRAPHIC_DATA]" at bounding box center [784, 453] width 1568 height 27
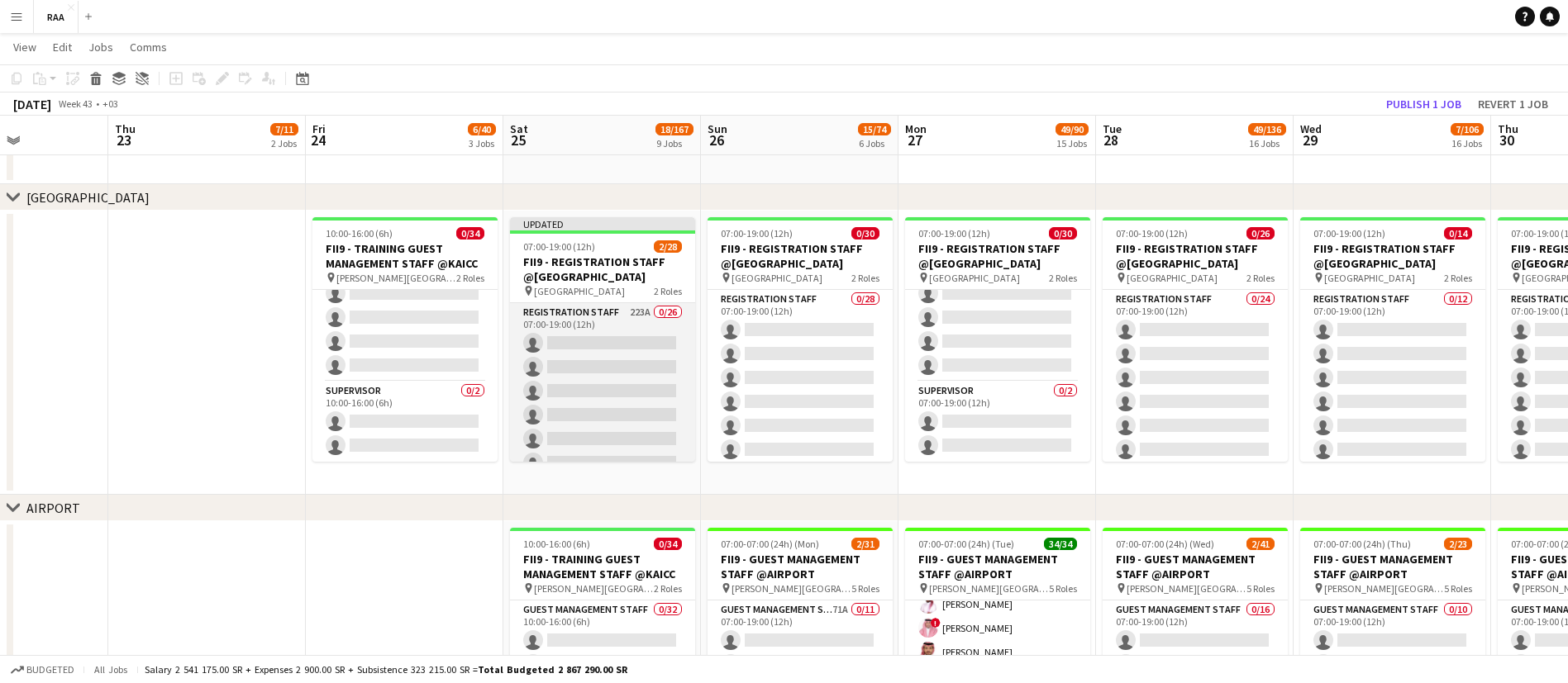
click at [561, 355] on app-card-role "Registration Staff 223A 0/26 07:00-19:00 (12h) single-neutral-actions single-ne…" at bounding box center [602, 631] width 185 height 656
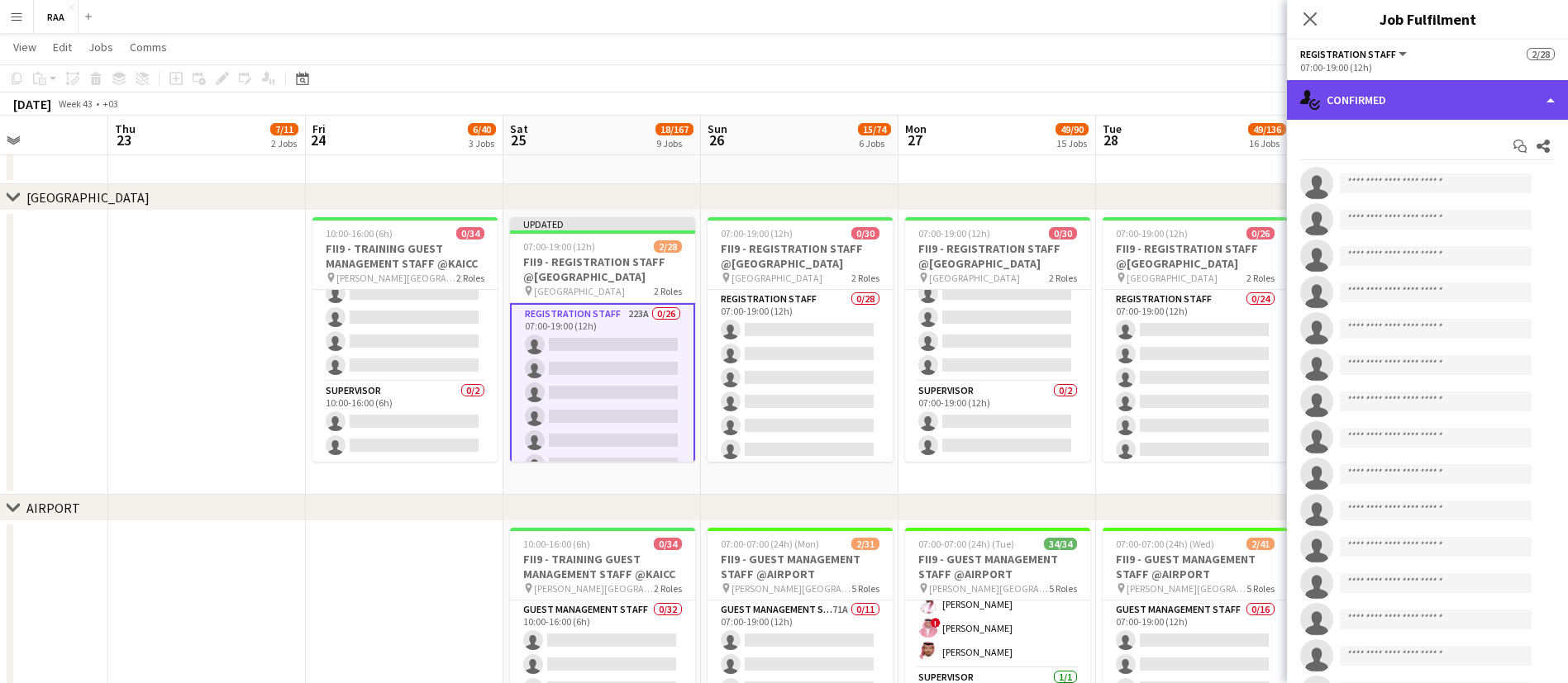
click at [1418, 111] on div "single-neutral-actions-check-2 Confirmed" at bounding box center [1427, 100] width 281 height 40
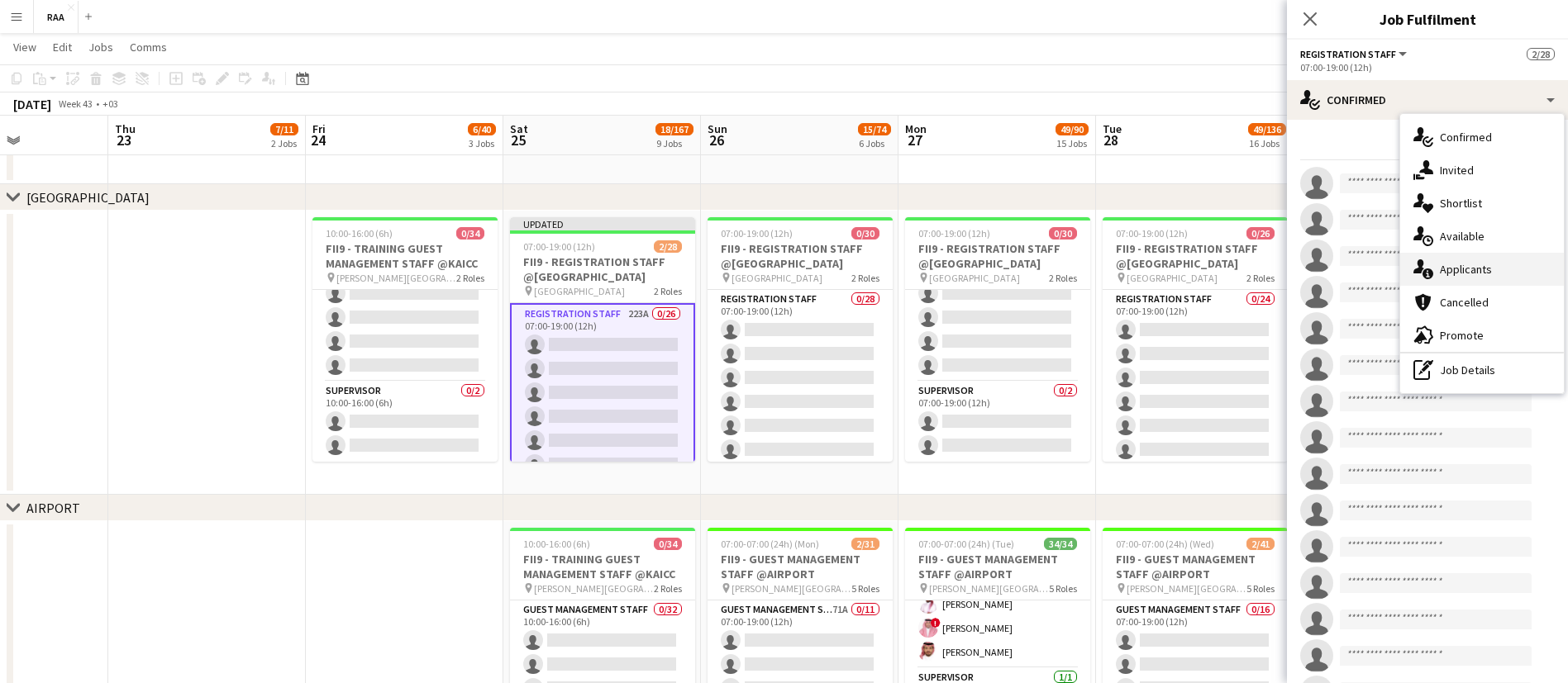
click at [1505, 268] on div "single-neutral-actions-information Applicants" at bounding box center [1481, 269] width 164 height 33
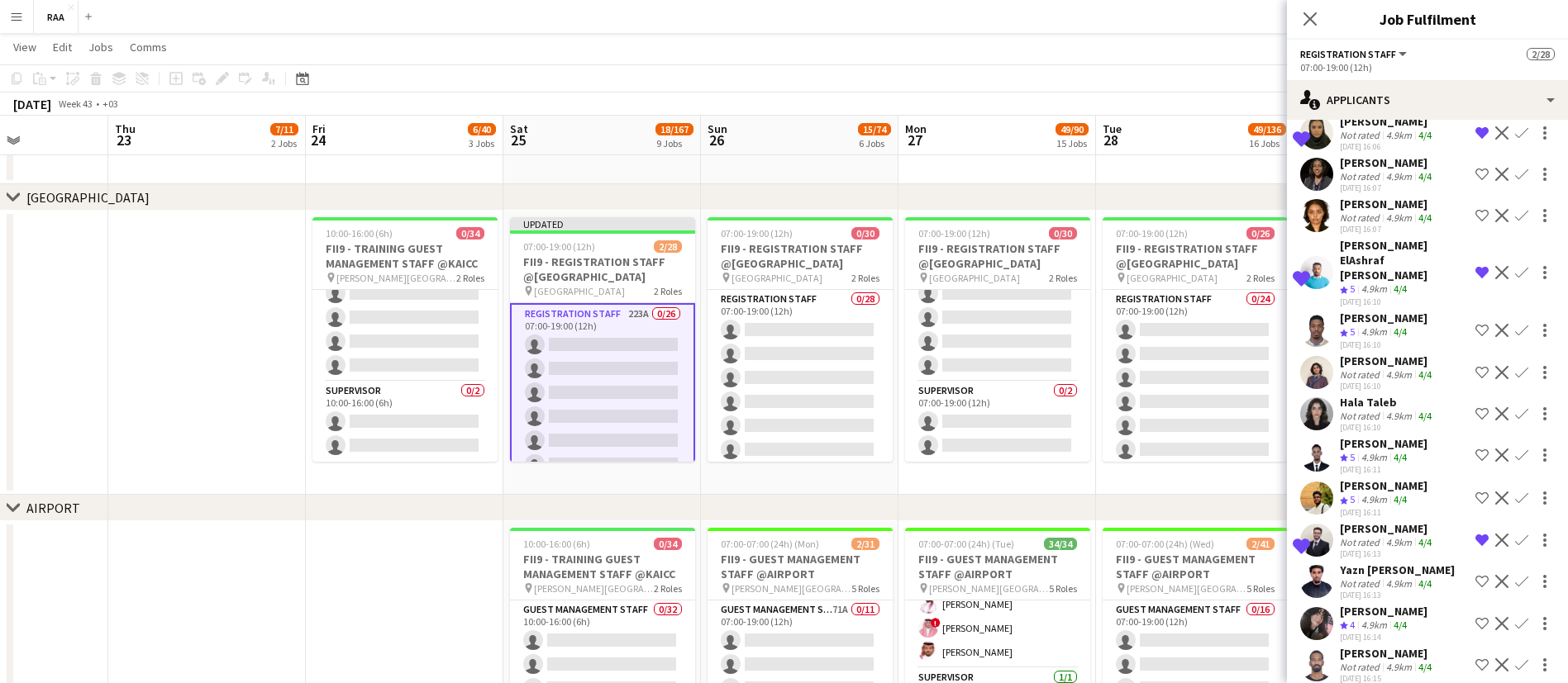
scroll to position [2928, 0]
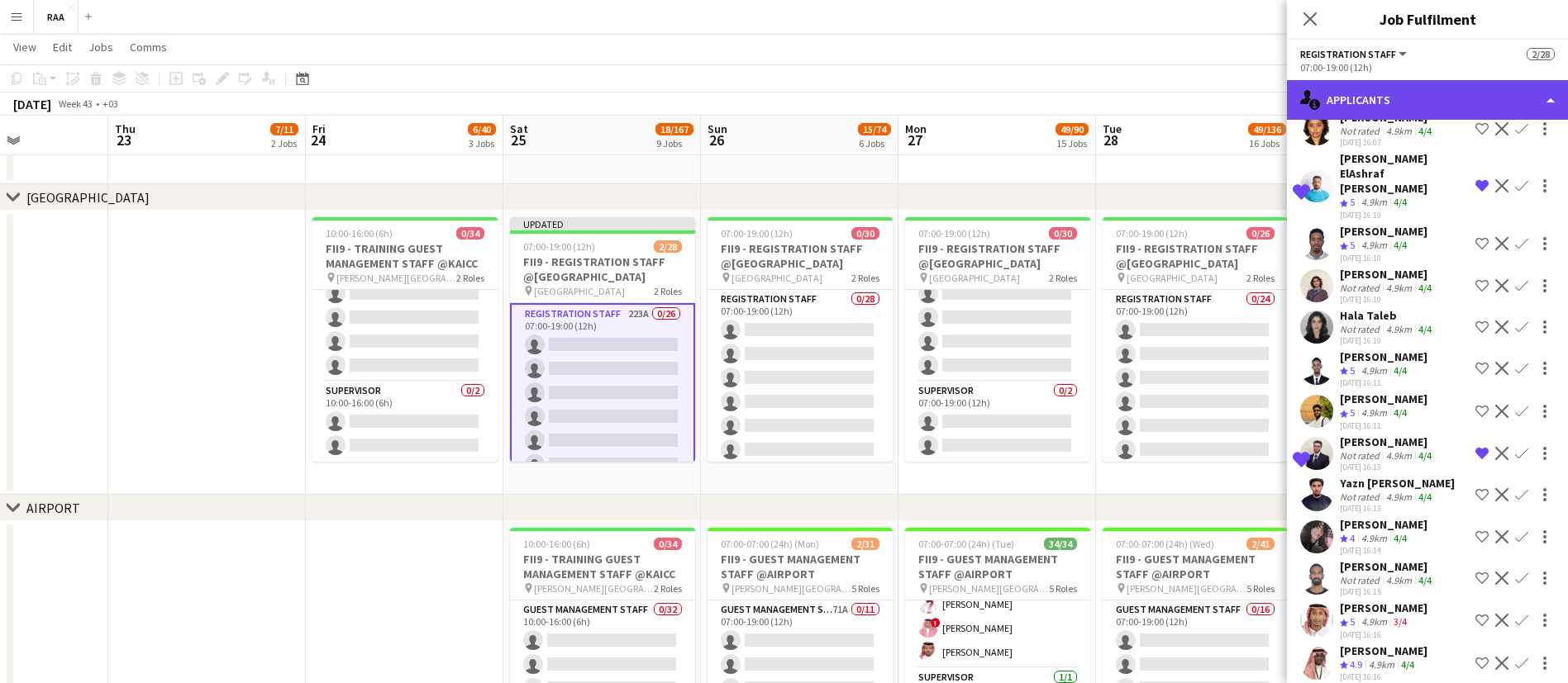
click at [1453, 88] on div "single-neutral-actions-information Applicants" at bounding box center [1427, 100] width 281 height 40
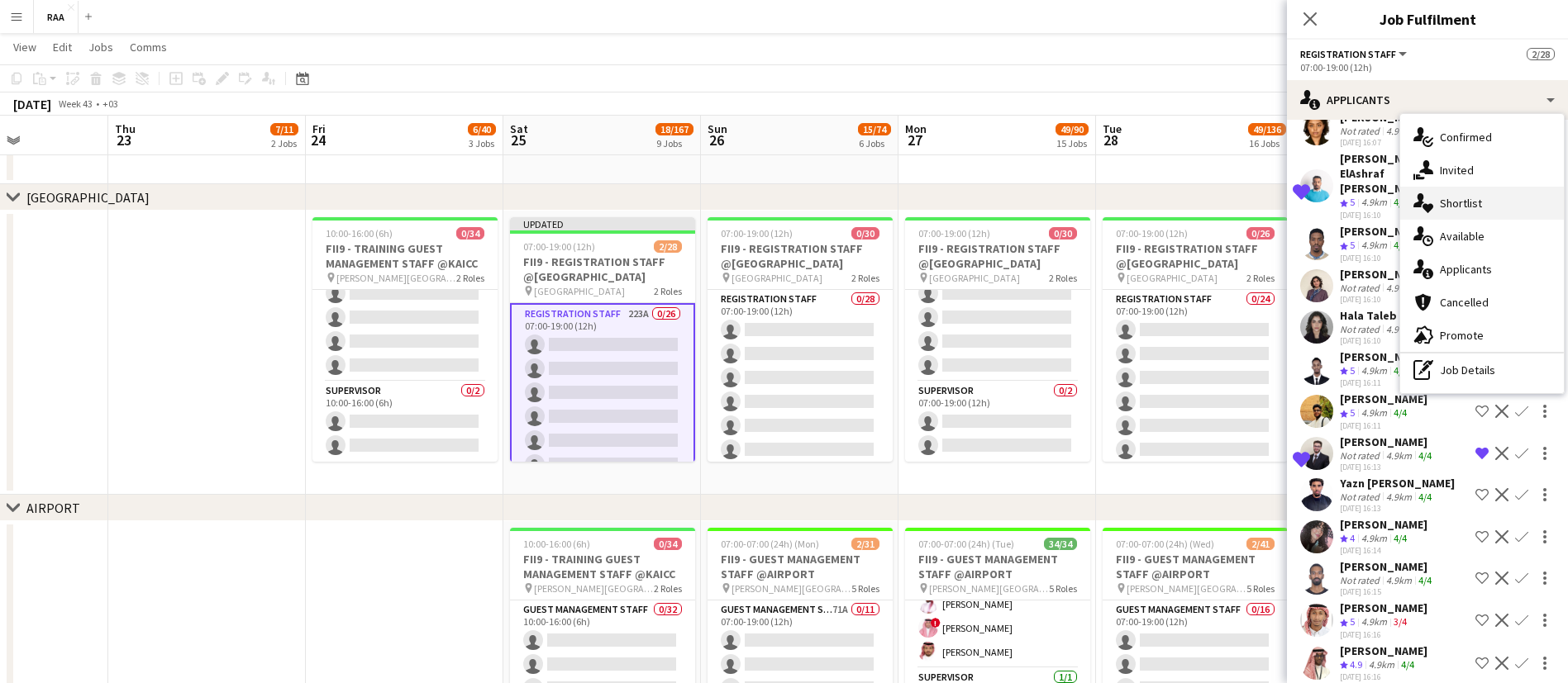
click at [1467, 208] on div "single-neutral-actions-heart Shortlist" at bounding box center [1481, 203] width 164 height 33
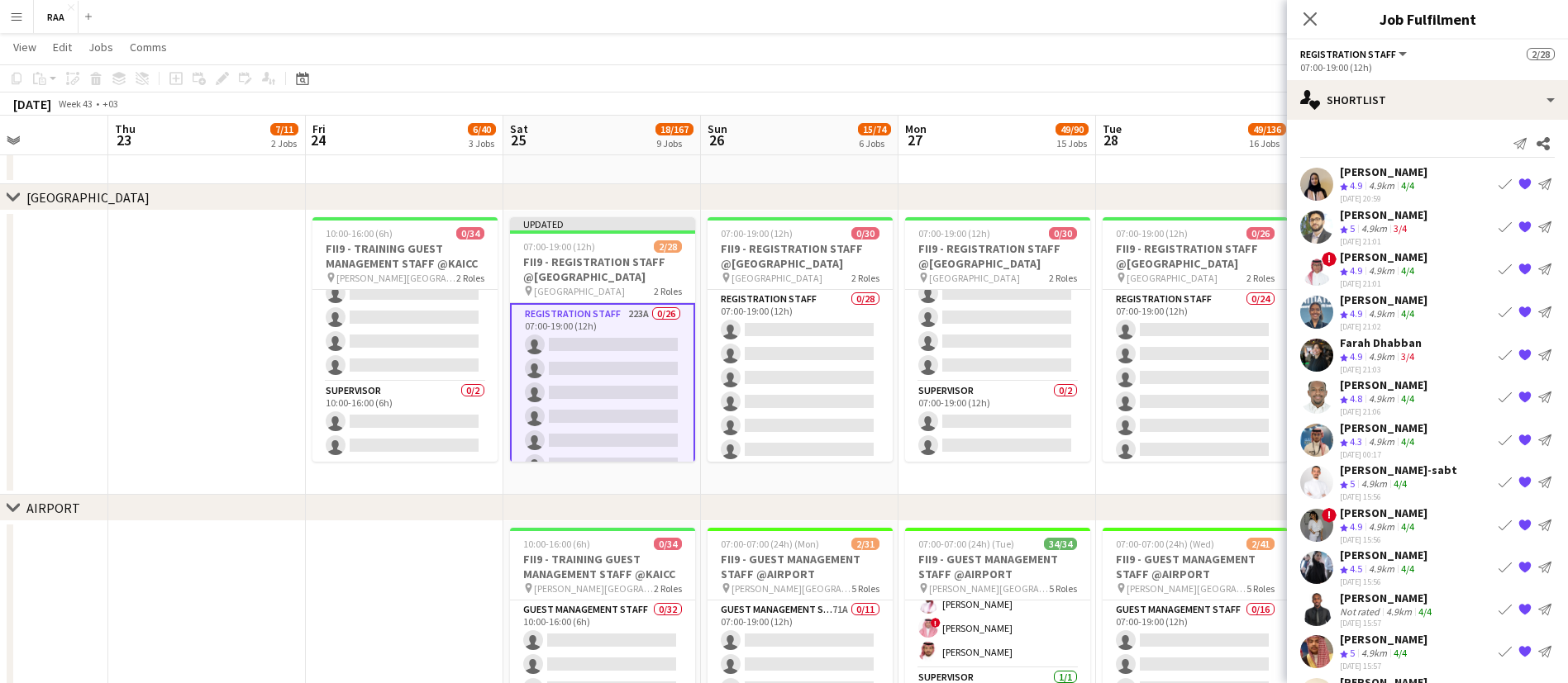
scroll to position [0, 0]
click at [1410, 559] on div "[PERSON_NAME]" at bounding box center [1383, 557] width 88 height 15
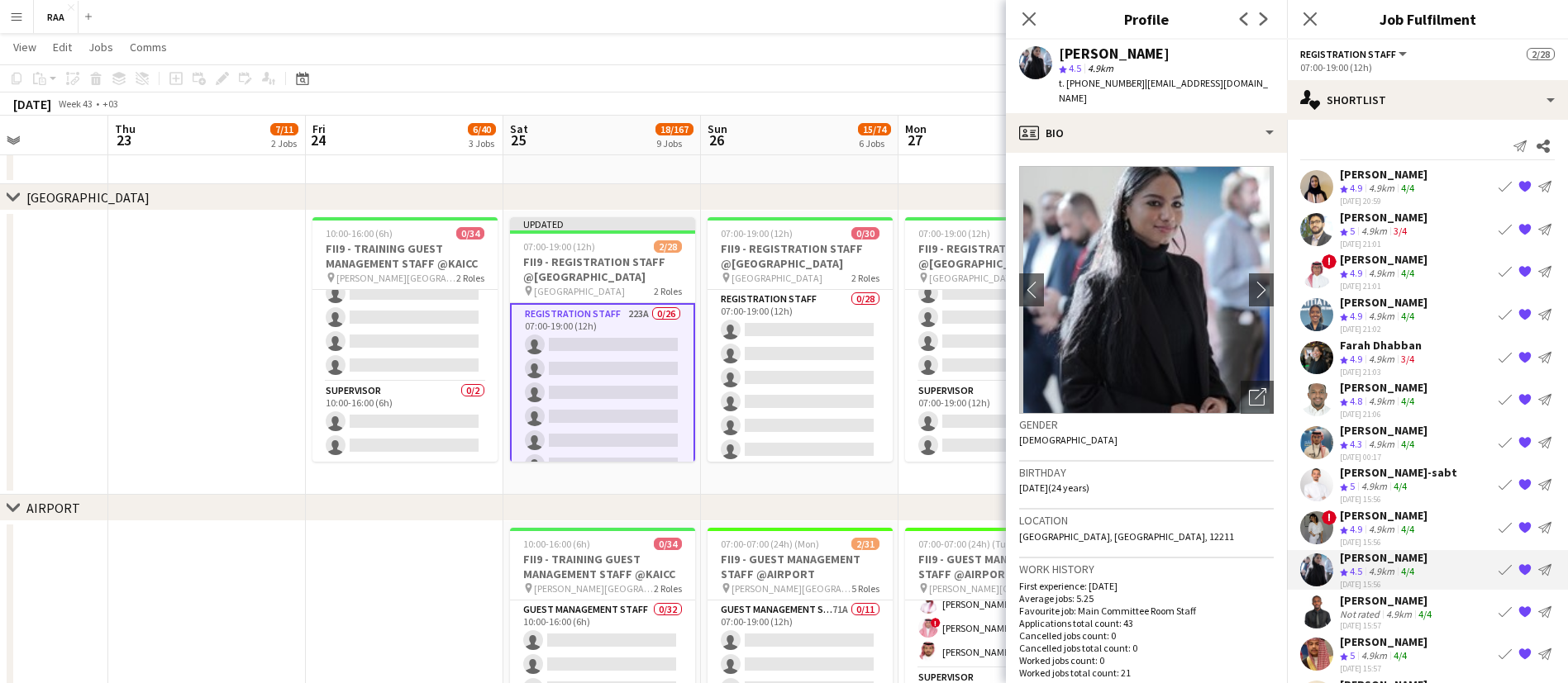
click at [1518, 572] on app-icon "{{ spriteTitle }}" at bounding box center [1525, 570] width 13 height 13
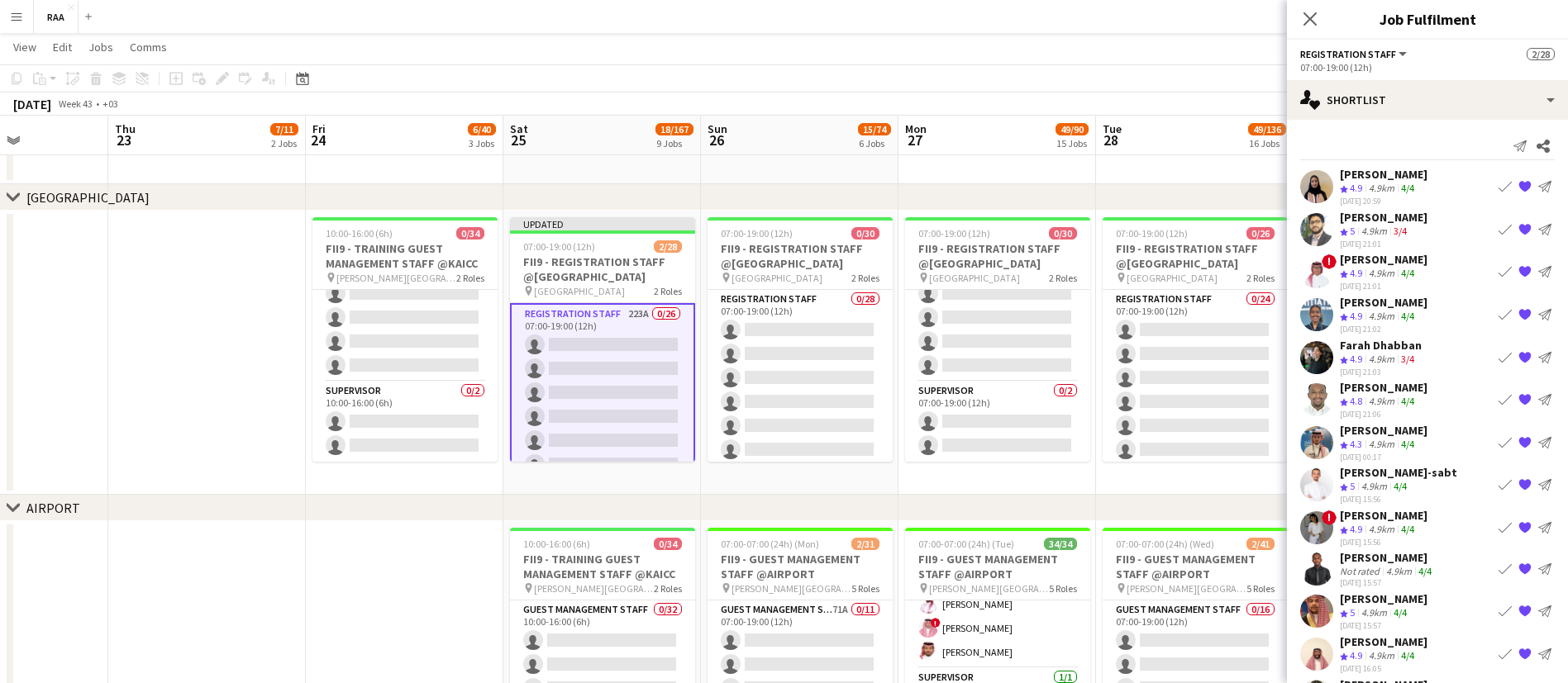
click at [1403, 566] on div "4.9km" at bounding box center [1398, 572] width 32 height 12
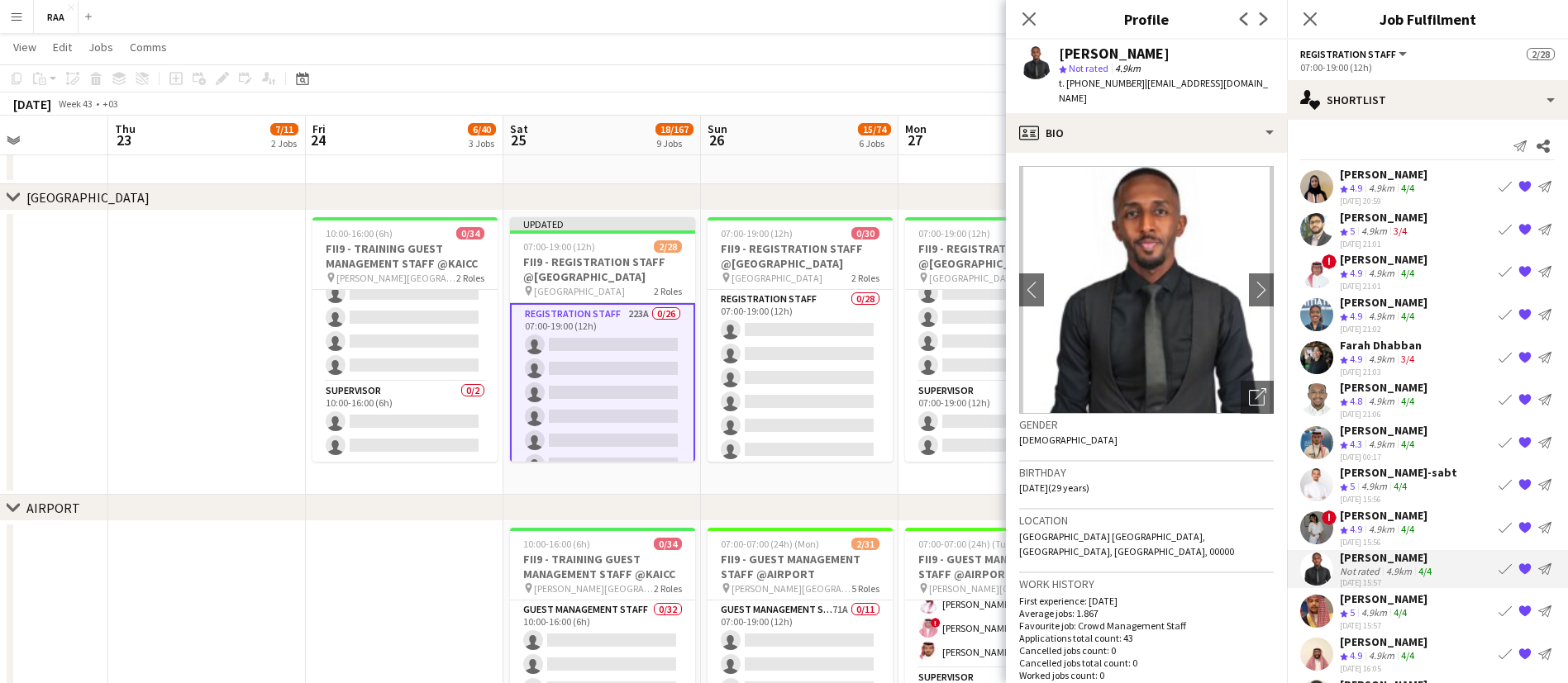
click at [1518, 571] on app-icon "{{ spriteTitle }}" at bounding box center [1525, 569] width 13 height 13
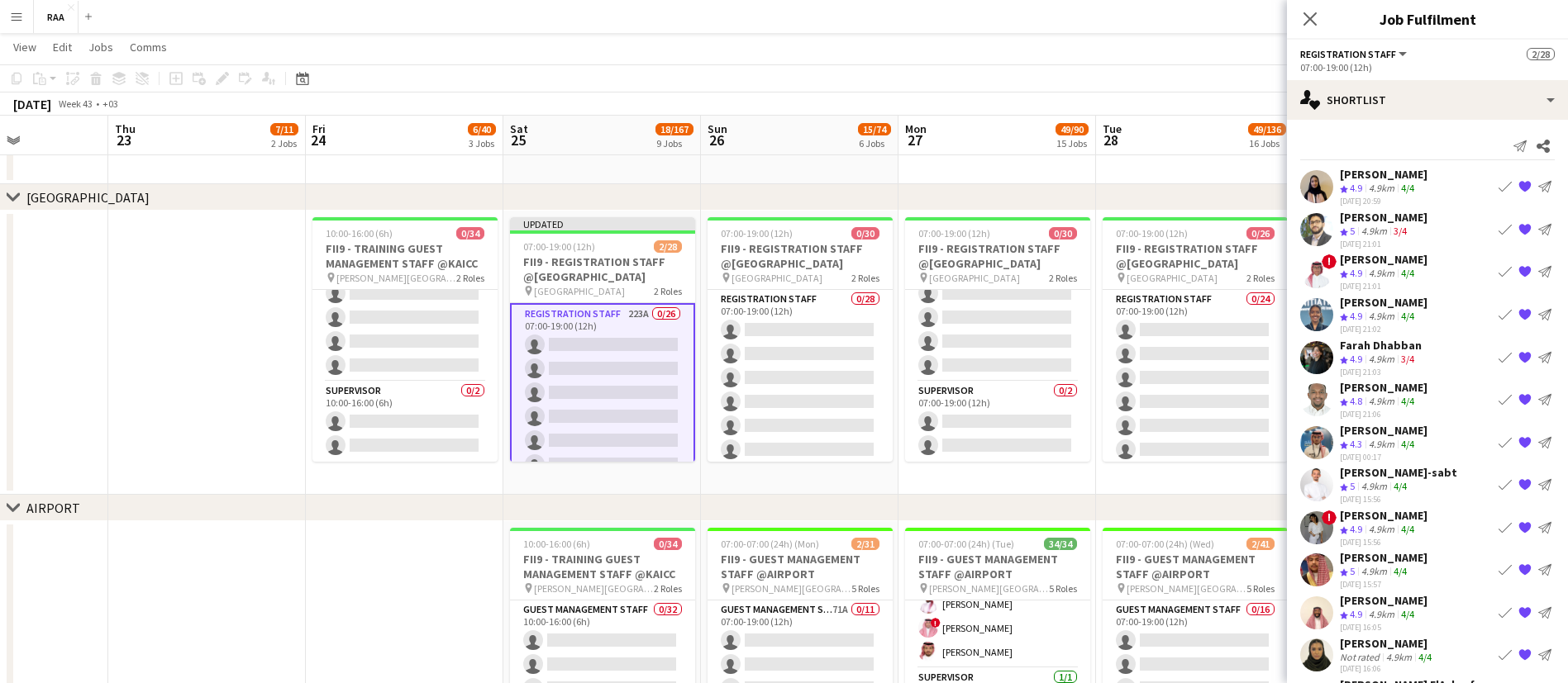
click at [1518, 570] on app-icon "{{ spriteTitle }}" at bounding box center [1525, 570] width 13 height 13
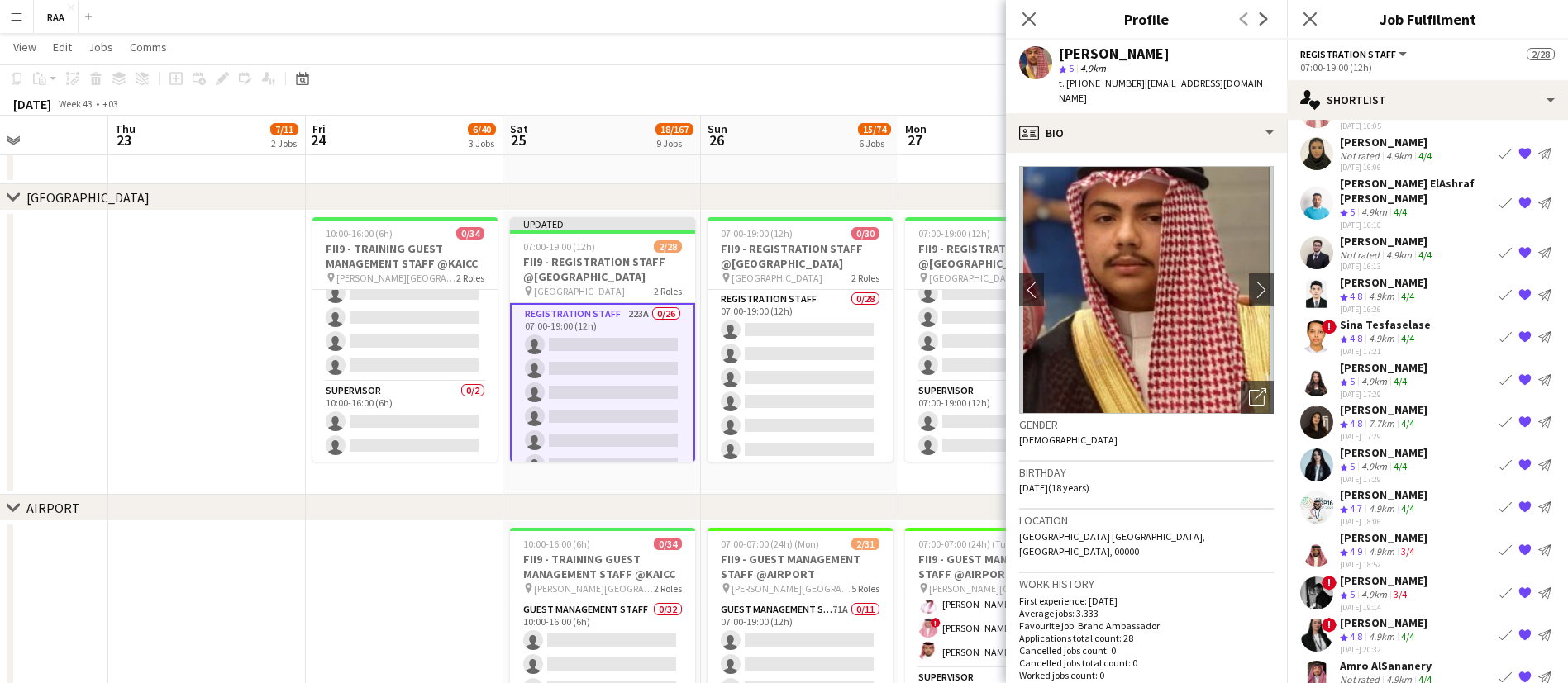
scroll to position [525, 0]
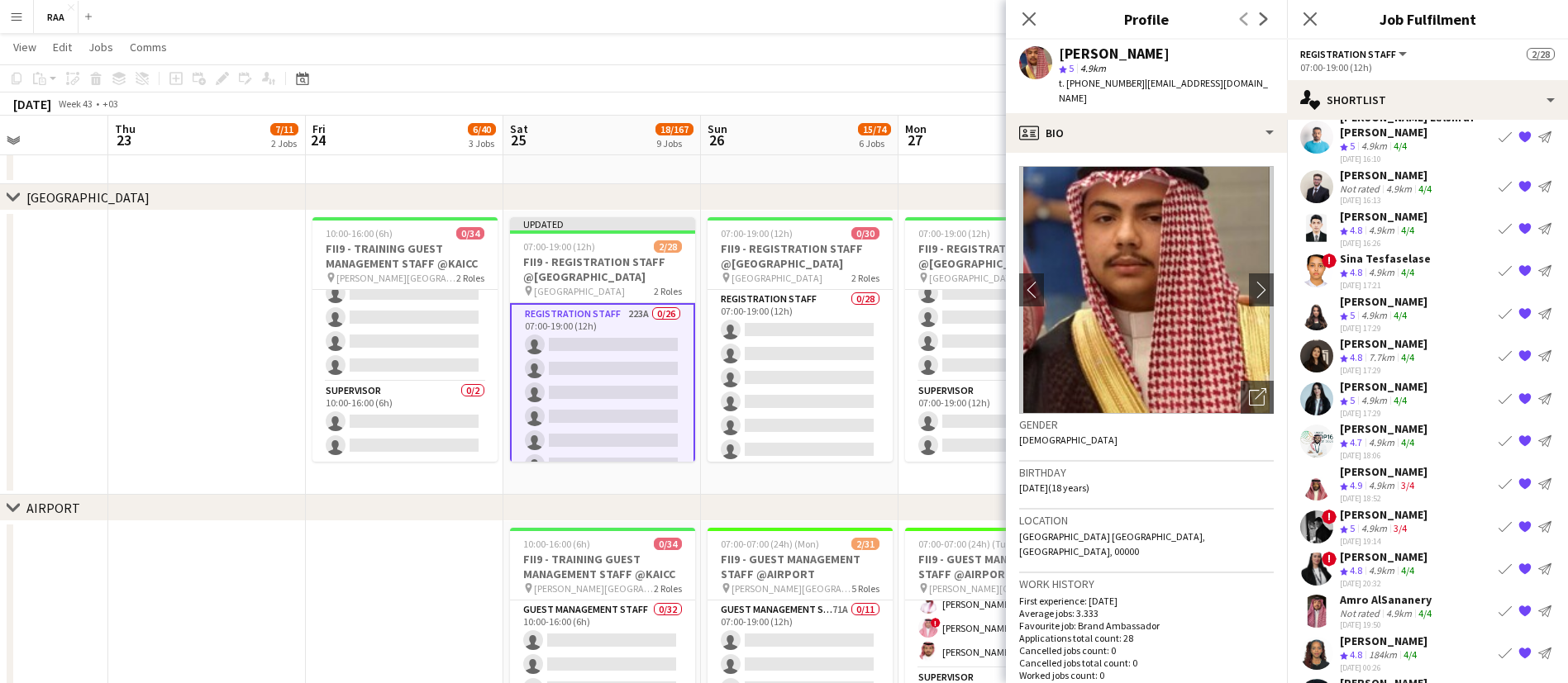
click at [1410, 518] on div "[PERSON_NAME]" at bounding box center [1383, 514] width 88 height 15
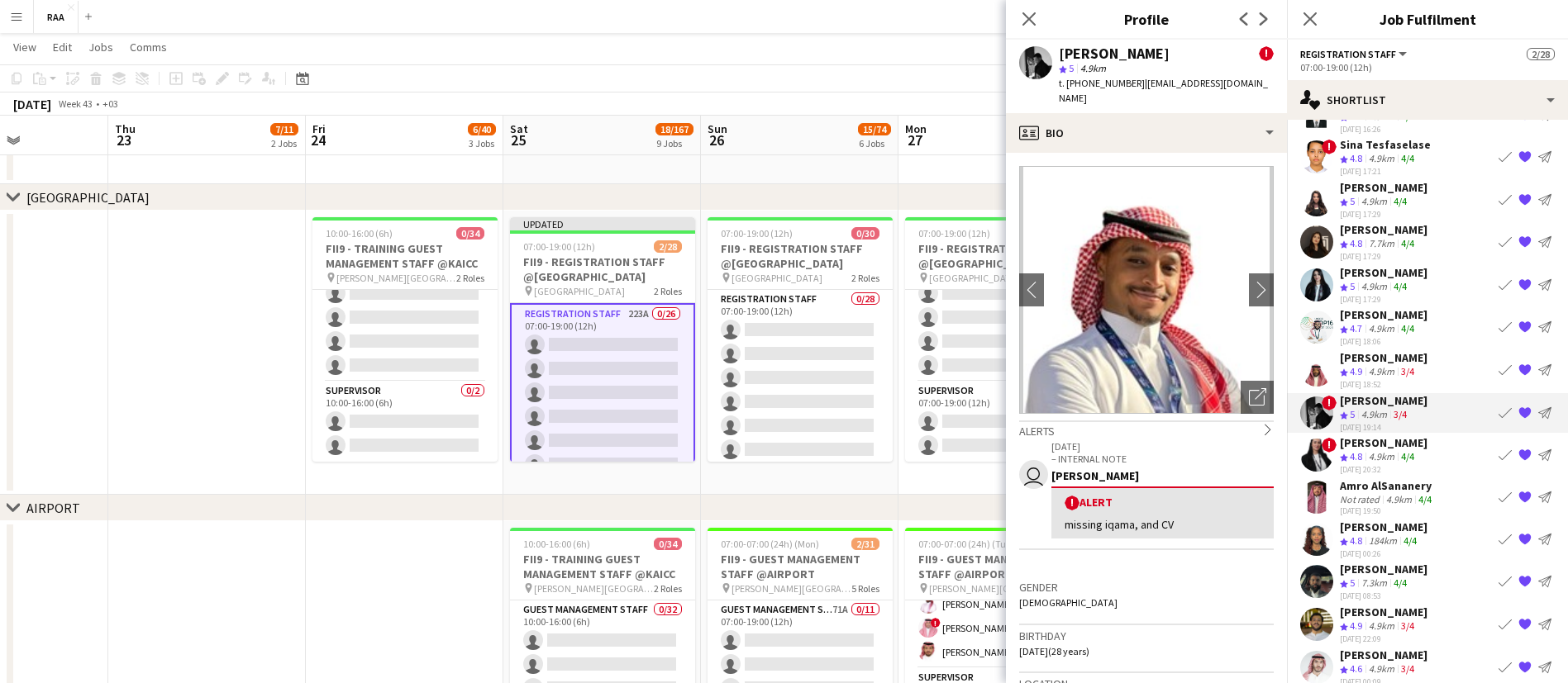
scroll to position [640, 0]
click at [1401, 569] on div "[PERSON_NAME]" at bounding box center [1383, 568] width 88 height 15
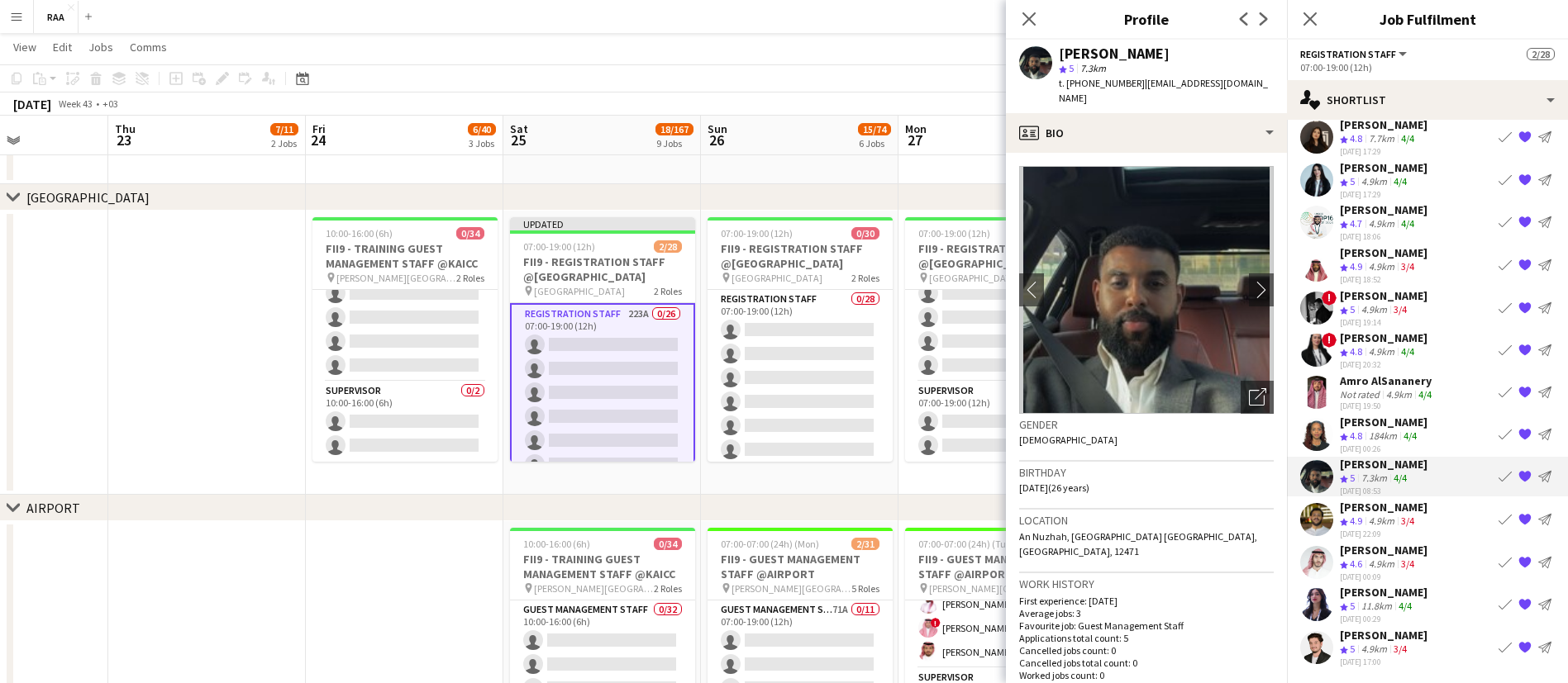
scroll to position [364, 0]
click at [1311, 20] on icon at bounding box center [1310, 19] width 16 height 16
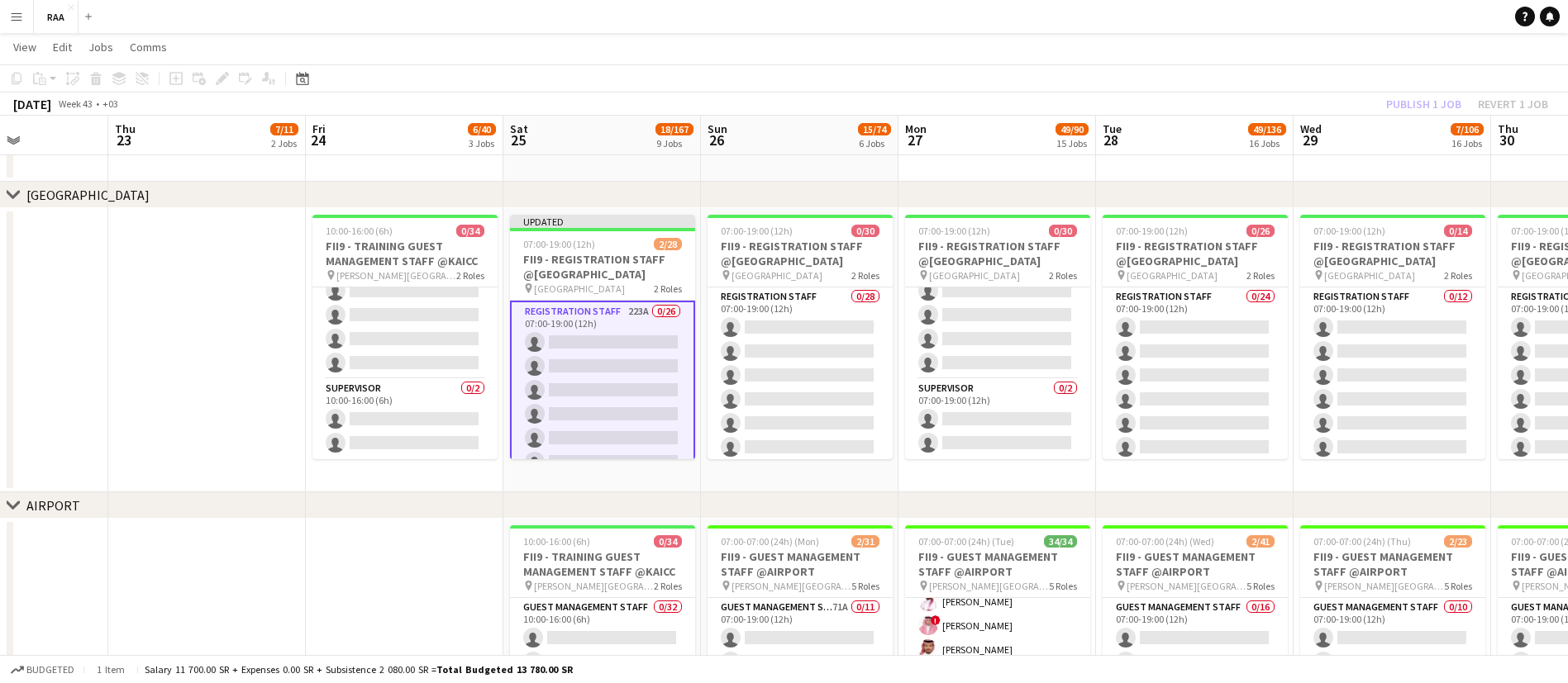
click at [253, 349] on app-date-cell at bounding box center [206, 349] width 197 height 284
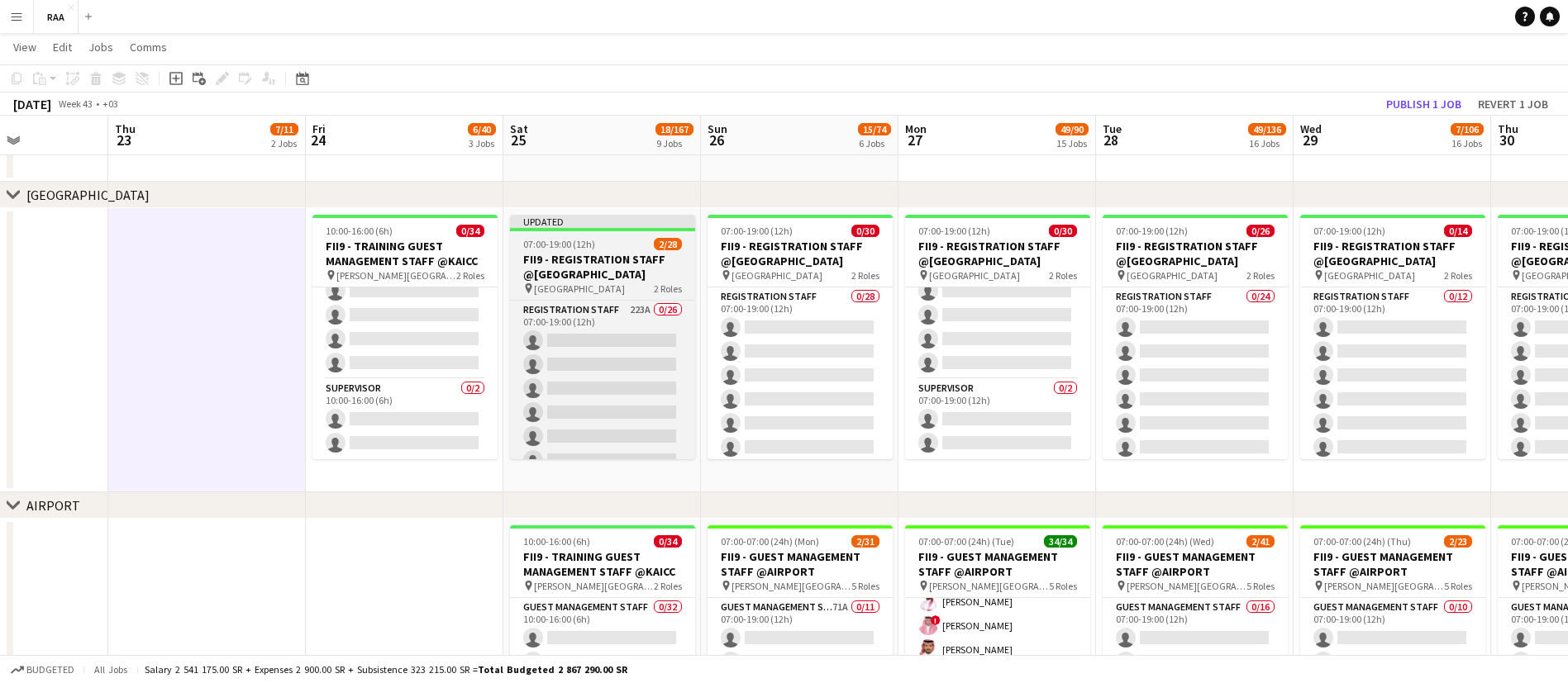
click at [572, 281] on div "pin [GEOGRAPHIC_DATA] Digital City 2 Roles" at bounding box center [602, 288] width 185 height 13
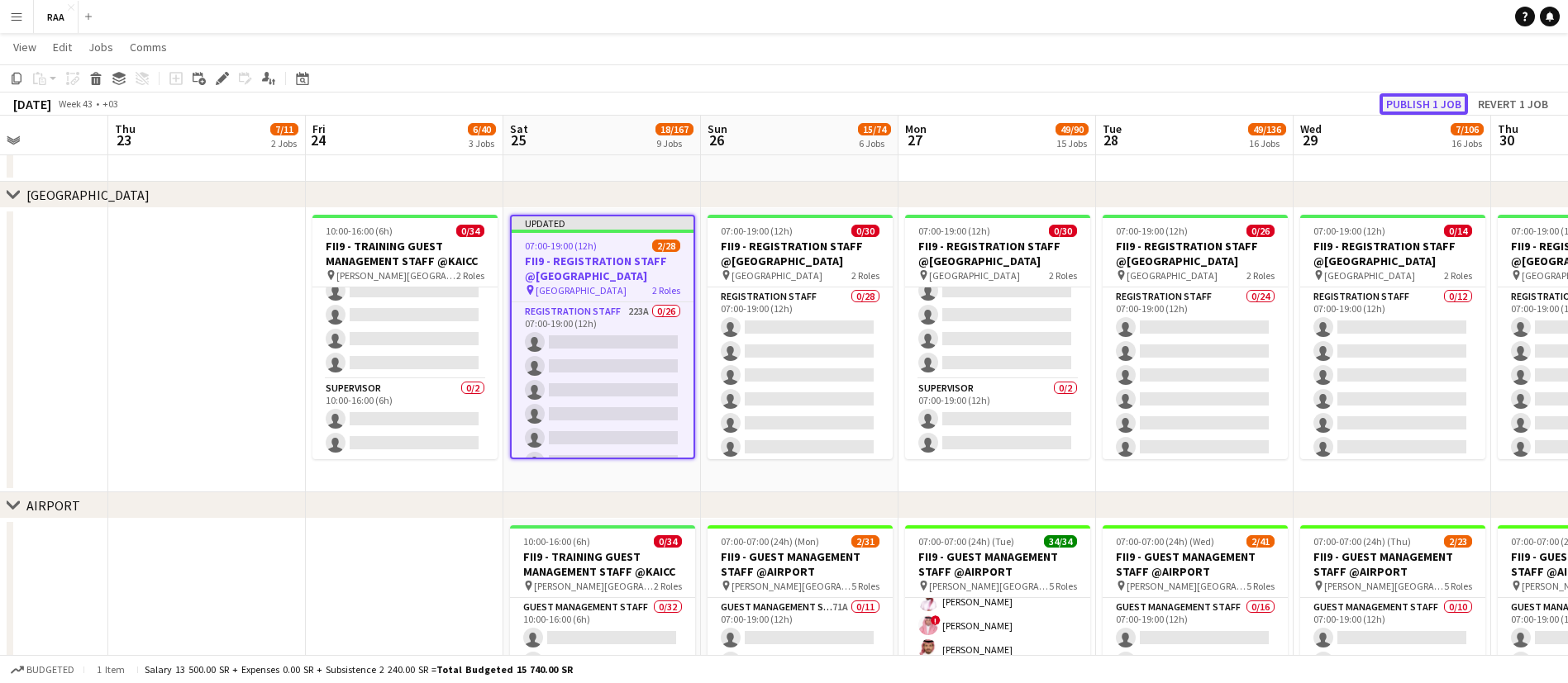
click at [1442, 101] on button "Publish 1 job" at bounding box center [1424, 104] width 88 height 21
